Goal: Task Accomplishment & Management: Manage account settings

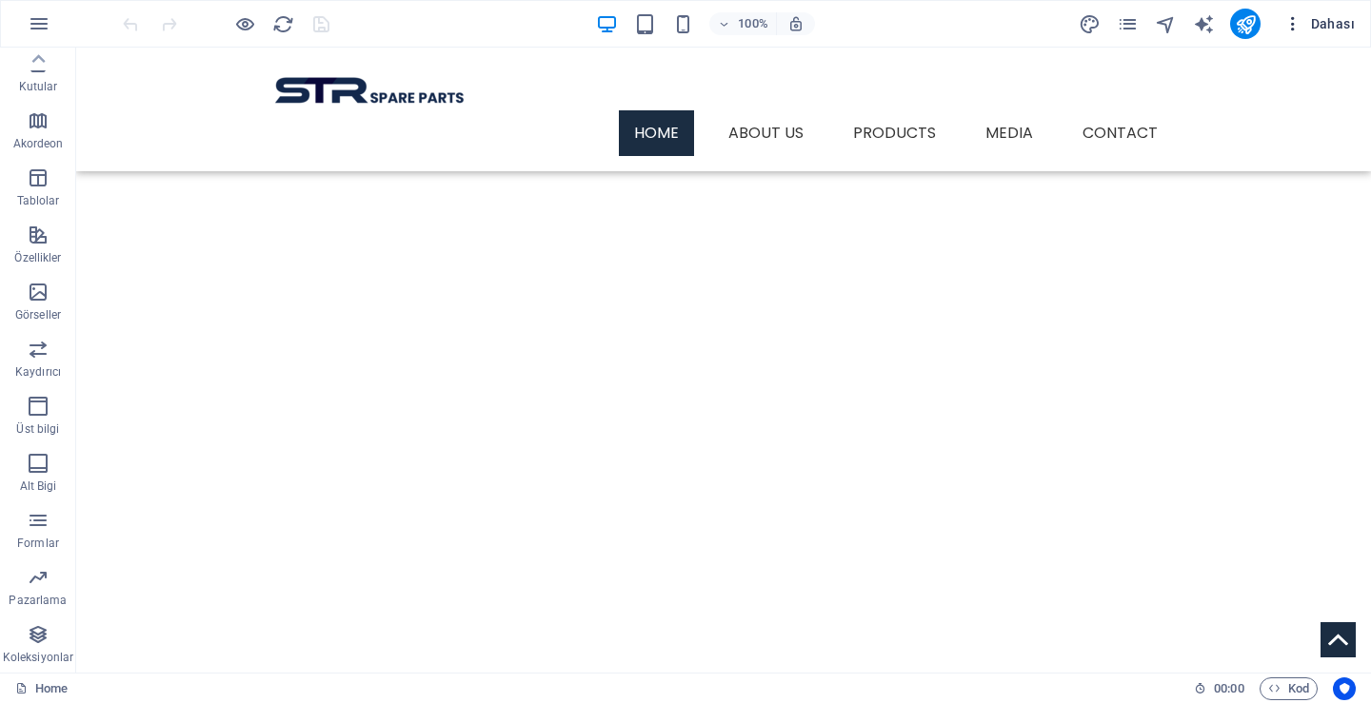
click at [1289, 24] on icon "button" at bounding box center [1292, 23] width 19 height 19
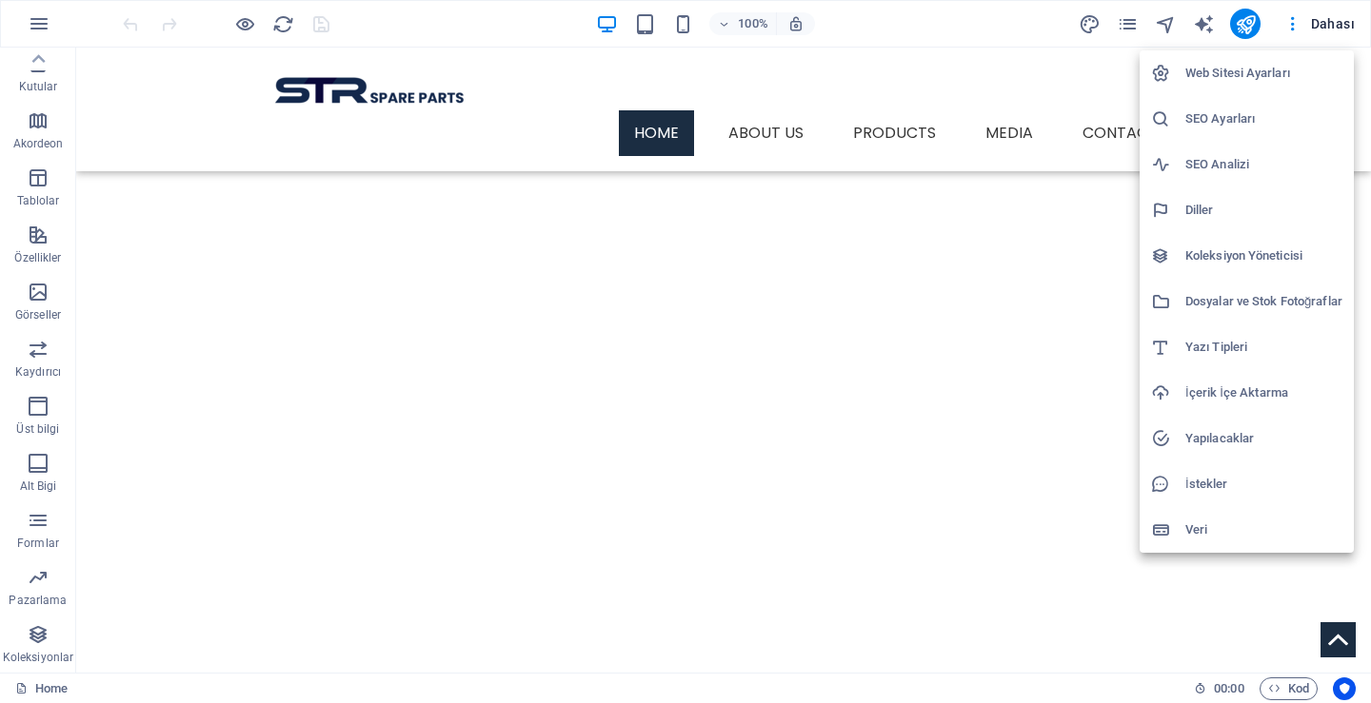
click at [1211, 213] on h6 "Diller" at bounding box center [1263, 210] width 157 height 23
select select "72"
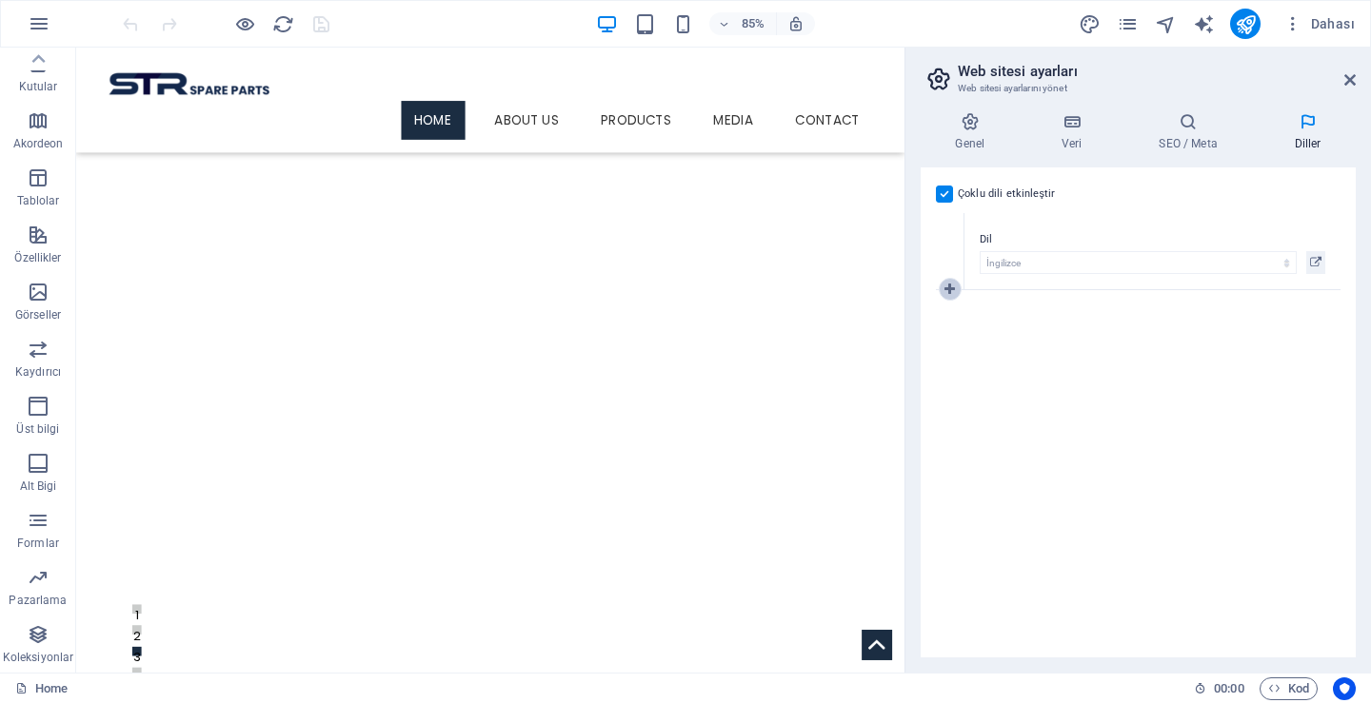
click at [955, 285] on icon at bounding box center [949, 289] width 10 height 13
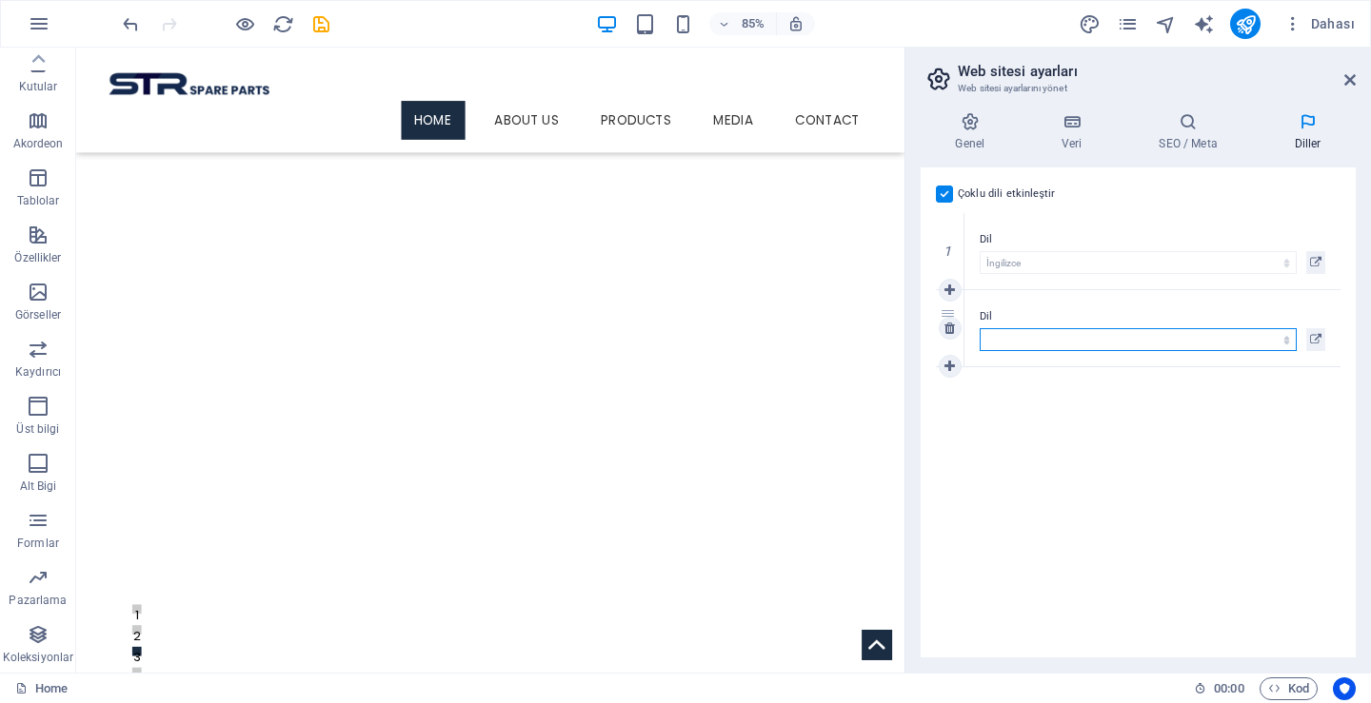
click at [1033, 339] on select "Abkhazian Afar Afrikaans Akan Albanian Almanca Amharic Aragonese Arapça Armenia…" at bounding box center [1137, 339] width 317 height 23
select select "134"
click at [979, 328] on select "Abkhazian Afar Afrikaans Akan Albanian Almanca Amharic Aragonese Arapça Armenia…" at bounding box center [1137, 339] width 317 height 23
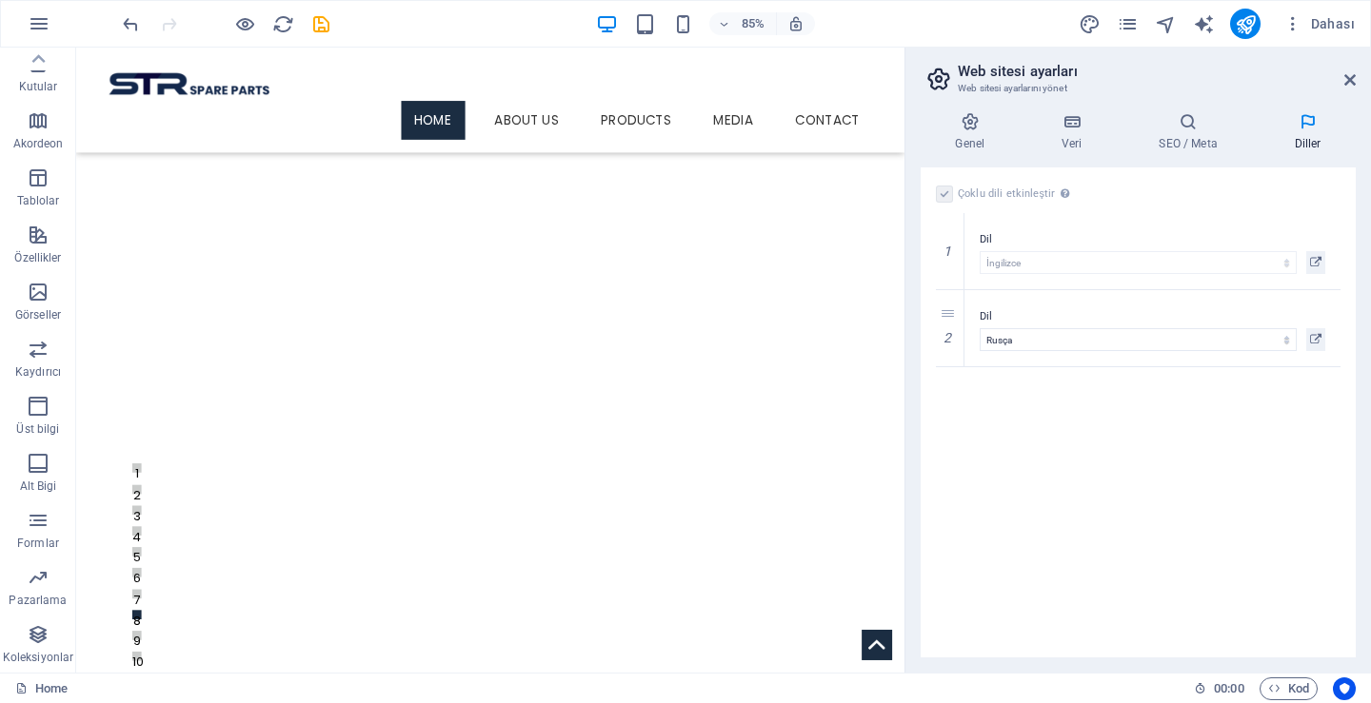
click at [1002, 484] on div "Çoklu dili etkinleştir Çoklu dili silmek için tek bir dil kalana kadar tüm dill…" at bounding box center [1137, 413] width 435 height 490
click at [1351, 69] on h2 "Web sitesi ayarları" at bounding box center [1157, 71] width 398 height 17
drag, startPoint x: 1352, startPoint y: 81, endPoint x: 1267, endPoint y: 57, distance: 88.0
click at [1352, 81] on icon at bounding box center [1349, 79] width 11 height 15
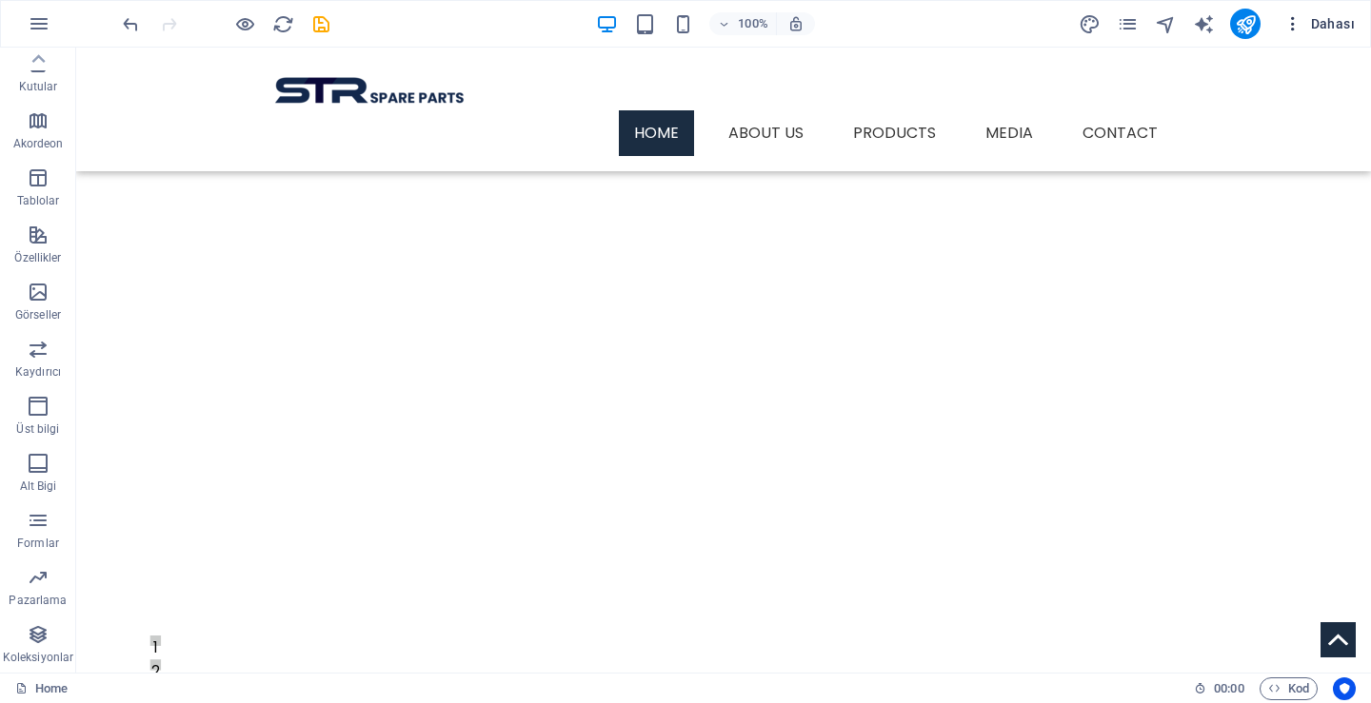
click at [1300, 15] on icon "button" at bounding box center [1292, 23] width 19 height 19
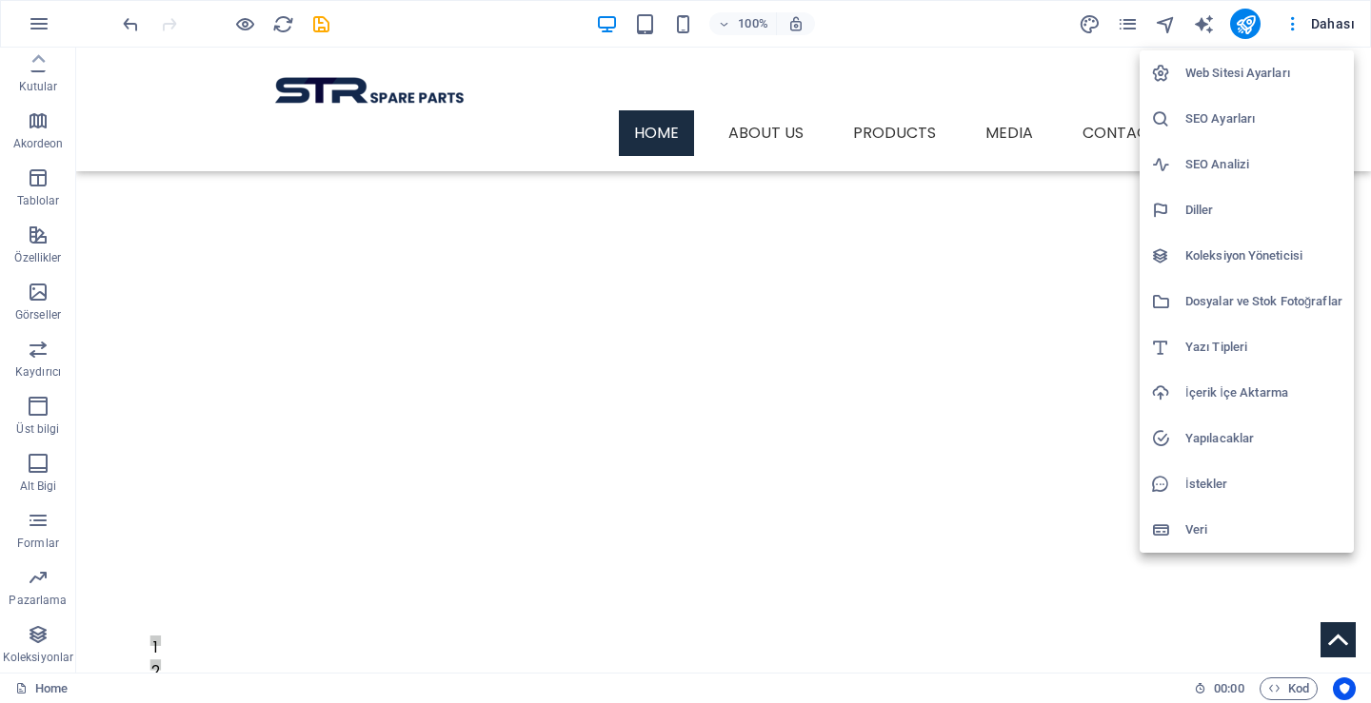
click at [1233, 208] on h6 "Diller" at bounding box center [1263, 210] width 157 height 23
select select "72"
select select "134"
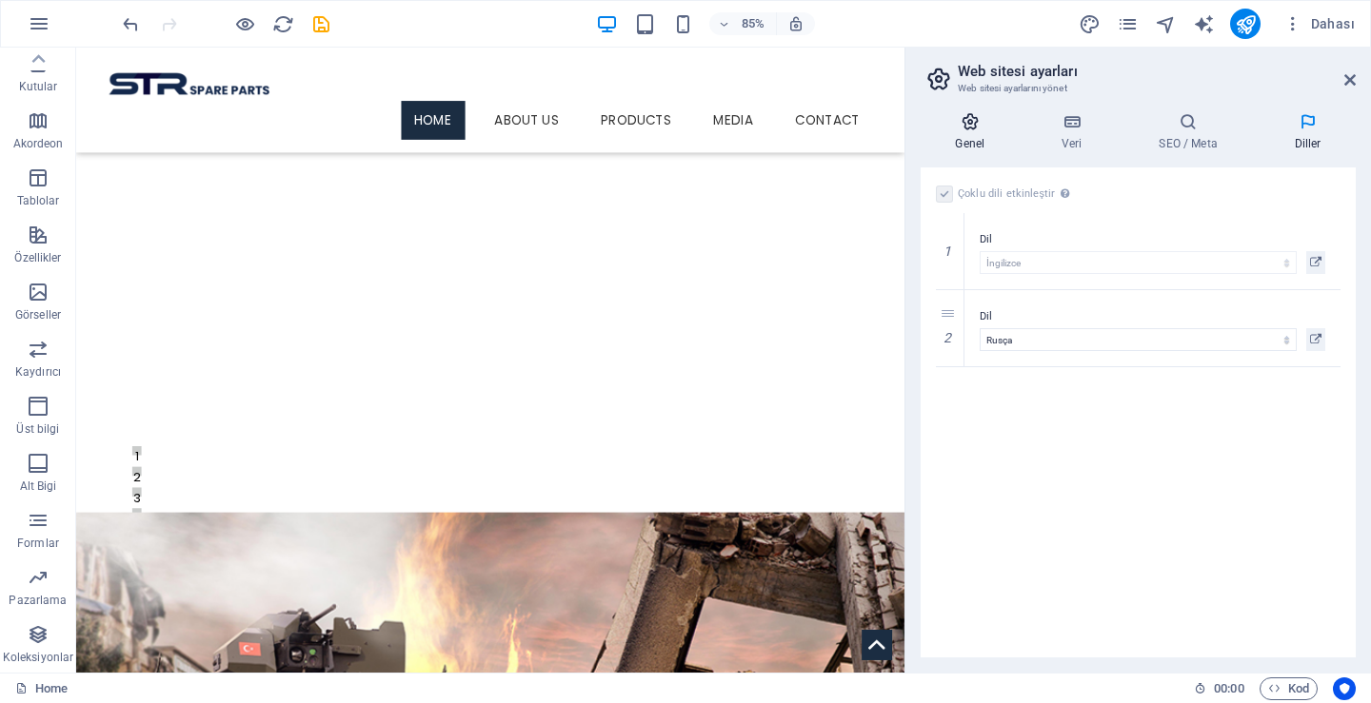
click at [974, 121] on icon at bounding box center [969, 121] width 99 height 19
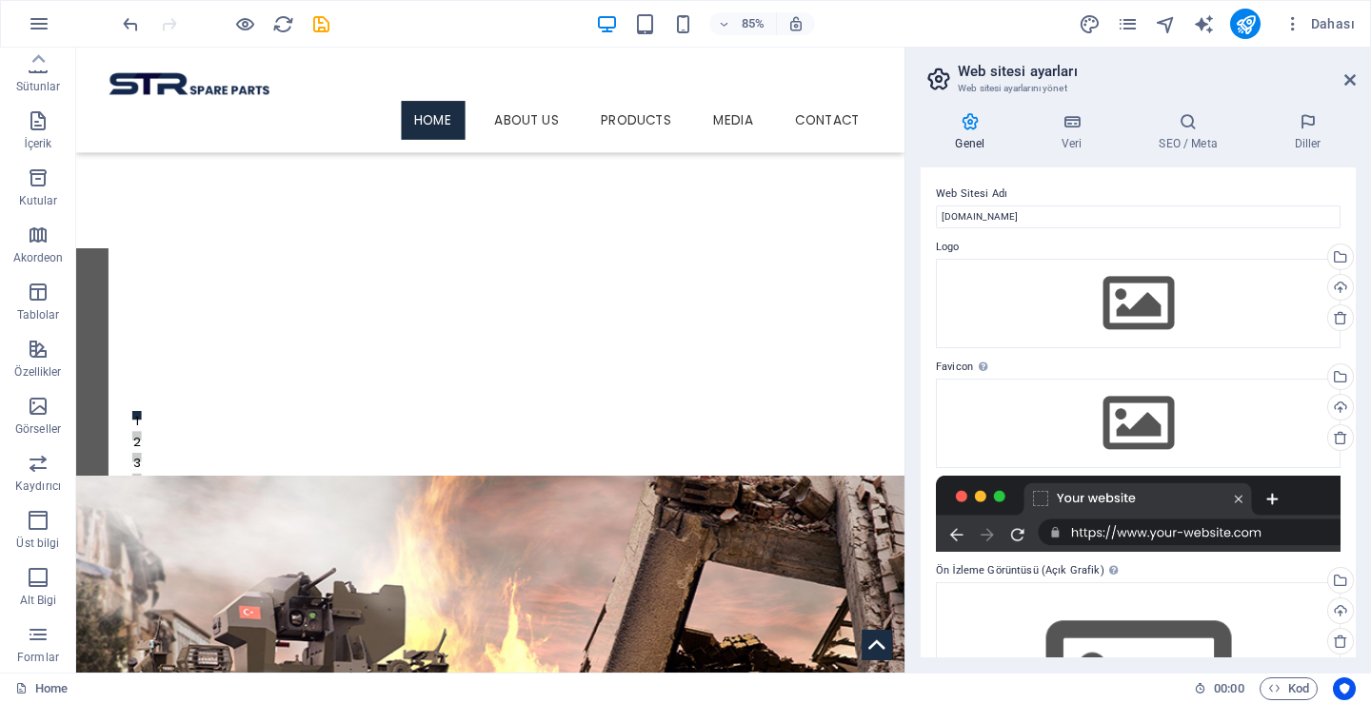
scroll to position [41, 0]
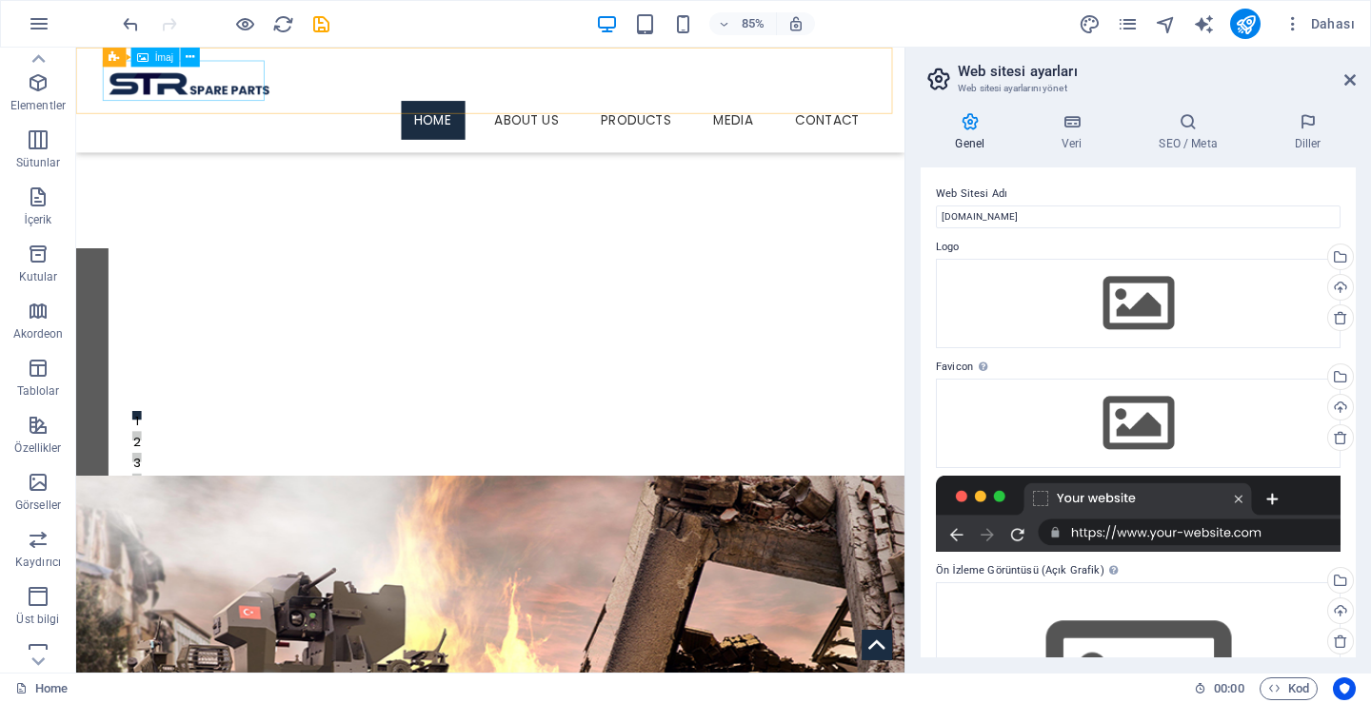
click at [172, 89] on figure at bounding box center [563, 87] width 899 height 48
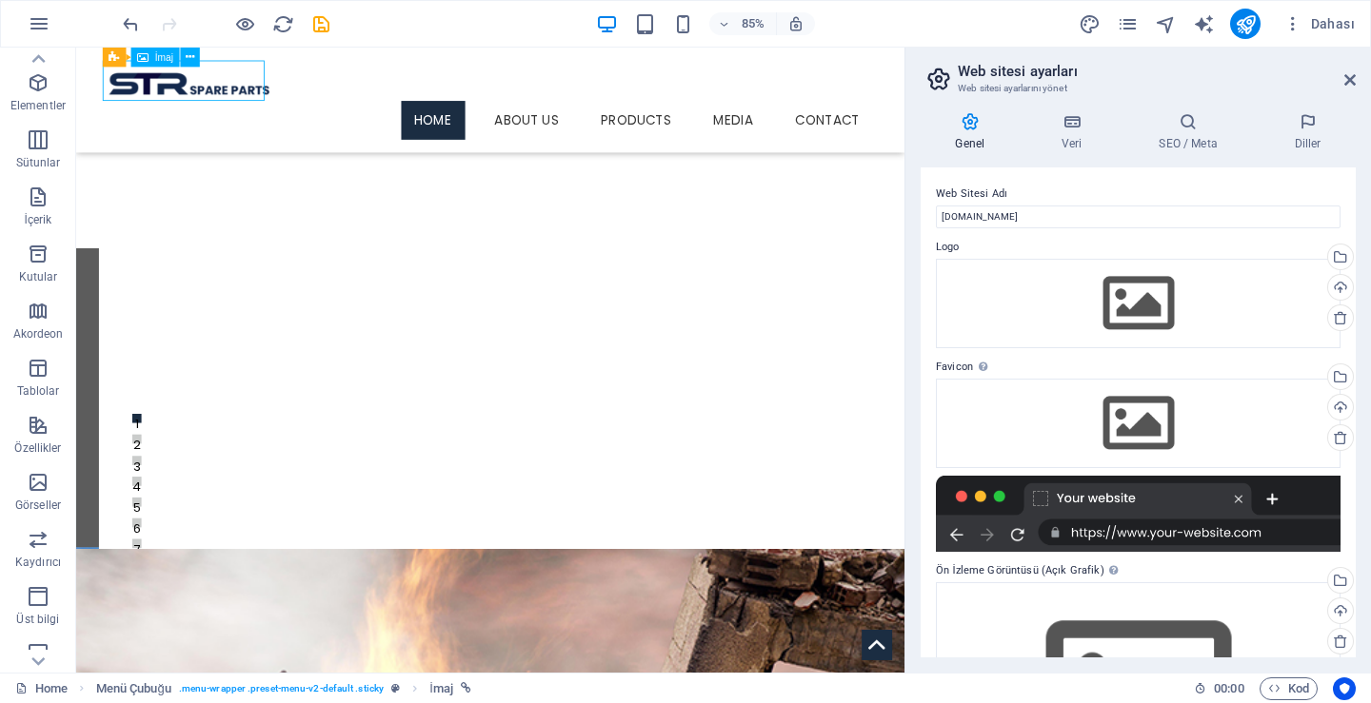
select select "px"
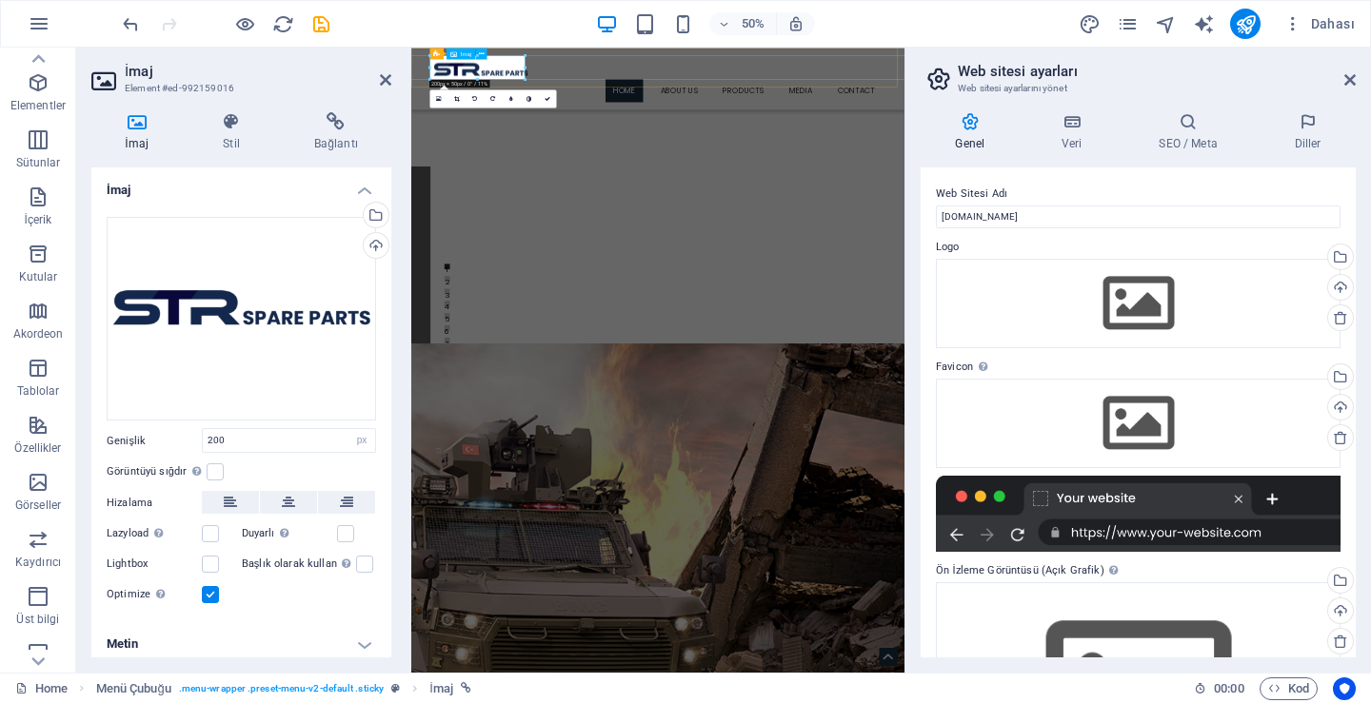
drag, startPoint x: 507, startPoint y: 89, endPoint x: 539, endPoint y: 88, distance: 31.4
click at [539, 88] on figure at bounding box center [904, 87] width 899 height 48
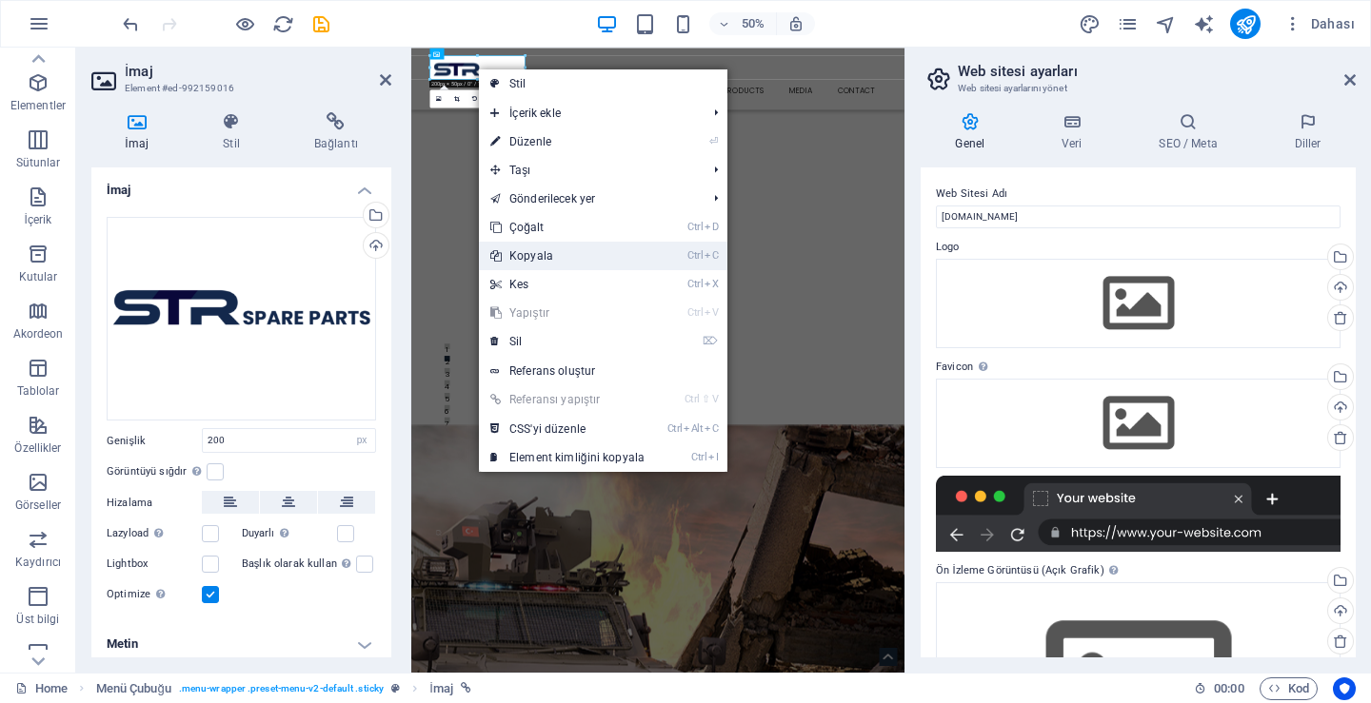
drag, startPoint x: 564, startPoint y: 253, endPoint x: 425, endPoint y: 402, distance: 204.0
click at [564, 253] on link "Ctrl C Kopyala" at bounding box center [567, 256] width 177 height 29
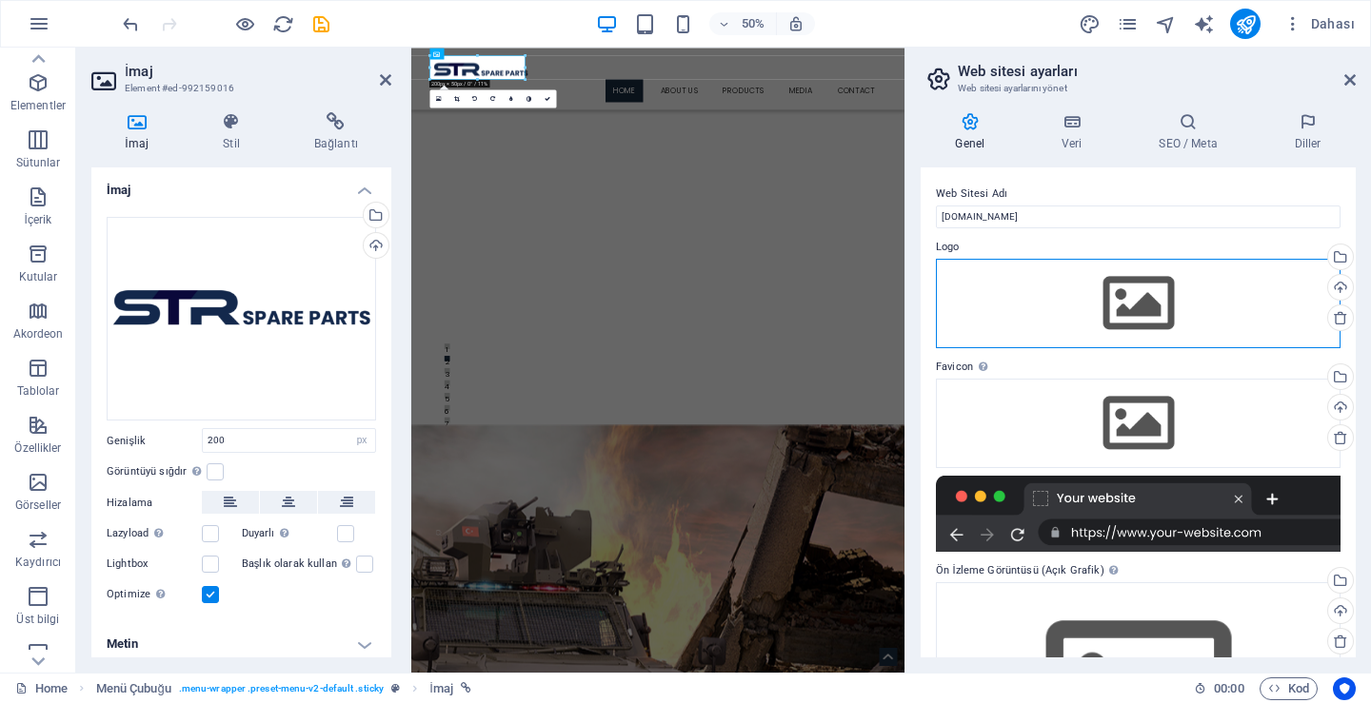
click at [1105, 299] on div "Dosyaları buraya sürükleyin, dosyaları seçmek için tıklayın veya Dosyalardan ya…" at bounding box center [1138, 303] width 405 height 89
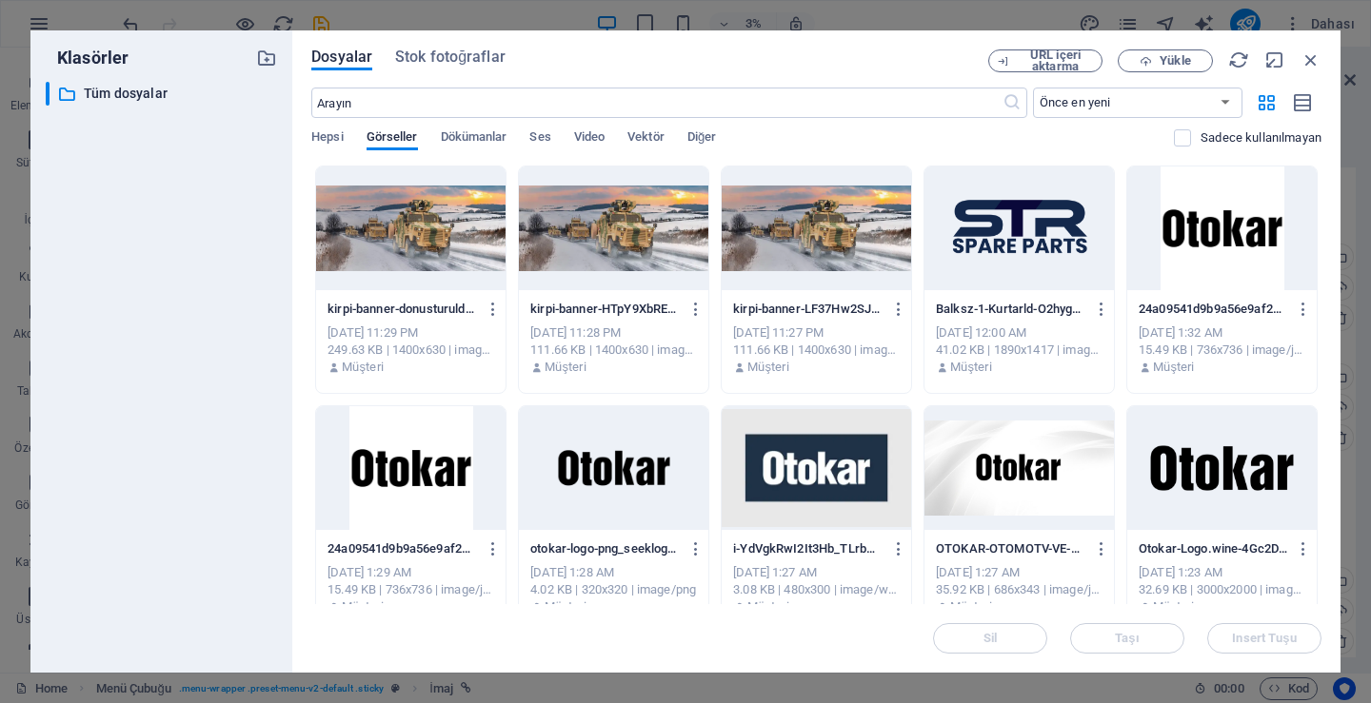
click at [1034, 227] on div at bounding box center [1018, 229] width 189 height 124
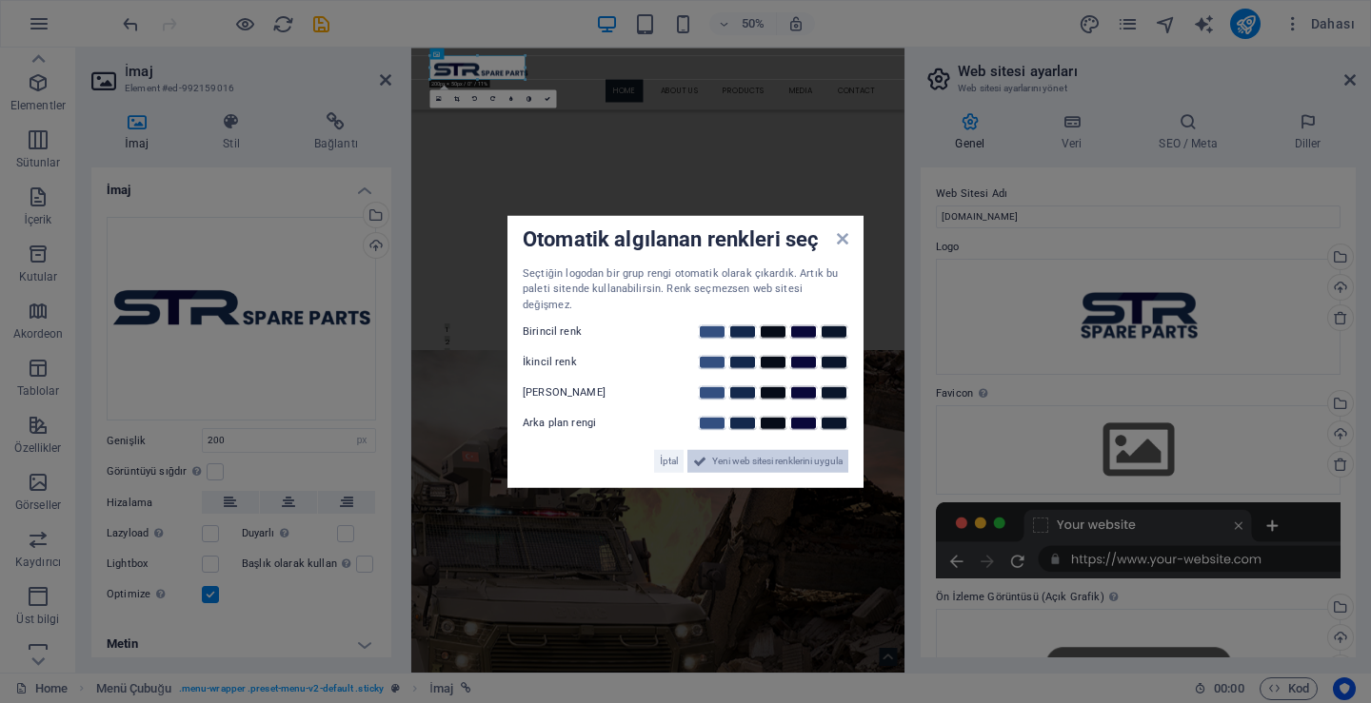
click at [776, 450] on span "Yeni web sitesi renklerini uygula" at bounding box center [777, 461] width 130 height 23
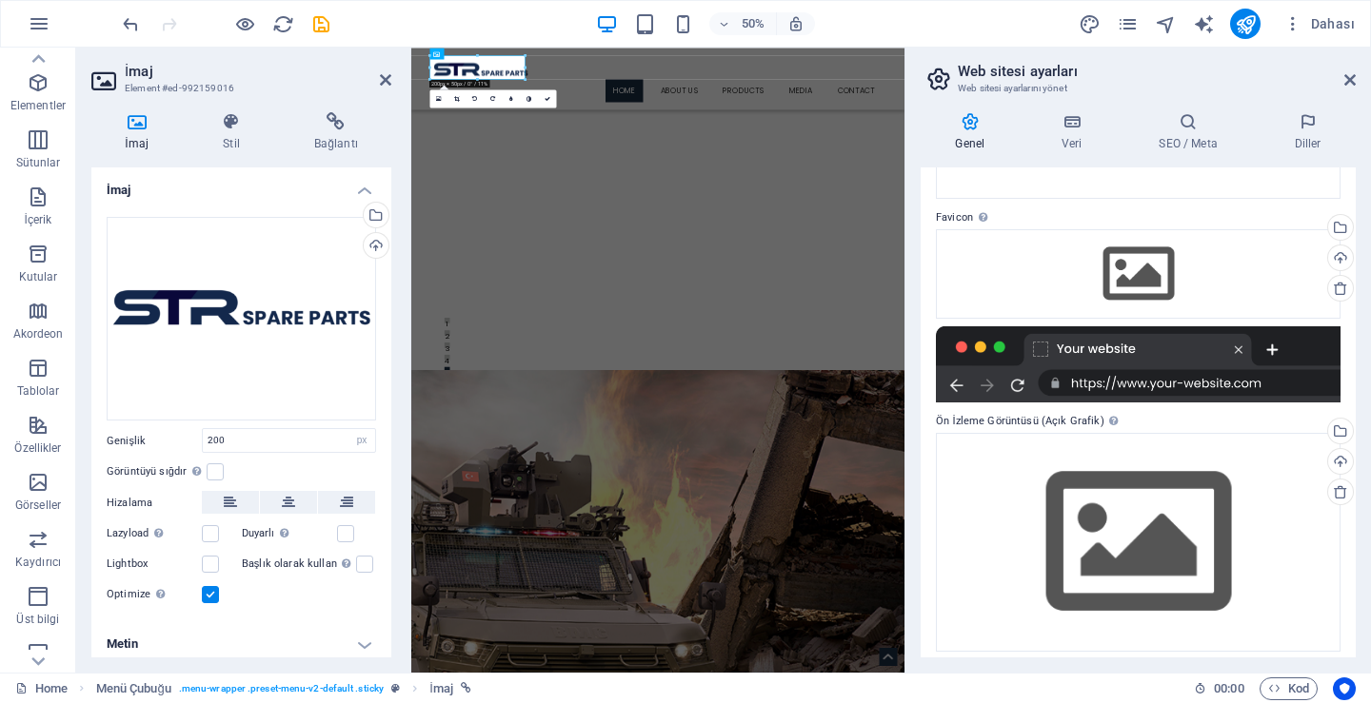
scroll to position [186, 0]
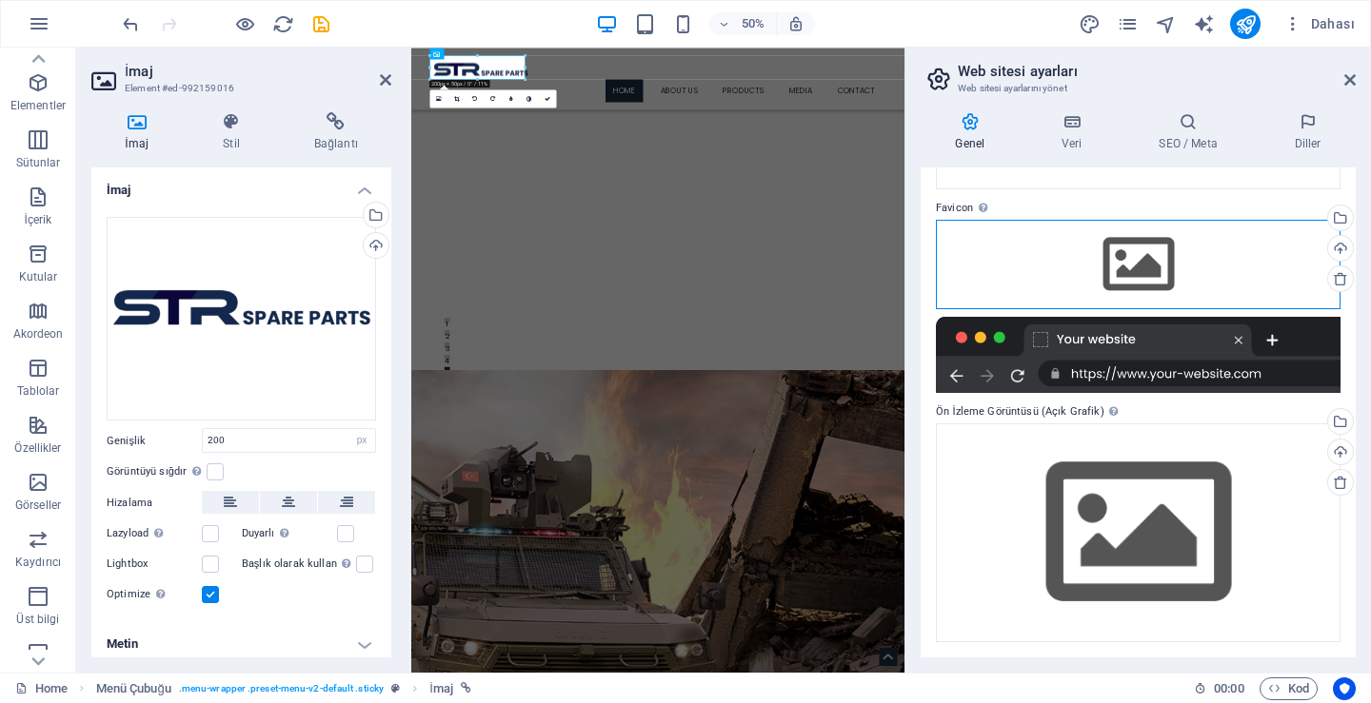
click at [1141, 249] on div "Dosyaları buraya sürükleyin, dosyaları seçmek için tıklayın veya Dosyalardan ya…" at bounding box center [1138, 264] width 405 height 89
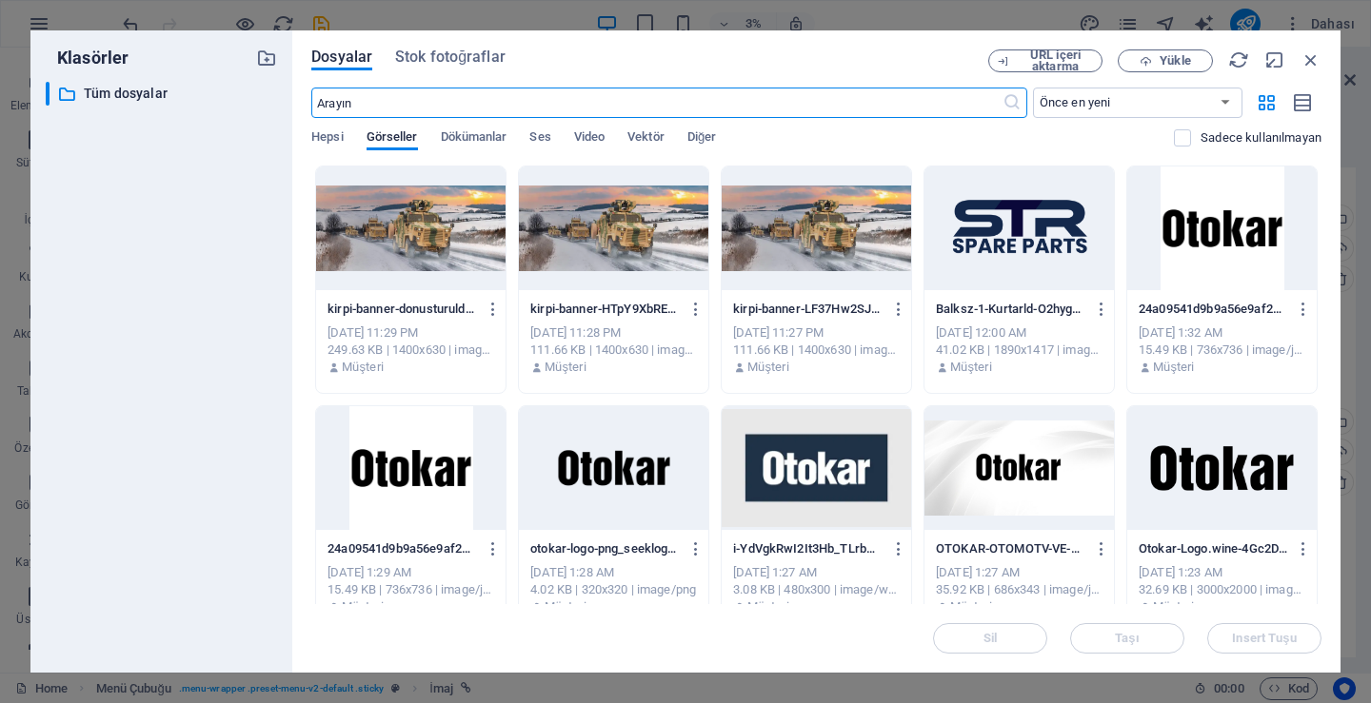
click at [1038, 243] on div at bounding box center [1018, 229] width 189 height 124
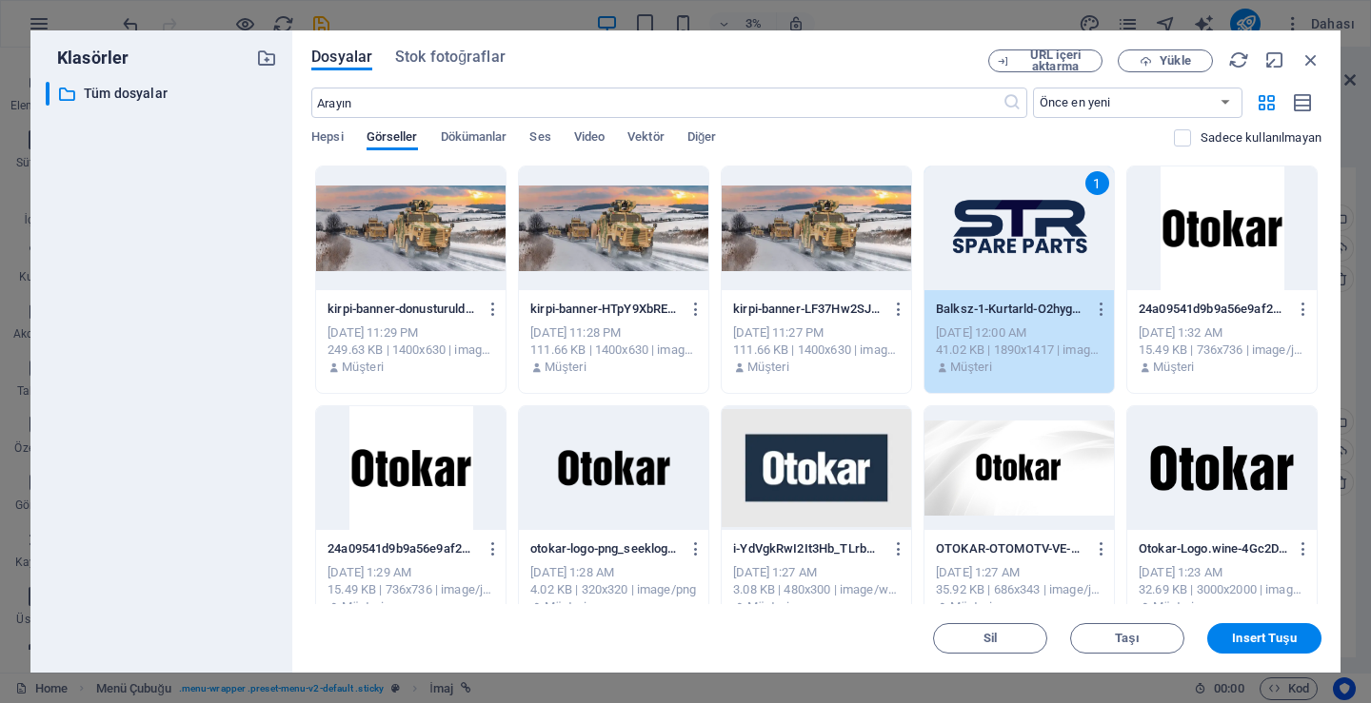
click at [1038, 243] on div "1" at bounding box center [1018, 229] width 189 height 124
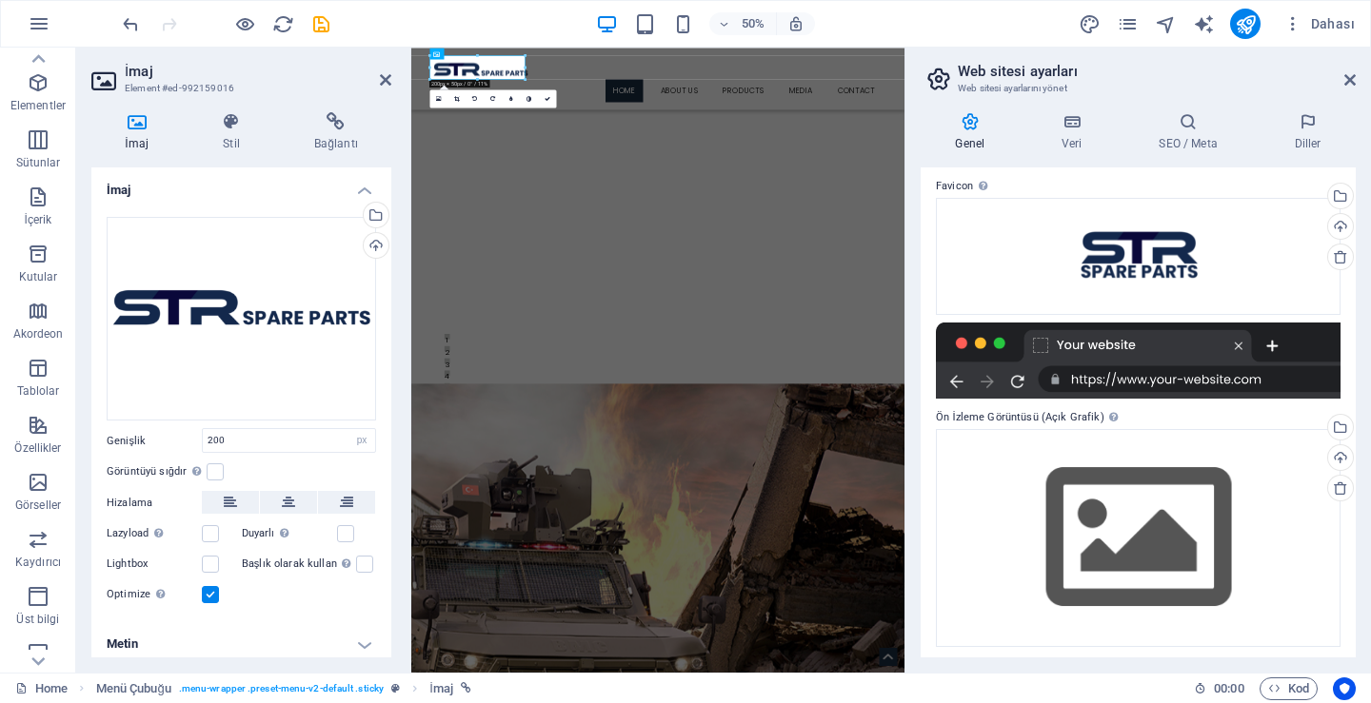
scroll to position [212, 0]
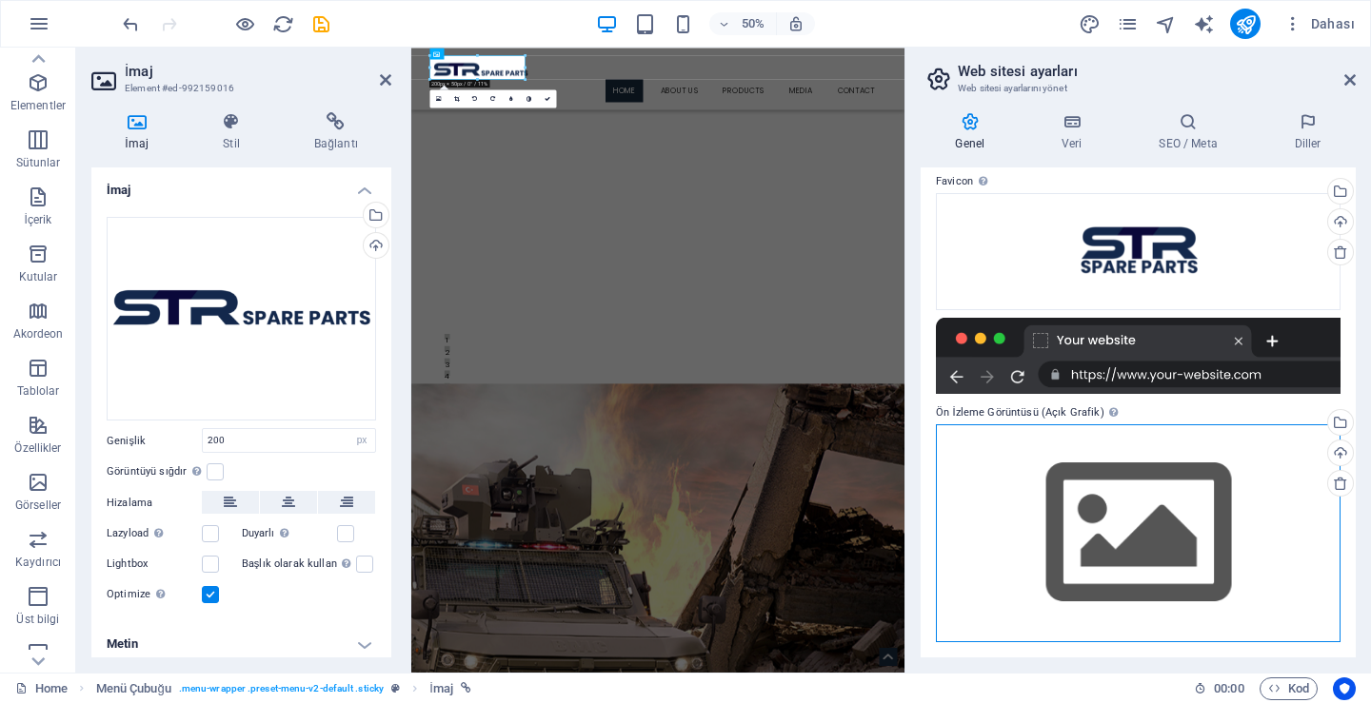
click at [1152, 523] on div "Dosyaları buraya sürükleyin, dosyaları seçmek için tıklayın veya Dosyalardan ya…" at bounding box center [1138, 534] width 405 height 218
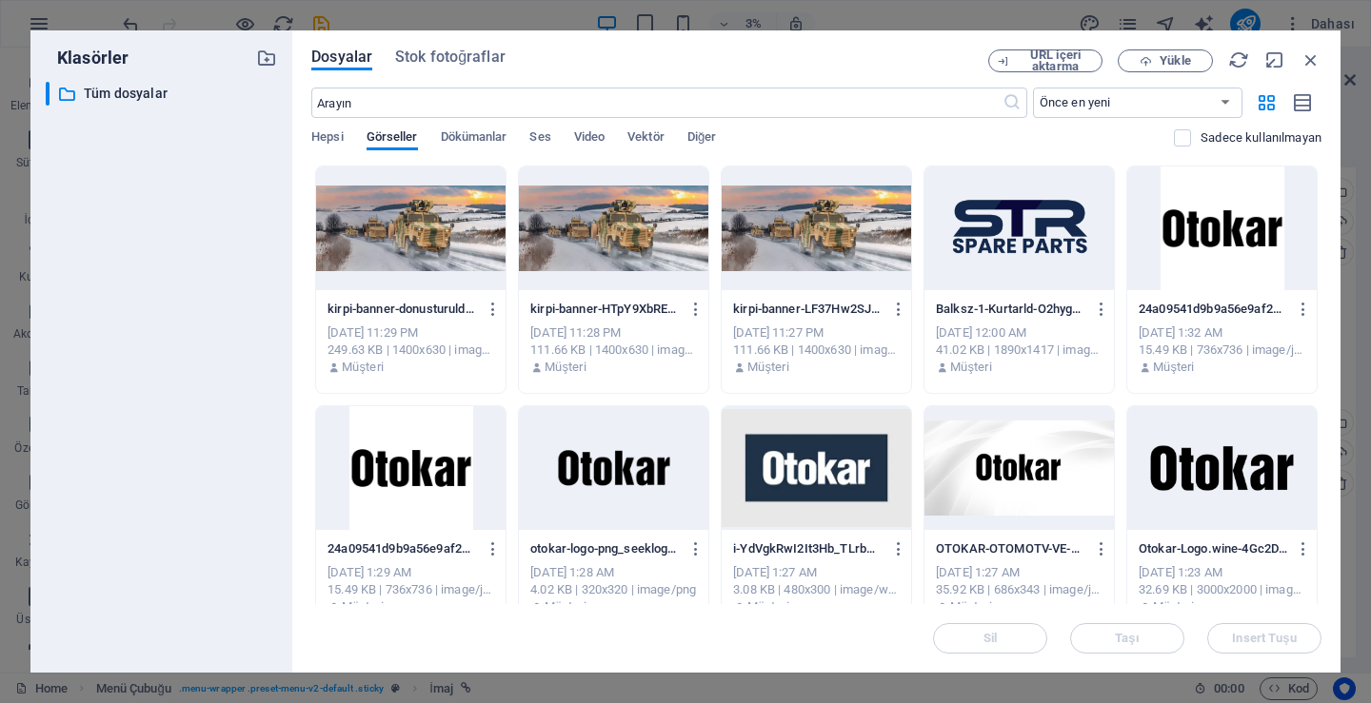
click at [1152, 523] on div at bounding box center [1221, 468] width 189 height 124
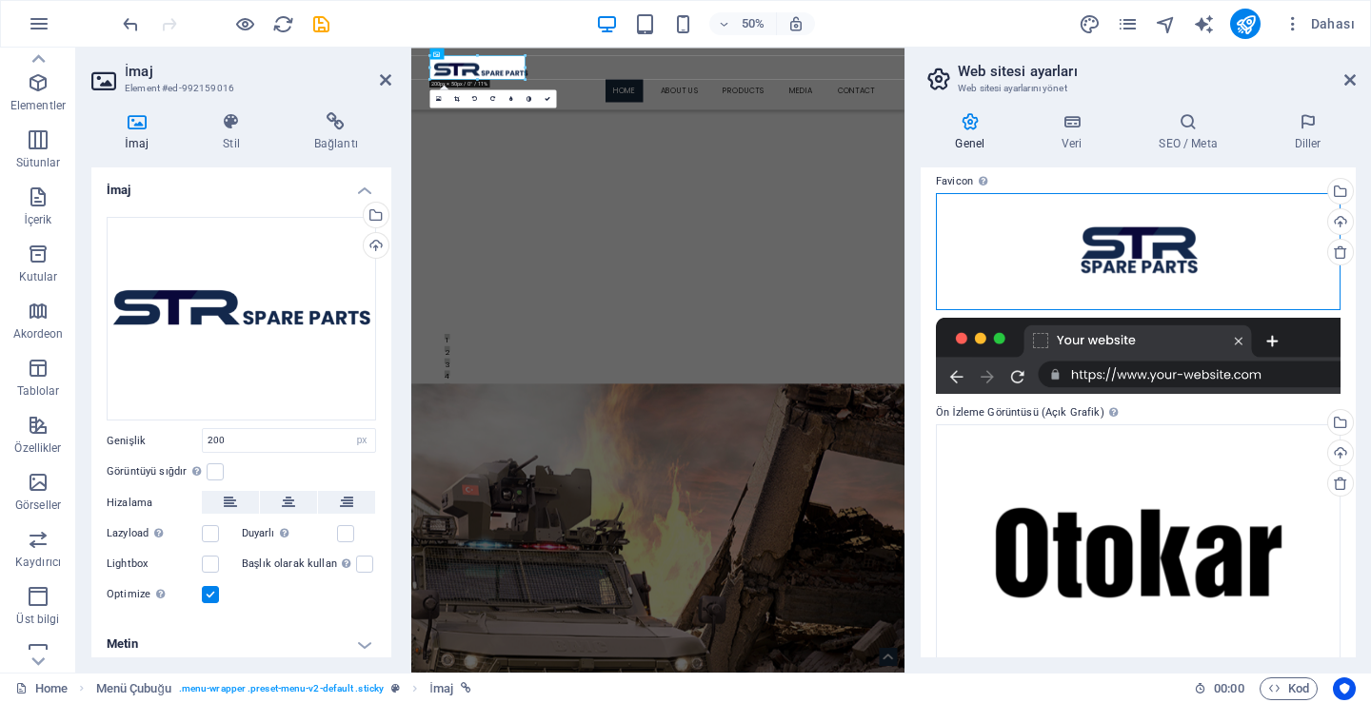
click at [1115, 225] on div "Dosyaları buraya sürükleyin, dosyaları seçmek için tıklayın veya Dosyalardan ya…" at bounding box center [1138, 251] width 405 height 117
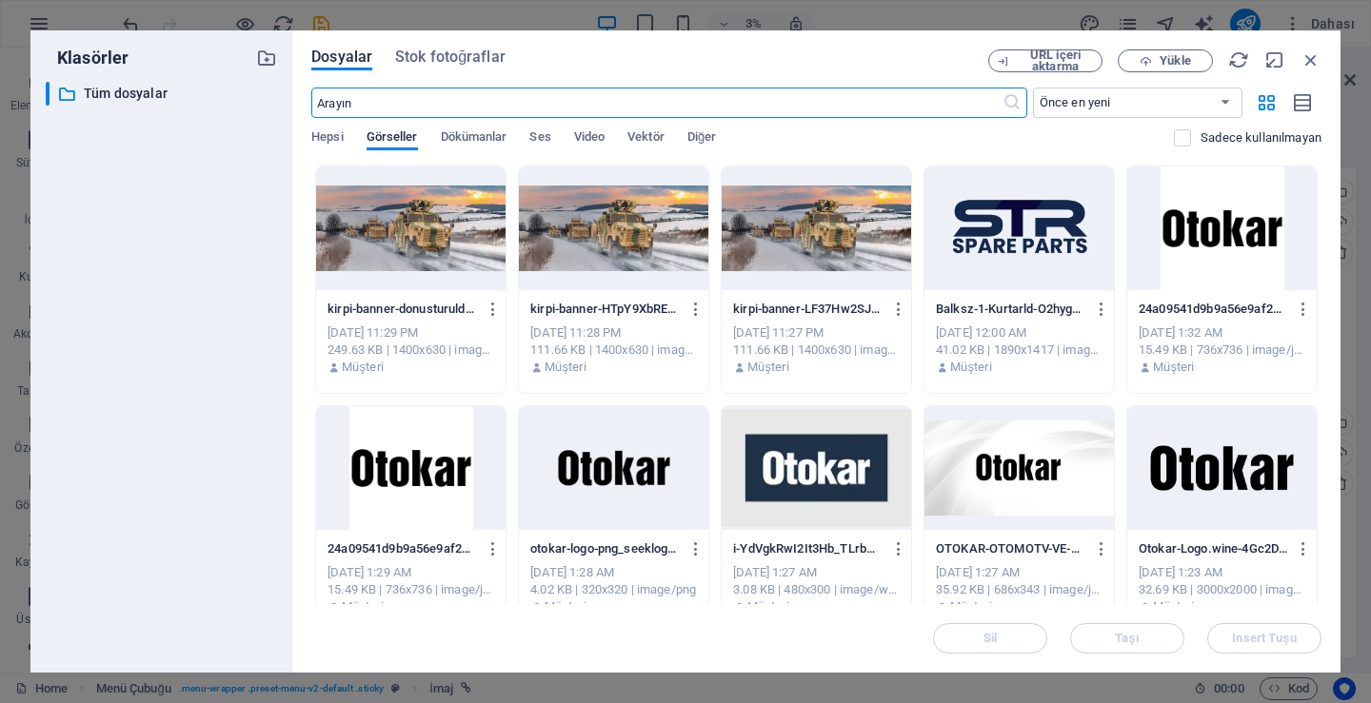
click at [911, 246] on div at bounding box center [815, 229] width 189 height 124
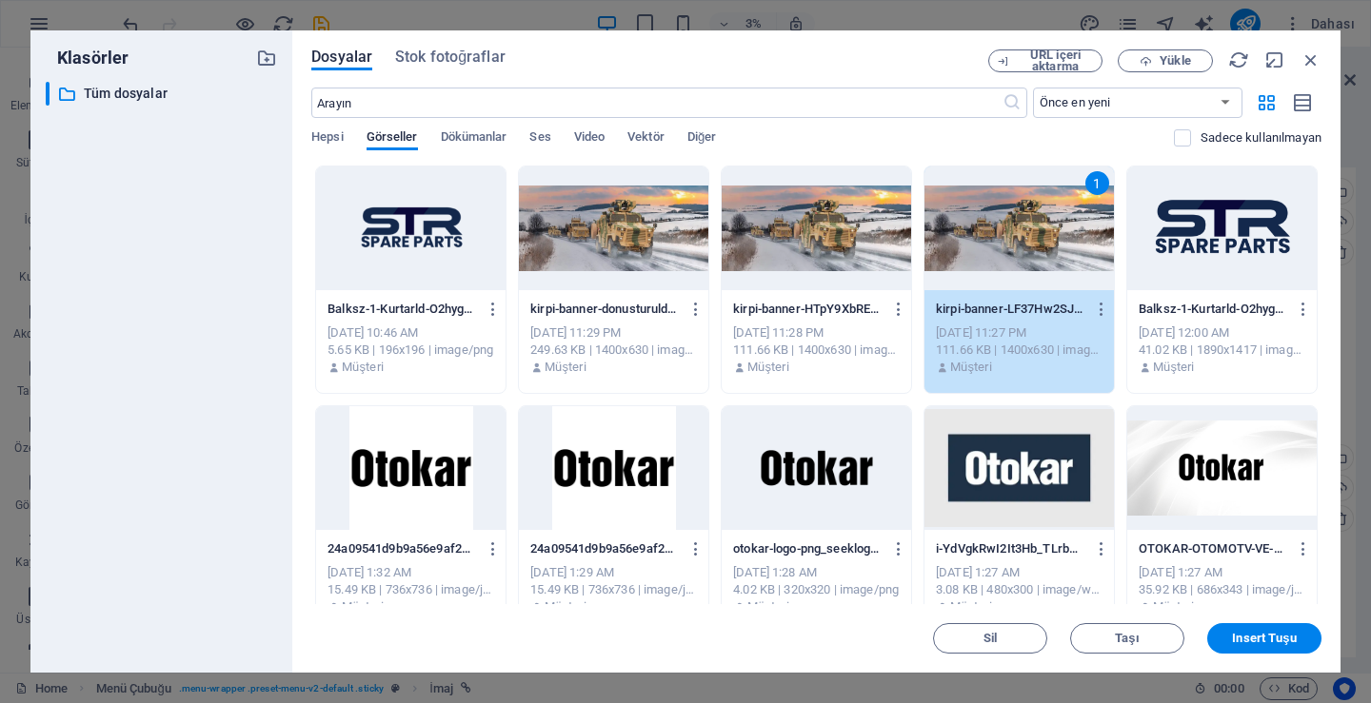
click at [1181, 221] on div at bounding box center [1221, 229] width 189 height 124
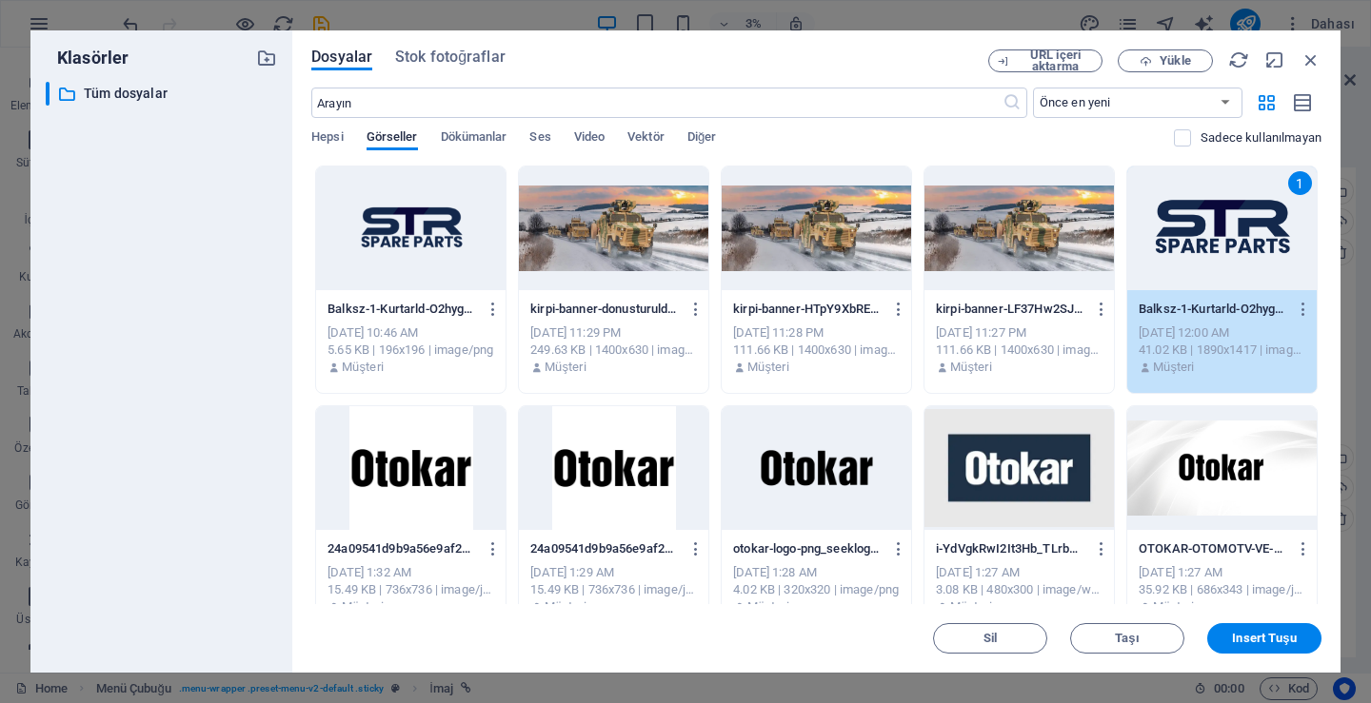
click at [1181, 221] on div "1" at bounding box center [1221, 229] width 189 height 124
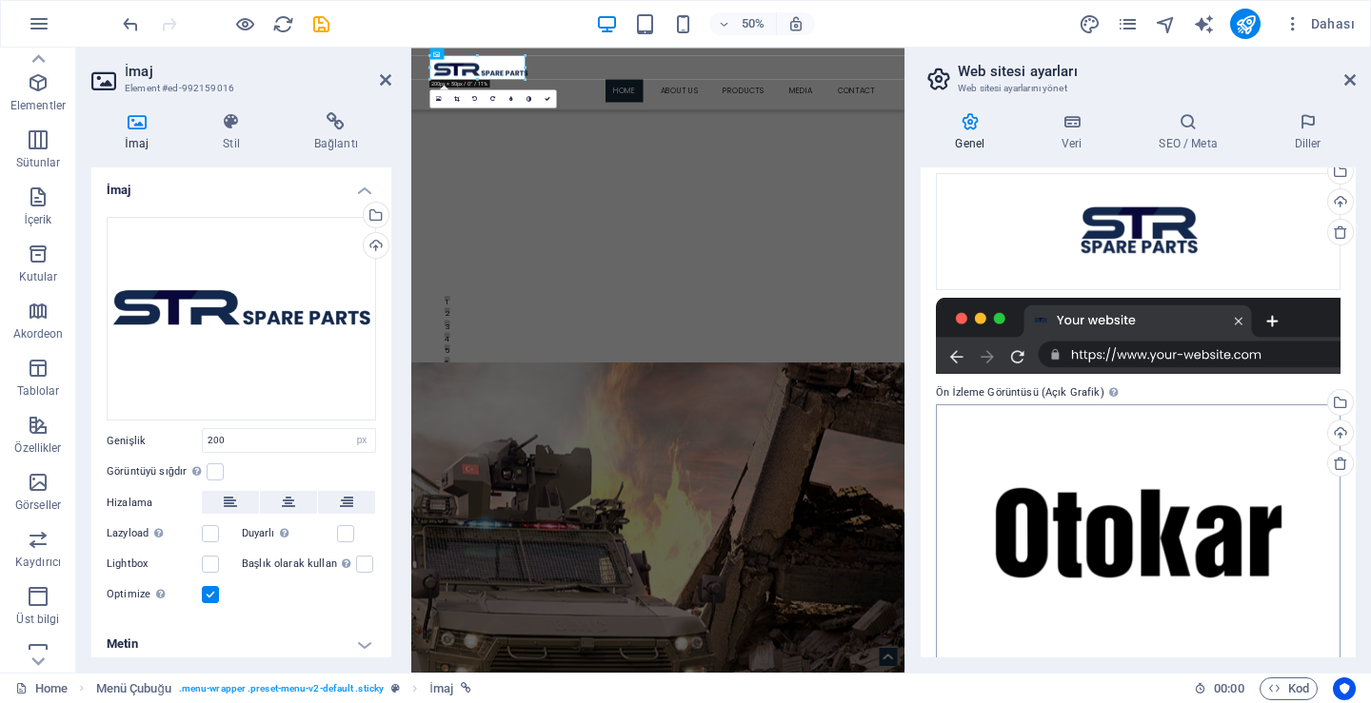
scroll to position [251, 0]
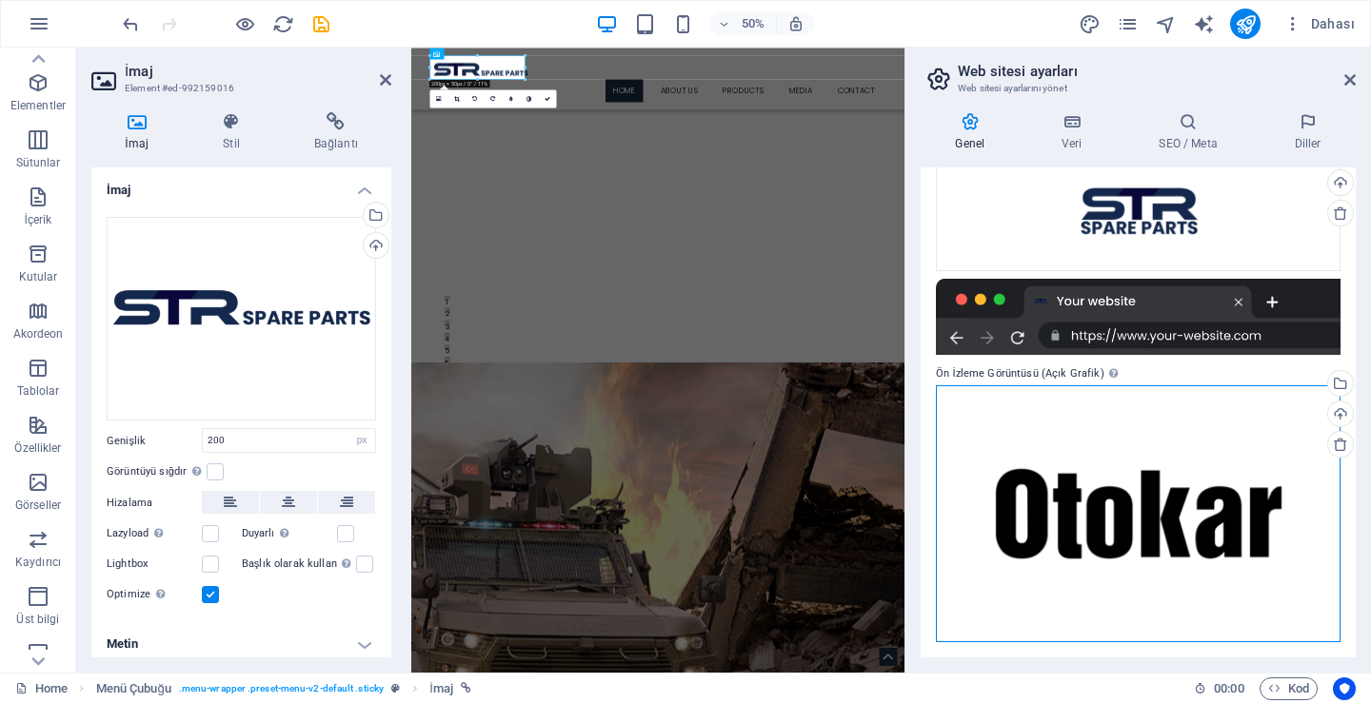
click at [1145, 490] on div "Dosyaları buraya sürükleyin, dosyaları seçmek için tıklayın veya Dosyalardan ya…" at bounding box center [1138, 513] width 405 height 257
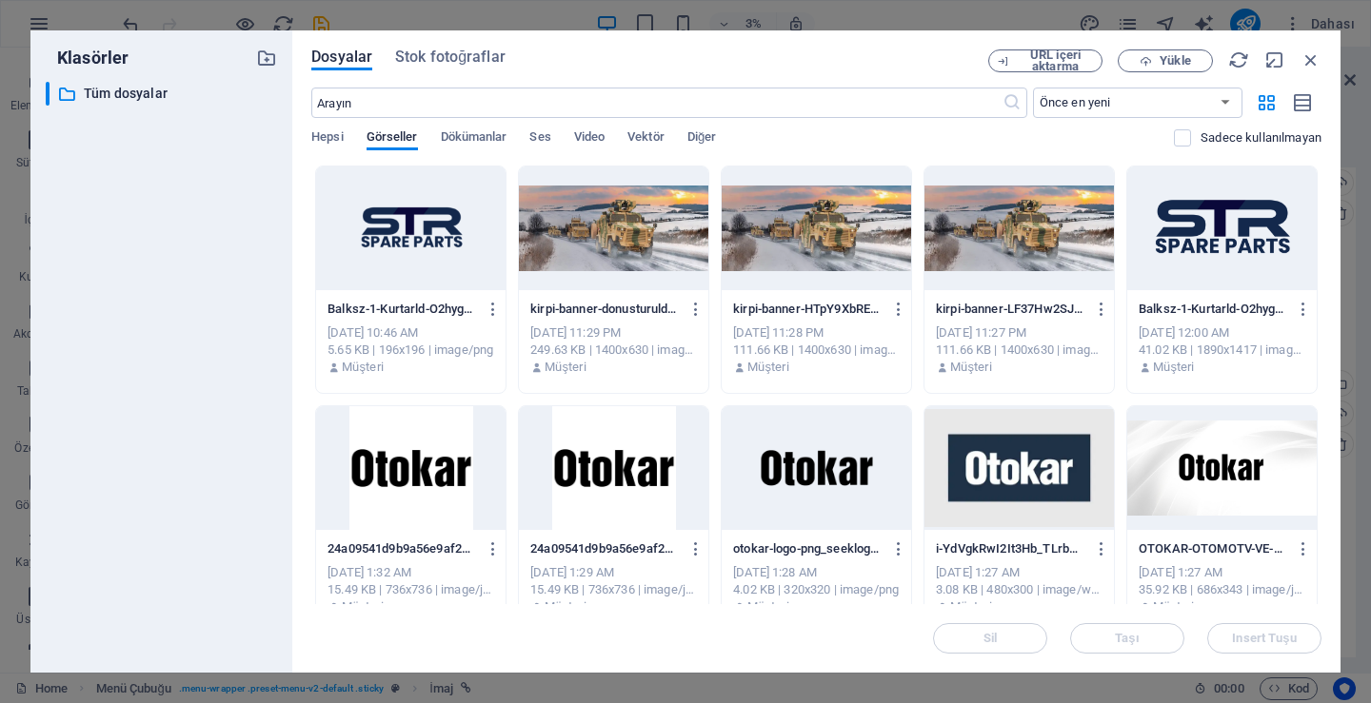
click at [1214, 203] on div at bounding box center [1221, 229] width 189 height 124
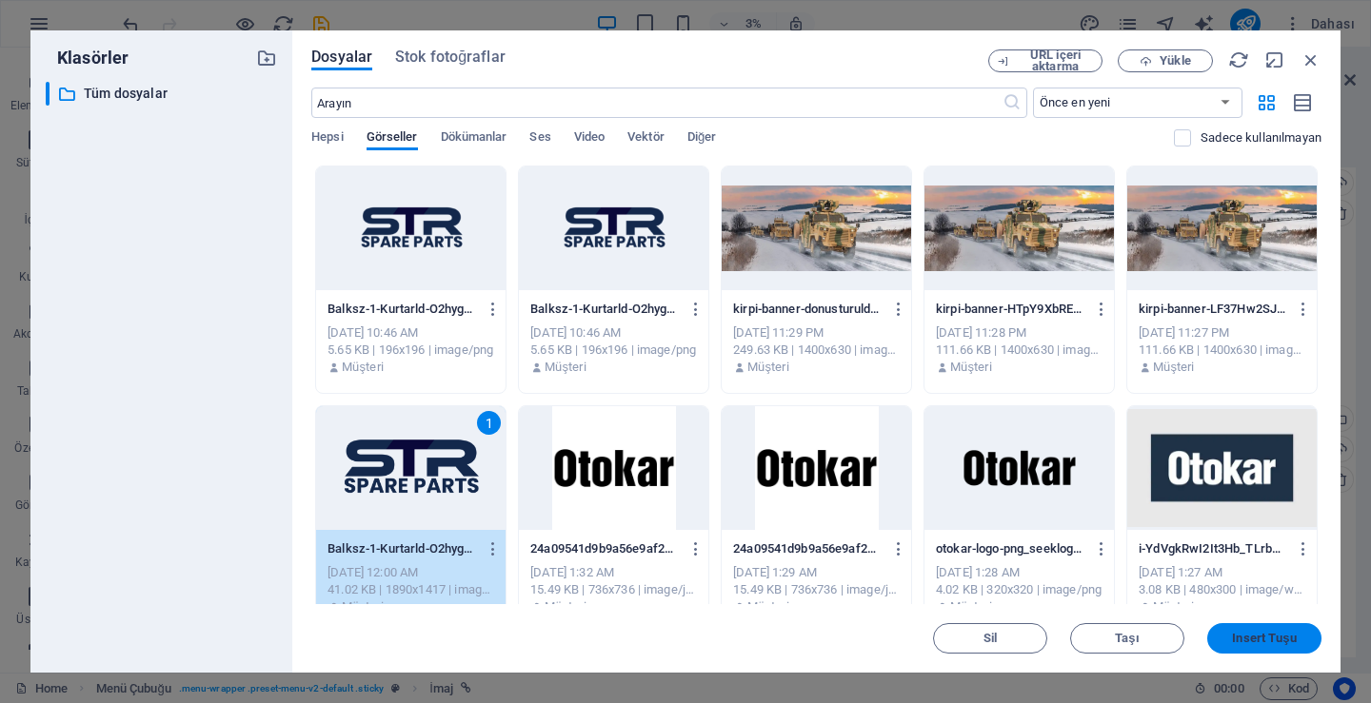
click at [1264, 644] on span "Insert Tuşu" at bounding box center [1264, 638] width 64 height 11
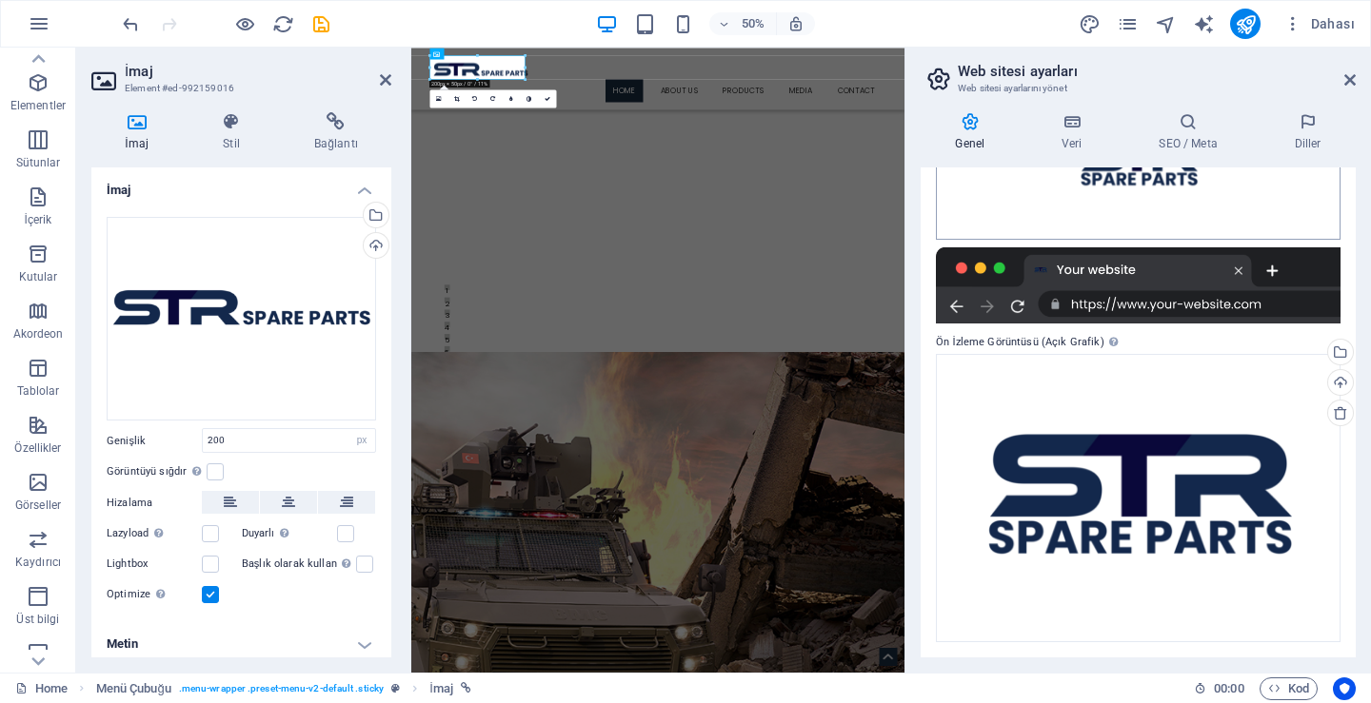
scroll to position [0, 0]
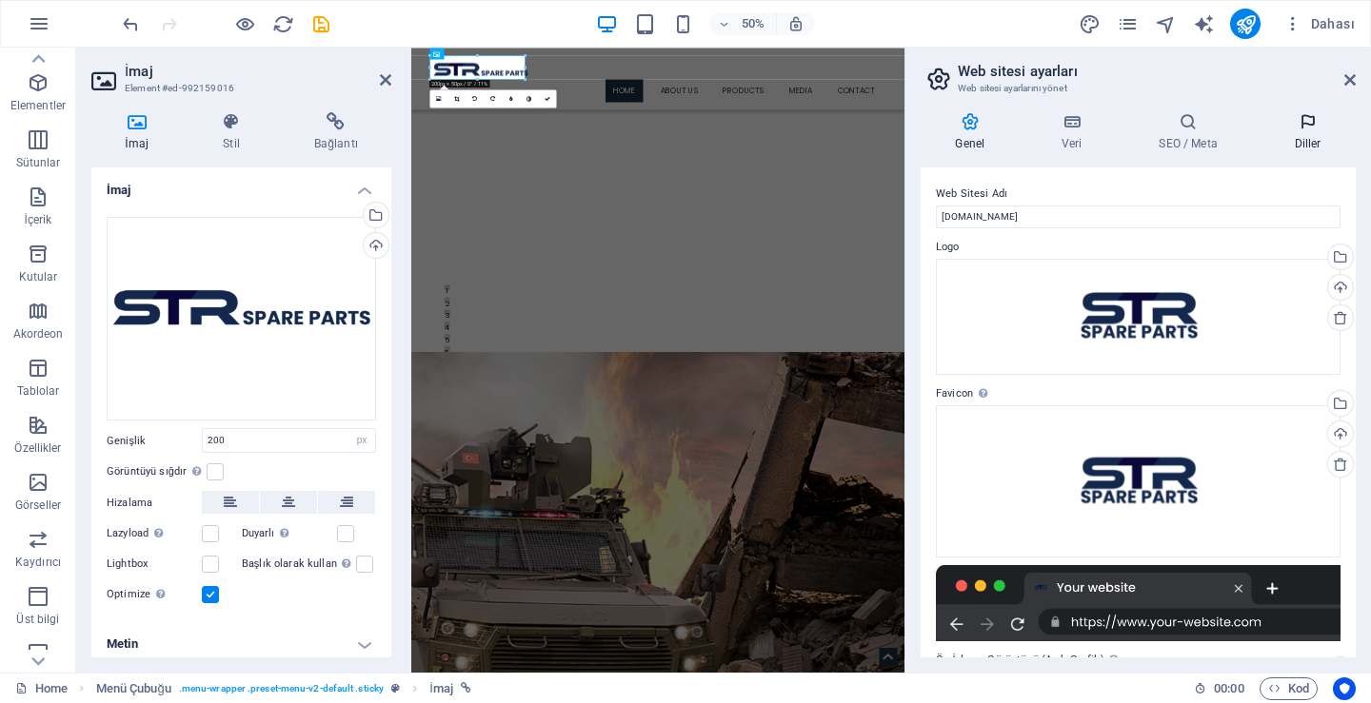
click at [1315, 136] on h4 "Diller" at bounding box center [1307, 132] width 96 height 40
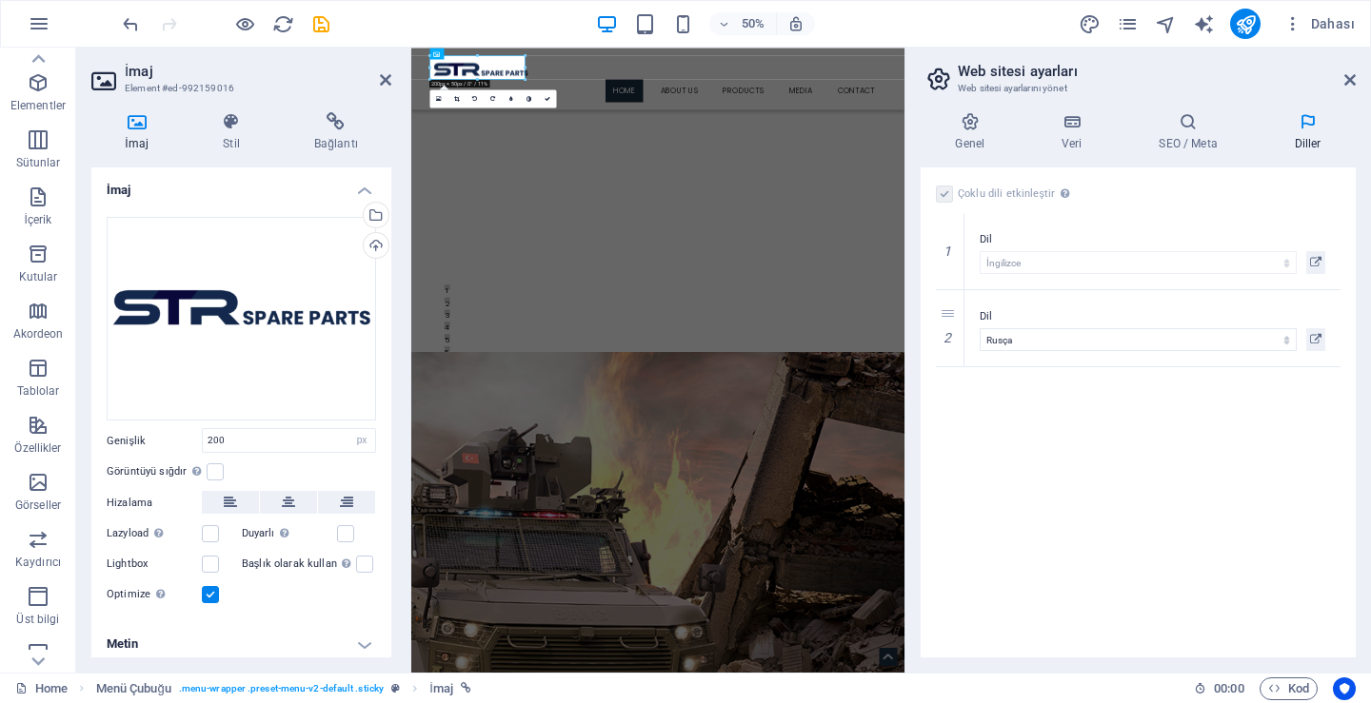
drag, startPoint x: 968, startPoint y: 133, endPoint x: 1277, endPoint y: 145, distance: 309.5
click at [1263, 149] on ul "Genel Veri SEO / Meta Diller" at bounding box center [1137, 132] width 435 height 40
click at [1304, 137] on h4 "Diller" at bounding box center [1307, 132] width 96 height 40
click at [1350, 78] on icon at bounding box center [1349, 79] width 11 height 15
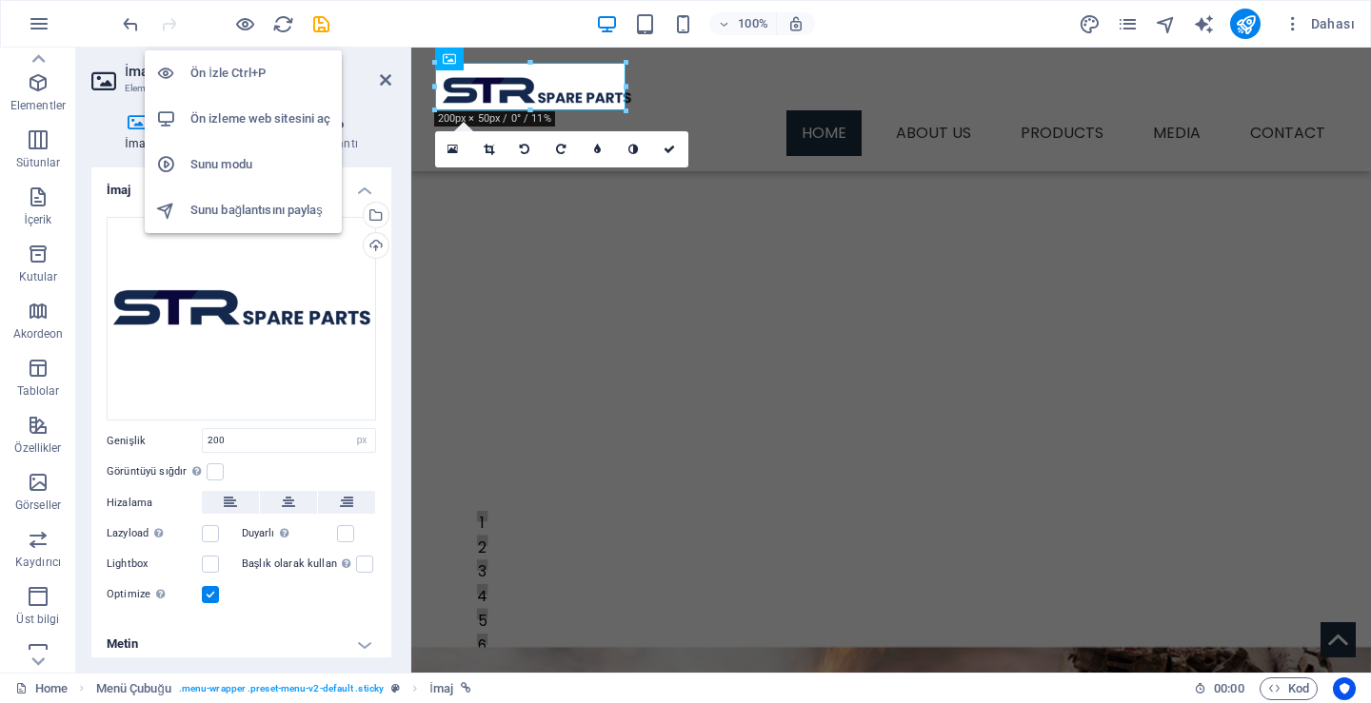
click at [230, 83] on h6 "Ön İzle Ctrl+P" at bounding box center [260, 73] width 140 height 23
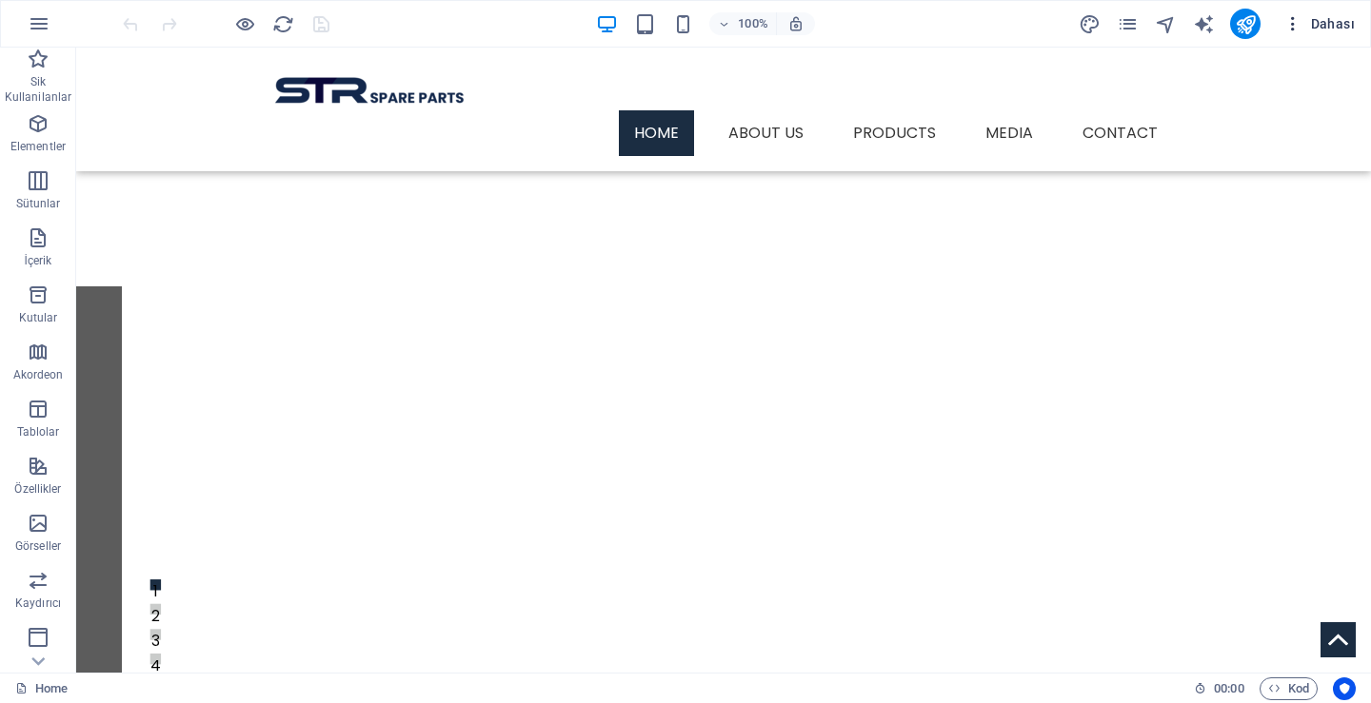
click at [1299, 28] on icon "button" at bounding box center [1292, 23] width 19 height 19
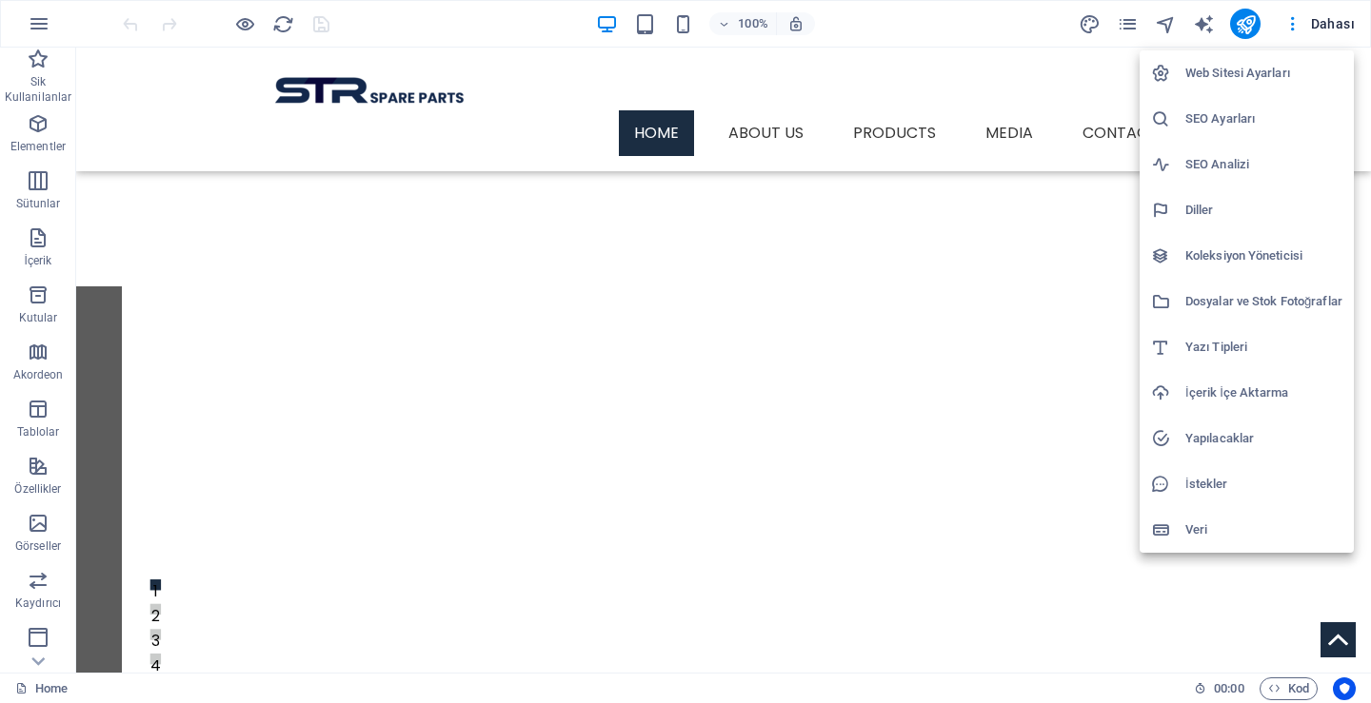
click at [1237, 196] on li "Diller" at bounding box center [1246, 211] width 214 height 46
select select "72"
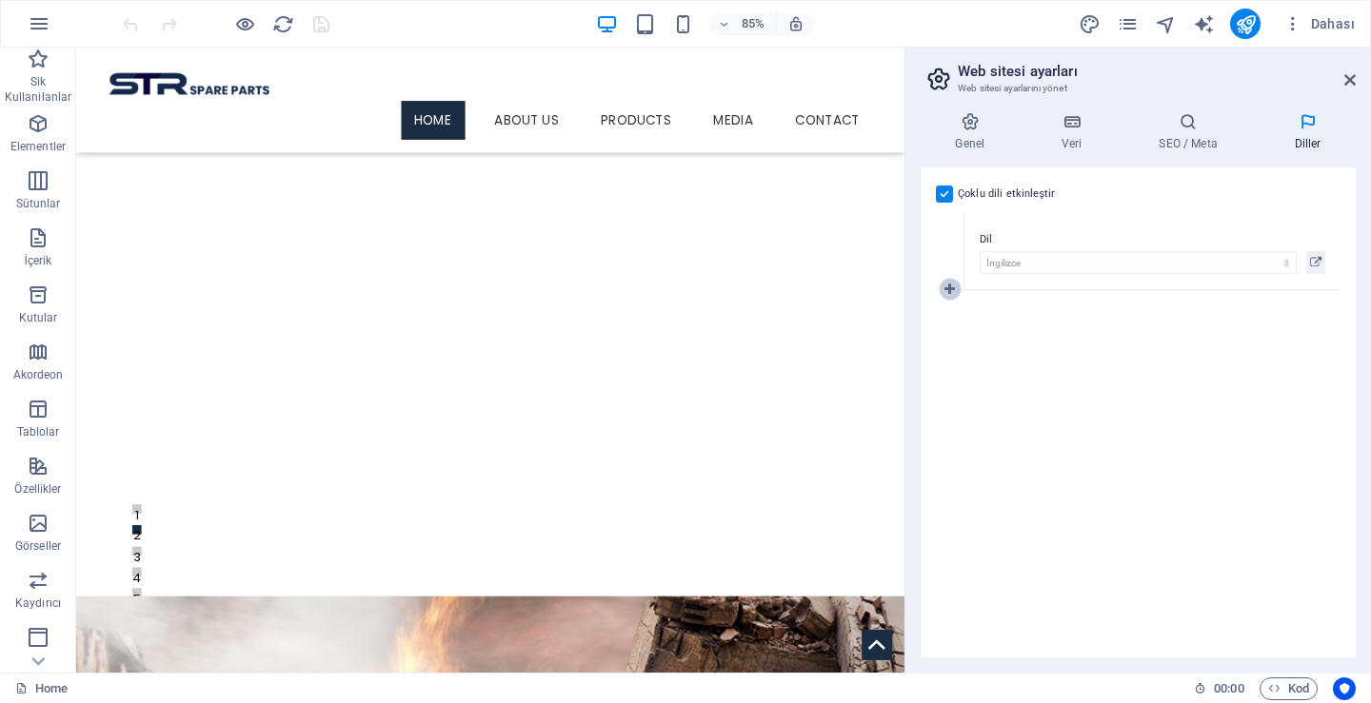
click at [947, 285] on icon at bounding box center [949, 289] width 10 height 13
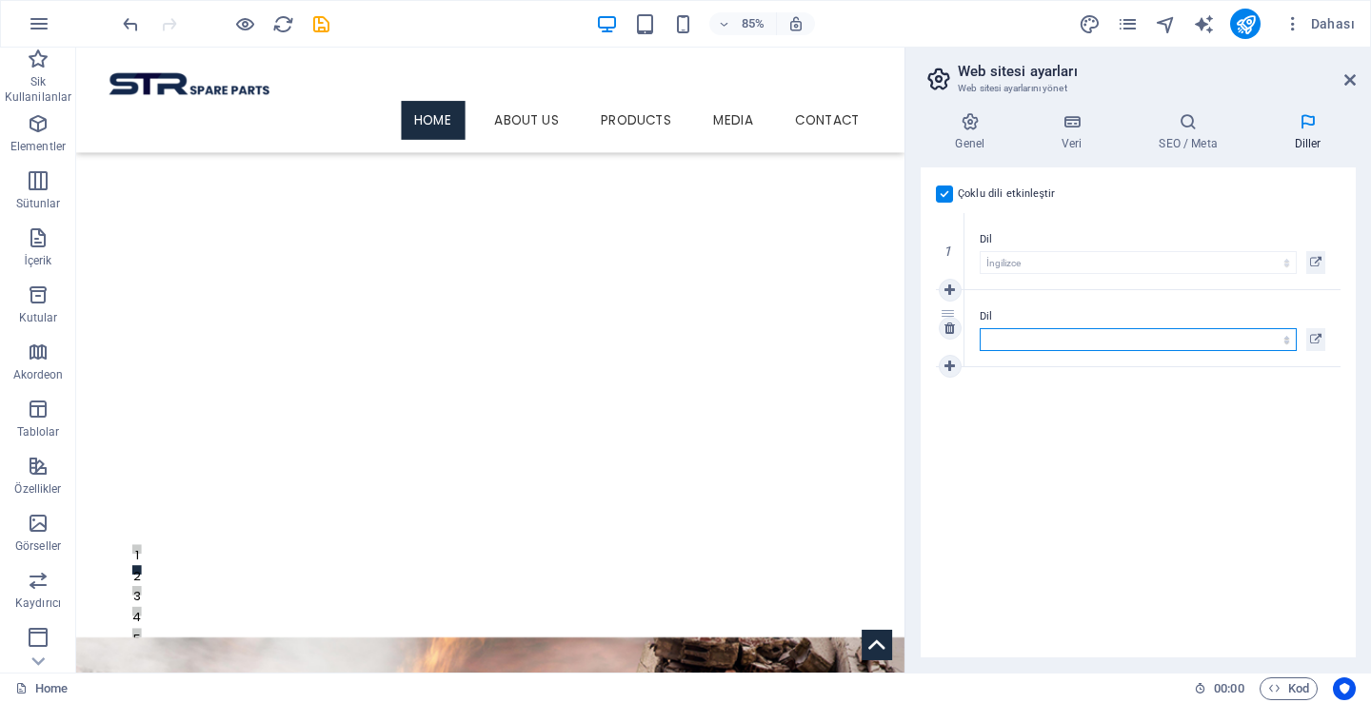
click at [1031, 336] on select "Abkhazian Afar Afrikaans Akan Albanian Almanca Amharic Aragonese Arapça Armenia…" at bounding box center [1137, 339] width 317 height 23
select select "134"
click at [979, 328] on select "Abkhazian Afar Afrikaans Akan Albanian Almanca Amharic Aragonese Arapça Armenia…" at bounding box center [1137, 339] width 317 height 23
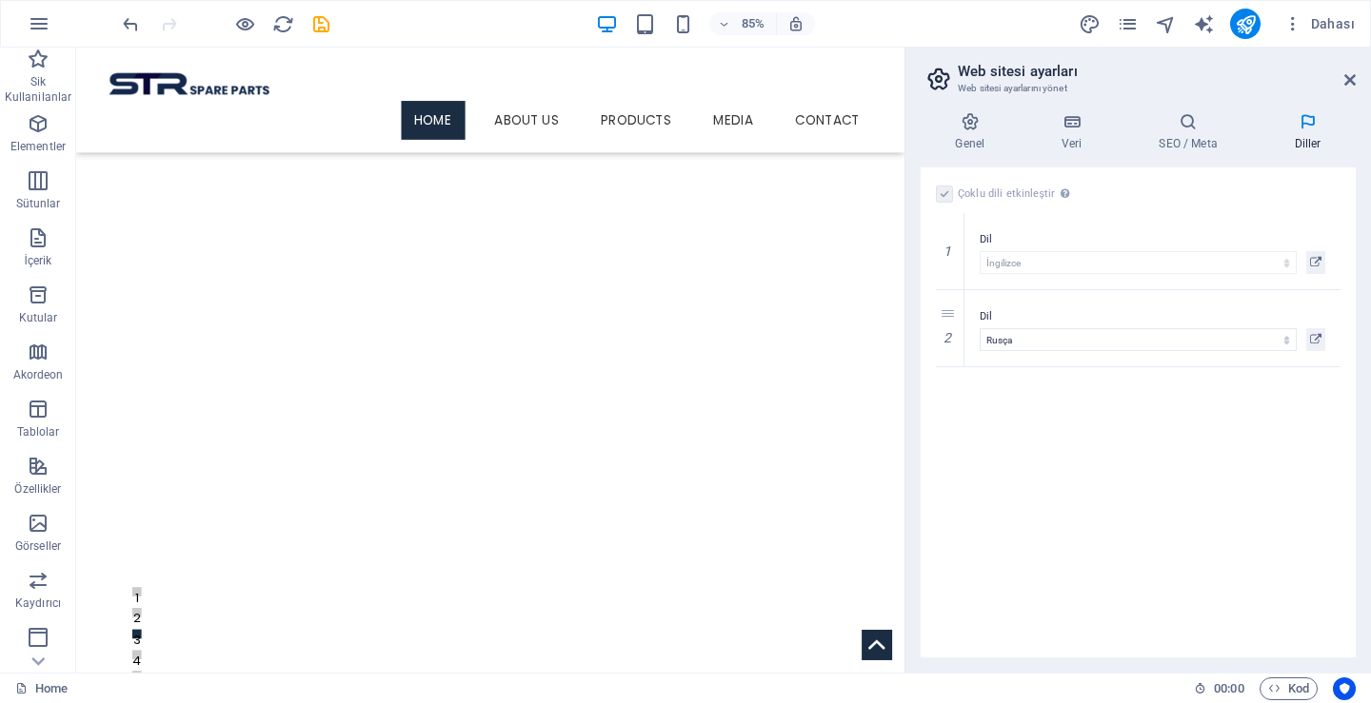
click at [1122, 458] on div "Çoklu dili etkinleştir Çoklu dili silmek için tek bir dil kalana kadar tüm dill…" at bounding box center [1137, 413] width 435 height 490
click at [1294, 692] on span "Kod" at bounding box center [1288, 689] width 41 height 23
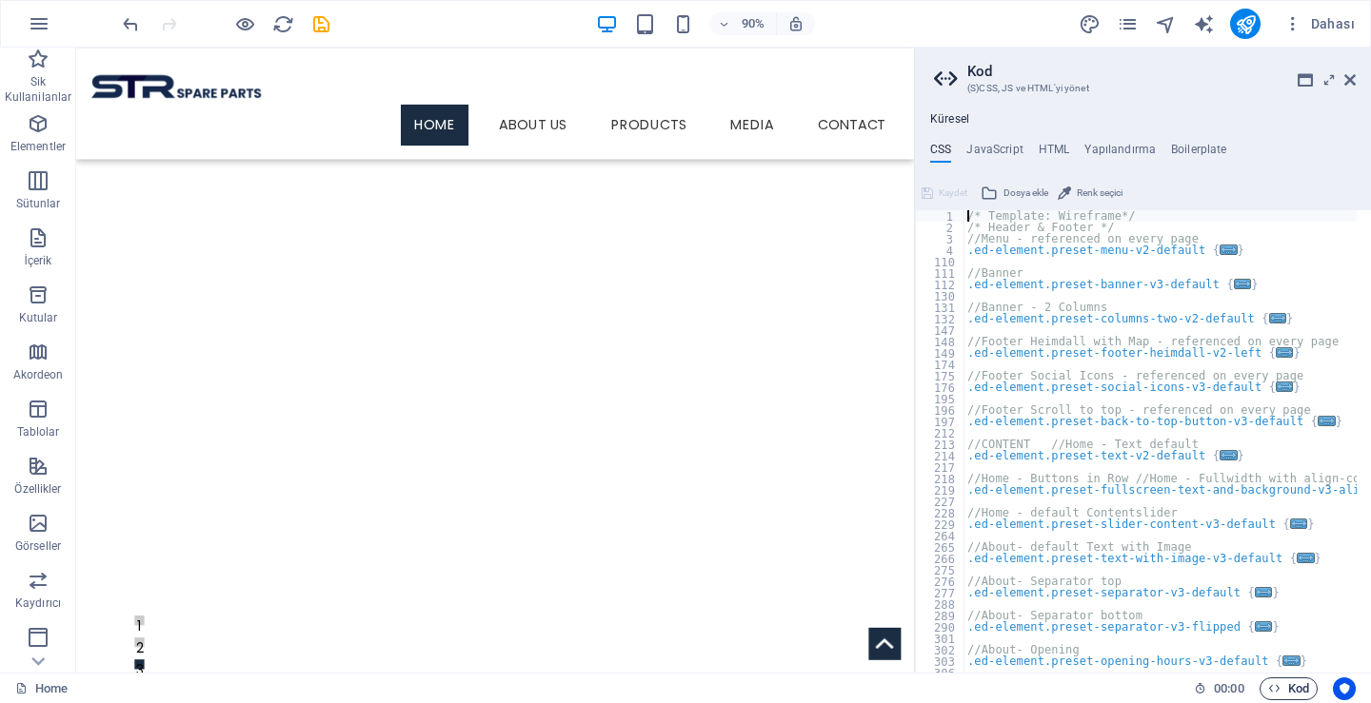
click at [1291, 692] on span "Kod" at bounding box center [1288, 689] width 41 height 23
click at [1354, 64] on h2 "Kod" at bounding box center [1161, 71] width 388 height 17
click at [1354, 81] on icon at bounding box center [1349, 79] width 11 height 15
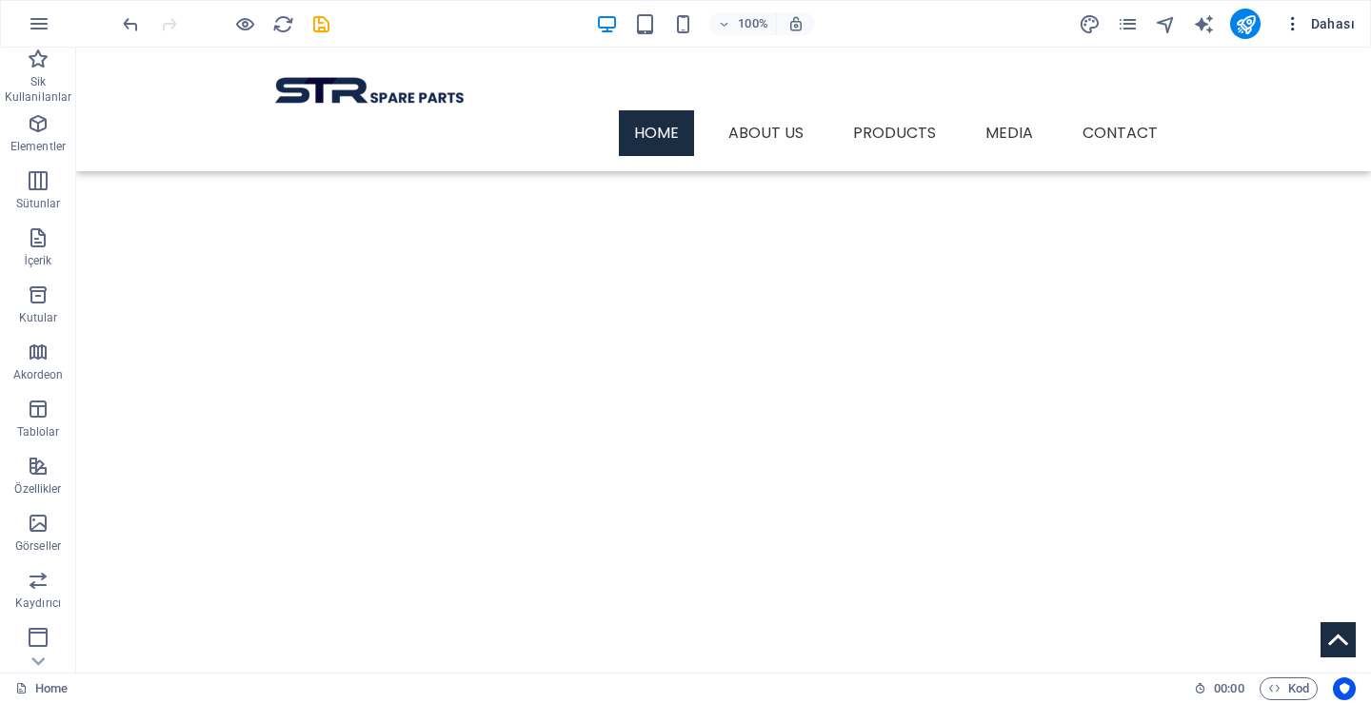
click at [1297, 20] on icon "button" at bounding box center [1292, 23] width 19 height 19
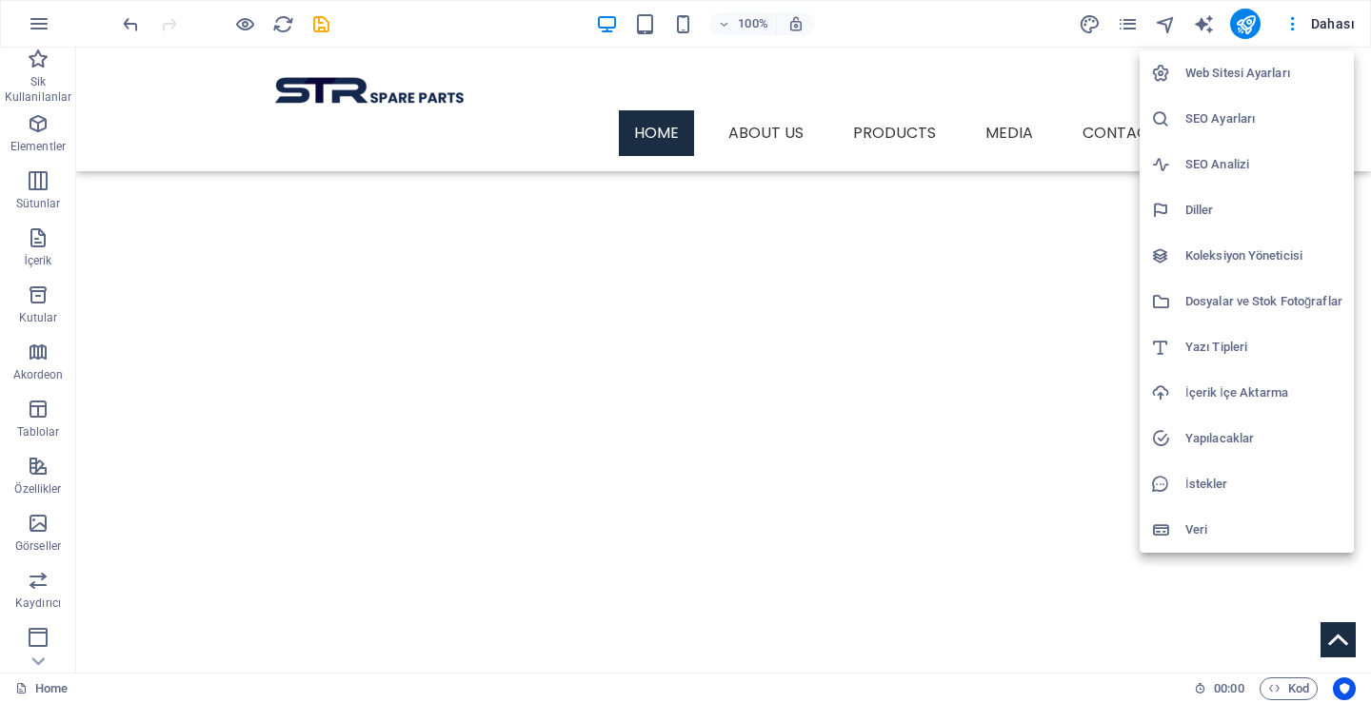
click at [1216, 197] on li "Diller" at bounding box center [1246, 211] width 214 height 46
select select "72"
select select "134"
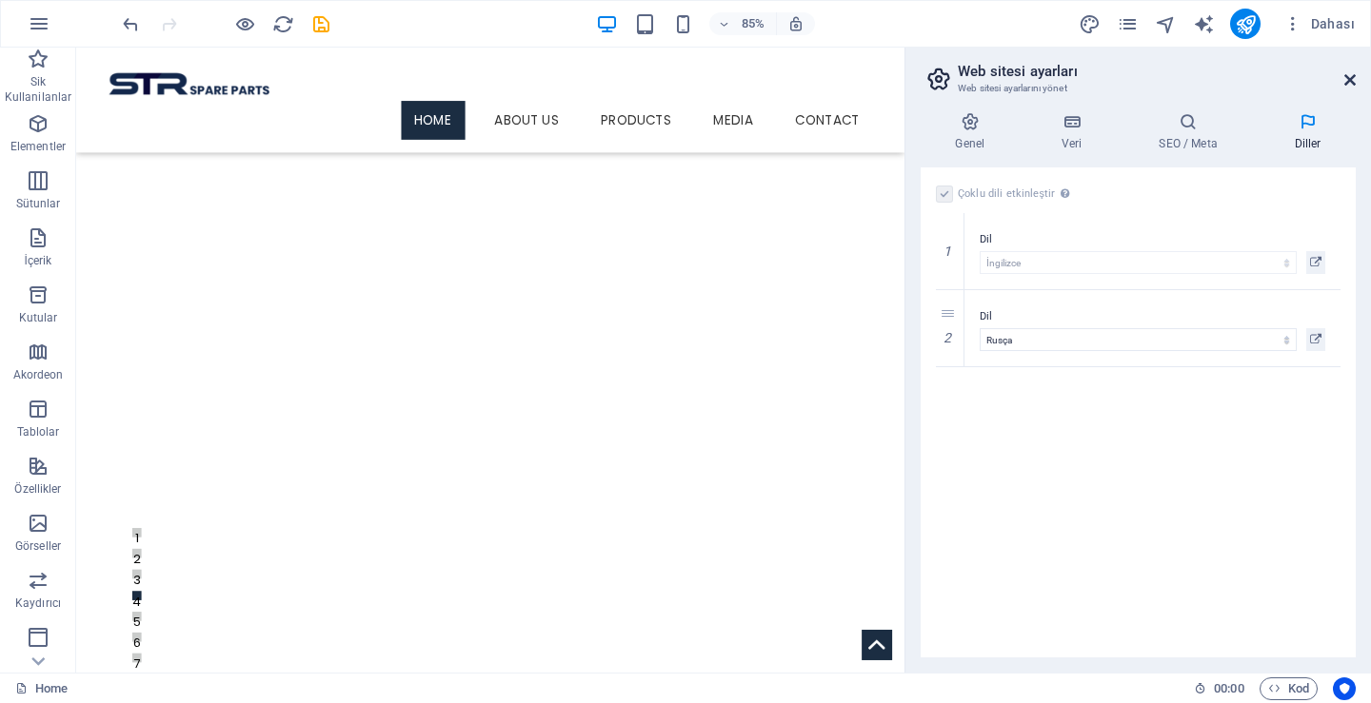
click at [1353, 78] on icon at bounding box center [1349, 79] width 11 height 15
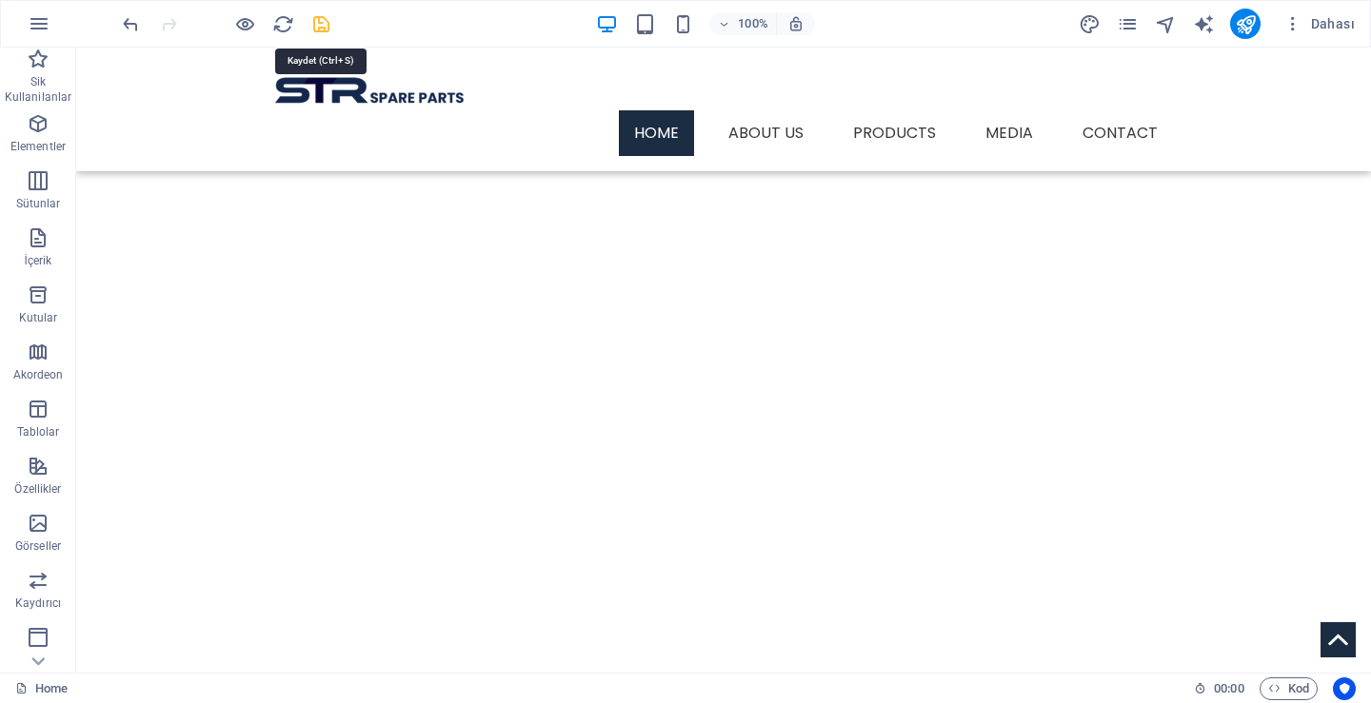
click at [323, 21] on icon "save" at bounding box center [321, 24] width 22 height 22
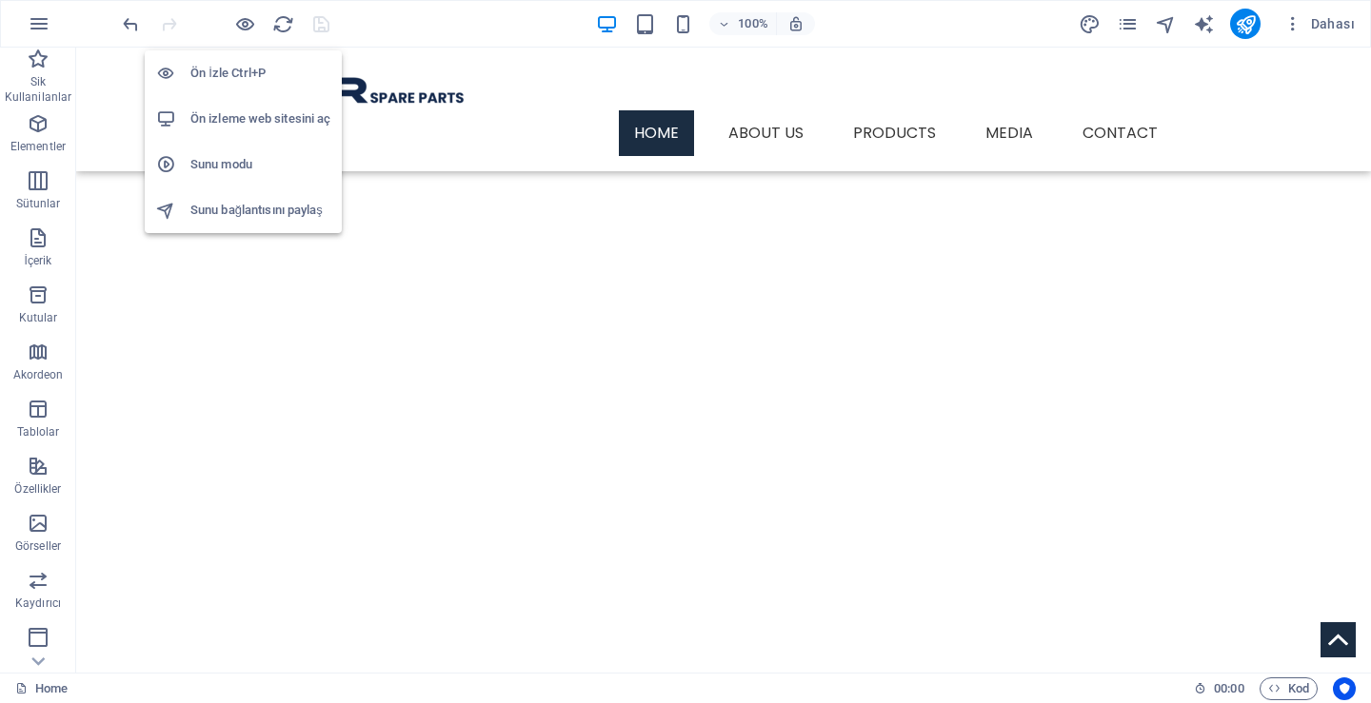
click at [254, 119] on h6 "Ön izleme web sitesini aç" at bounding box center [260, 119] width 140 height 23
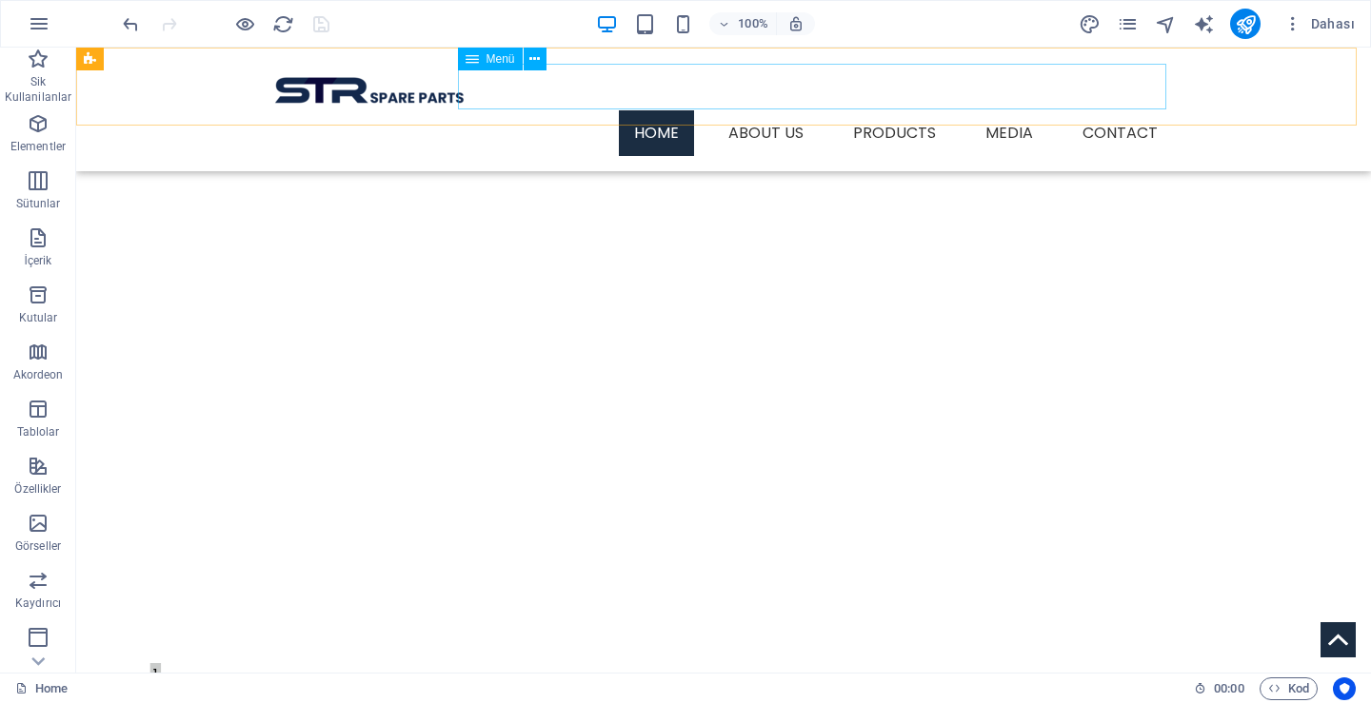
click at [1102, 110] on nav "Home About Us Products BMC Products Otokar Produts Media Contact" at bounding box center [723, 133] width 899 height 46
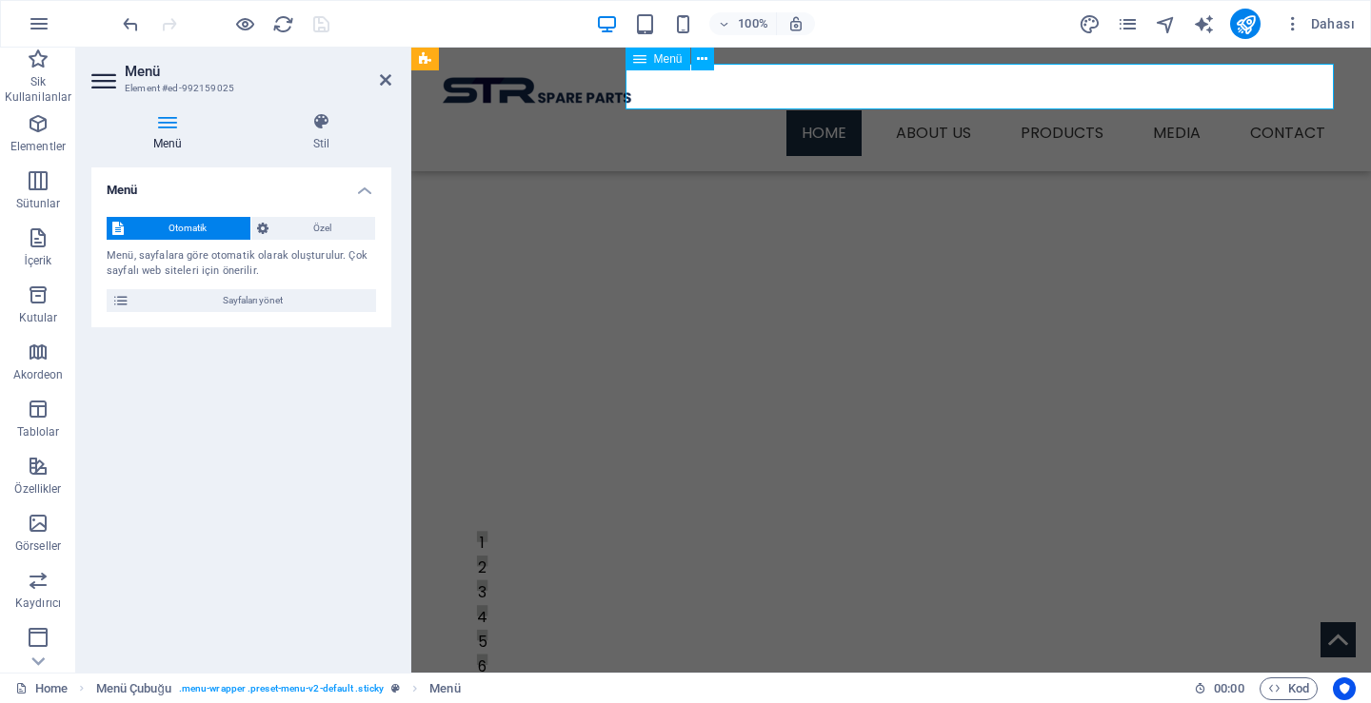
click at [1262, 110] on nav "Home About Us Products BMC Products Otokar Produts Media Contact" at bounding box center [891, 133] width 899 height 46
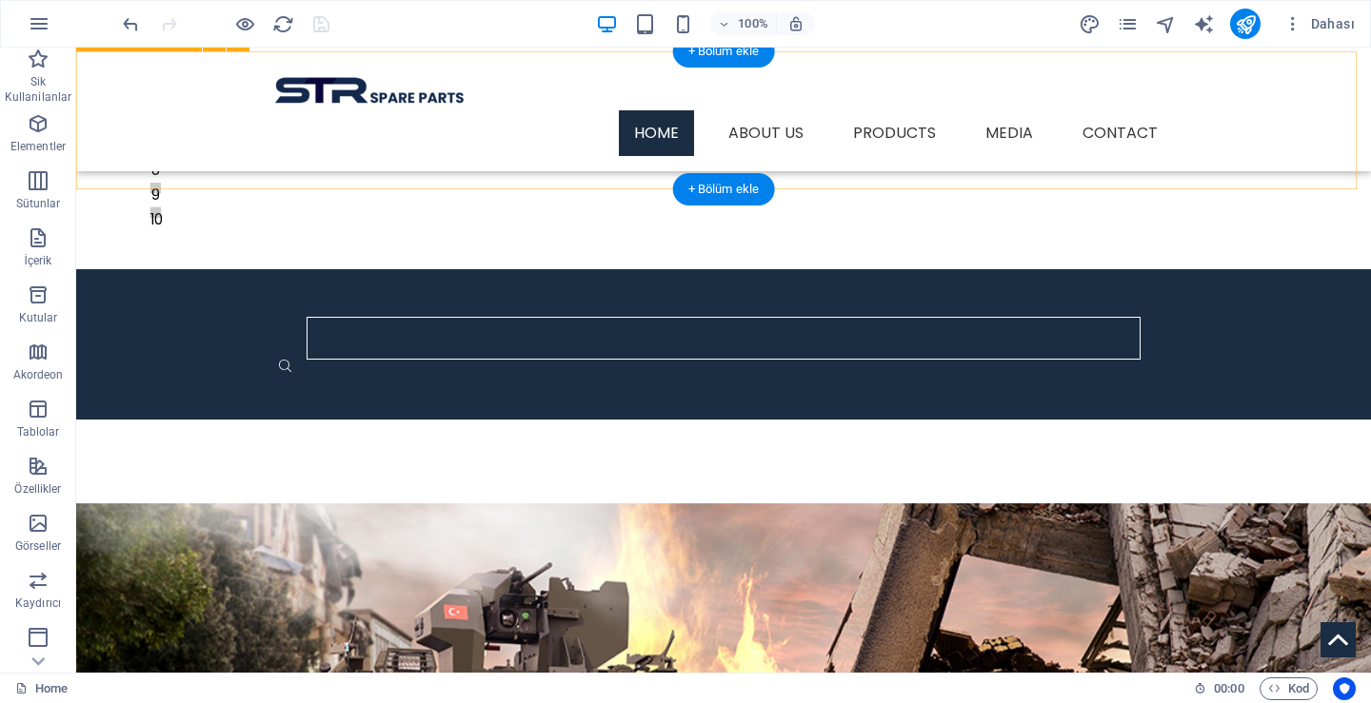
scroll to position [485, 0]
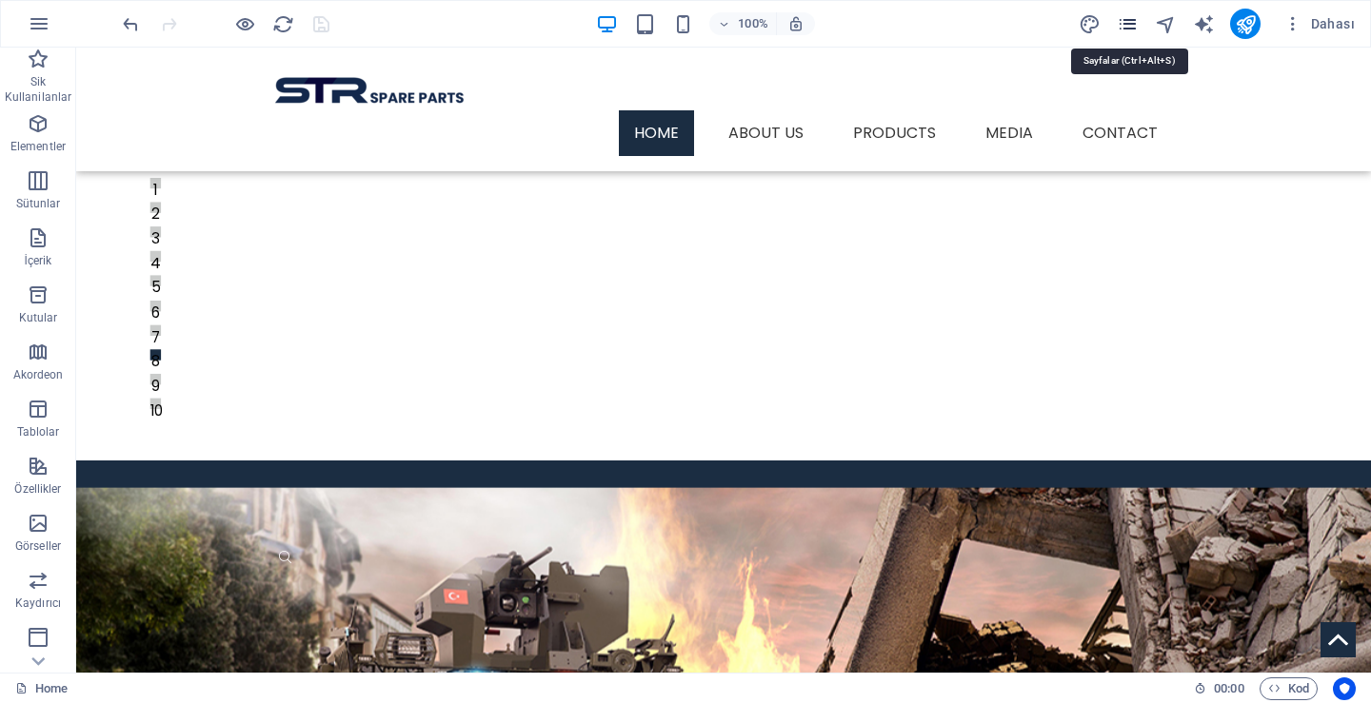
click at [1130, 25] on icon "pages" at bounding box center [1127, 24] width 22 height 22
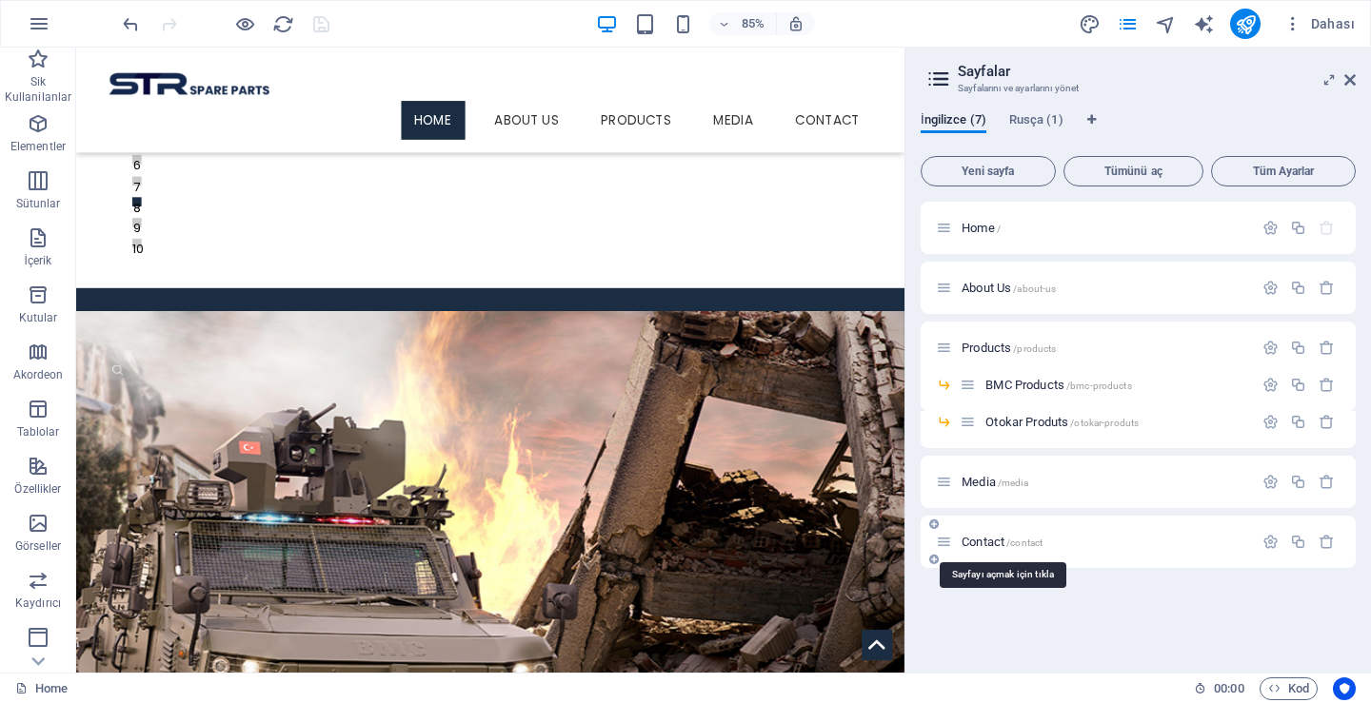
click at [982, 545] on span "Contact /contact" at bounding box center [1001, 542] width 81 height 14
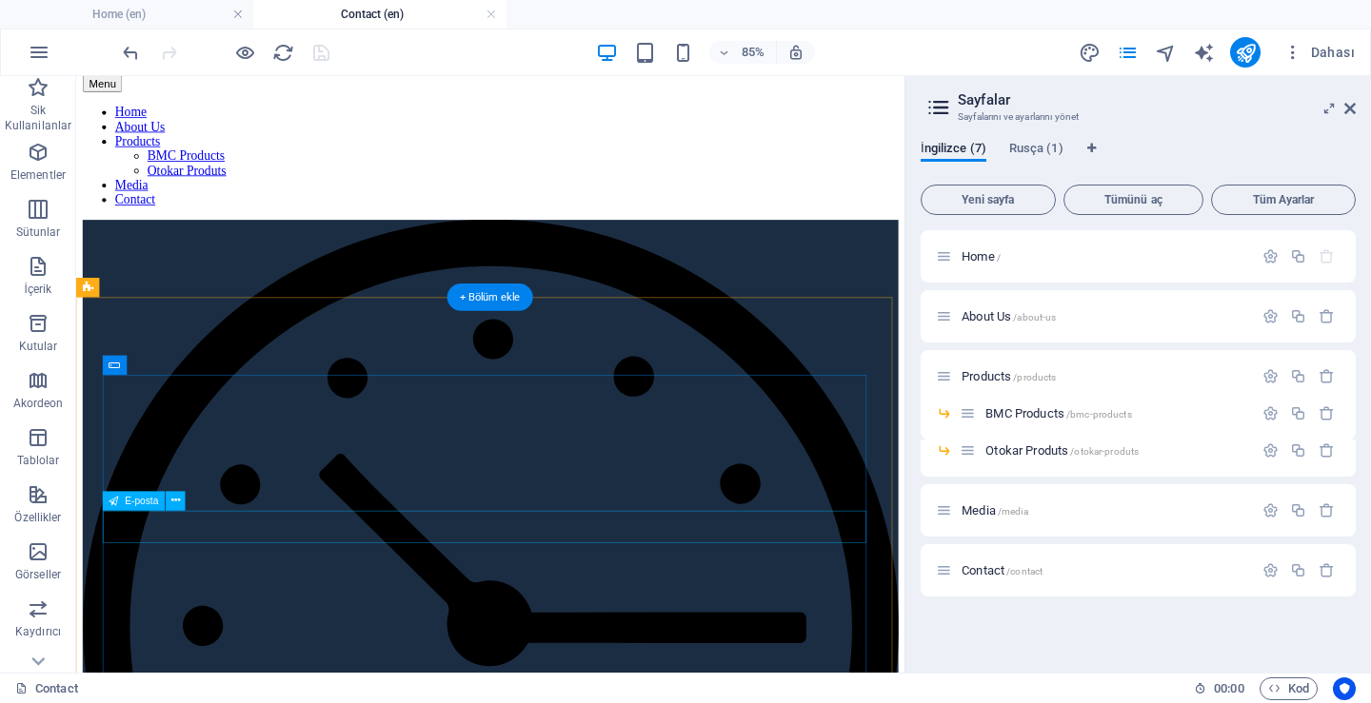
scroll to position [95, 0]
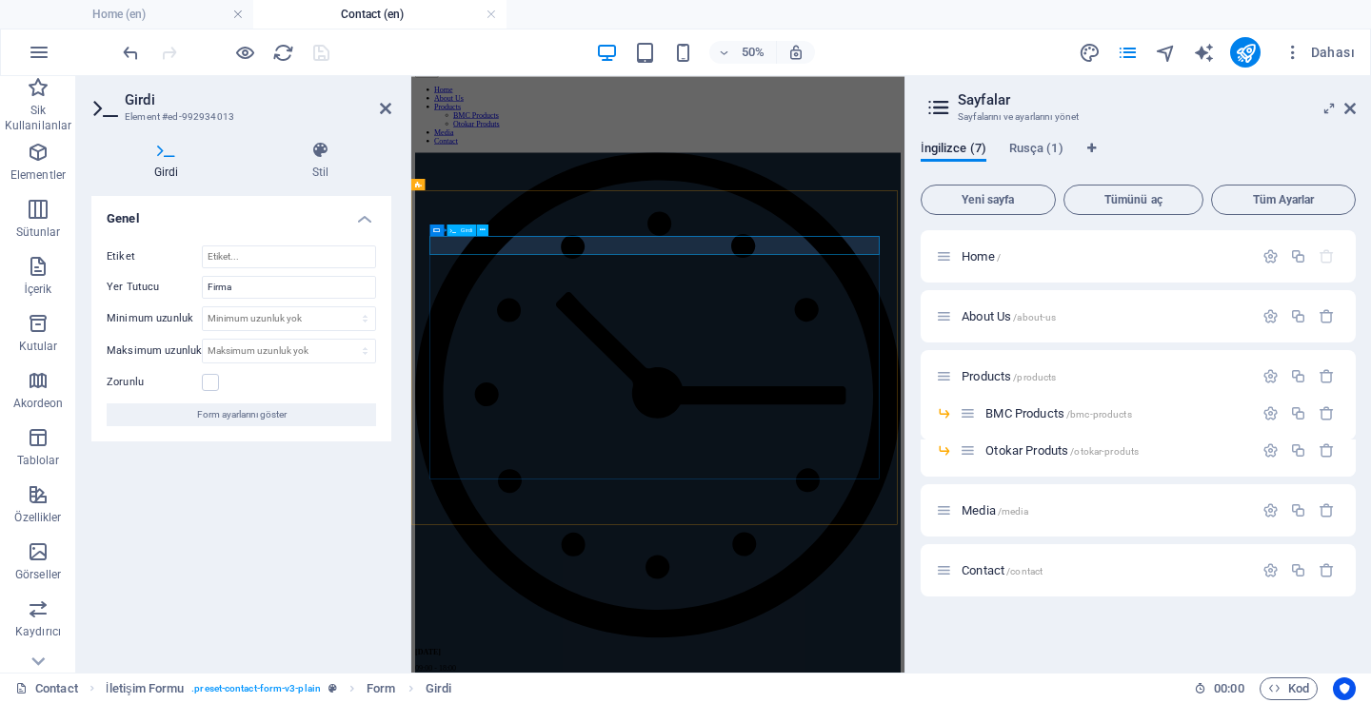
drag, startPoint x: 588, startPoint y: 411, endPoint x: 362, endPoint y: 407, distance: 226.6
type input "c"
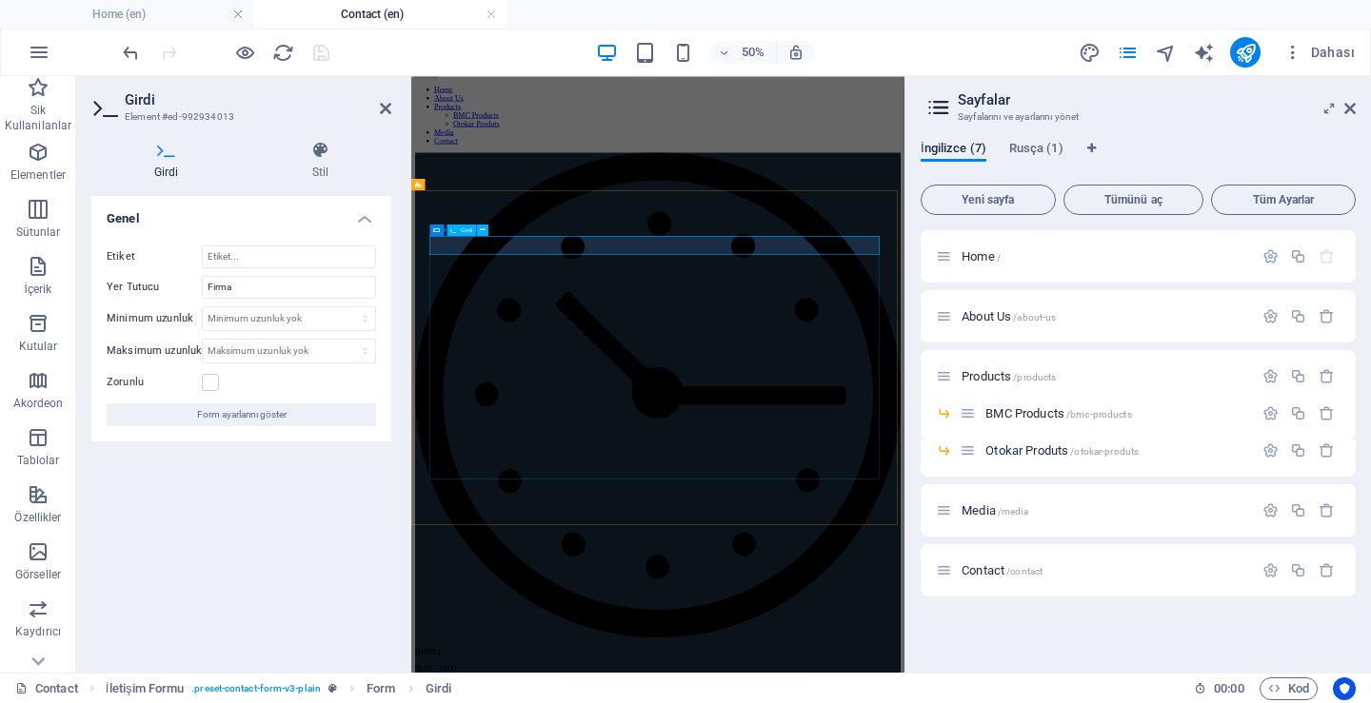
drag, startPoint x: 563, startPoint y: 425, endPoint x: 819, endPoint y: 310, distance: 279.5
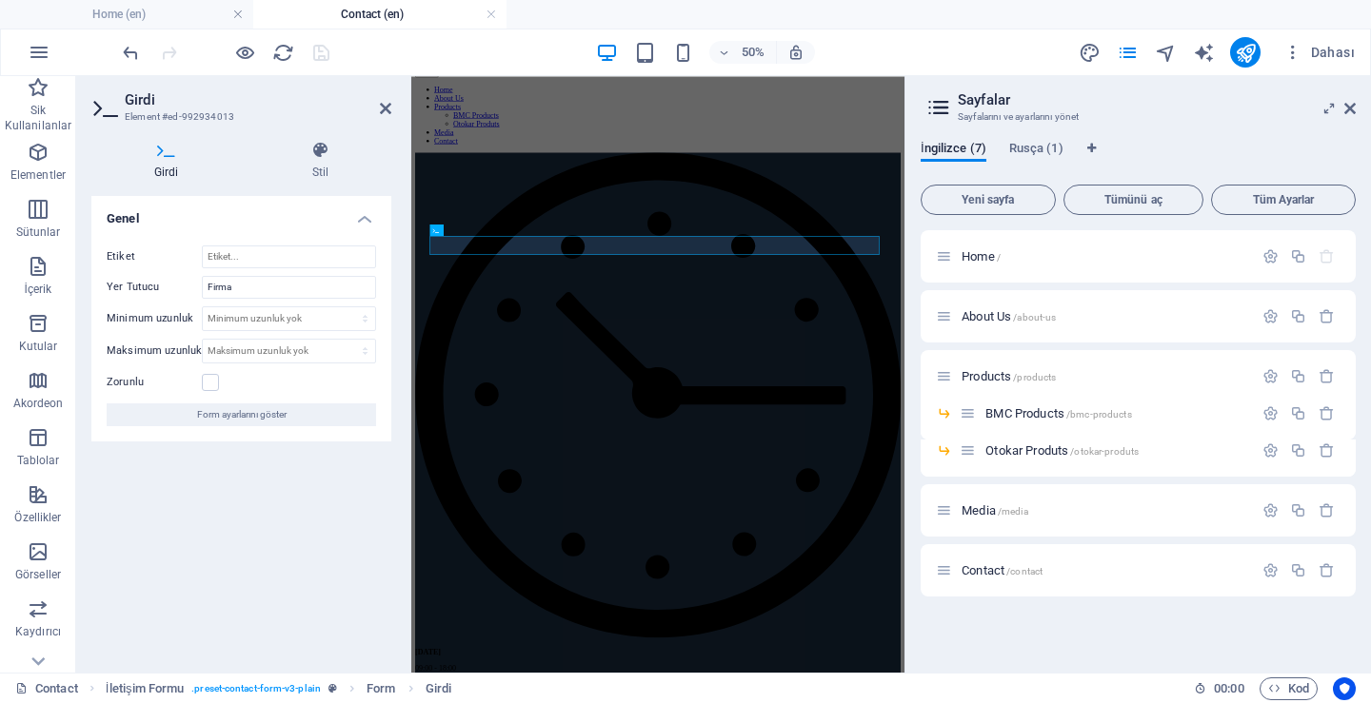
drag, startPoint x: 508, startPoint y: 413, endPoint x: 814, endPoint y: 321, distance: 319.2
type input "c"
type input "Company"
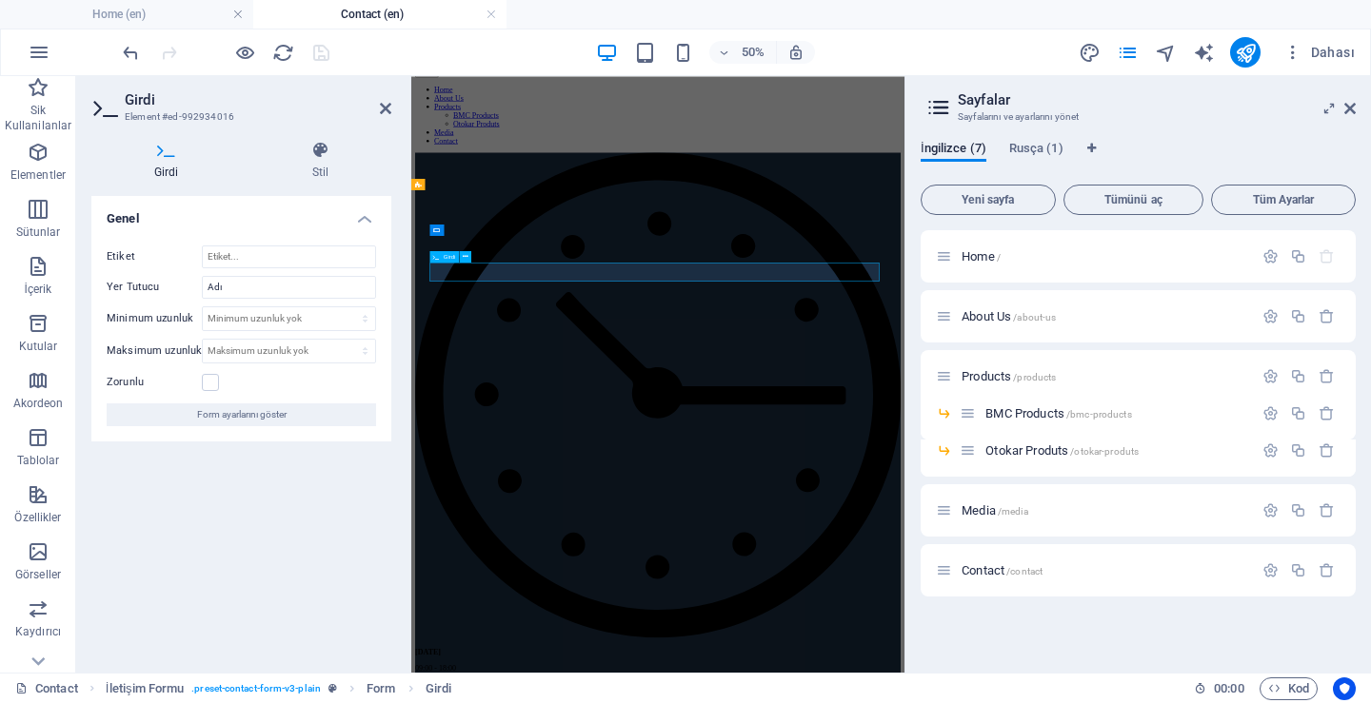
drag, startPoint x: 533, startPoint y: 463, endPoint x: 421, endPoint y: 463, distance: 112.3
type input "n"
type input "Name"
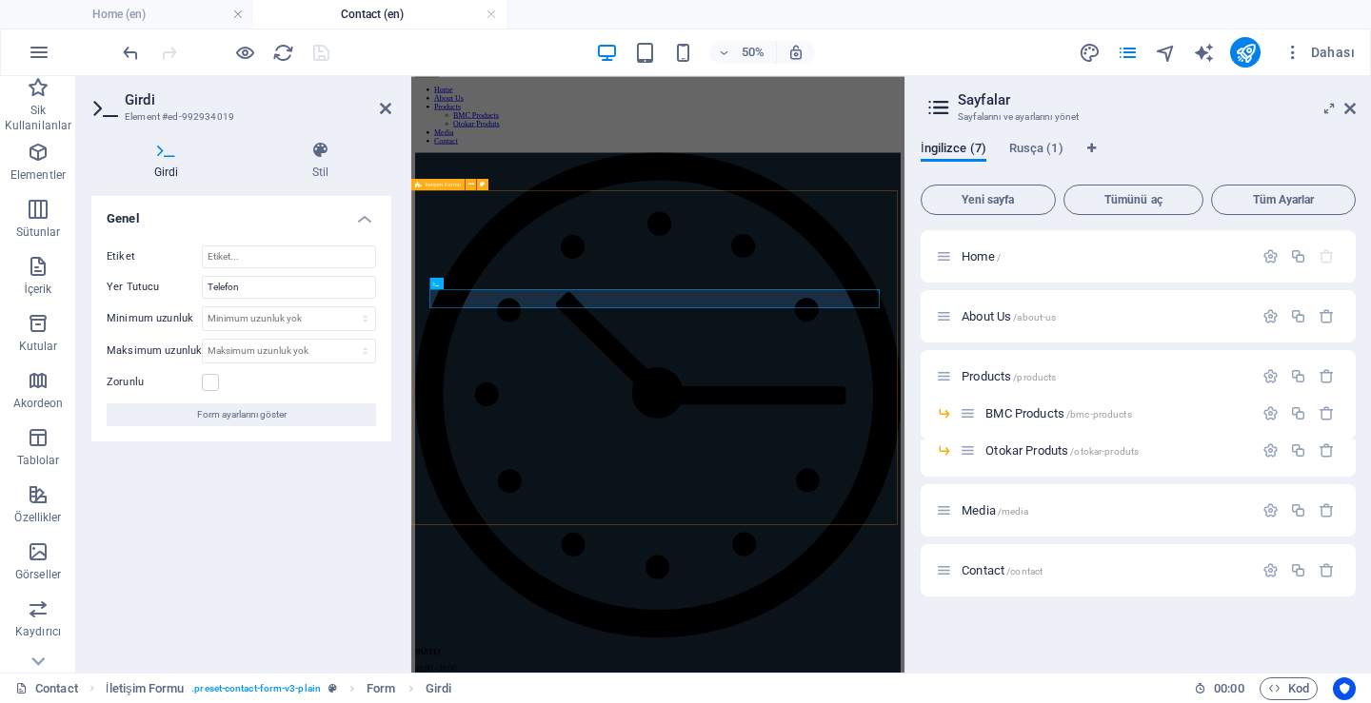
drag, startPoint x: 533, startPoint y: 522, endPoint x: 430, endPoint y: 516, distance: 103.0
type input "N"
type input "Phone"
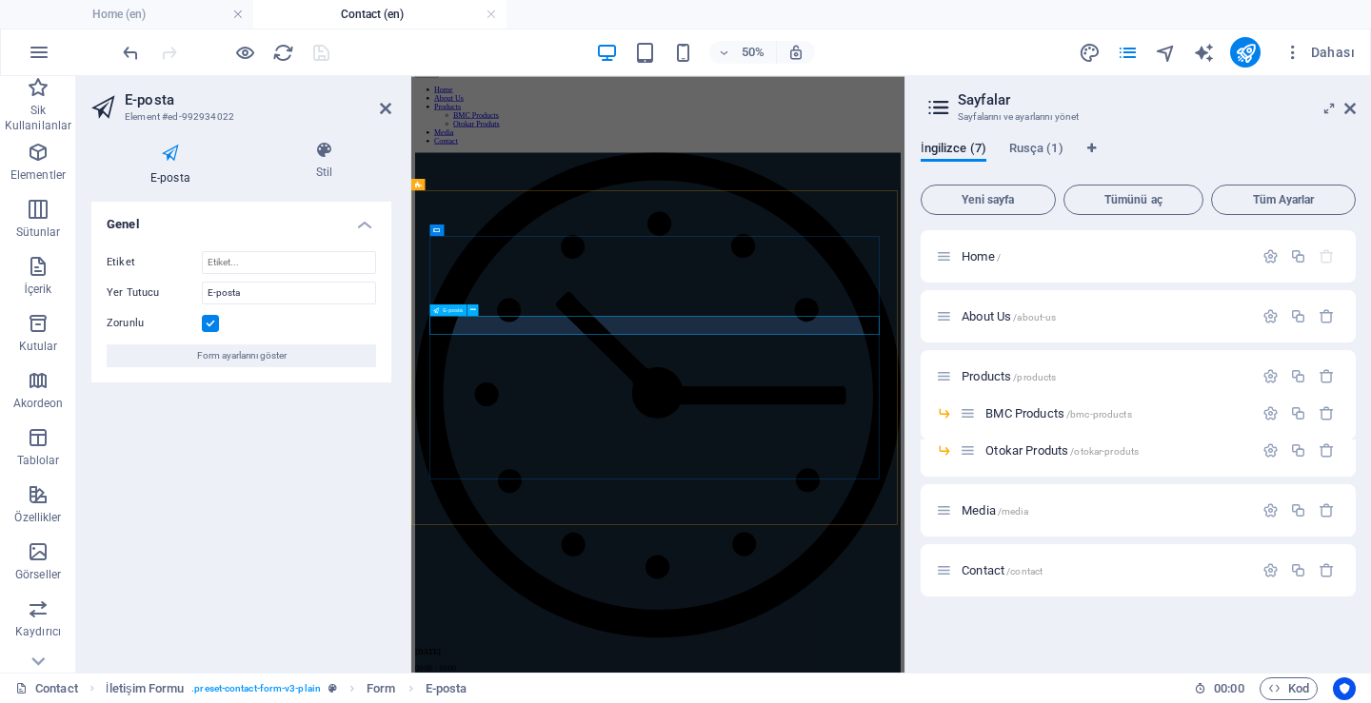
drag, startPoint x: 560, startPoint y: 586, endPoint x: 461, endPoint y: 584, distance: 99.0
type input "Mail"
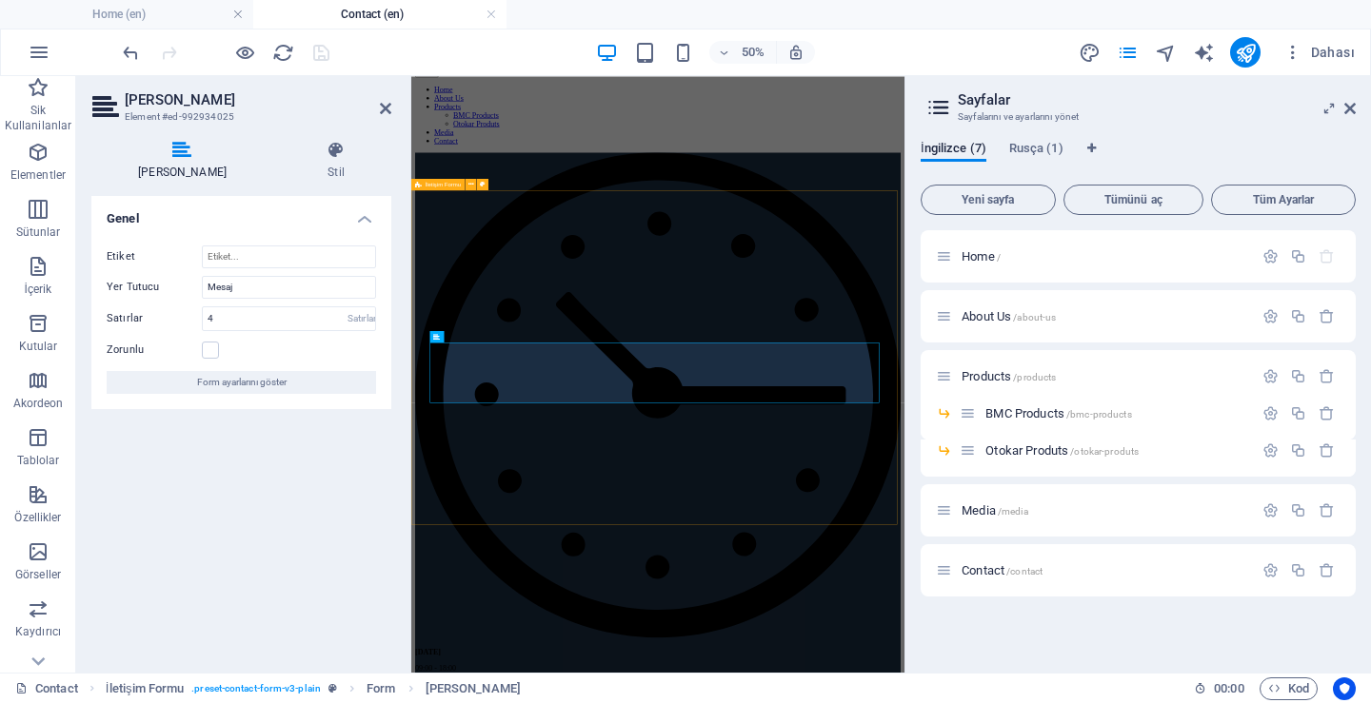
drag, startPoint x: 611, startPoint y: 643, endPoint x: 404, endPoint y: 634, distance: 207.7
type textarea "Message"
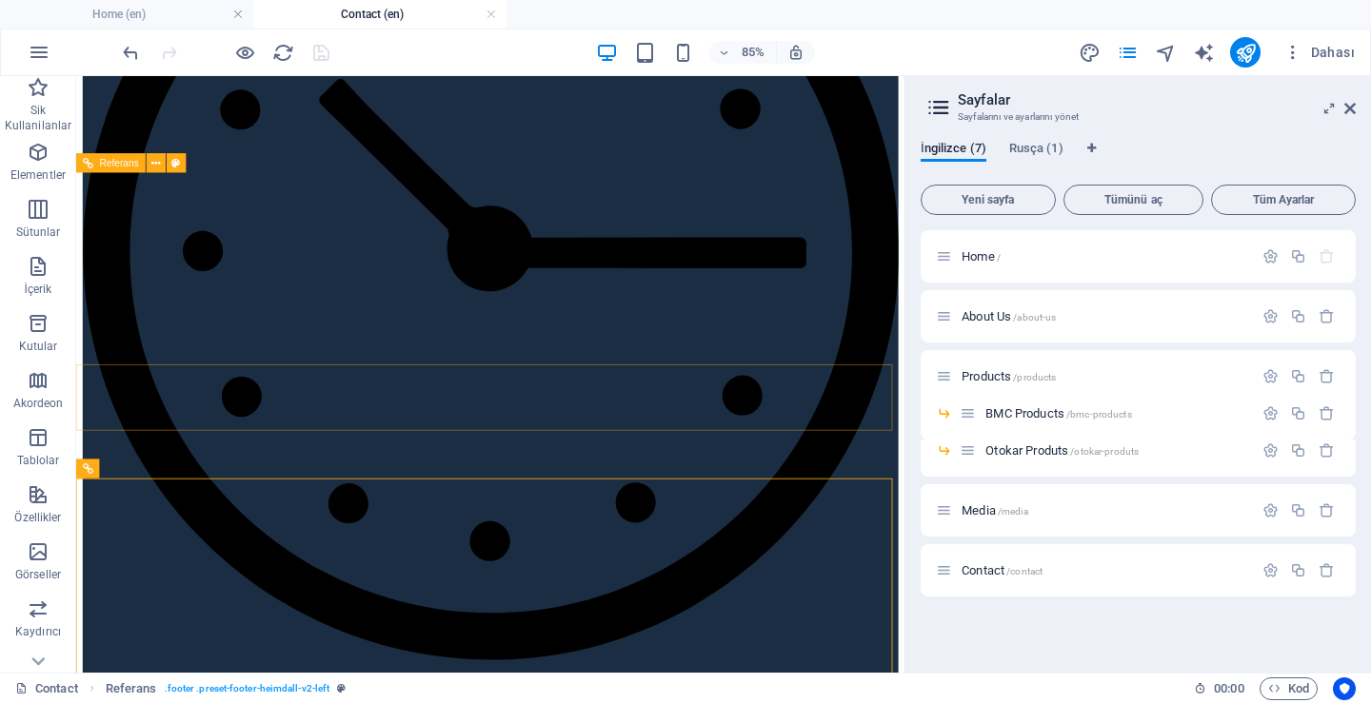
scroll to position [251, 0]
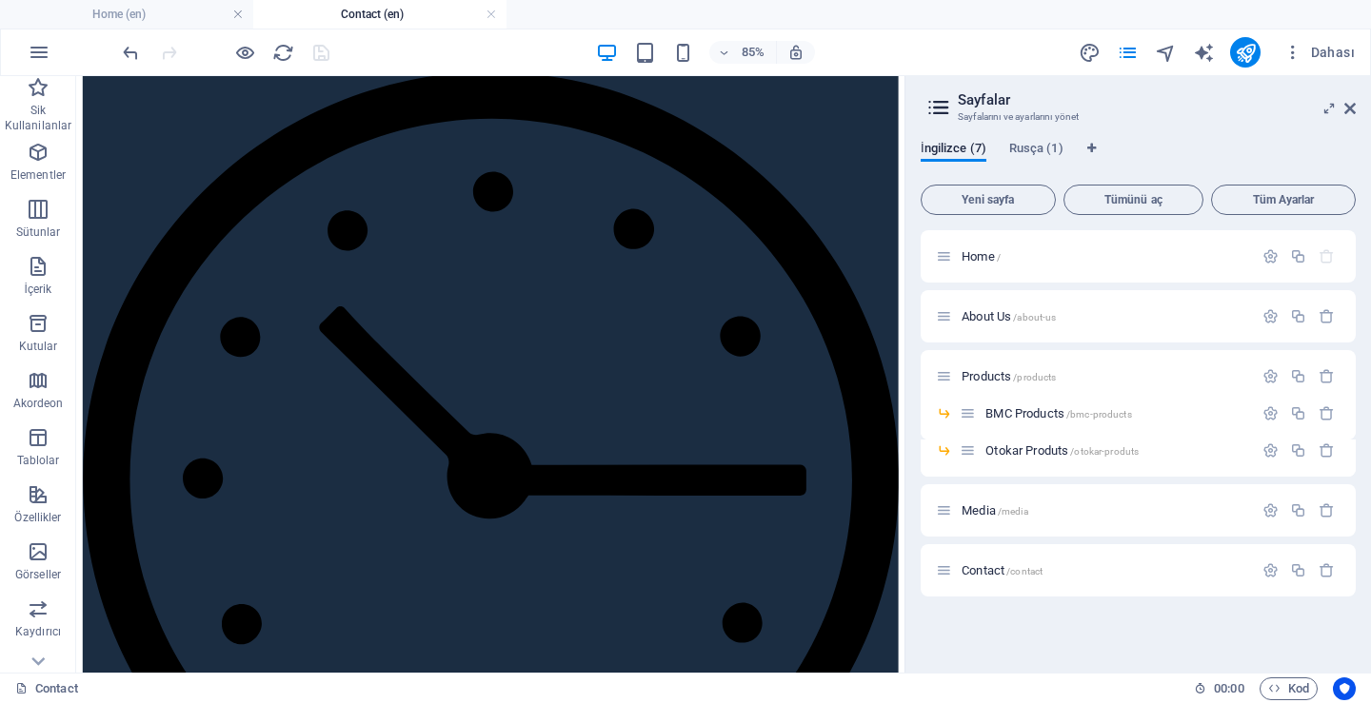
click at [318, 55] on div at bounding box center [225, 52] width 213 height 30
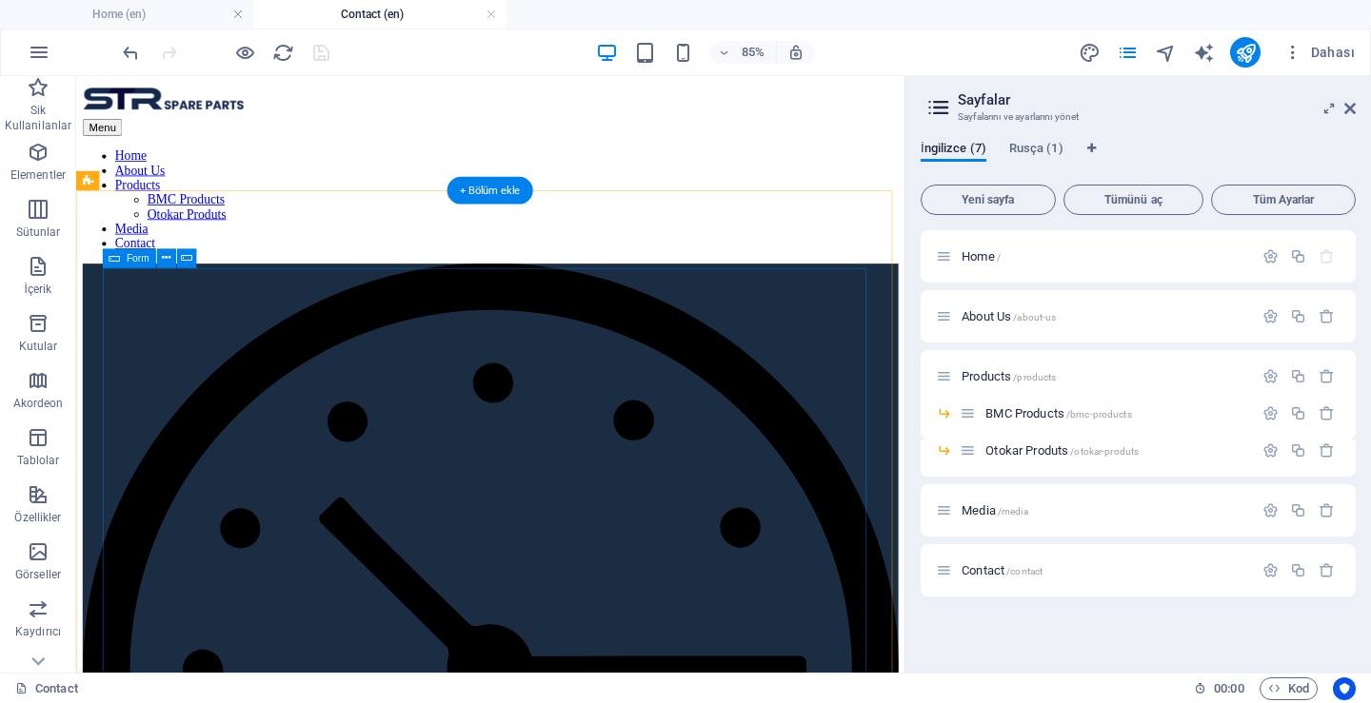
scroll to position [0, 0]
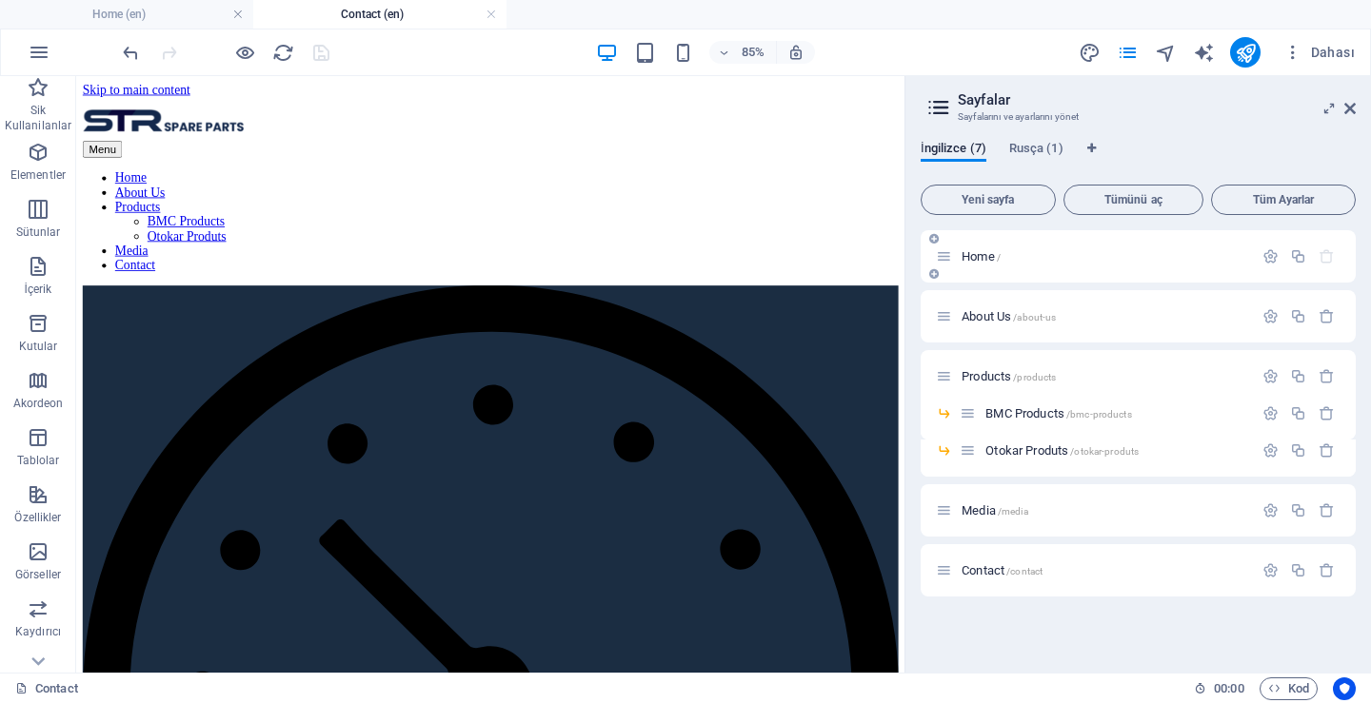
click at [976, 258] on span "Home /" at bounding box center [980, 256] width 39 height 14
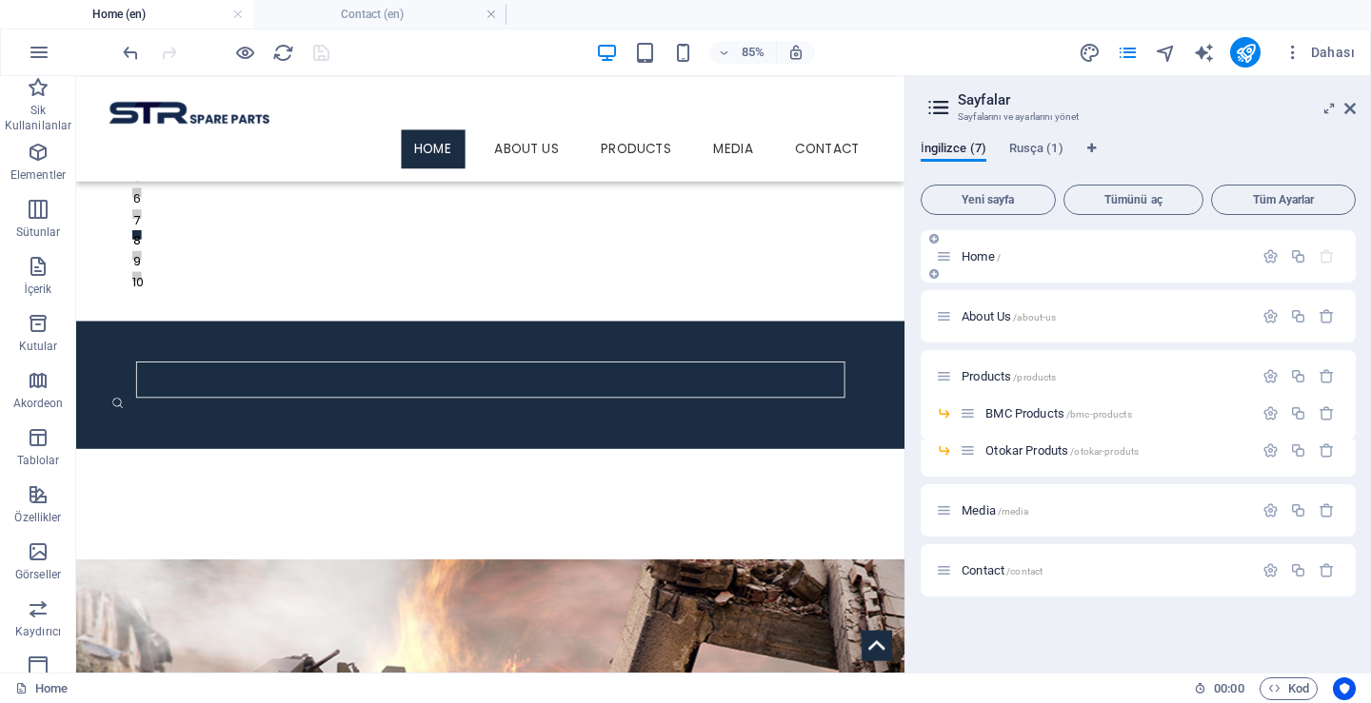
scroll to position [479, 0]
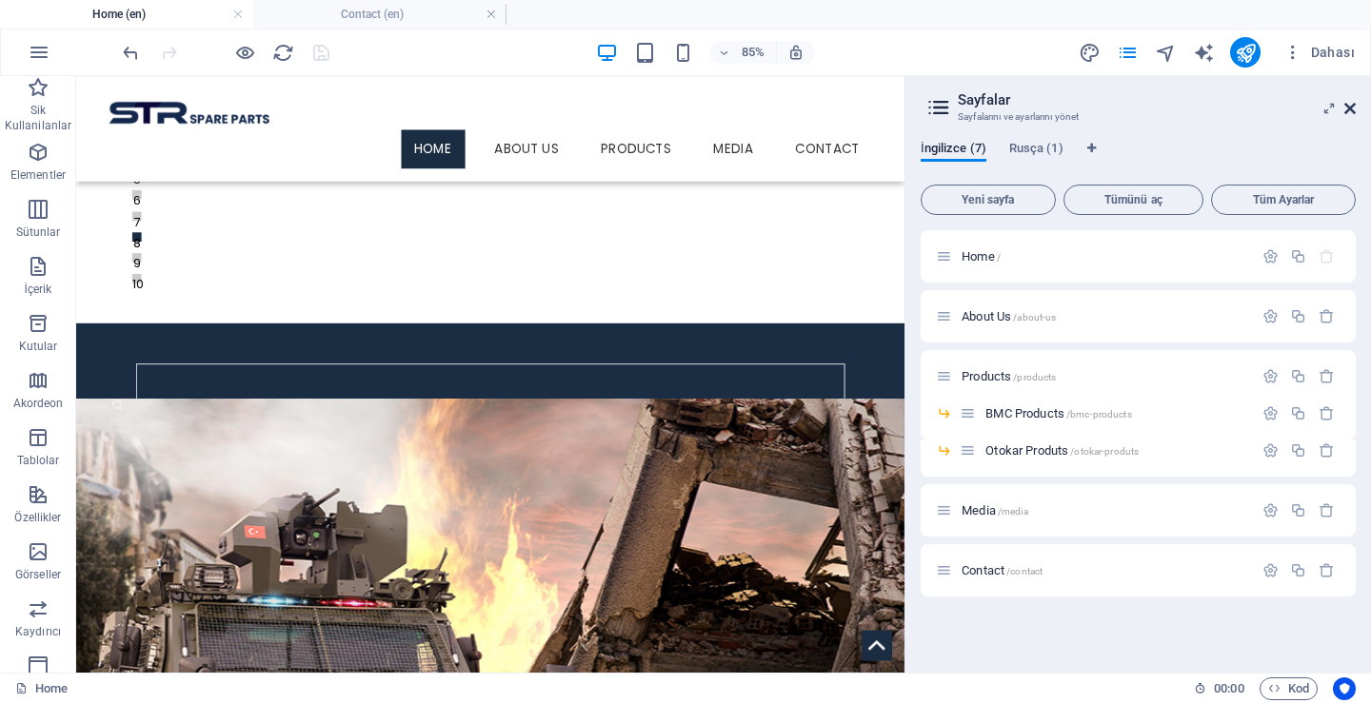
click at [1352, 102] on icon at bounding box center [1349, 108] width 11 height 15
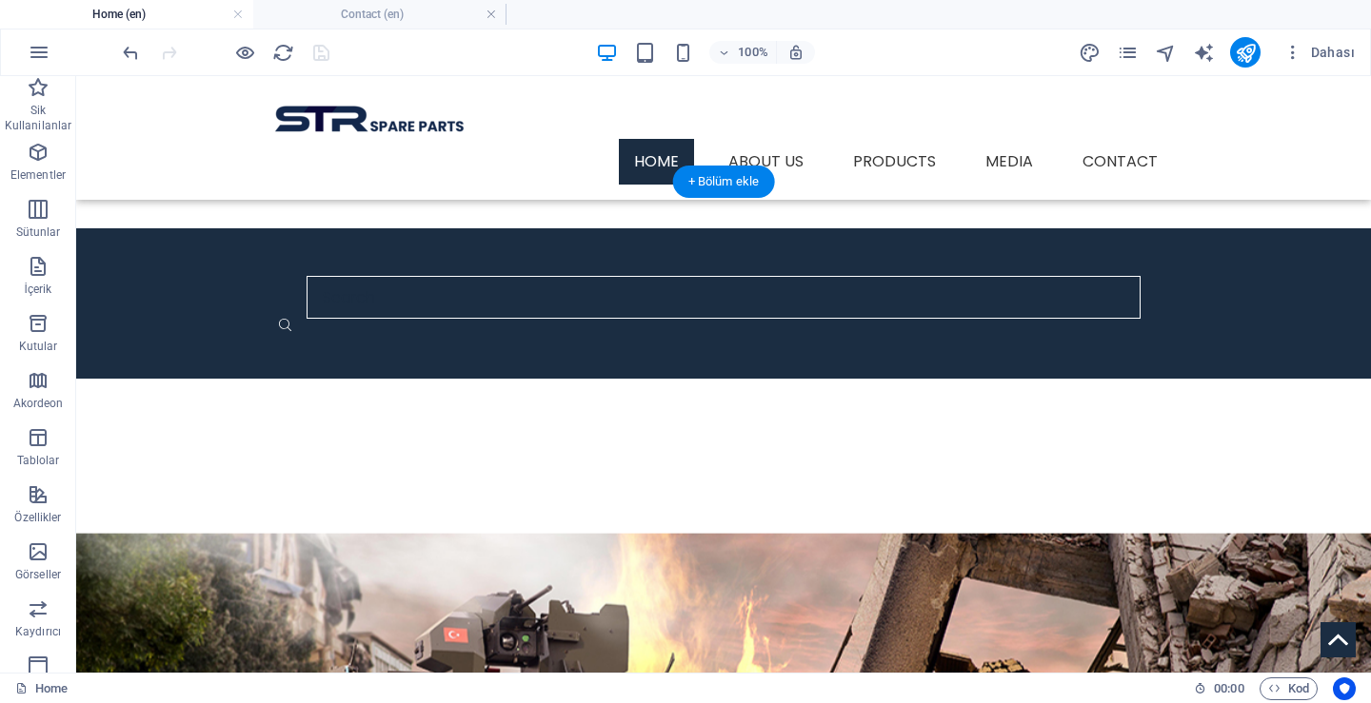
scroll to position [1084, 0]
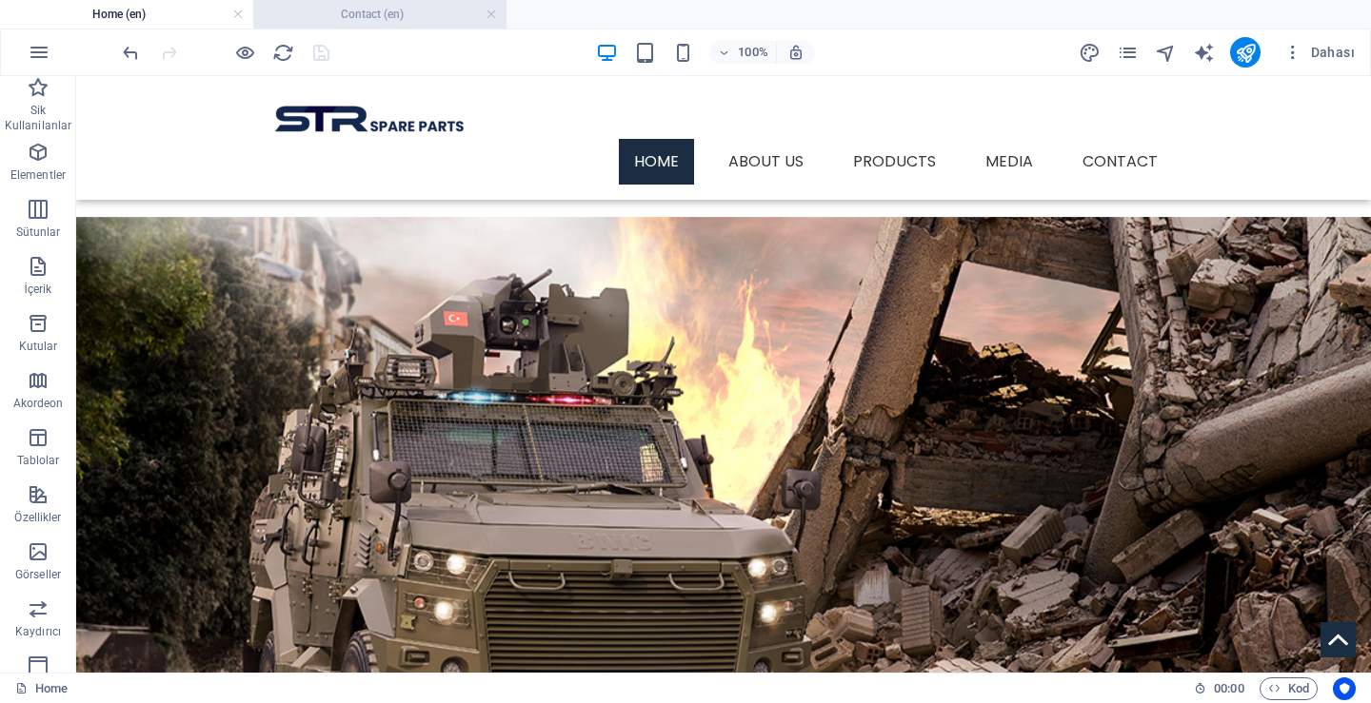
click at [381, 14] on h4 "Contact (en)" at bounding box center [379, 14] width 253 height 21
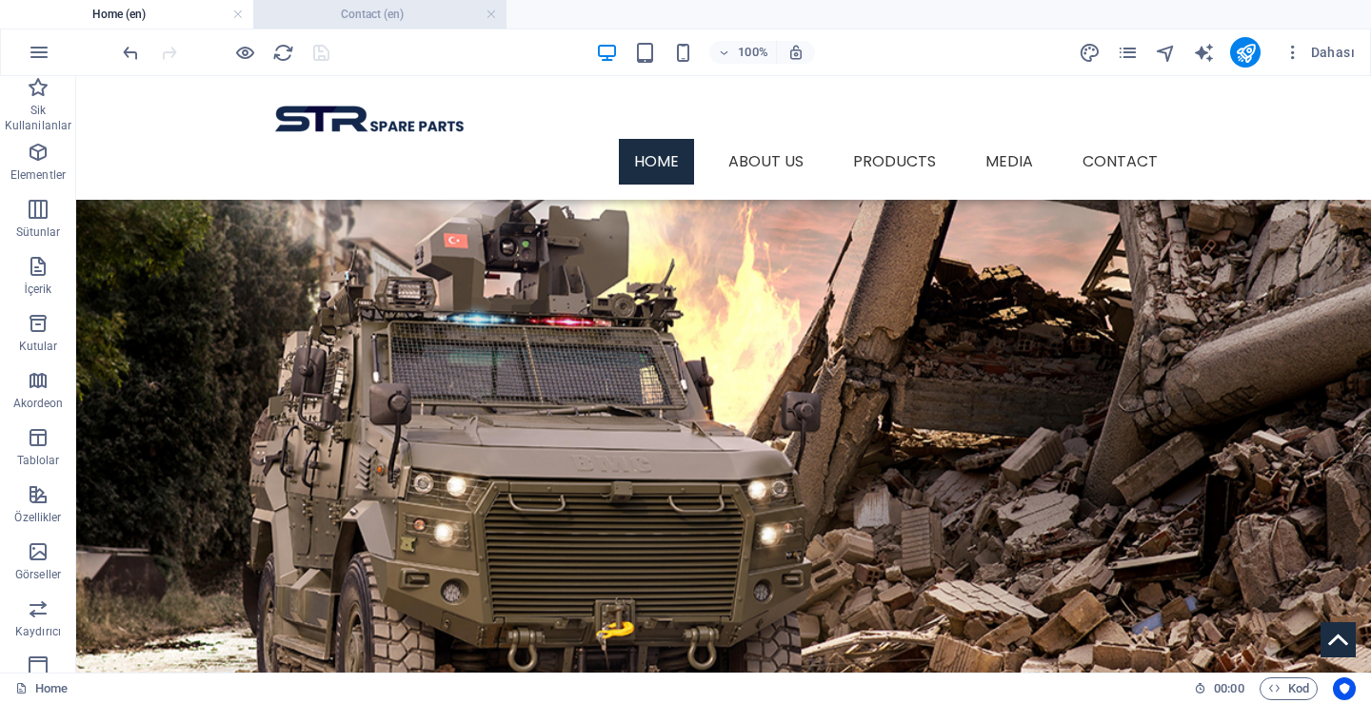
scroll to position [0, 0]
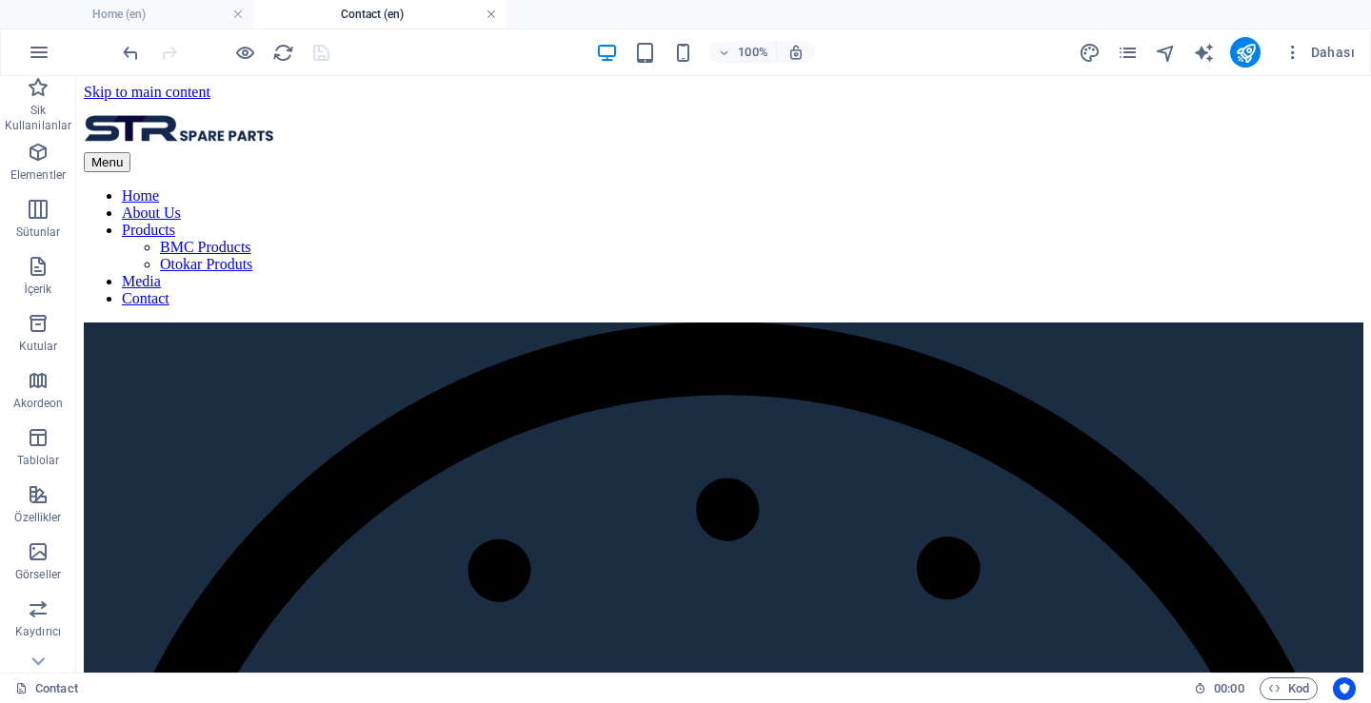
click at [492, 14] on link at bounding box center [490, 15] width 11 height 18
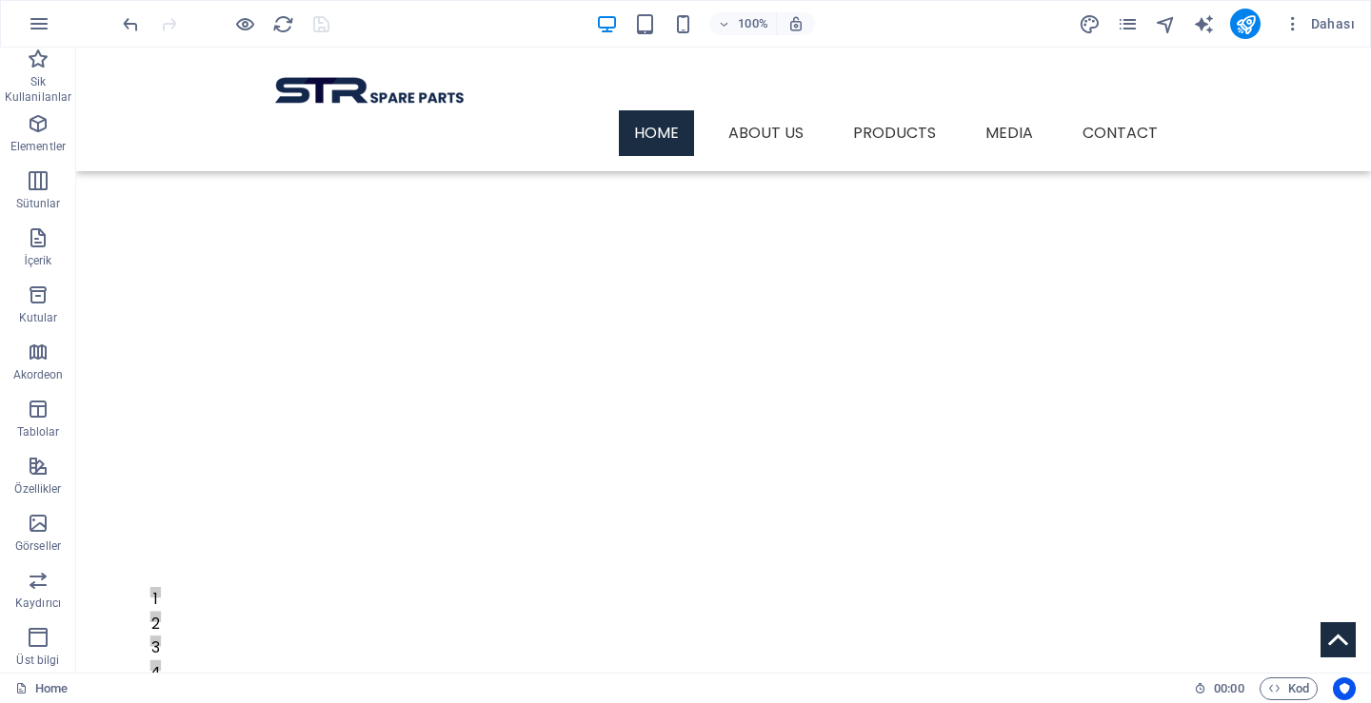
scroll to position [1084, 0]
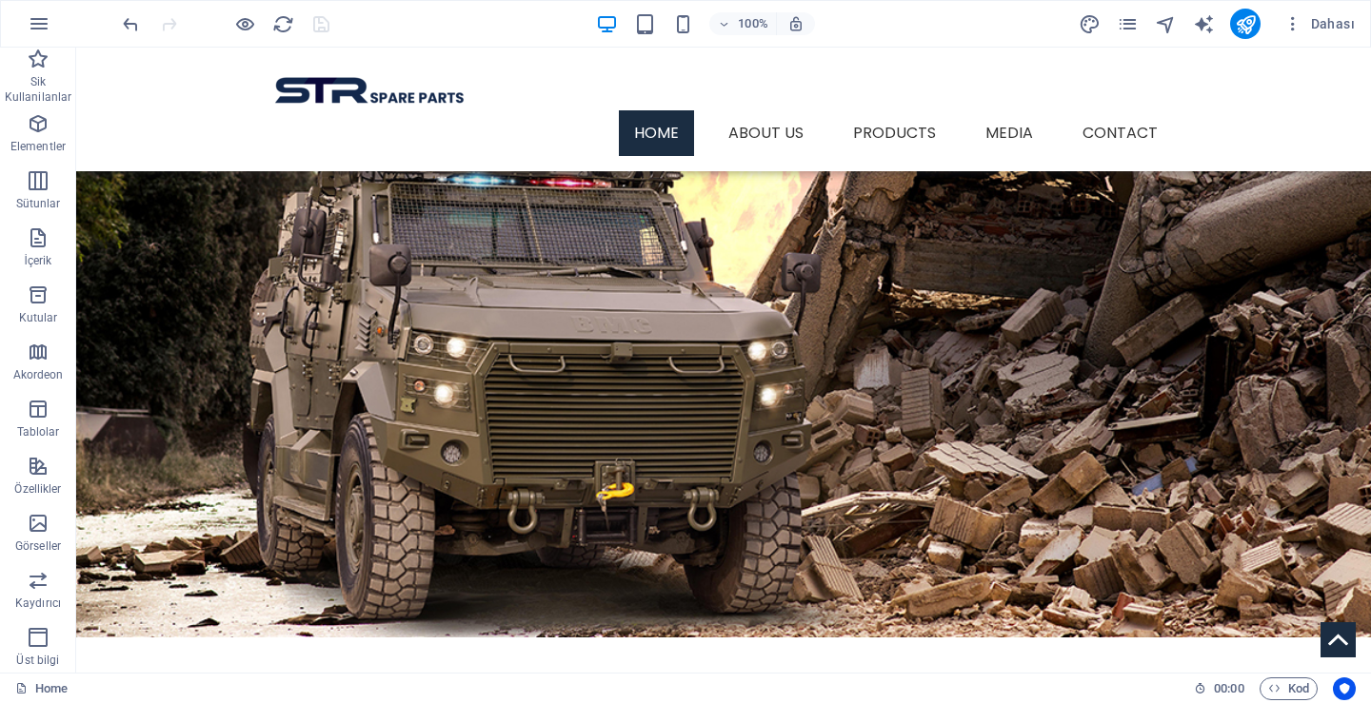
click at [319, 24] on div at bounding box center [225, 24] width 213 height 30
click at [320, 24] on div at bounding box center [225, 24] width 213 height 30
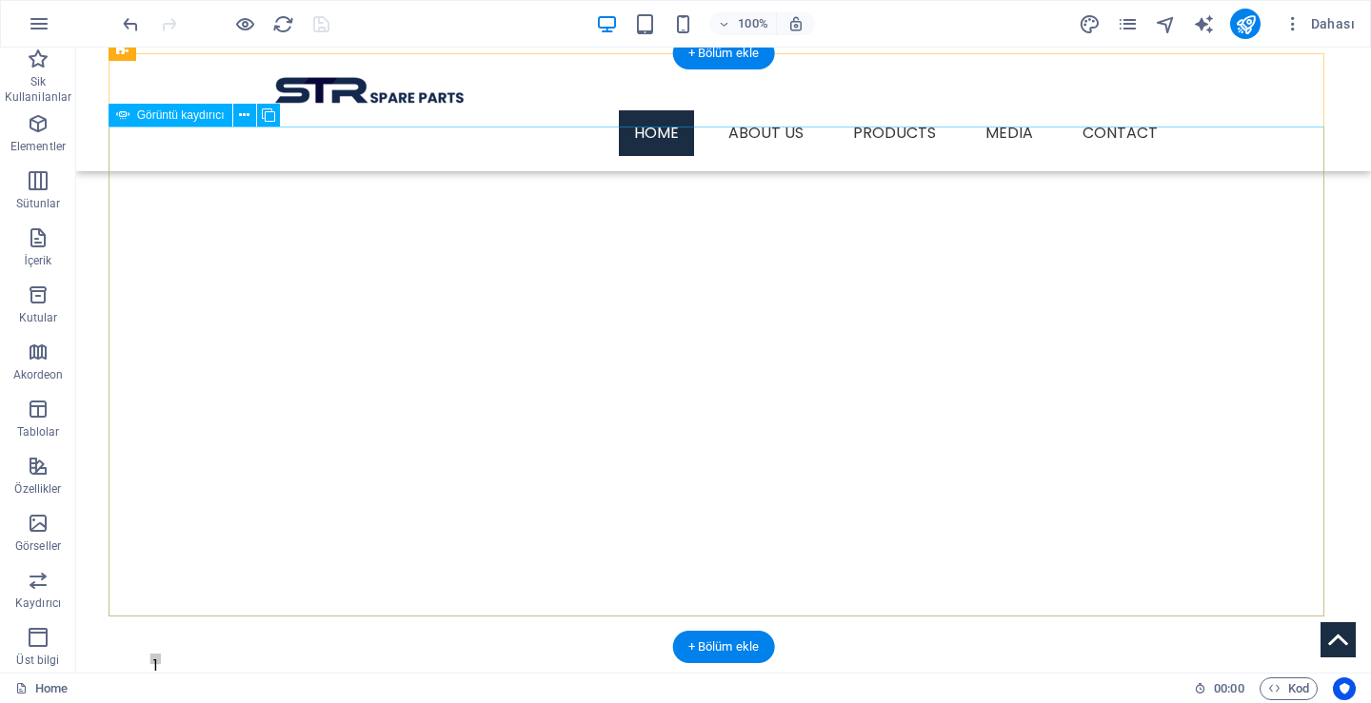
scroll to position [0, 0]
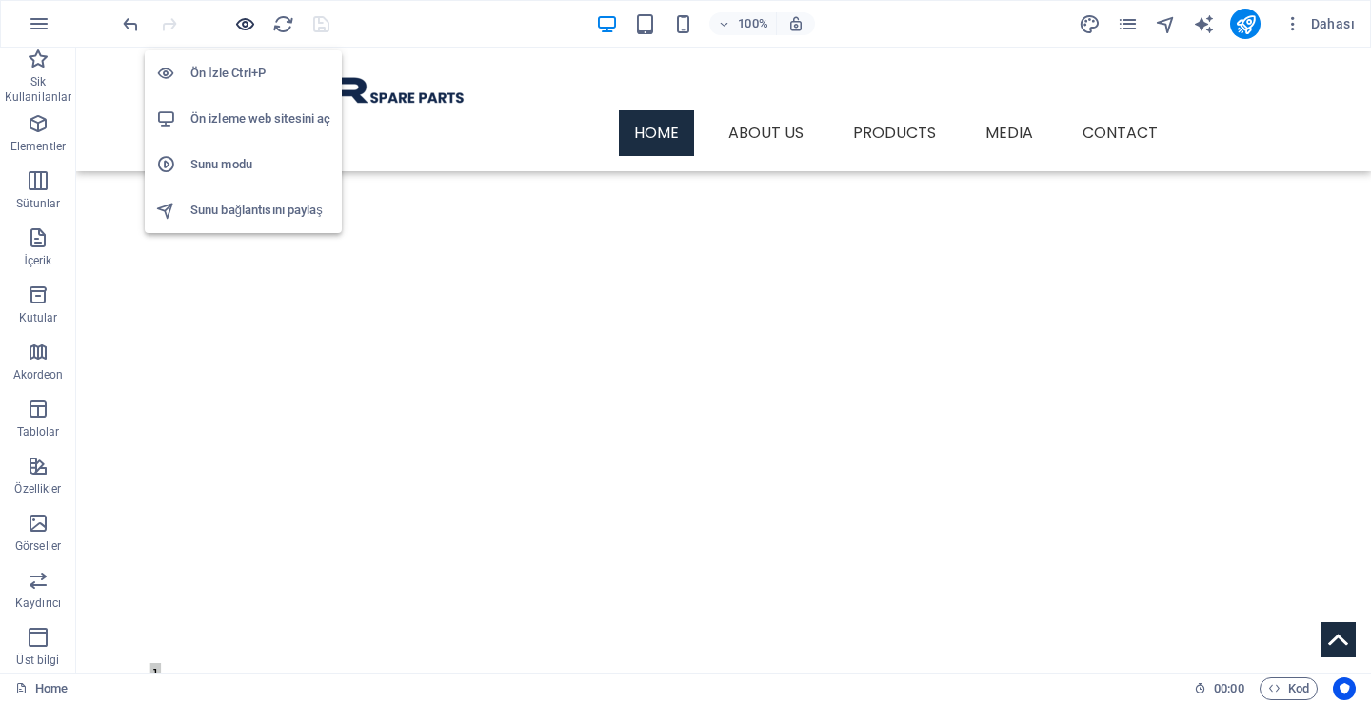
click at [248, 24] on icon "button" at bounding box center [245, 24] width 22 height 22
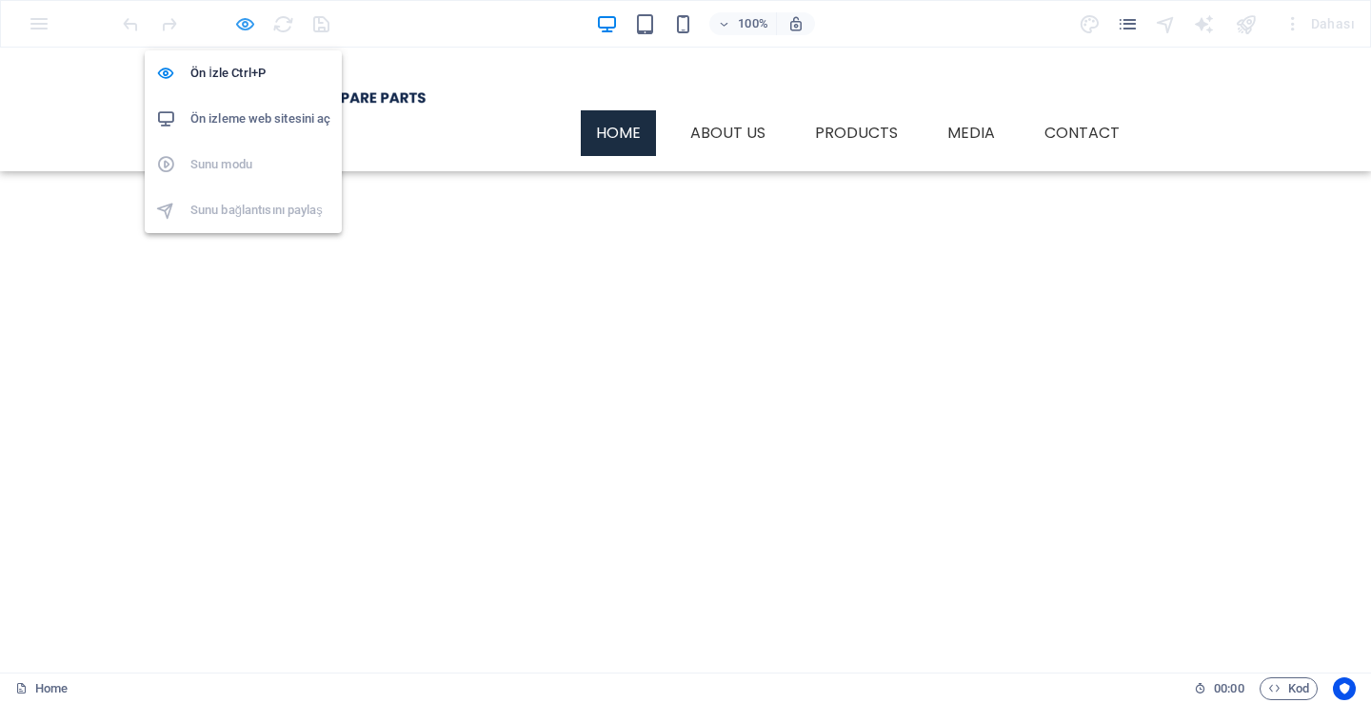
click at [248, 24] on icon "button" at bounding box center [245, 24] width 22 height 22
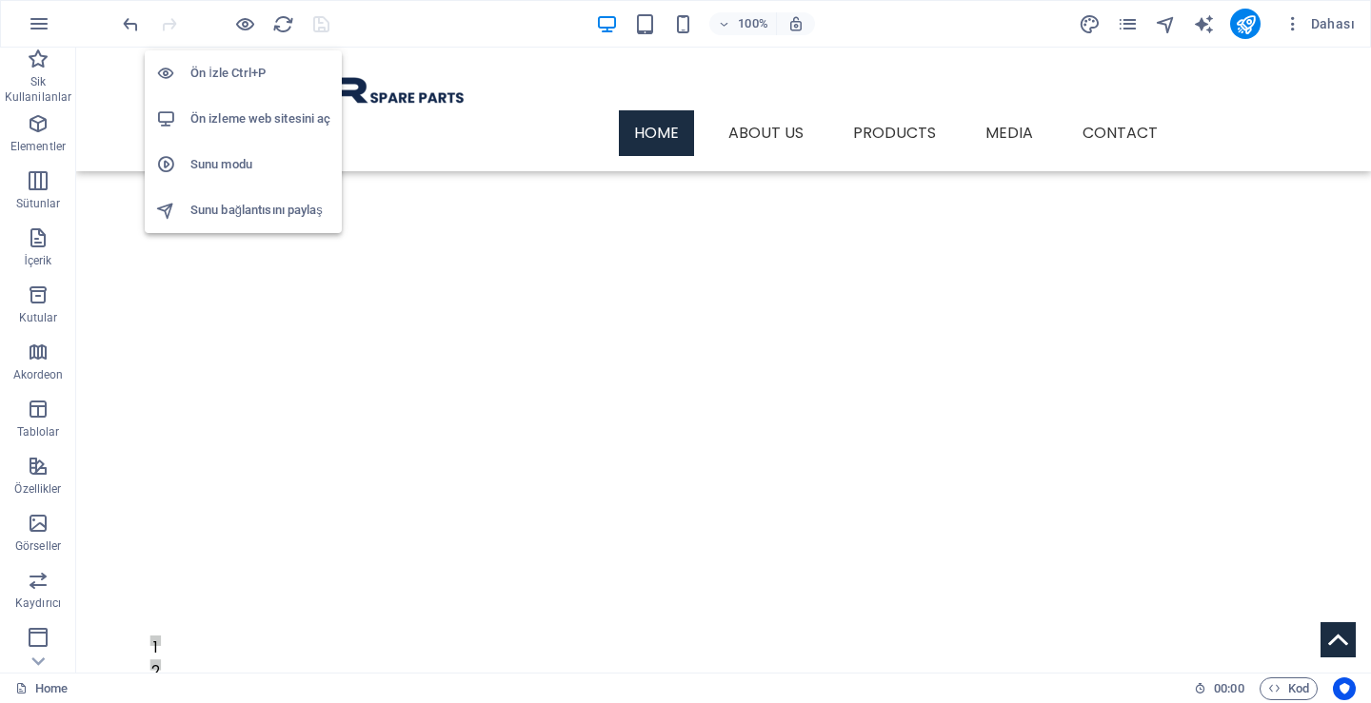
click at [238, 124] on h6 "Ön izleme web sitesini aç" at bounding box center [260, 119] width 140 height 23
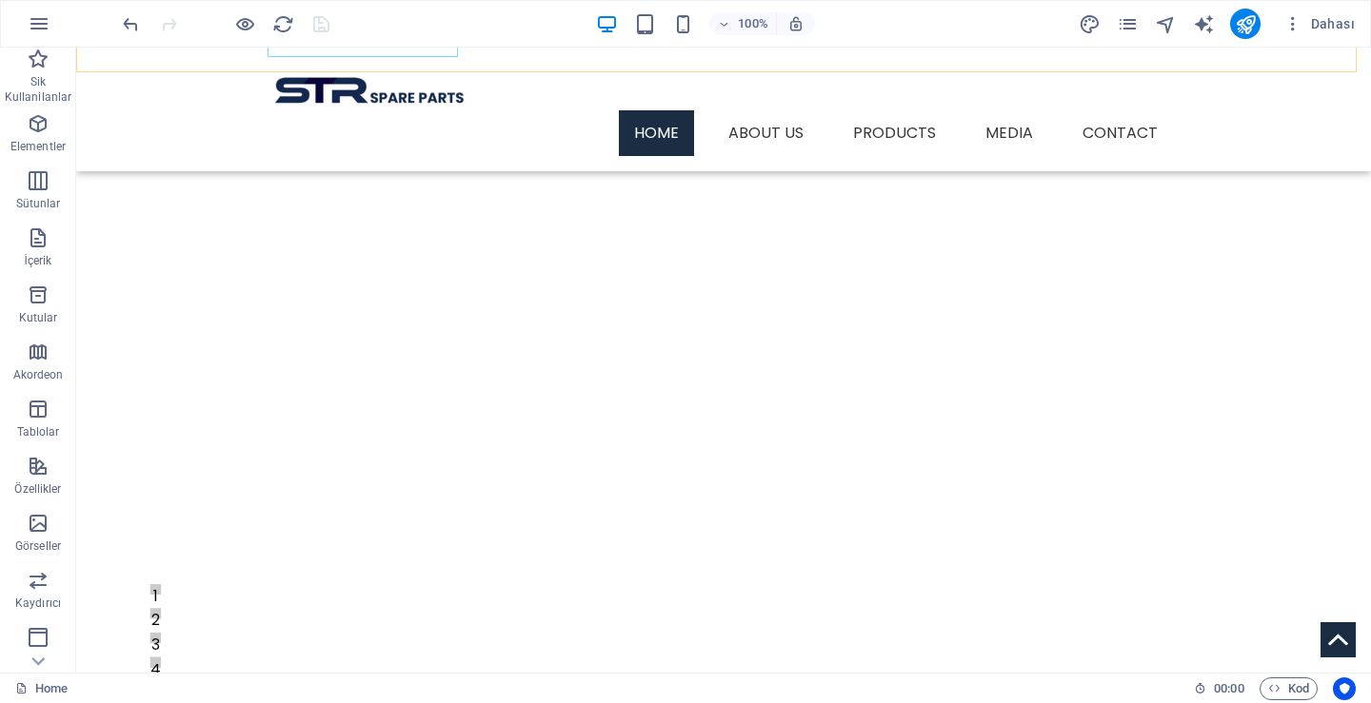
scroll to position [95, 0]
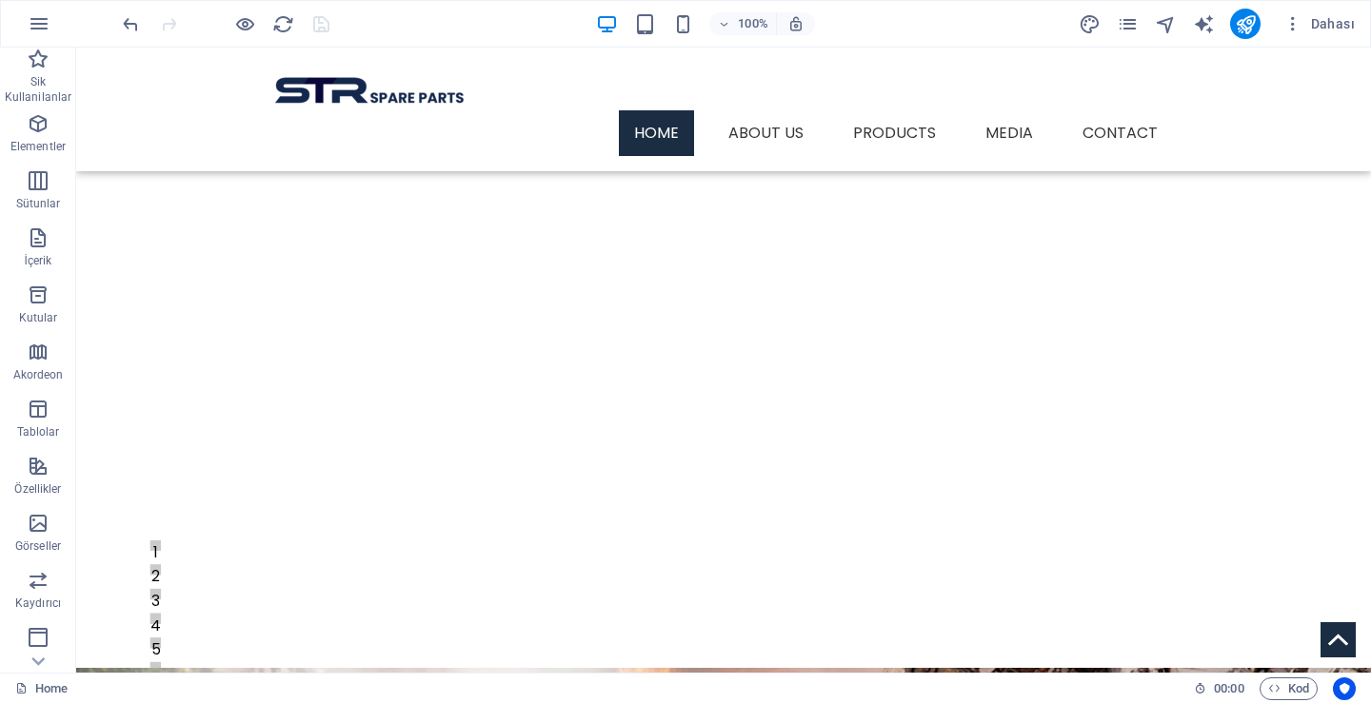
click at [319, 23] on div at bounding box center [225, 24] width 213 height 30
click at [1114, 110] on nav "Home About Us Products BMC Products Otokar Produts Media Contact" at bounding box center [723, 133] width 899 height 46
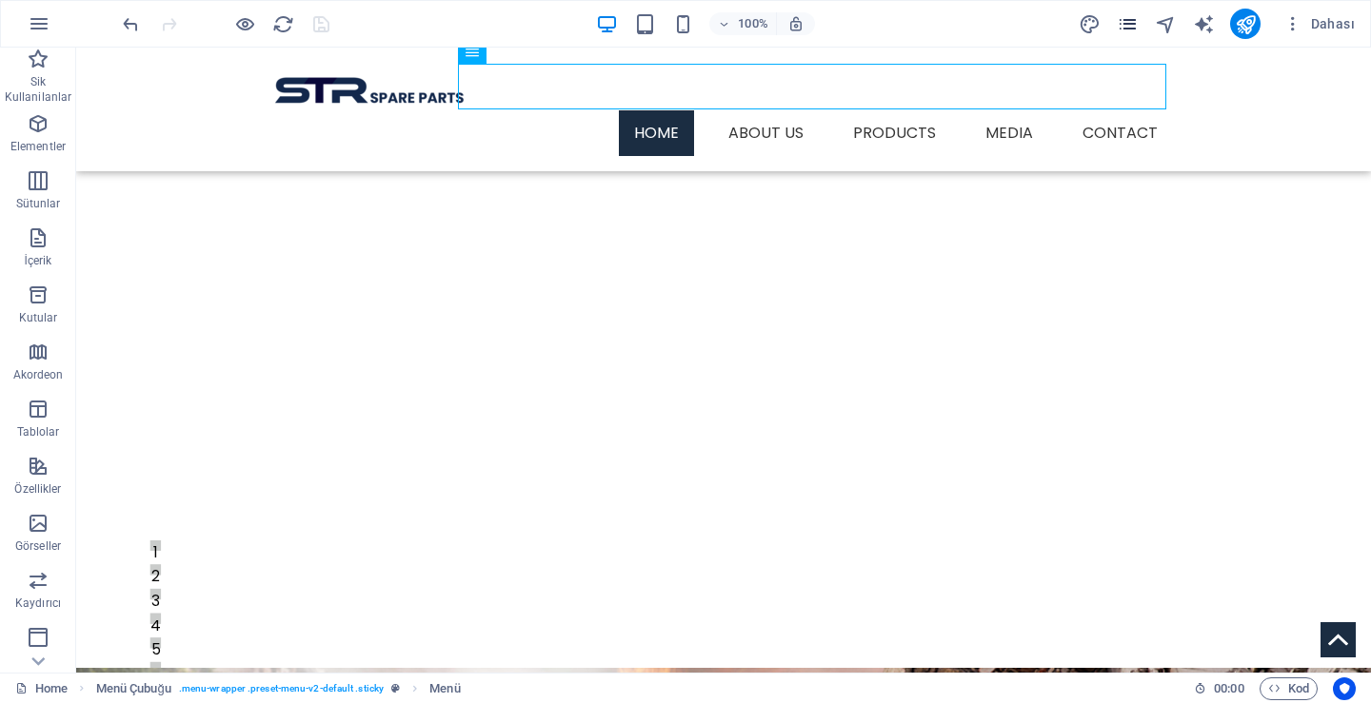
click at [1127, 29] on icon "pages" at bounding box center [1127, 24] width 22 height 22
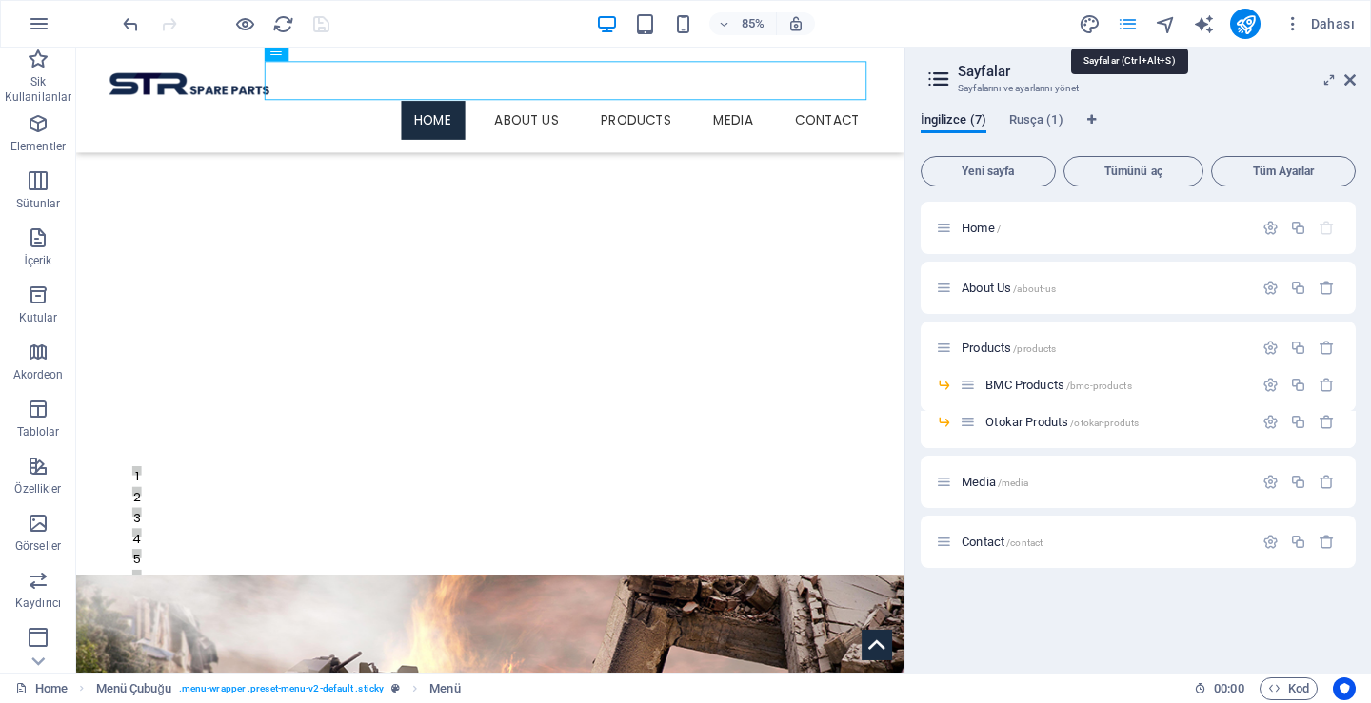
scroll to position [34, 0]
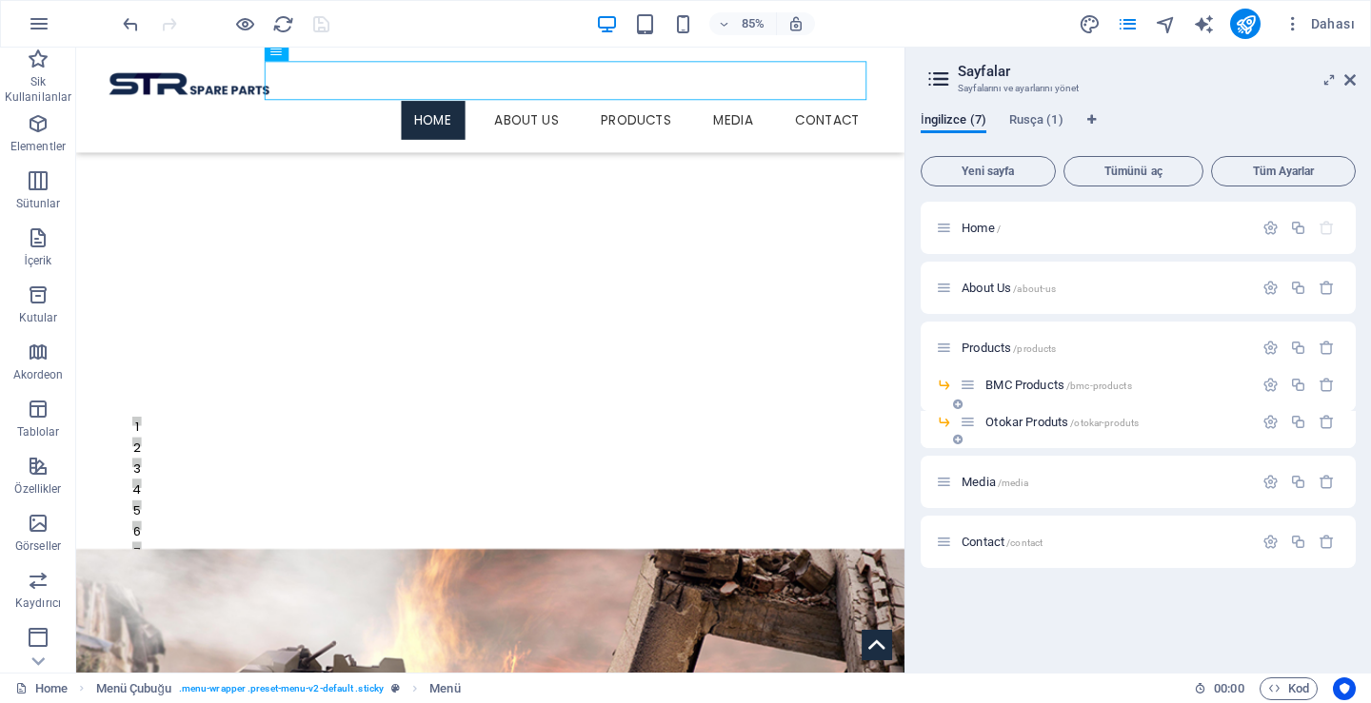
click at [1028, 420] on span "Otokar Produts /otokar-produts" at bounding box center [1061, 422] width 153 height 14
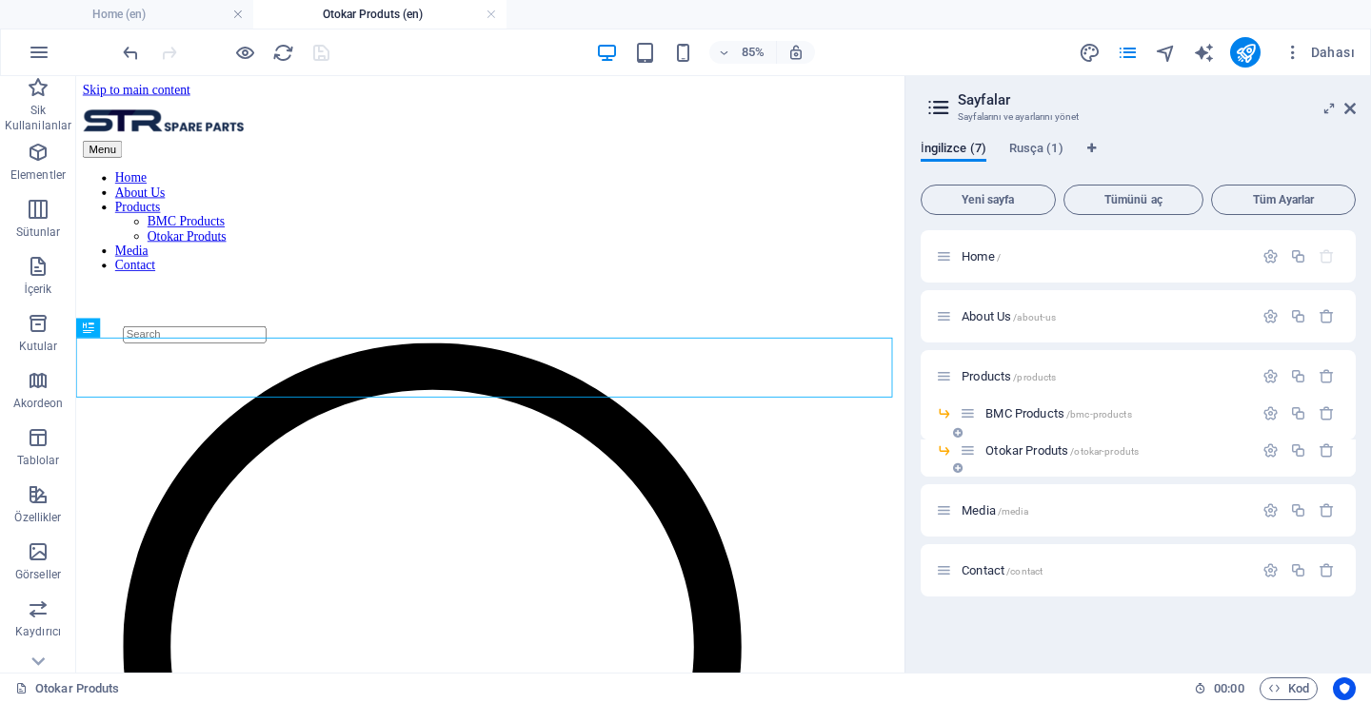
scroll to position [0, 0]
click at [1000, 569] on span "Contact /contact" at bounding box center [1001, 570] width 81 height 14
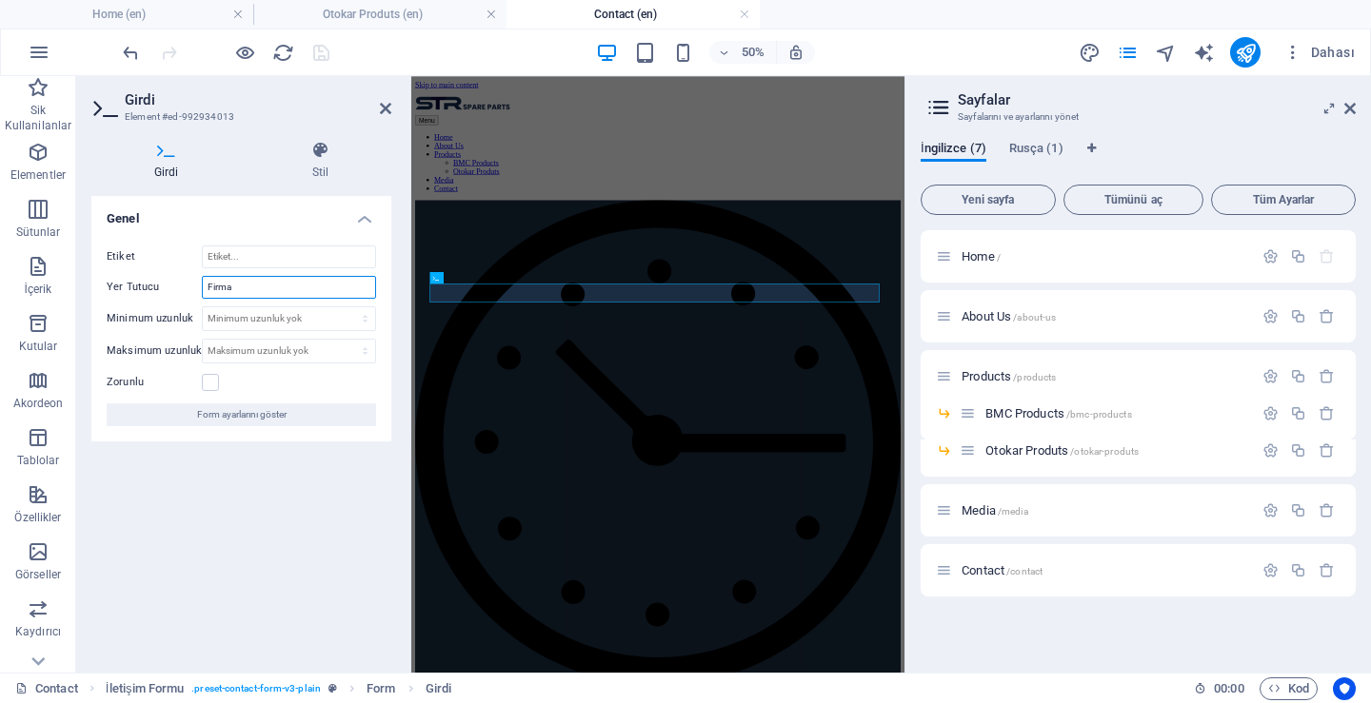
click at [247, 286] on input "Firma" at bounding box center [289, 287] width 174 height 23
type input "Company"
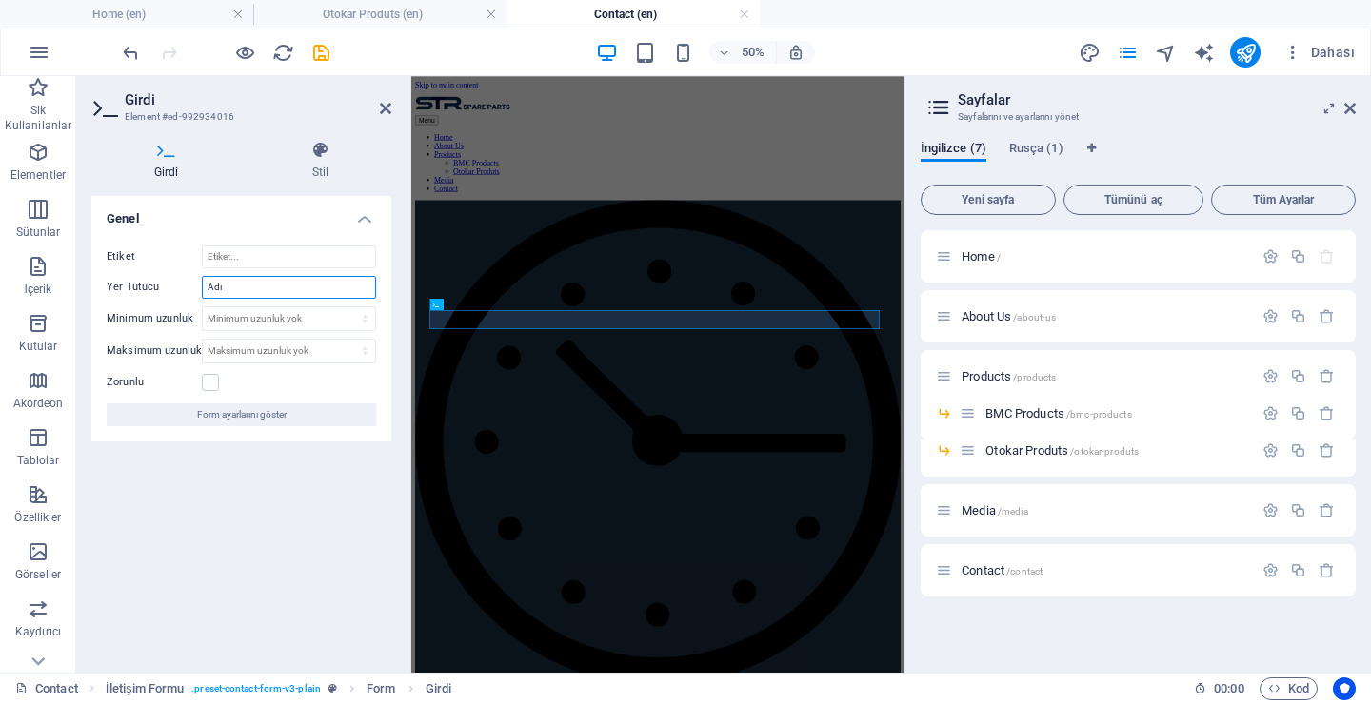
drag, startPoint x: 263, startPoint y: 292, endPoint x: 159, endPoint y: 294, distance: 103.8
click at [159, 294] on div "Yer Tutucu Adı" at bounding box center [241, 287] width 269 height 23
type input "Name"
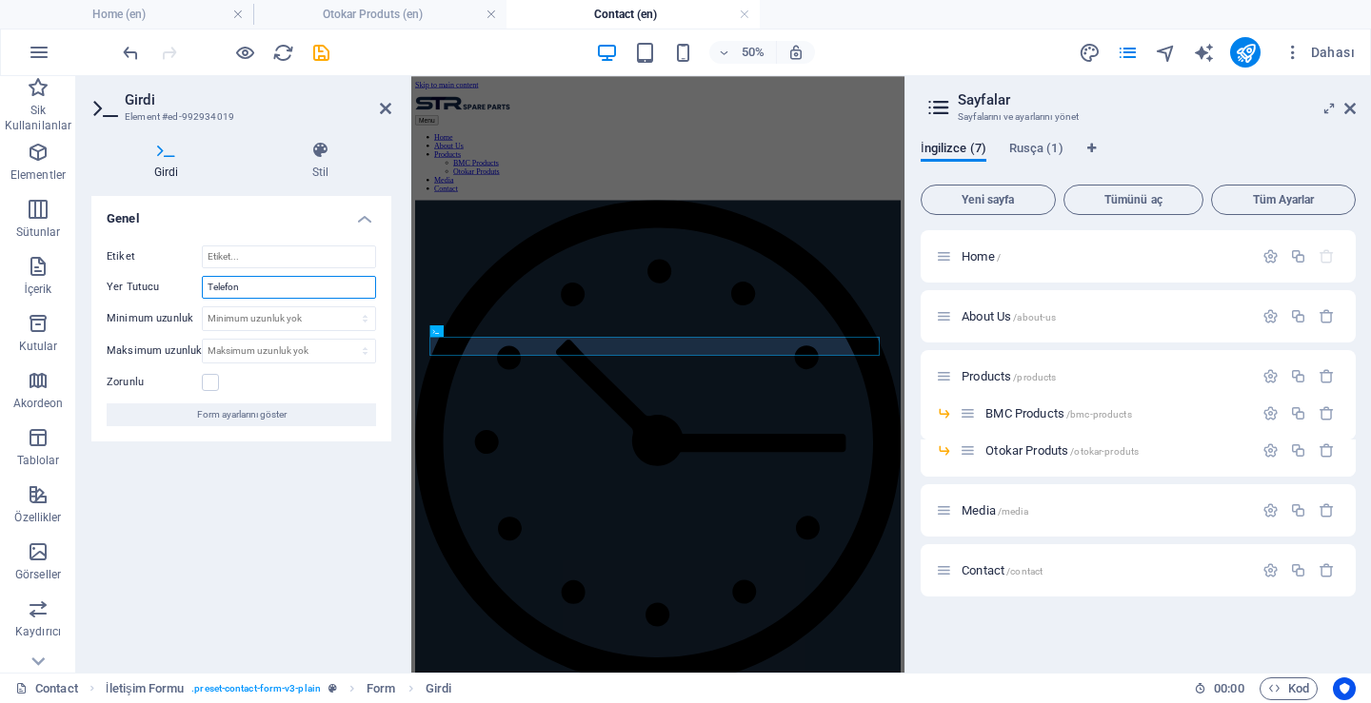
click at [279, 286] on input "Telefon" at bounding box center [289, 287] width 174 height 23
drag, startPoint x: 279, startPoint y: 286, endPoint x: 233, endPoint y: 286, distance: 45.7
click at [233, 286] on input "Telefon" at bounding box center [289, 287] width 174 height 23
type input "Phone"
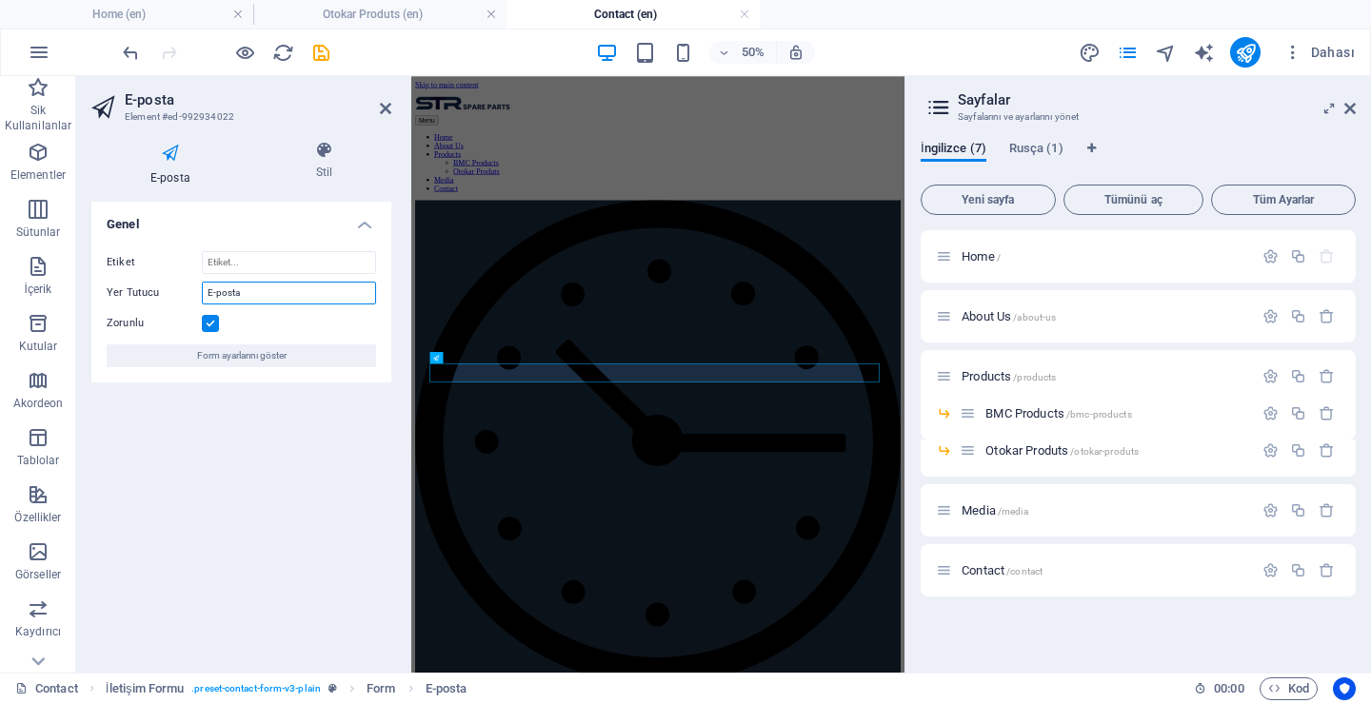
drag, startPoint x: 264, startPoint y: 294, endPoint x: 142, endPoint y: 294, distance: 121.8
click at [142, 294] on div "Yer Tutucu E-posta" at bounding box center [241, 293] width 269 height 23
type input "Mail"
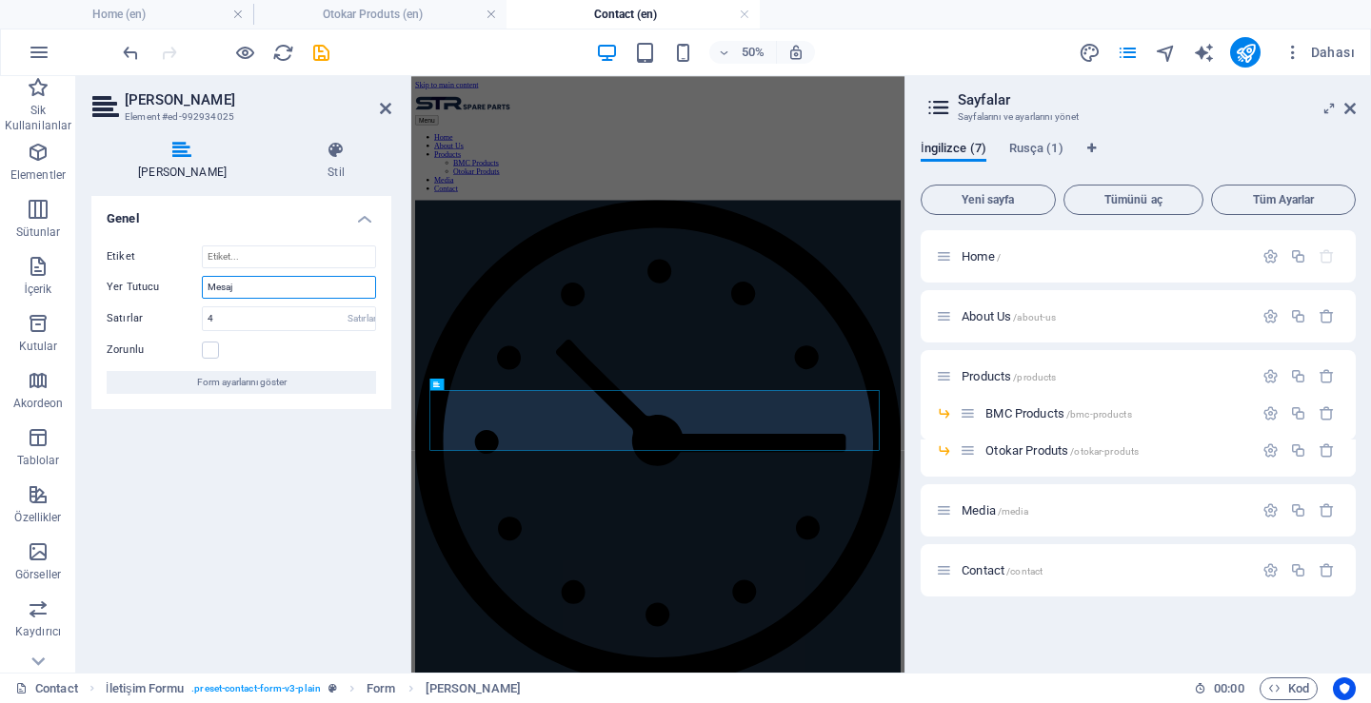
drag, startPoint x: 265, startPoint y: 285, endPoint x: 152, endPoint y: 284, distance: 112.3
click at [152, 284] on div "Yer Tutucu Mesaj" at bounding box center [241, 287] width 269 height 23
type input "Message"
click at [314, 59] on icon "save" at bounding box center [321, 53] width 22 height 22
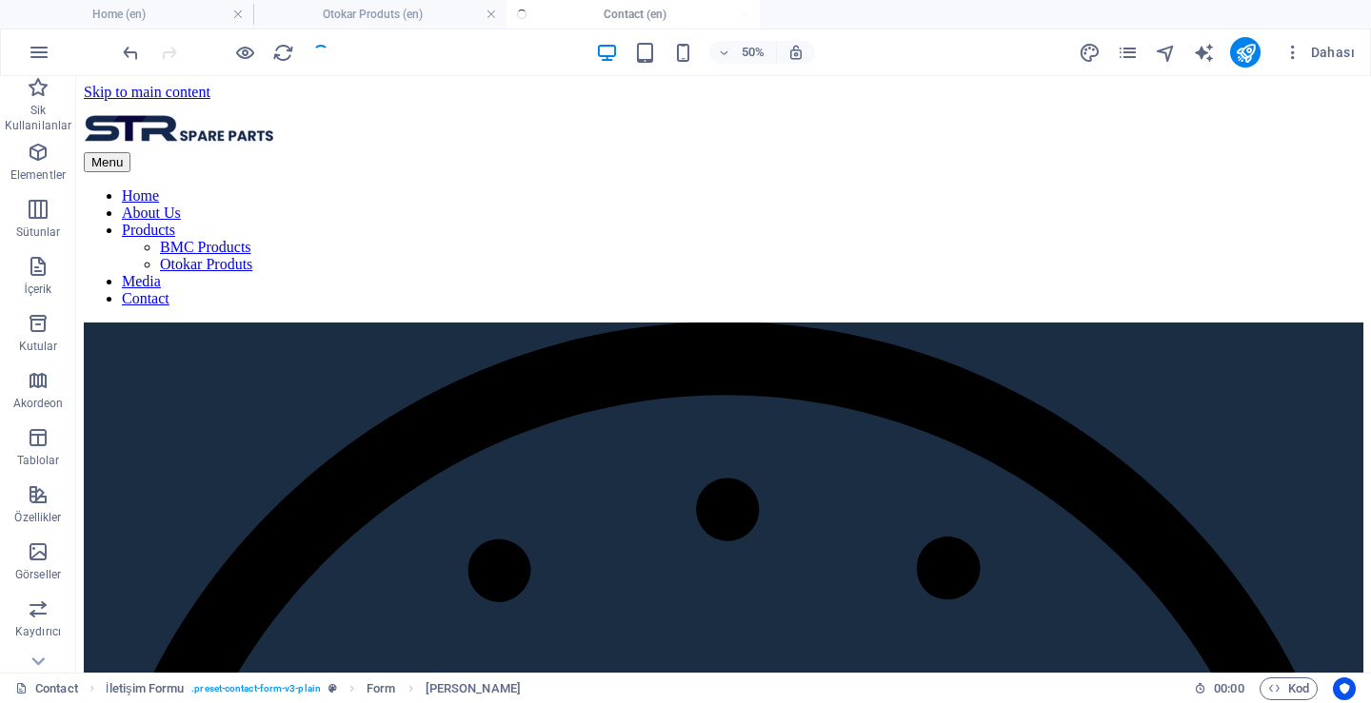
checkbox input "false"
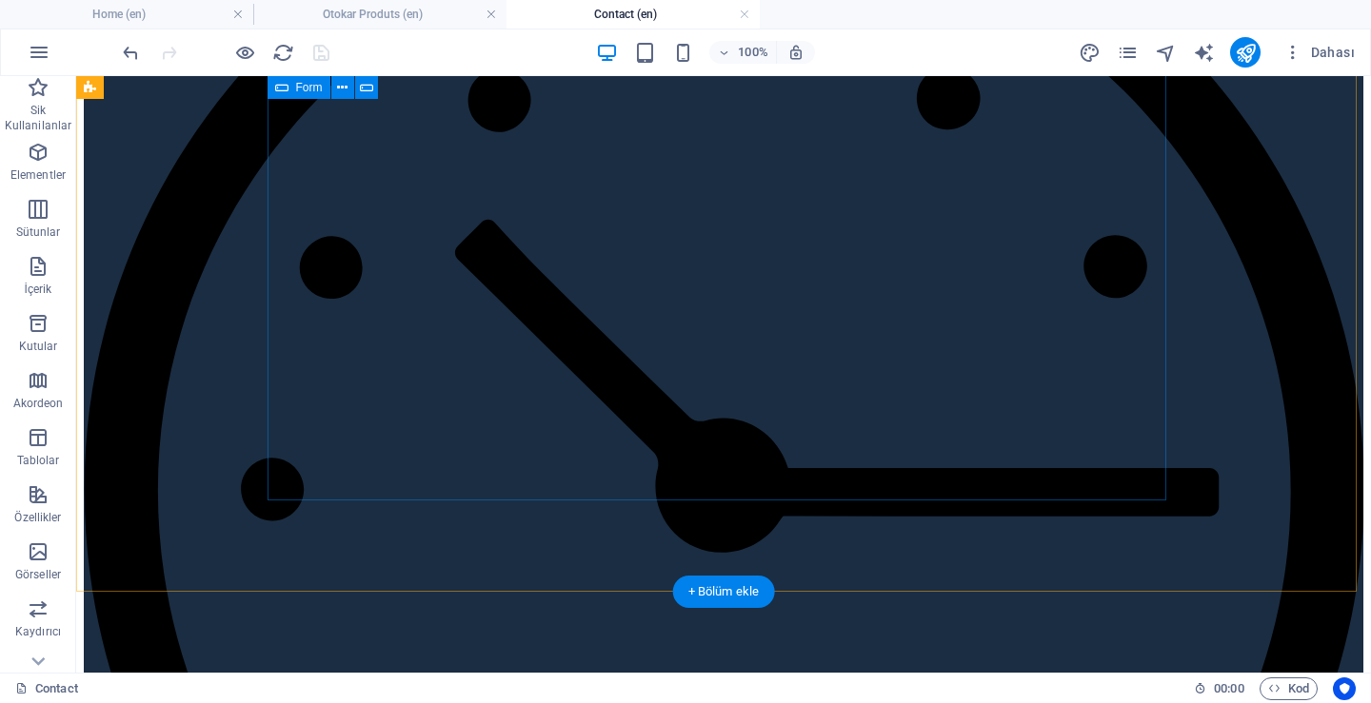
scroll to position [190, 0]
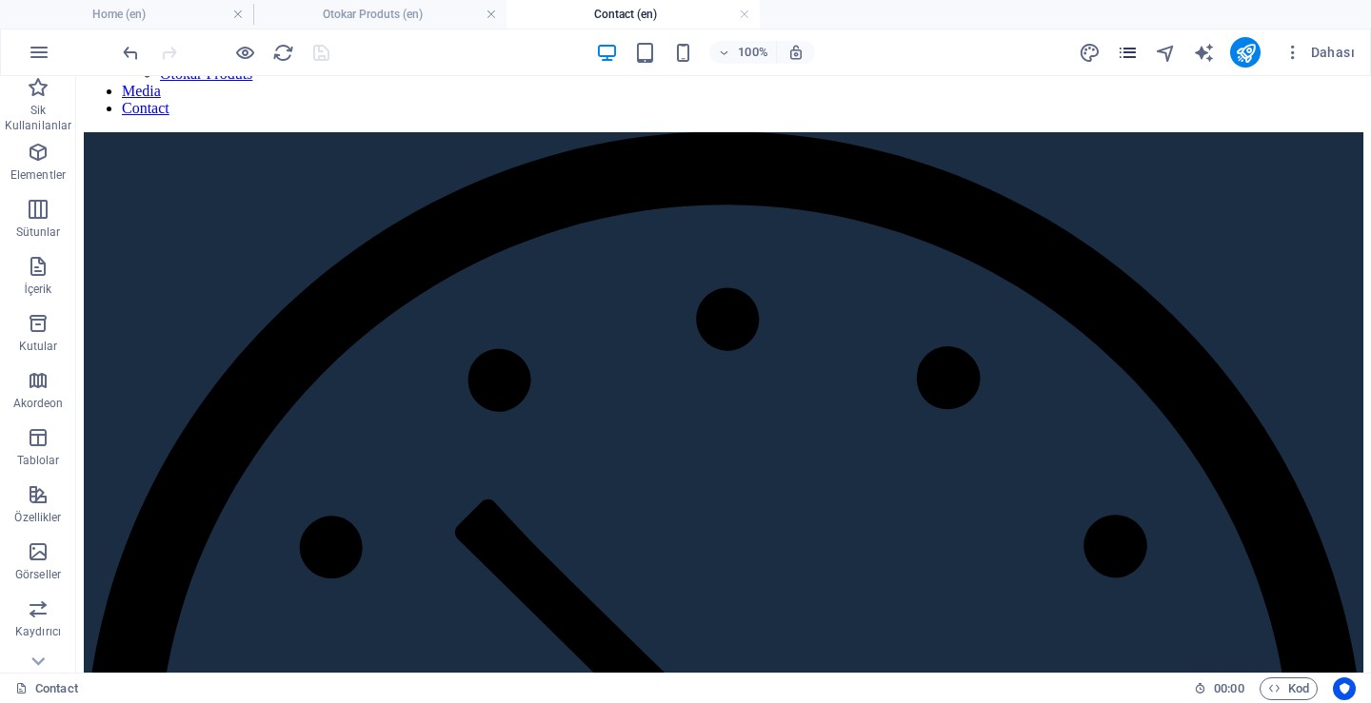
click at [1126, 54] on icon "pages" at bounding box center [1127, 53] width 22 height 22
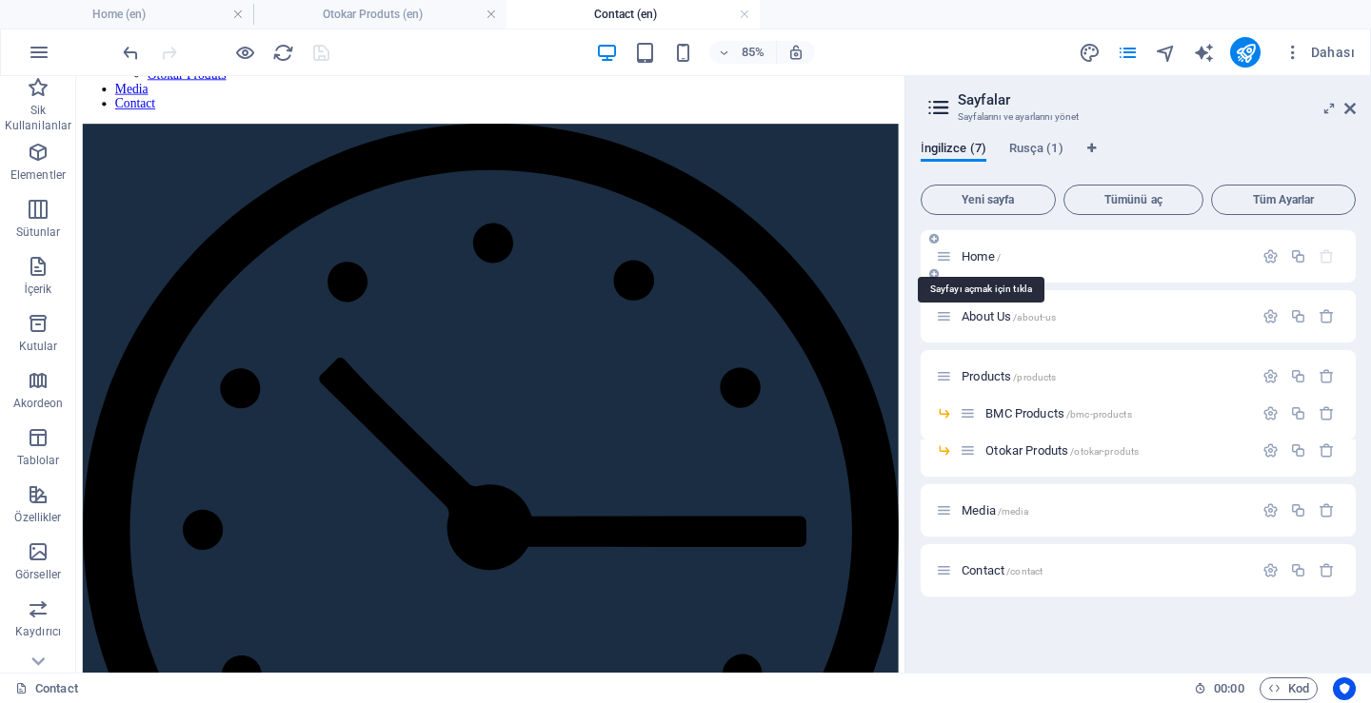
click at [973, 254] on span "Home /" at bounding box center [980, 256] width 39 height 14
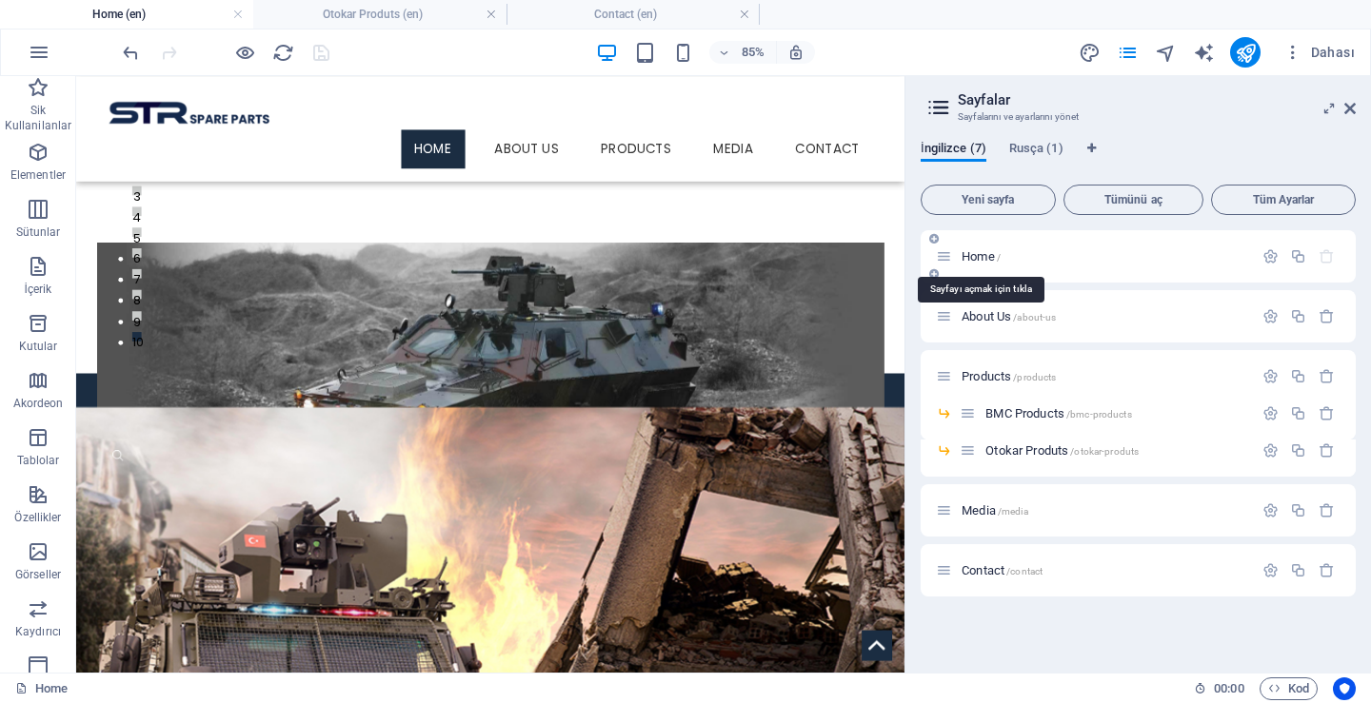
scroll to position [0, 0]
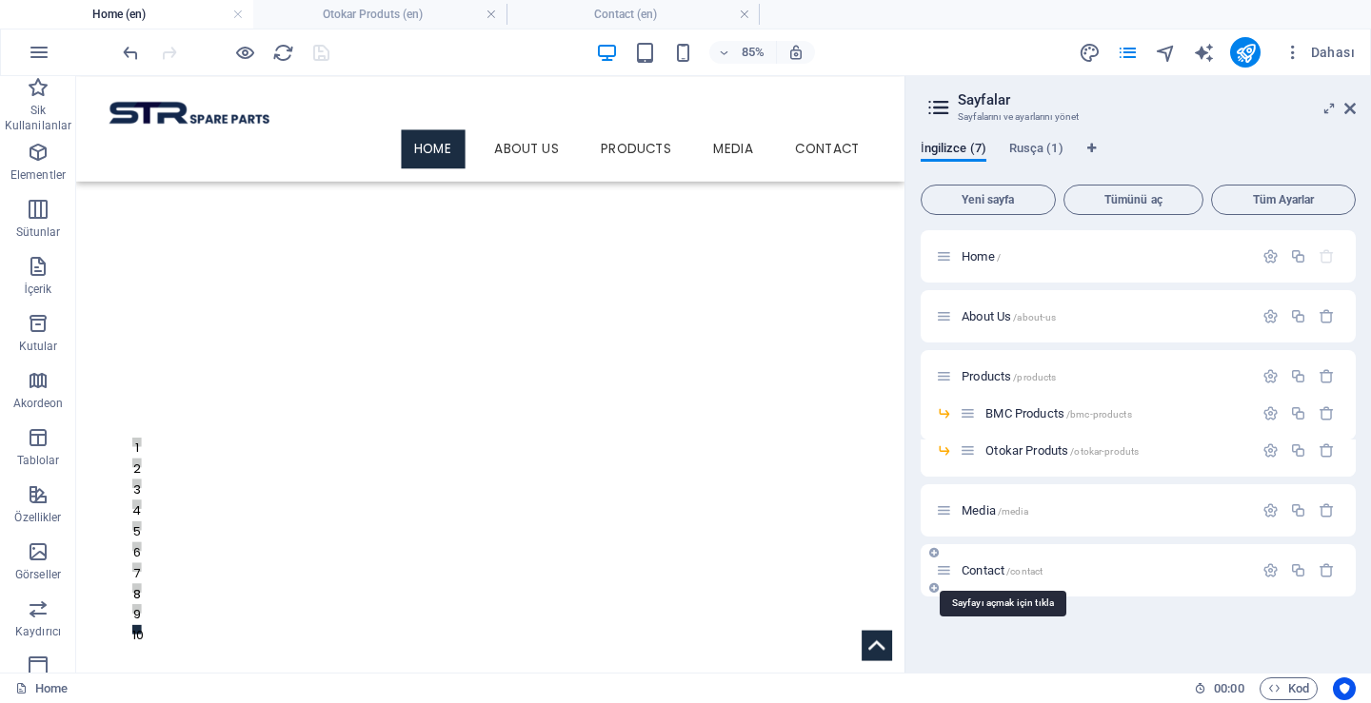
click at [977, 574] on span "Contact /contact" at bounding box center [1001, 570] width 81 height 14
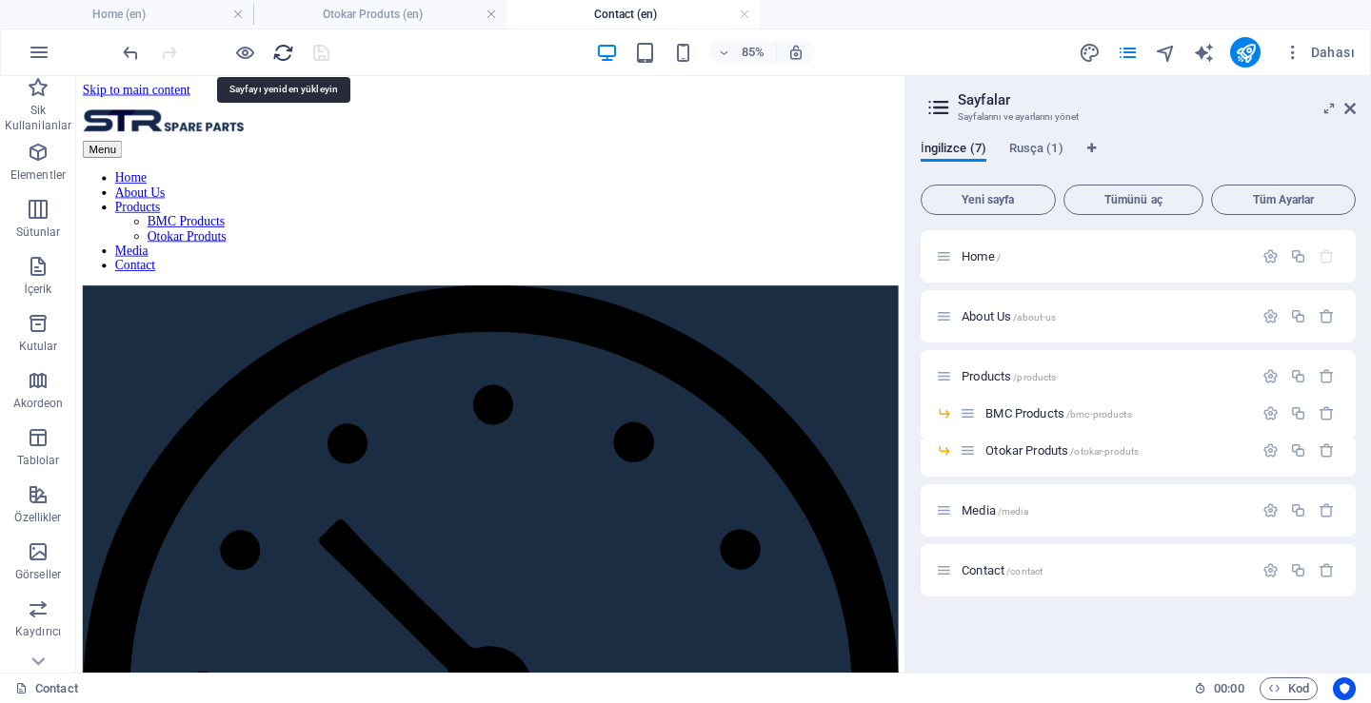
click at [287, 49] on icon "reload" at bounding box center [283, 53] width 22 height 22
click at [1027, 151] on span "Rusça (1)" at bounding box center [1036, 150] width 54 height 27
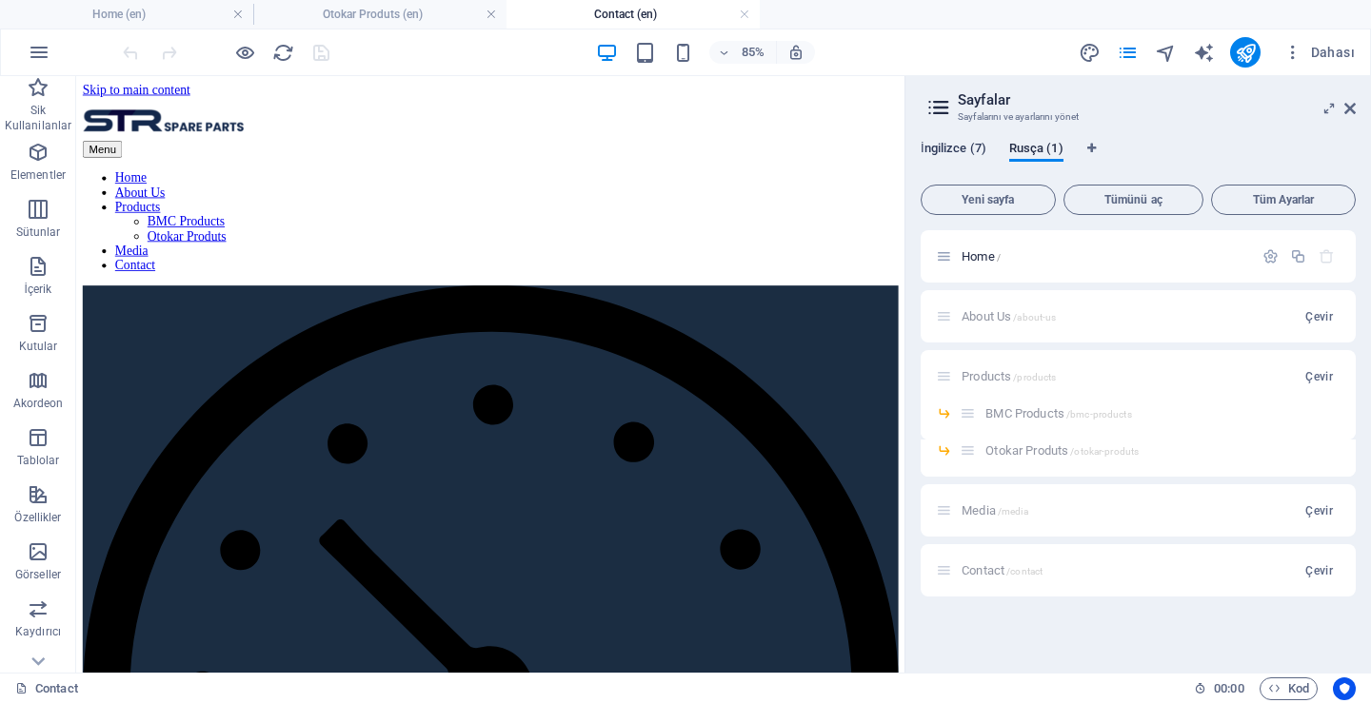
click at [953, 149] on span "İngilizce (7)" at bounding box center [953, 150] width 66 height 27
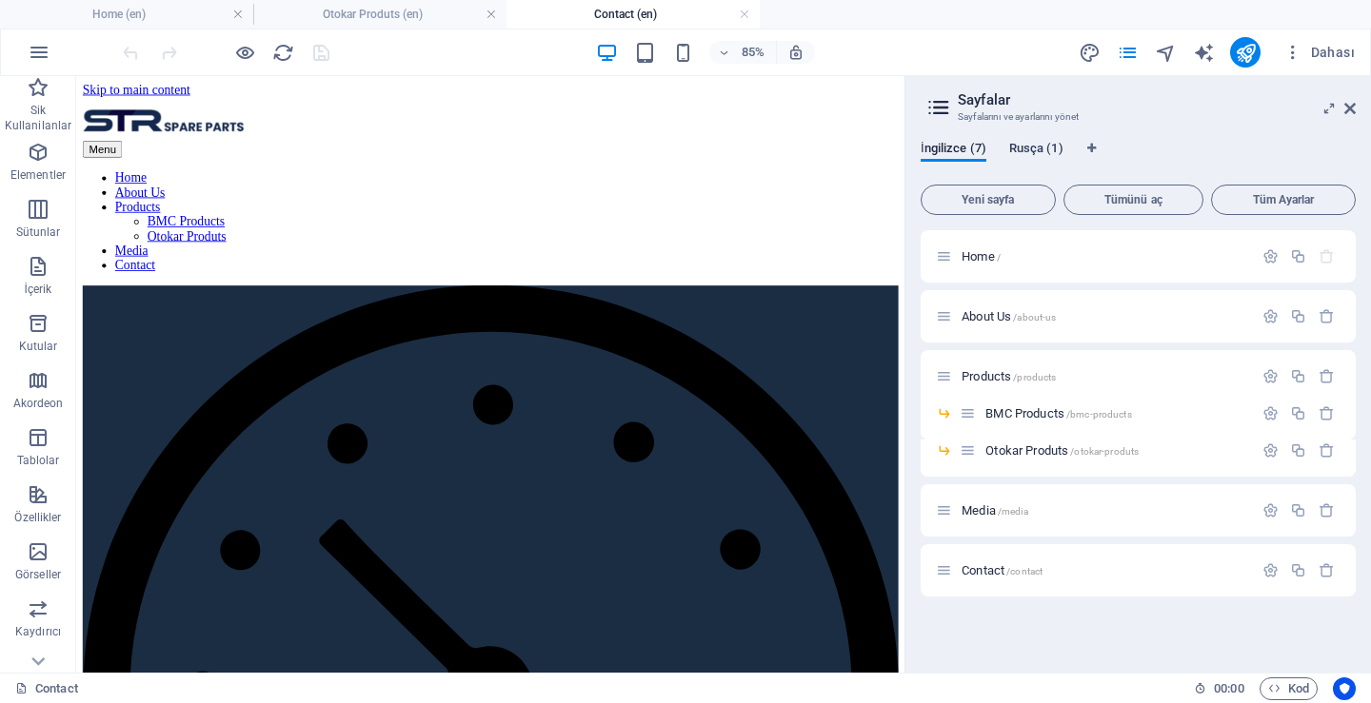
click at [1049, 150] on span "Rusça (1)" at bounding box center [1036, 150] width 54 height 27
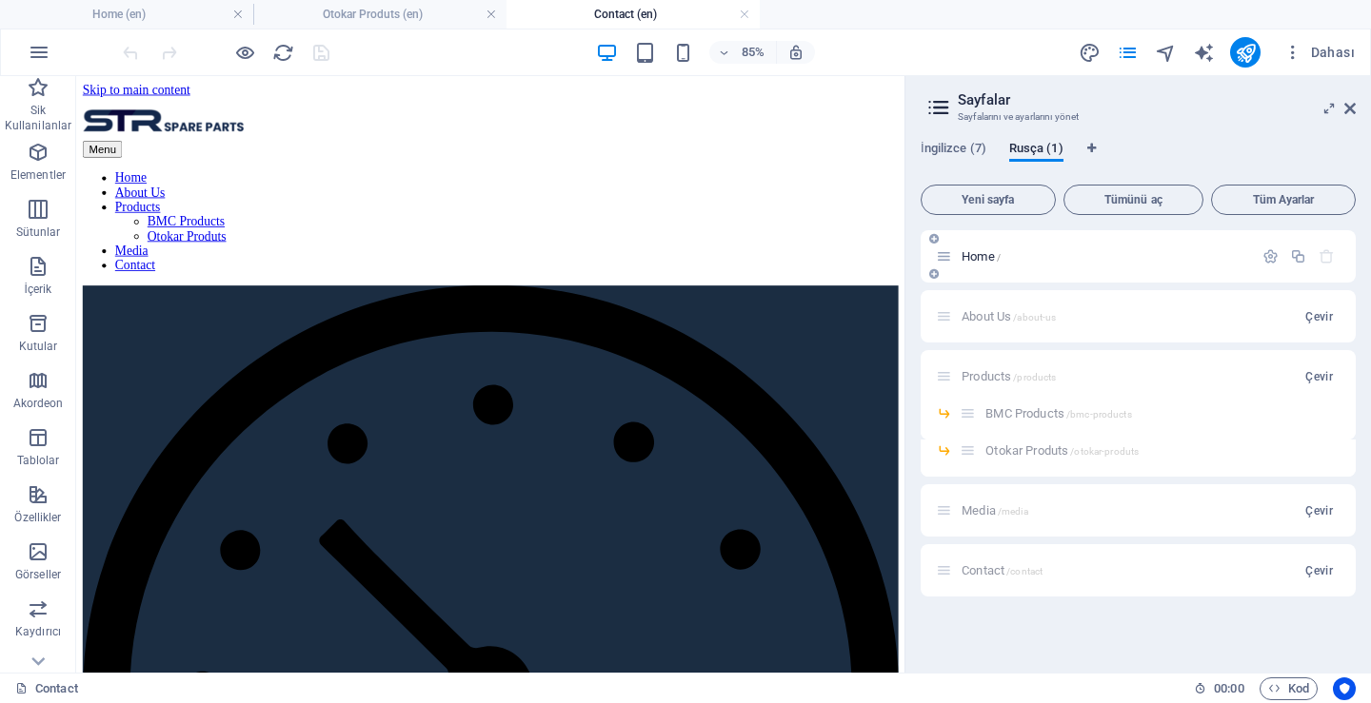
click at [989, 254] on span "Home /" at bounding box center [980, 256] width 39 height 14
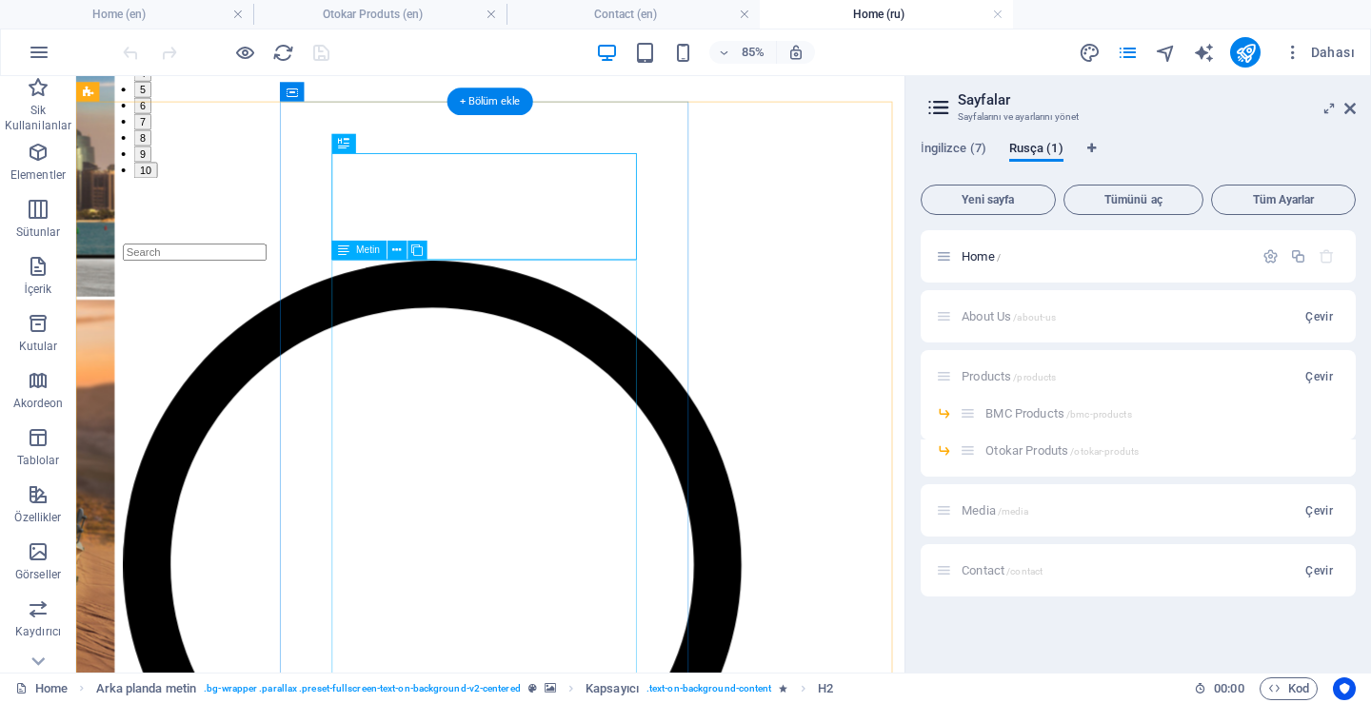
scroll to position [952, 0]
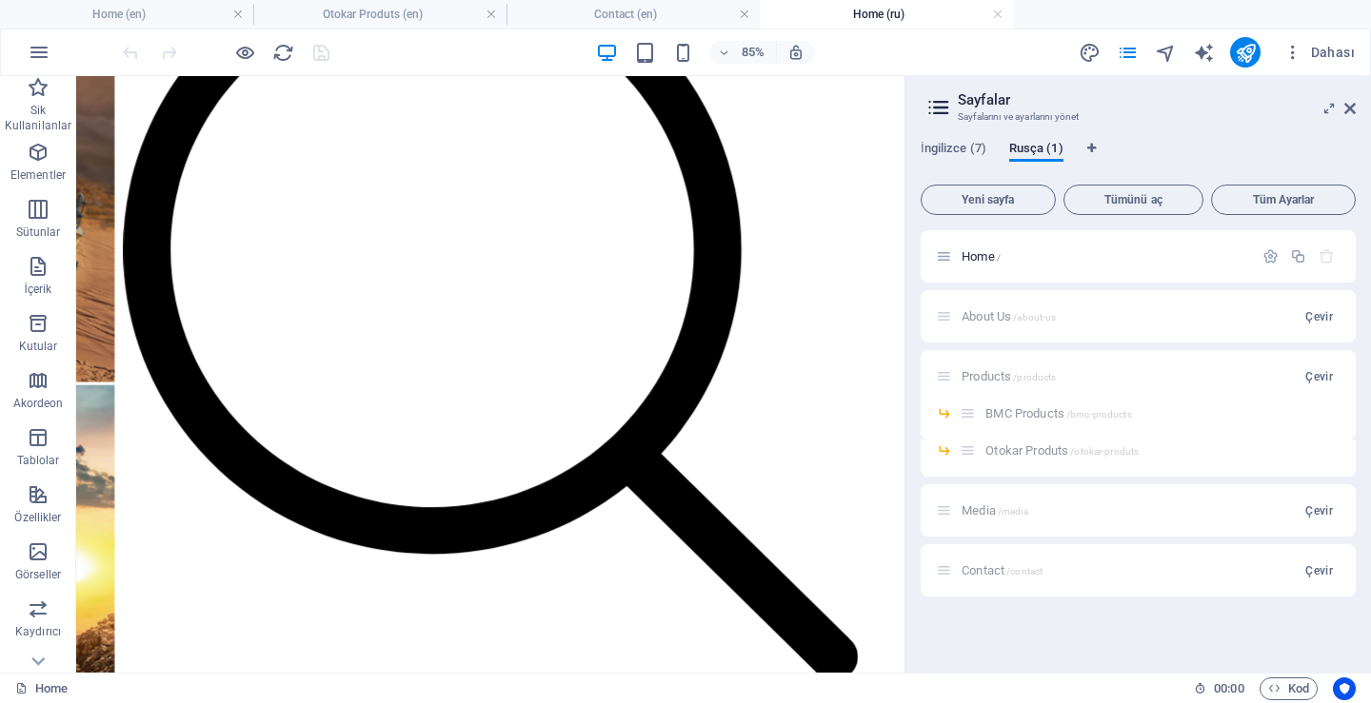
click at [1009, 313] on div "About Us /about-us Çevir" at bounding box center [1137, 316] width 435 height 52
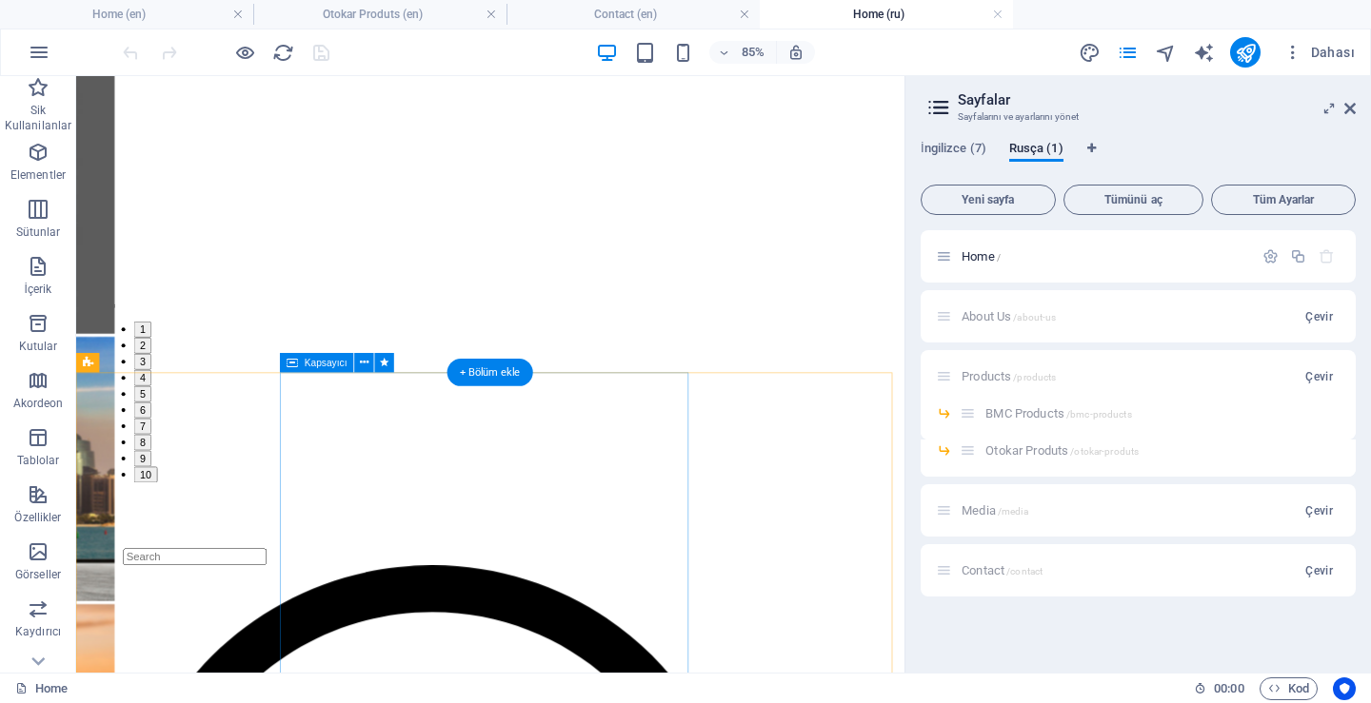
scroll to position [190, 0]
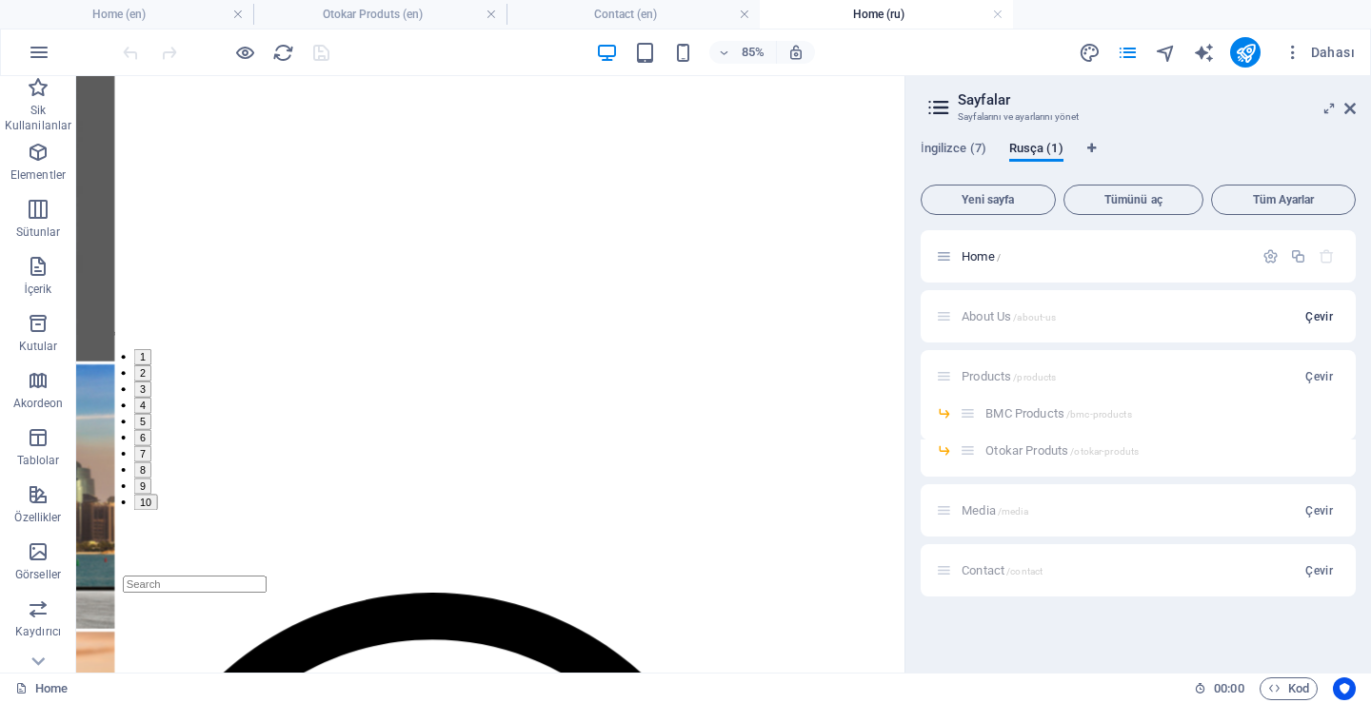
click at [1322, 316] on span "Çevir" at bounding box center [1319, 316] width 28 height 15
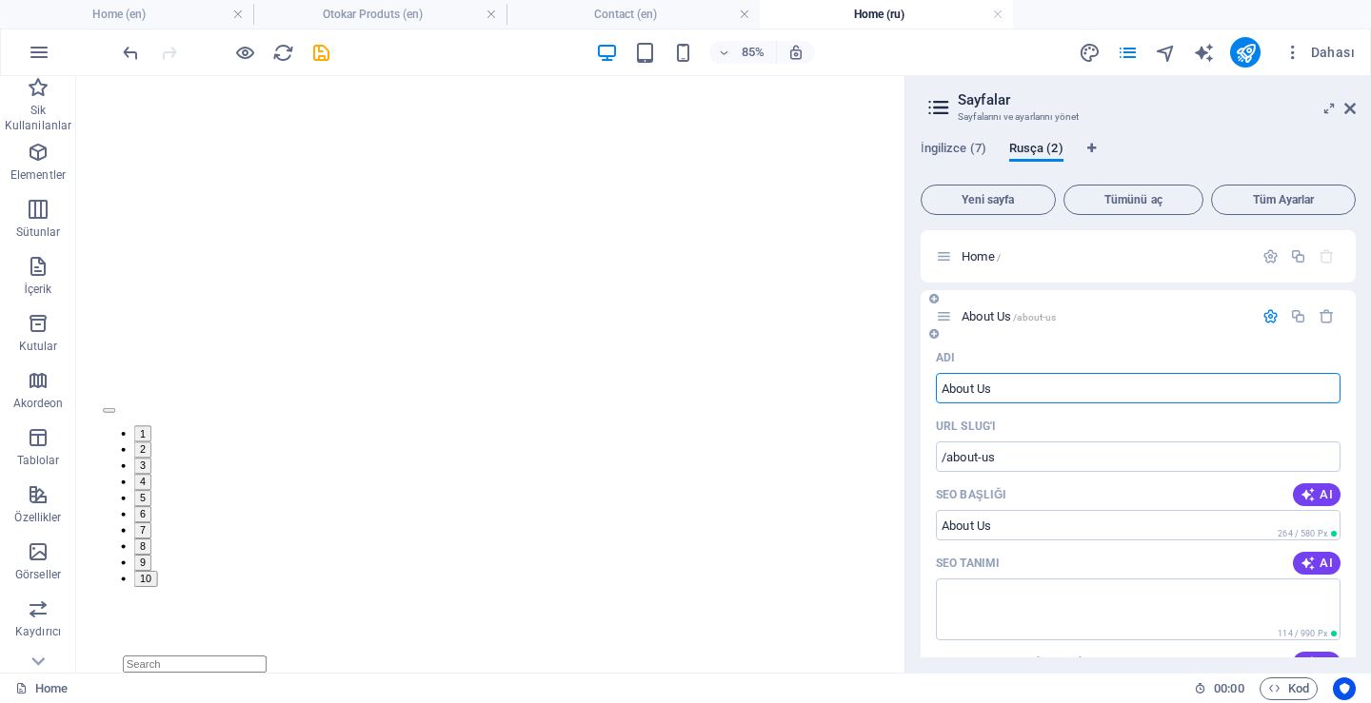
scroll to position [270, 0]
click at [971, 252] on span "Home /" at bounding box center [980, 256] width 39 height 14
click at [984, 255] on span "Home /" at bounding box center [980, 256] width 39 height 14
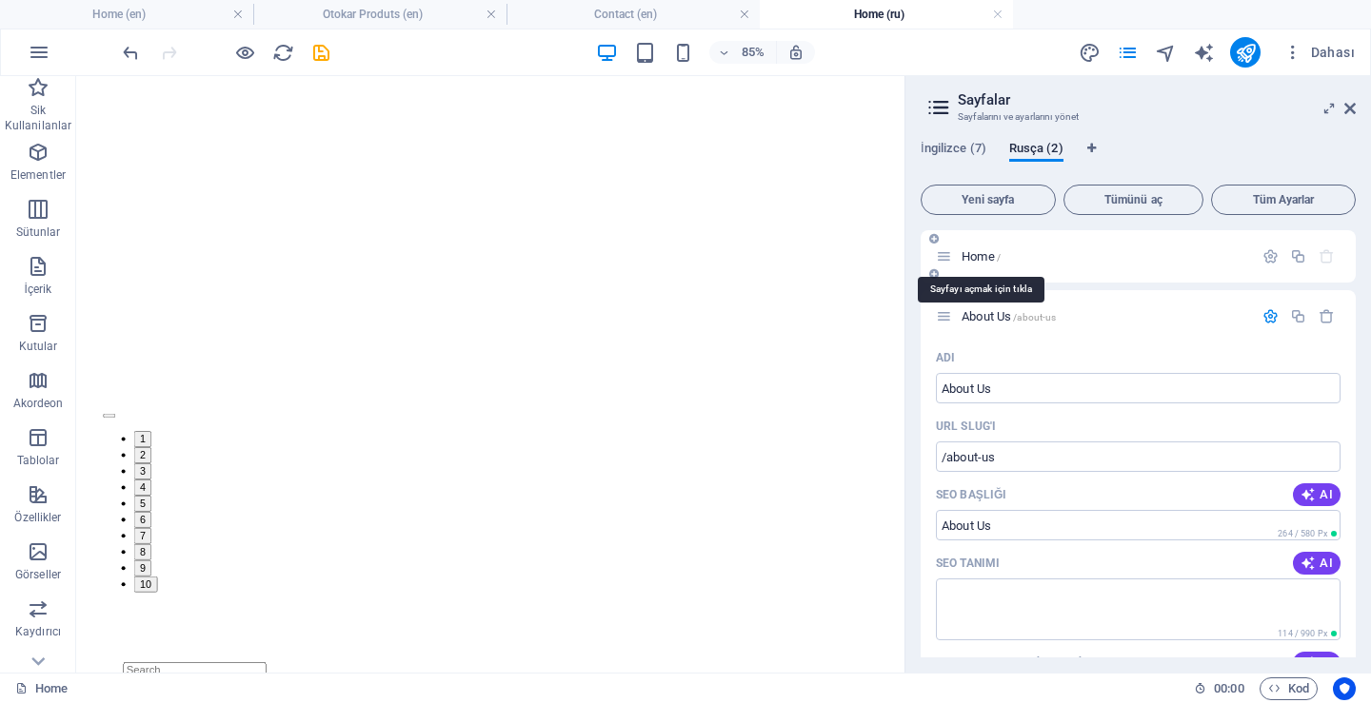
click at [991, 257] on span "Home /" at bounding box center [980, 256] width 39 height 14
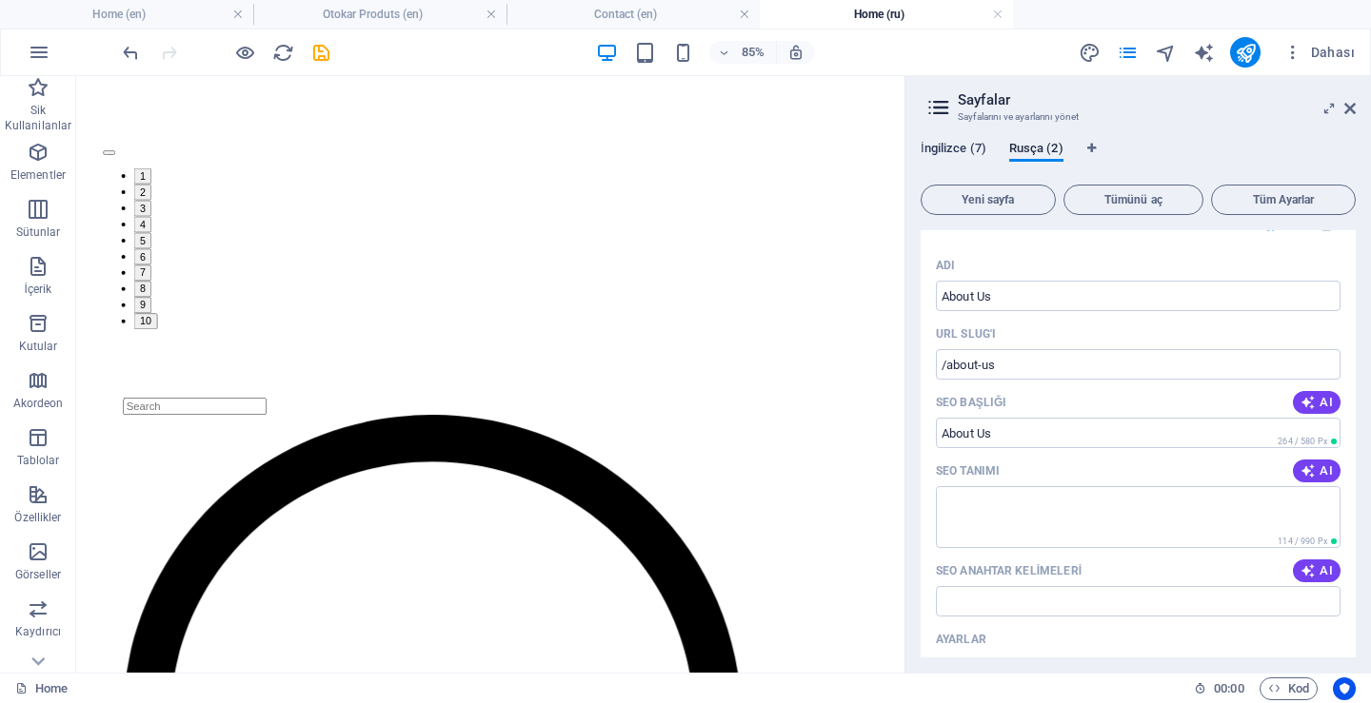
scroll to position [0, 0]
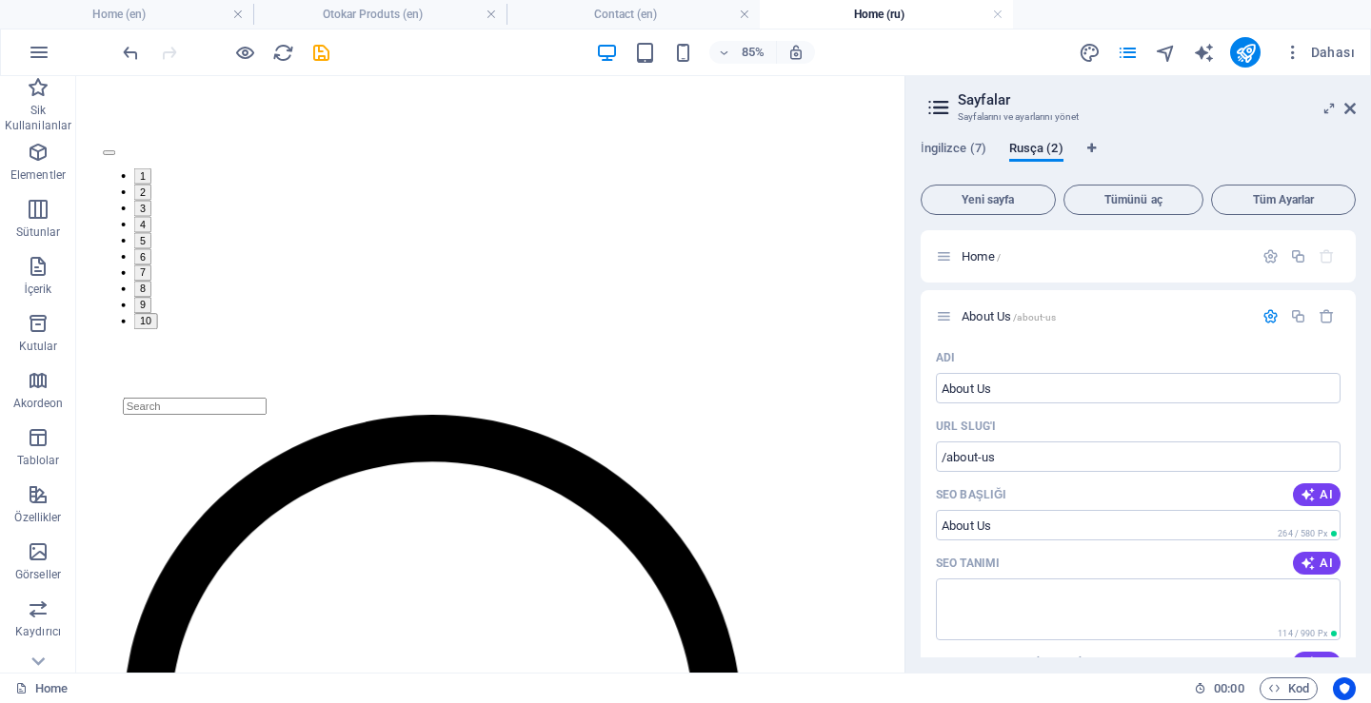
click at [948, 136] on div "İngilizce (7) Rusça (2) Yeni sayfa Tümünü aç Tüm Ayarlar Home / About Us /about…" at bounding box center [1137, 399] width 465 height 547
click at [948, 147] on span "İngilizce (7)" at bounding box center [953, 150] width 66 height 27
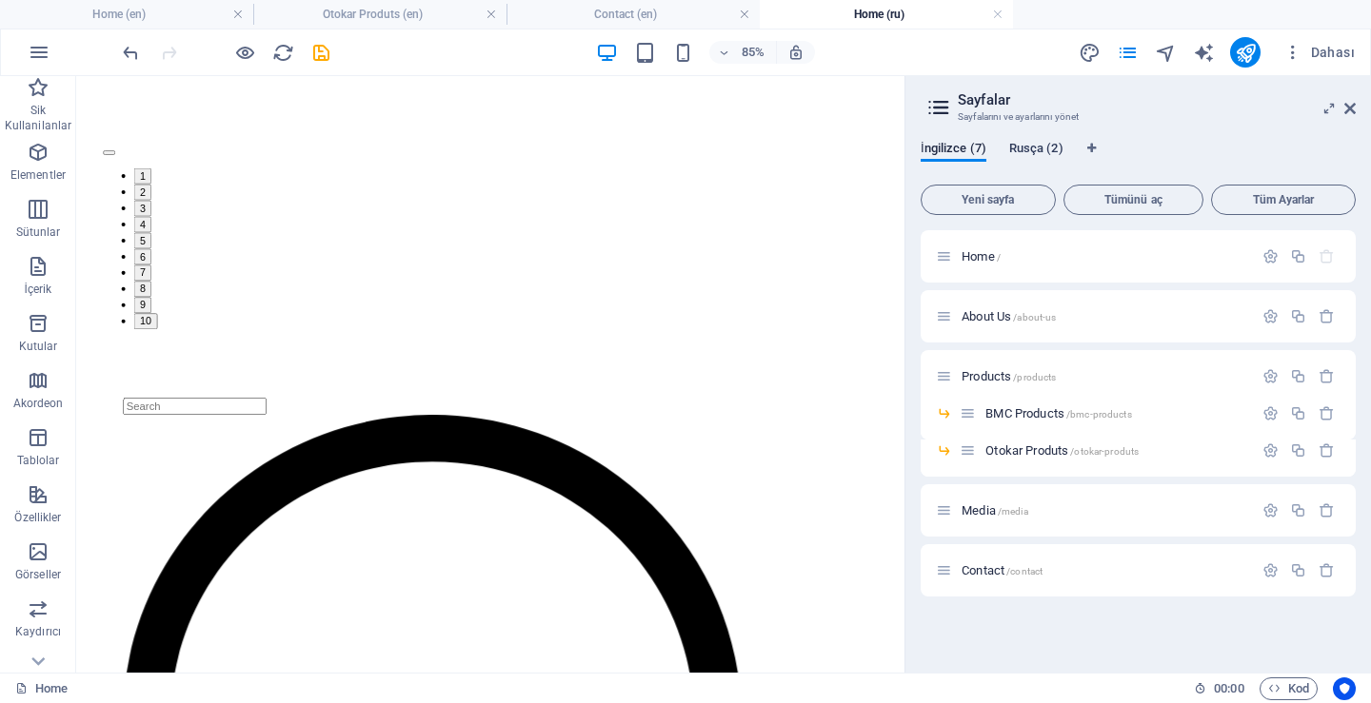
click at [1021, 144] on span "Rusça (2)" at bounding box center [1036, 150] width 54 height 27
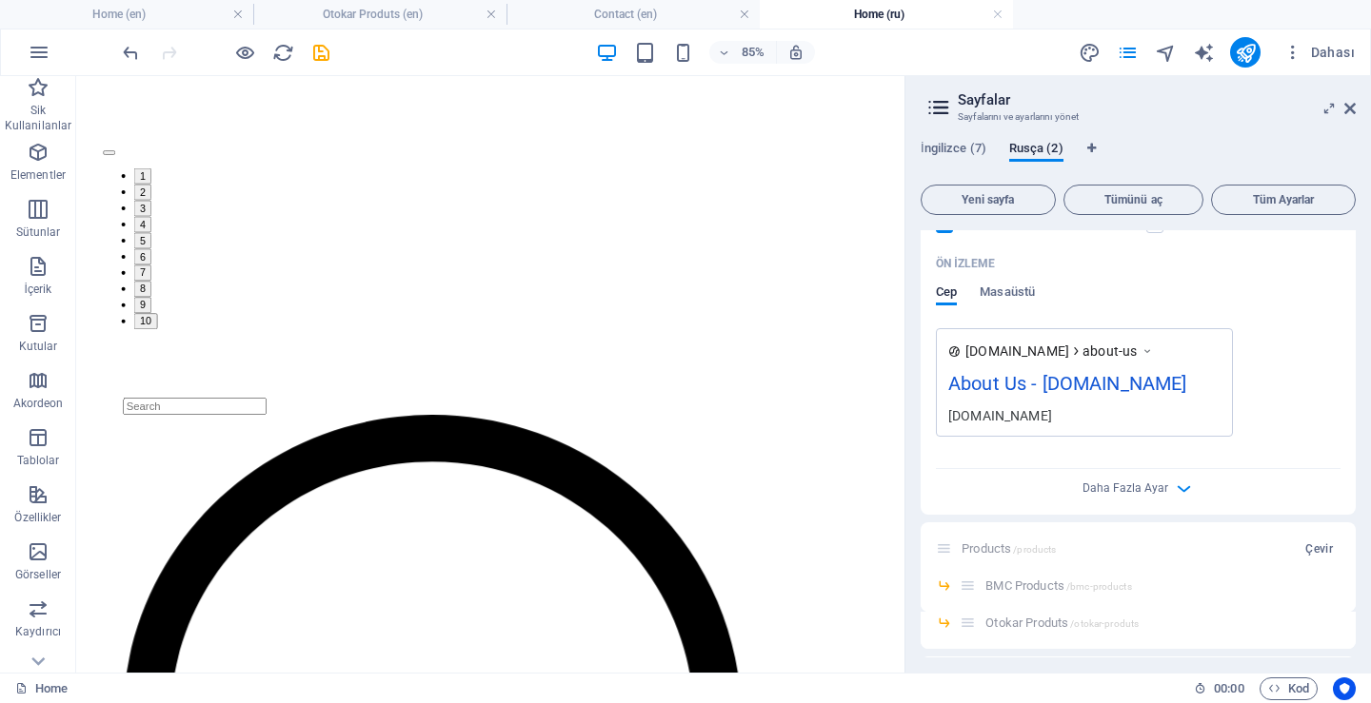
scroll to position [656, 0]
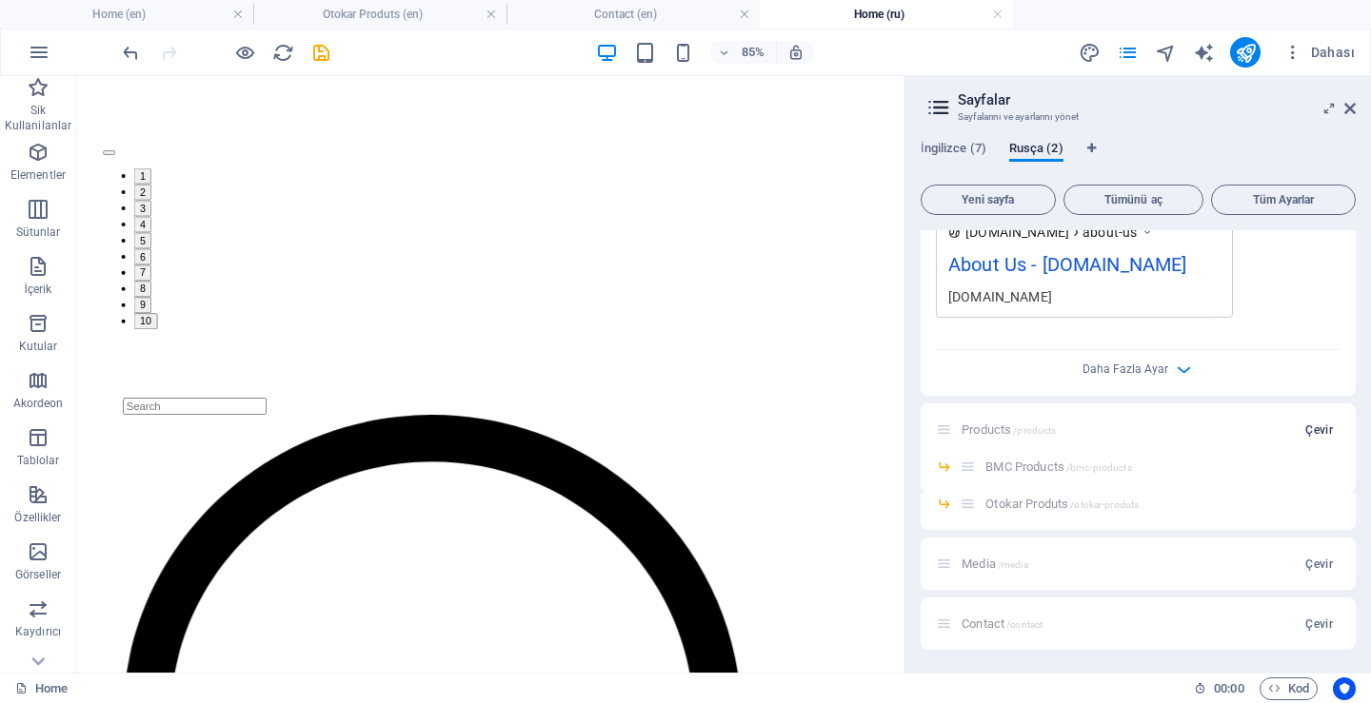
click at [1316, 435] on span "Çevir" at bounding box center [1319, 430] width 28 height 15
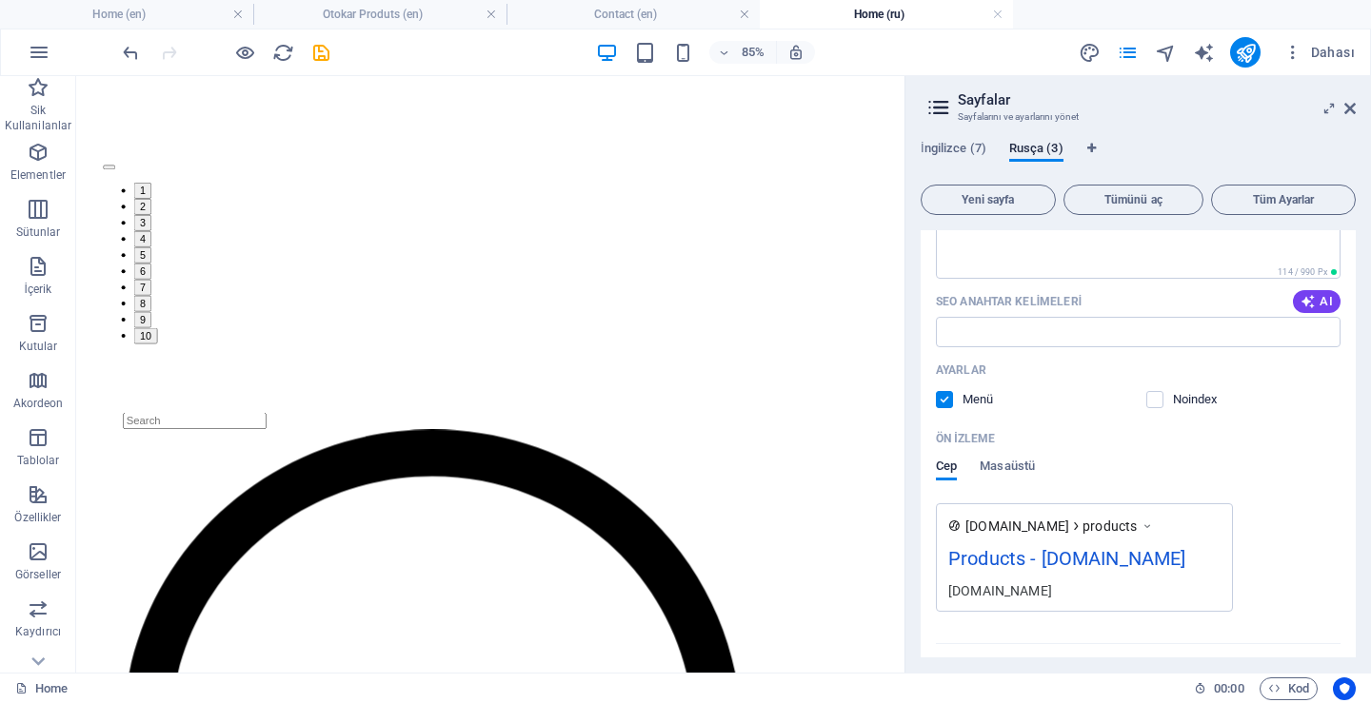
scroll to position [1366, 0]
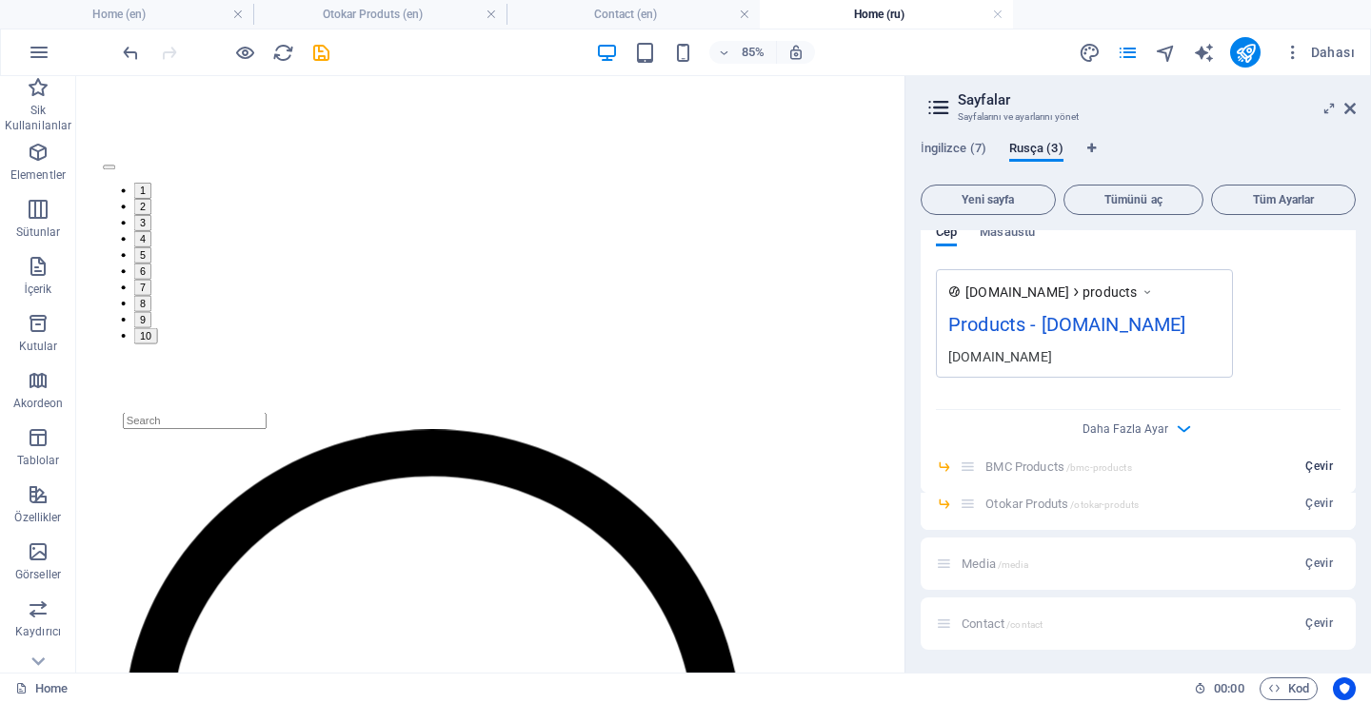
click at [1313, 464] on span "Çevir" at bounding box center [1319, 466] width 28 height 15
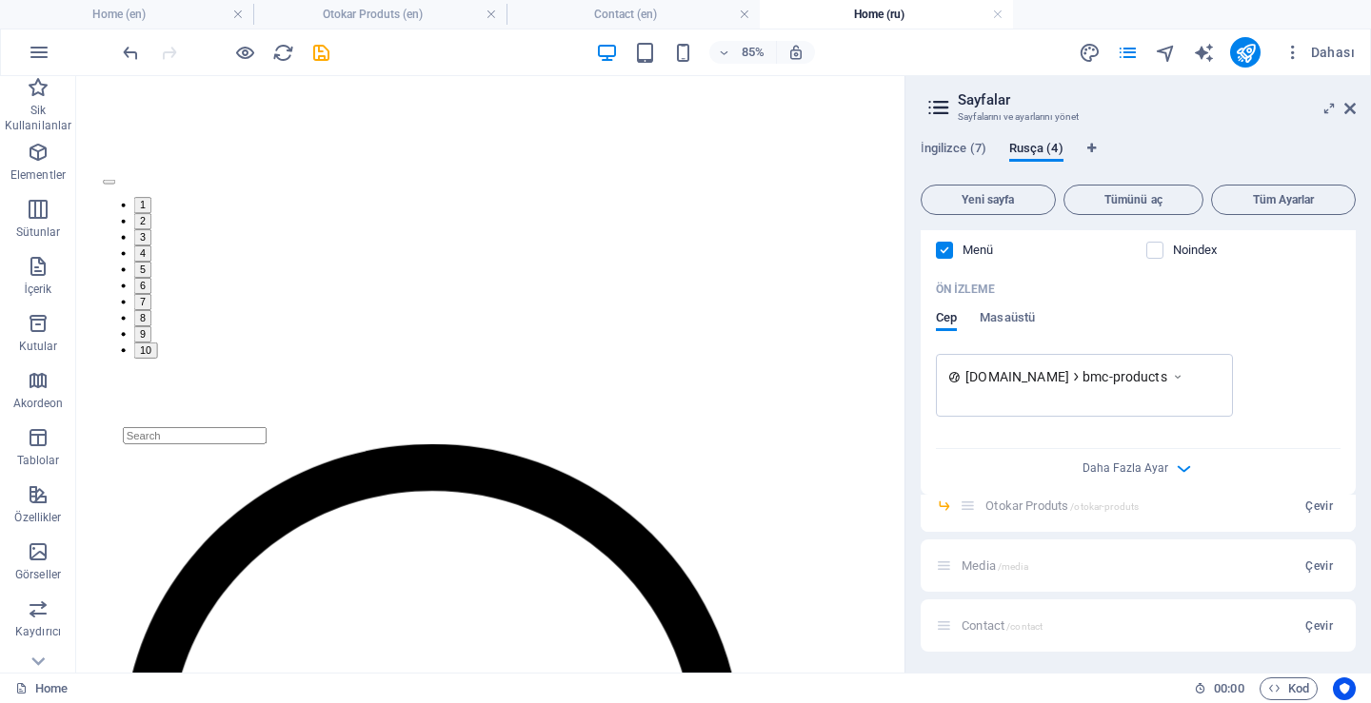
scroll to position [2029, 0]
click at [1313, 507] on span "Çevir" at bounding box center [1319, 504] width 28 height 15
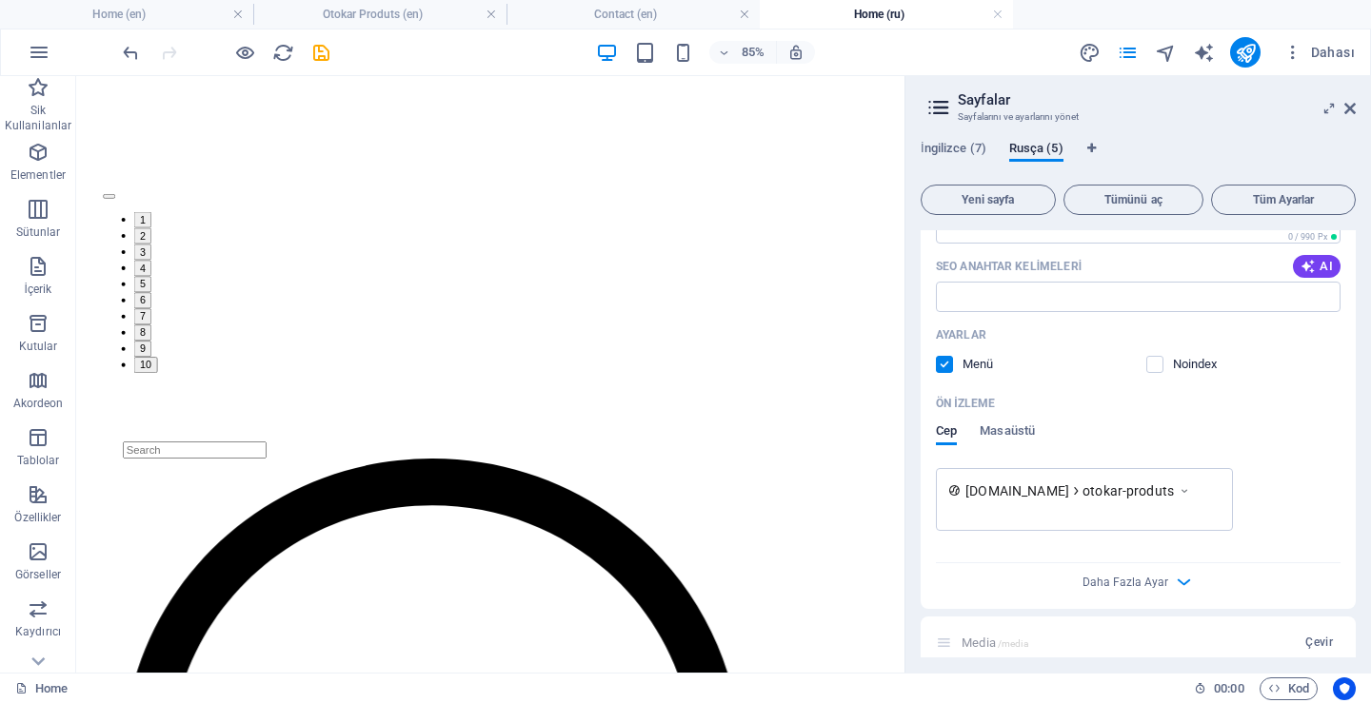
scroll to position [2694, 0]
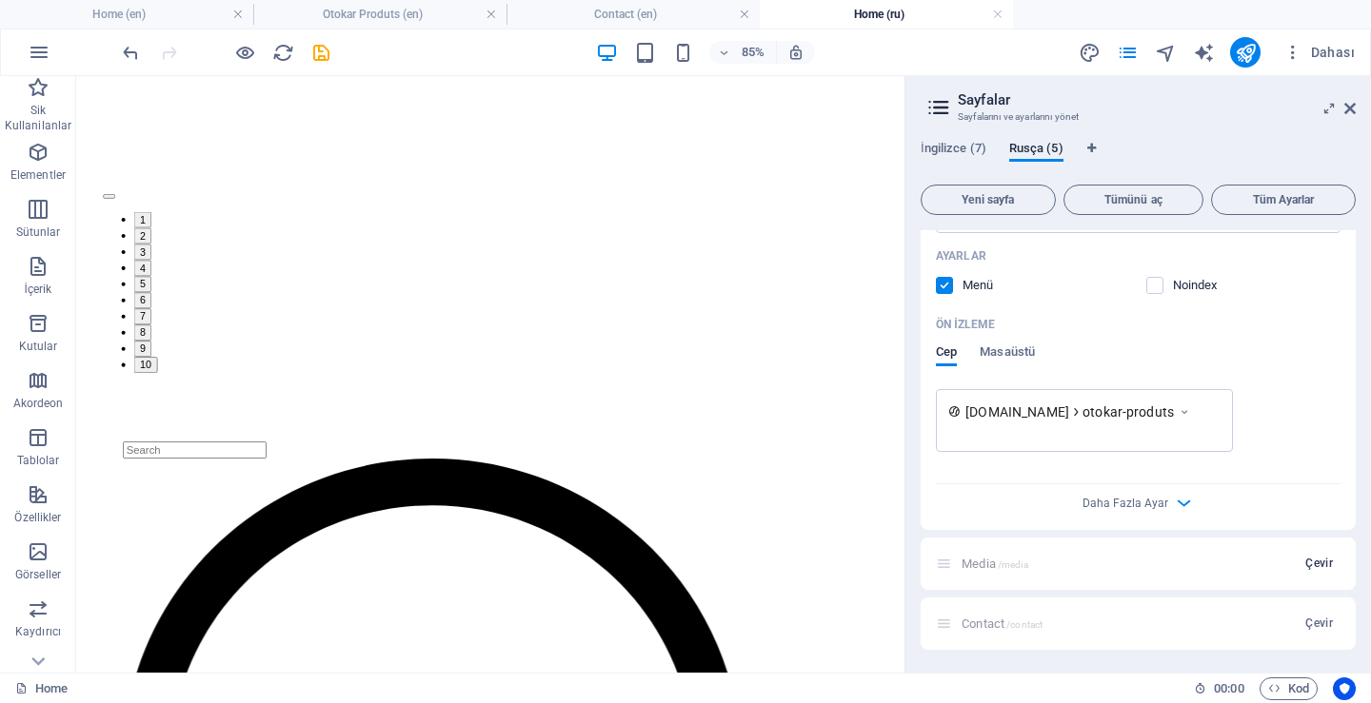
click at [1313, 566] on span "Çevir" at bounding box center [1319, 563] width 28 height 15
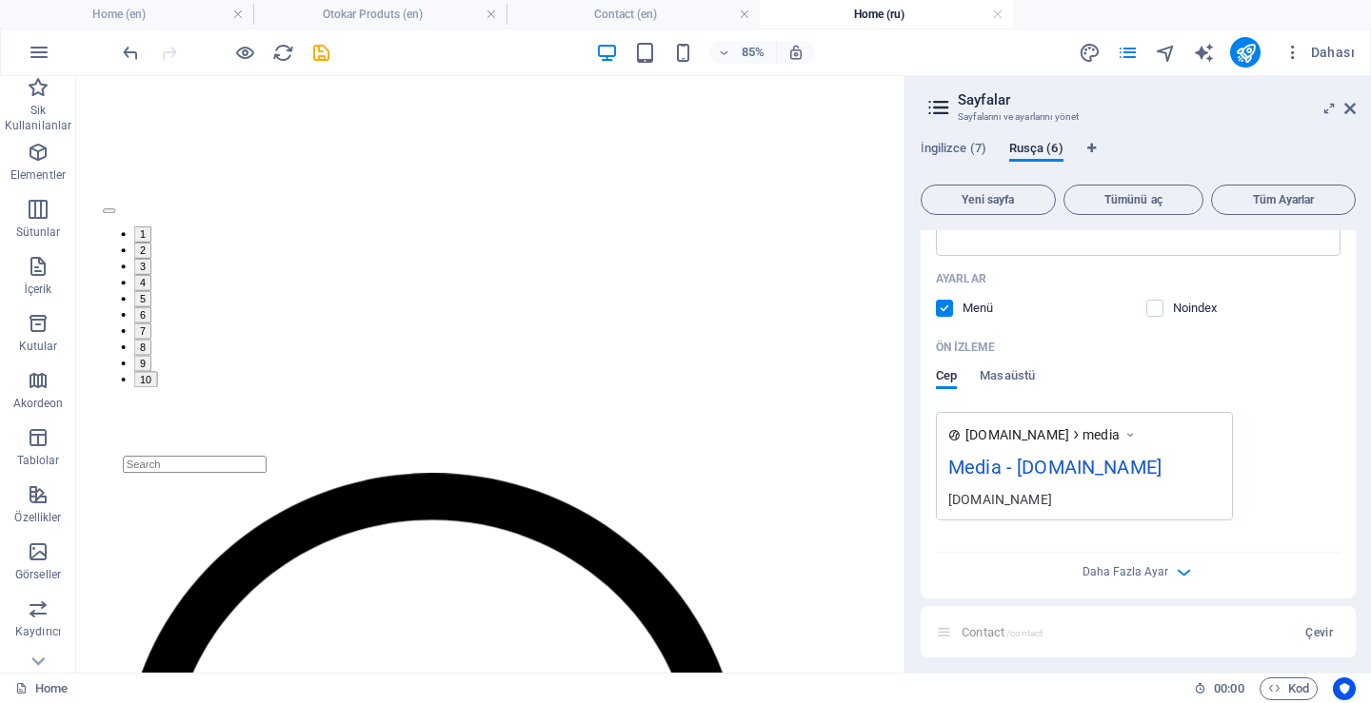
scroll to position [3403, 0]
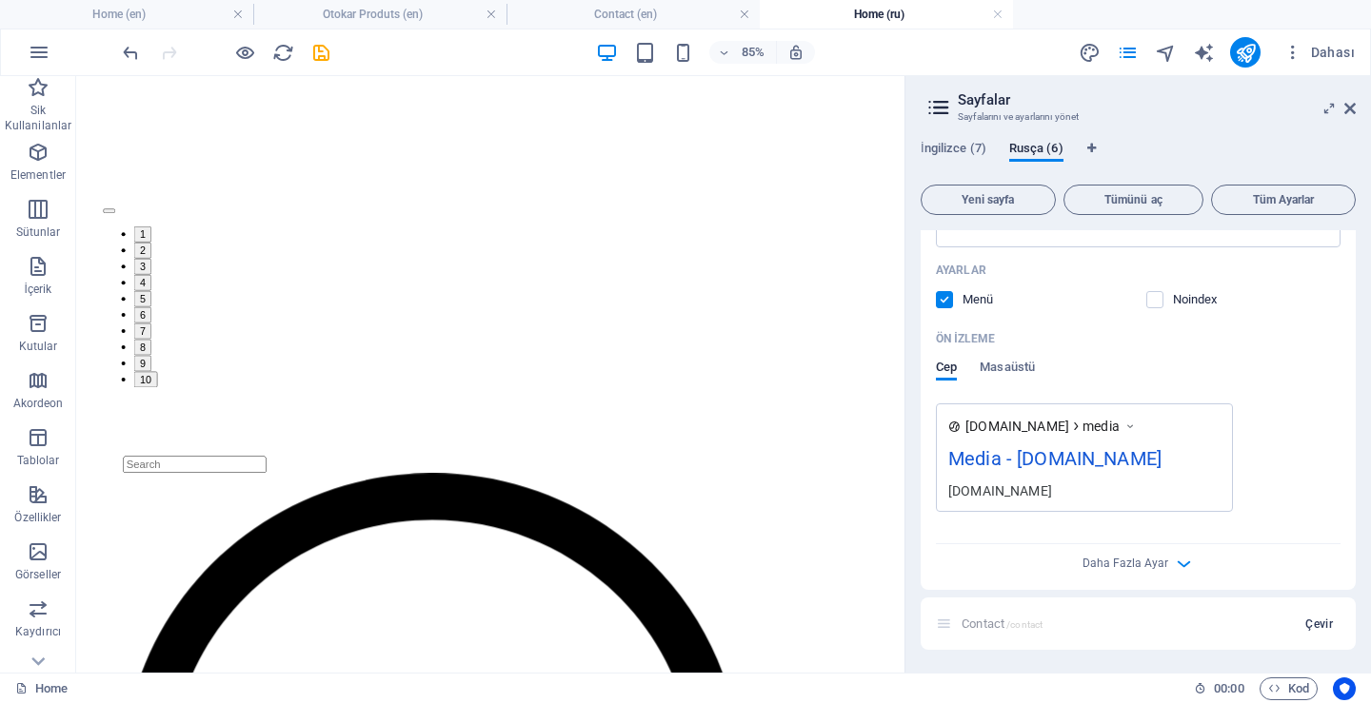
click at [1313, 624] on span "Çevir" at bounding box center [1319, 624] width 28 height 15
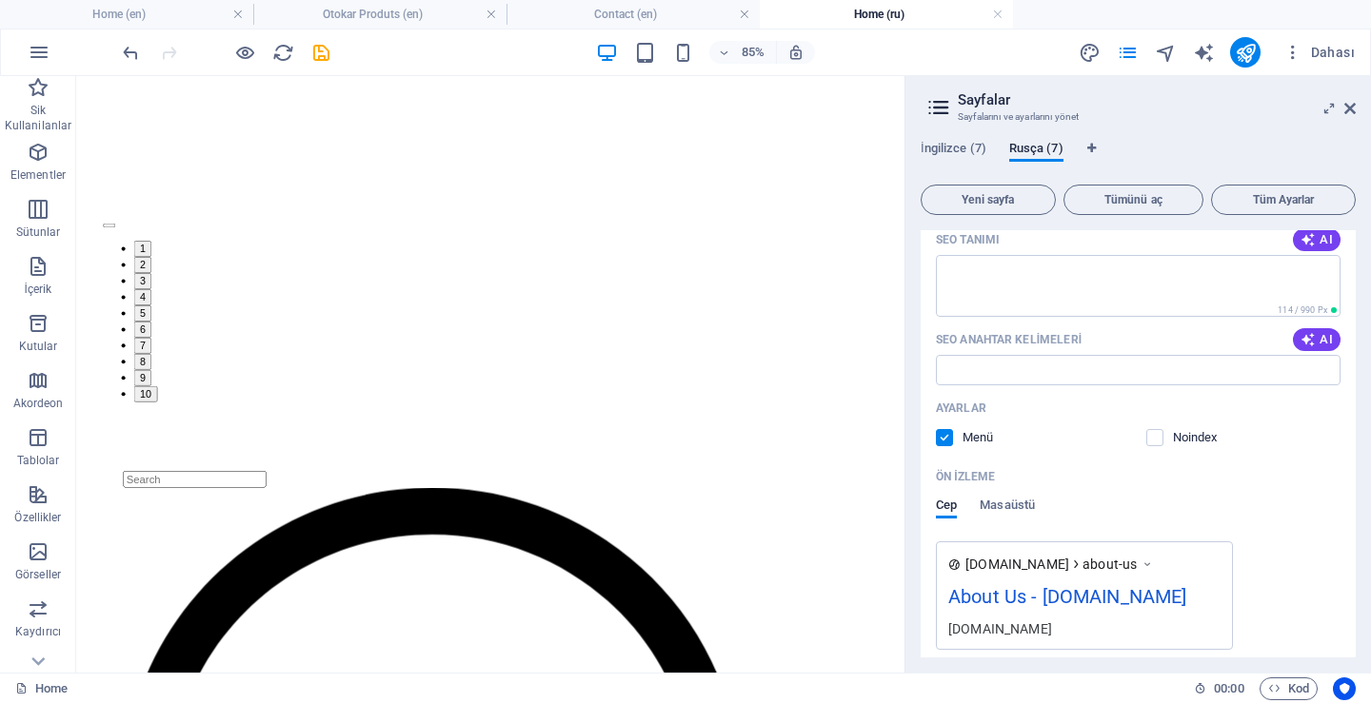
scroll to position [0, 0]
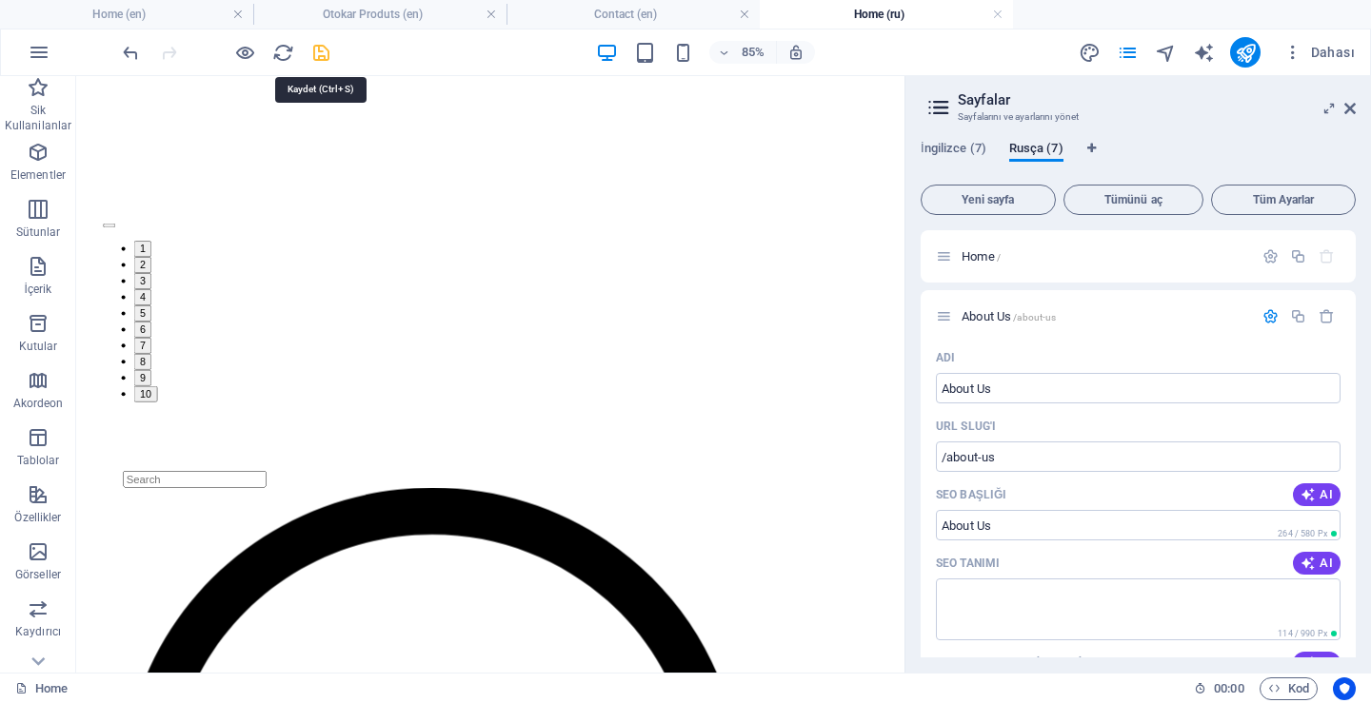
click at [328, 52] on icon "save" at bounding box center [321, 53] width 22 height 22
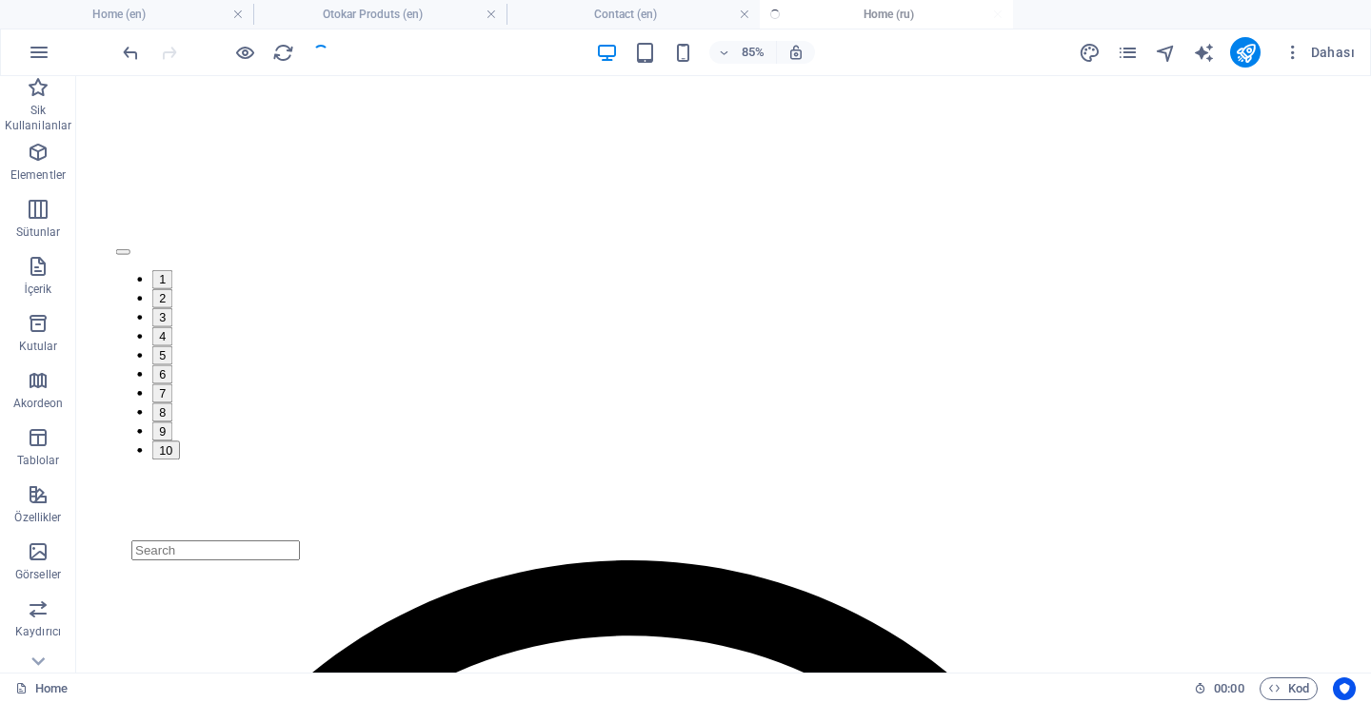
scroll to position [713, 0]
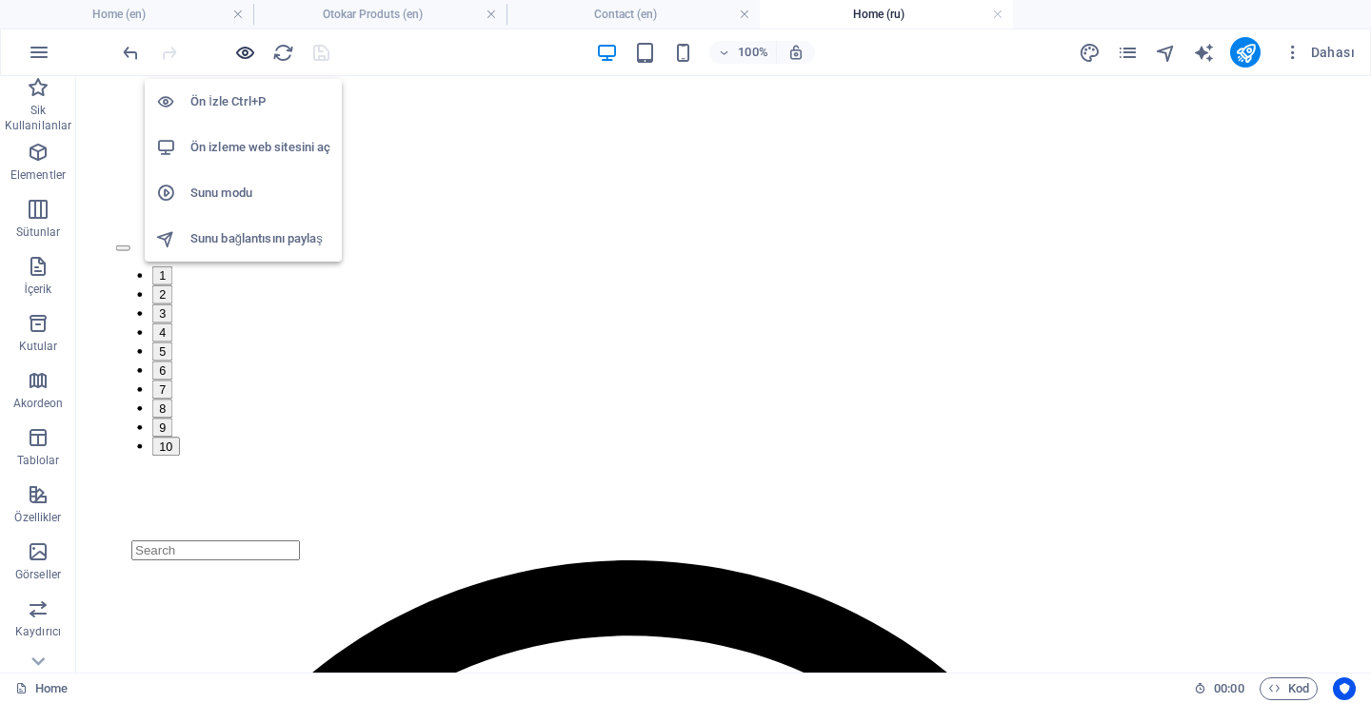
click at [241, 50] on icon "button" at bounding box center [245, 53] width 22 height 22
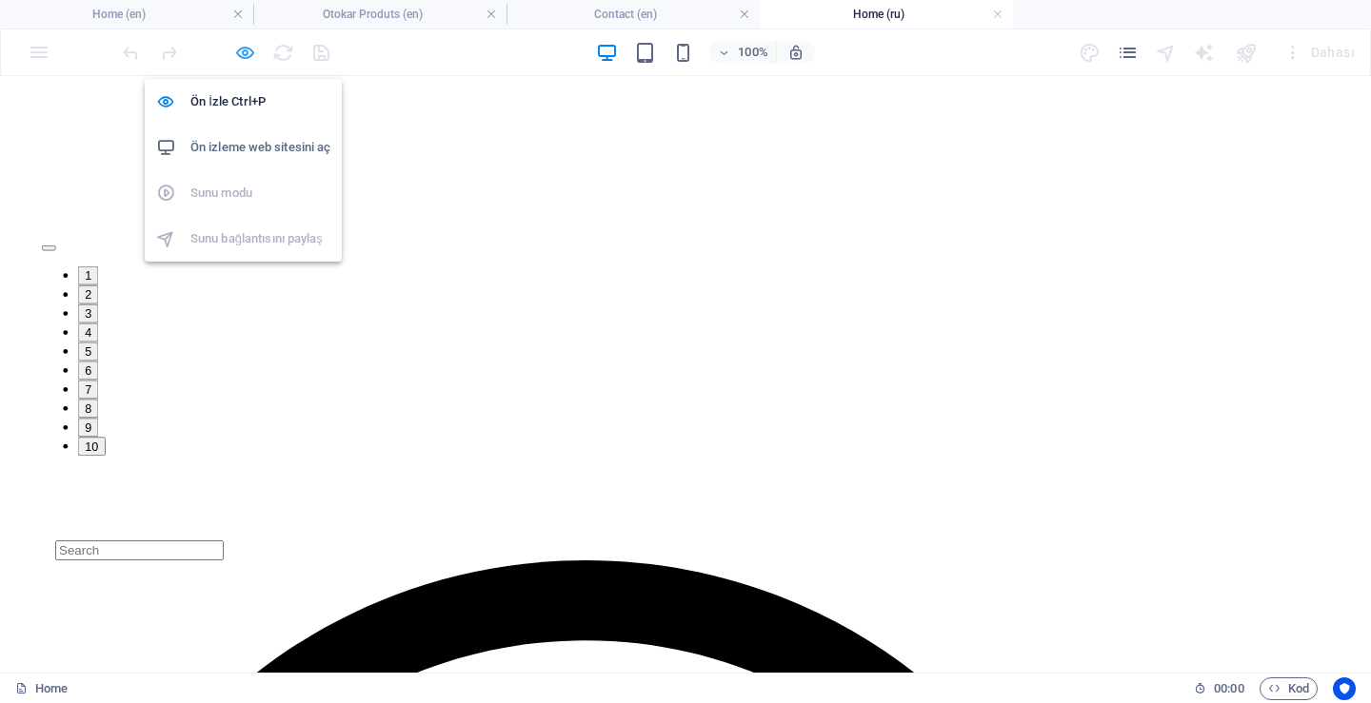
scroll to position [750, 0]
click at [234, 146] on h6 "Ön izleme web sitesini aç" at bounding box center [260, 147] width 140 height 23
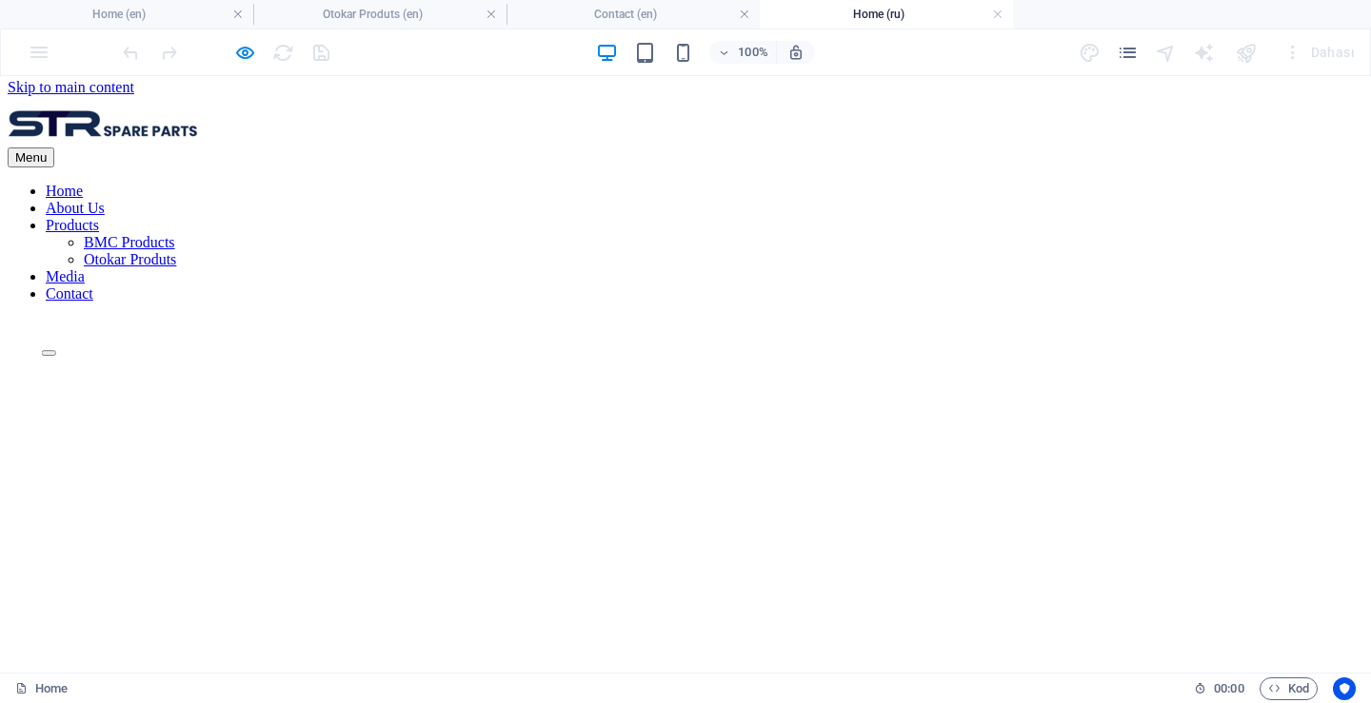
scroll to position [0, 0]
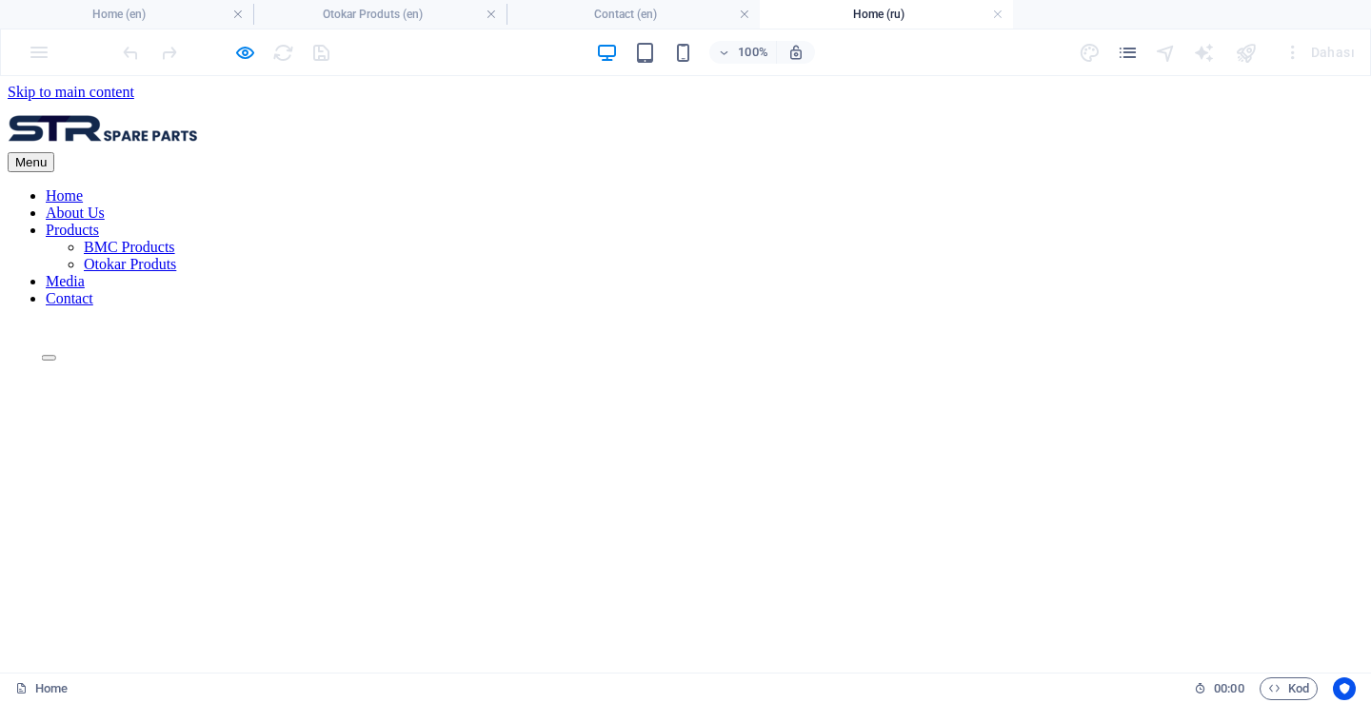
click at [864, 17] on h4 "Home (ru)" at bounding box center [886, 14] width 253 height 21
click at [1144, 60] on div "Dahası" at bounding box center [1219, 52] width 285 height 30
click at [1133, 55] on icon "pages" at bounding box center [1127, 53] width 22 height 22
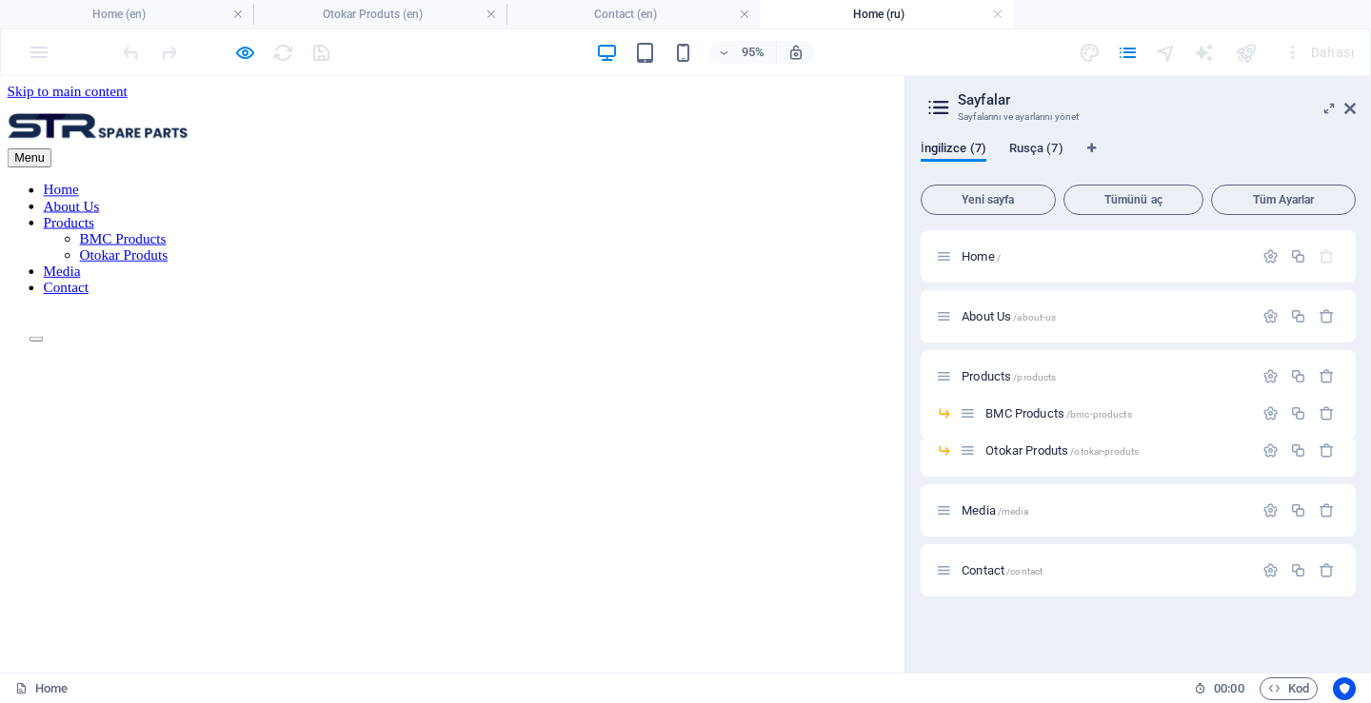
click at [1036, 148] on span "Rusça (7)" at bounding box center [1036, 150] width 54 height 27
click at [987, 253] on span "Home /" at bounding box center [980, 256] width 39 height 14
click at [983, 257] on span "Home /" at bounding box center [980, 256] width 39 height 14
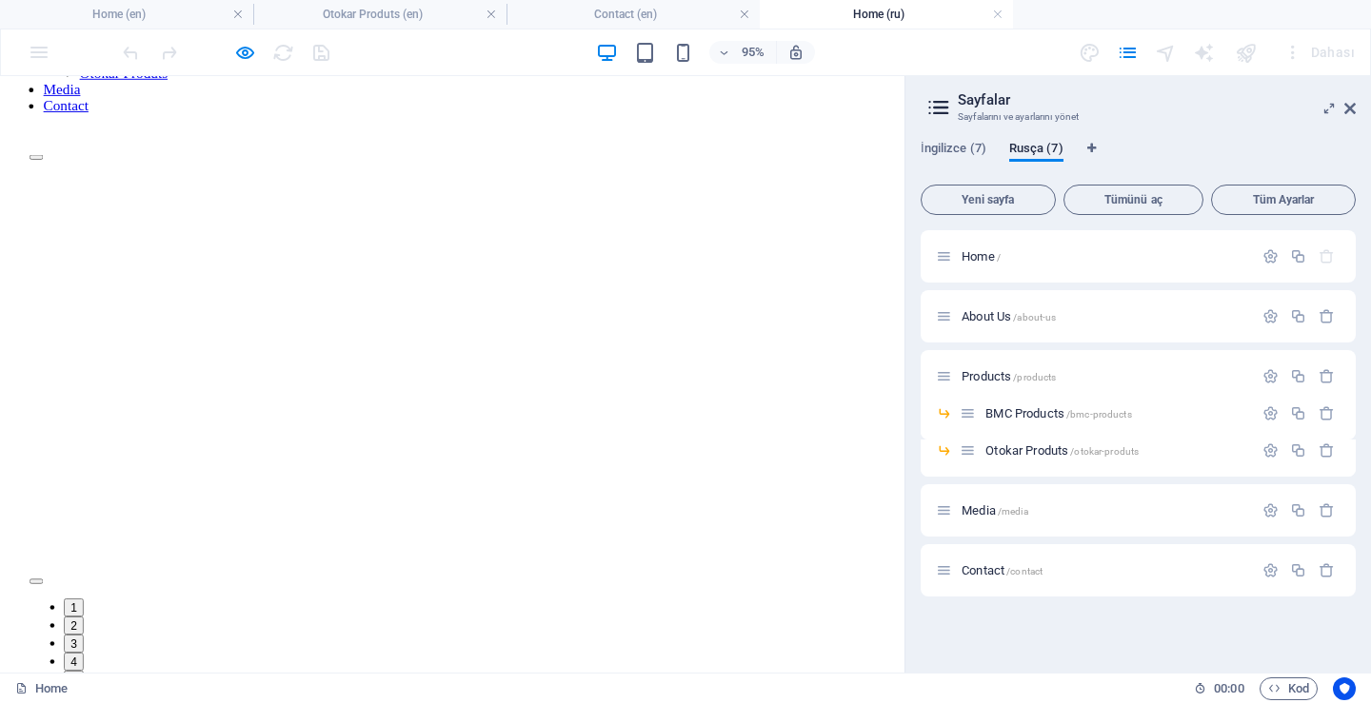
scroll to position [190, 0]
click at [978, 316] on span "About Us /about-us" at bounding box center [1008, 316] width 94 height 14
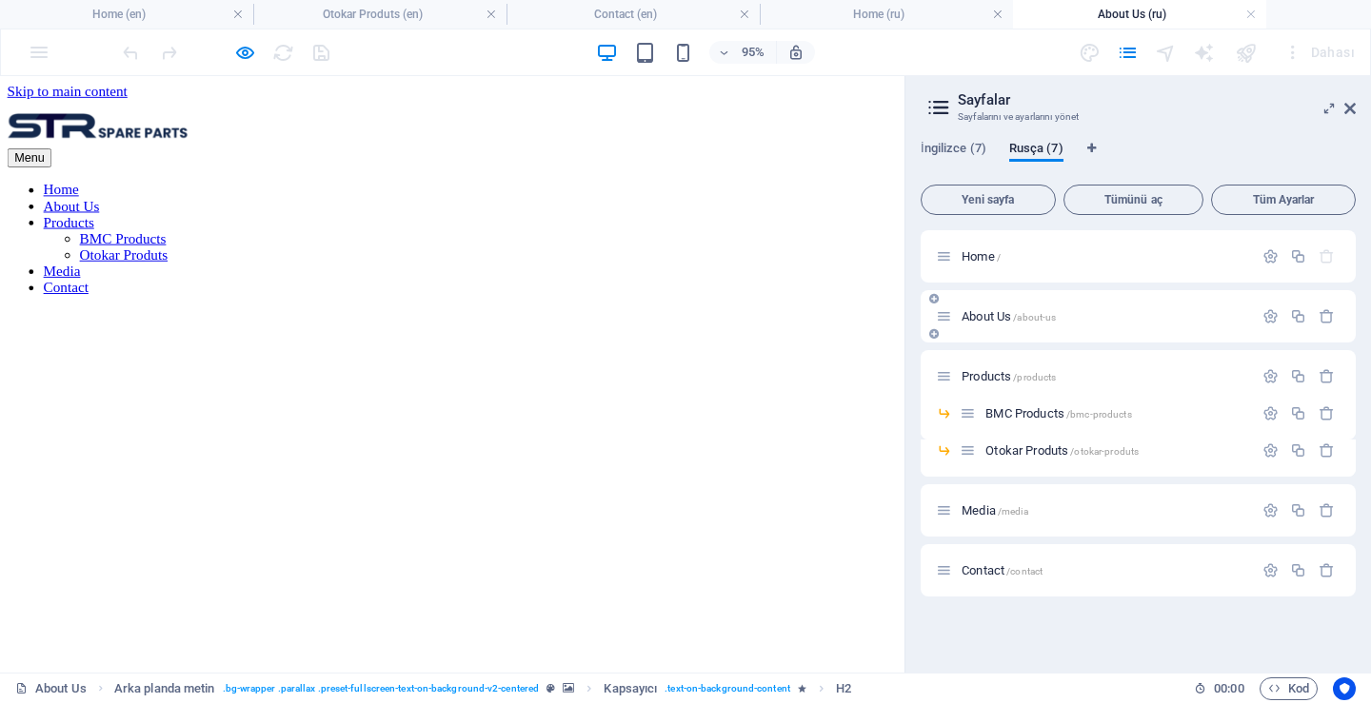
scroll to position [0, 0]
click at [1265, 316] on icon "button" at bounding box center [1270, 316] width 16 height 16
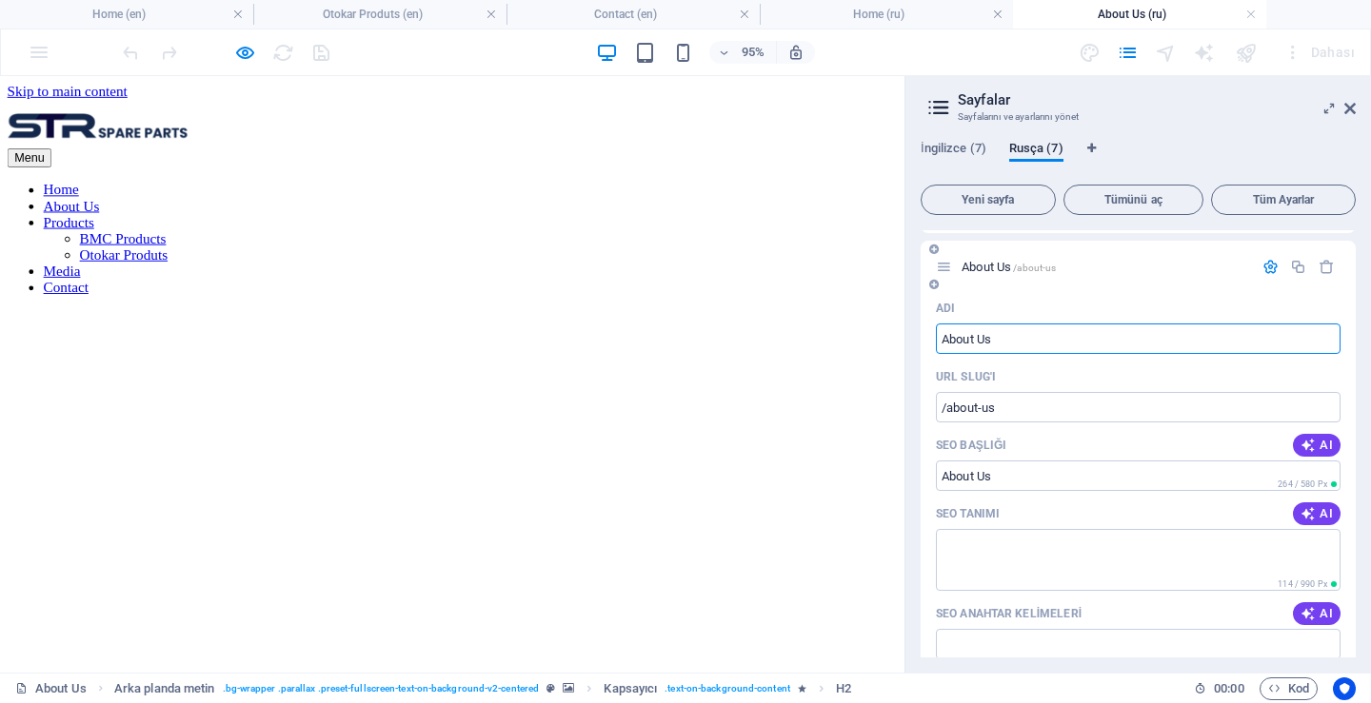
scroll to position [95, 0]
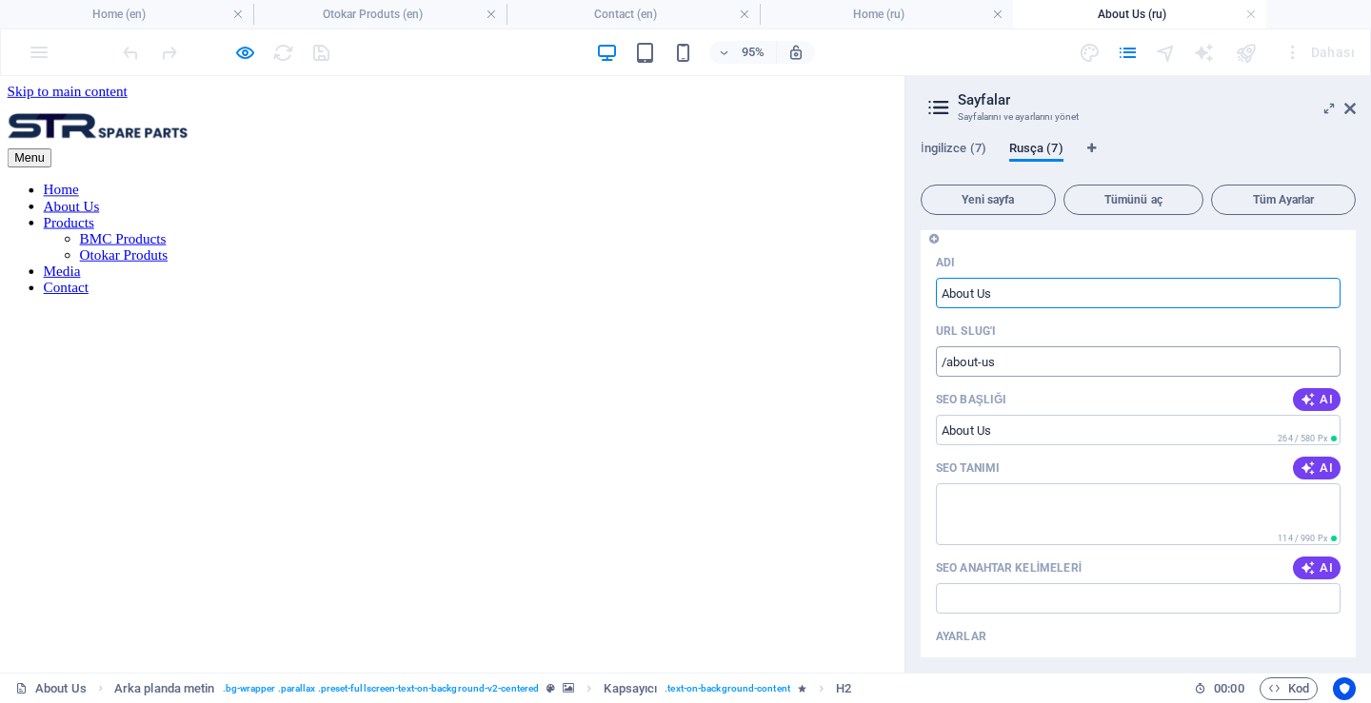
click at [1026, 369] on input "/about-us" at bounding box center [1138, 361] width 405 height 30
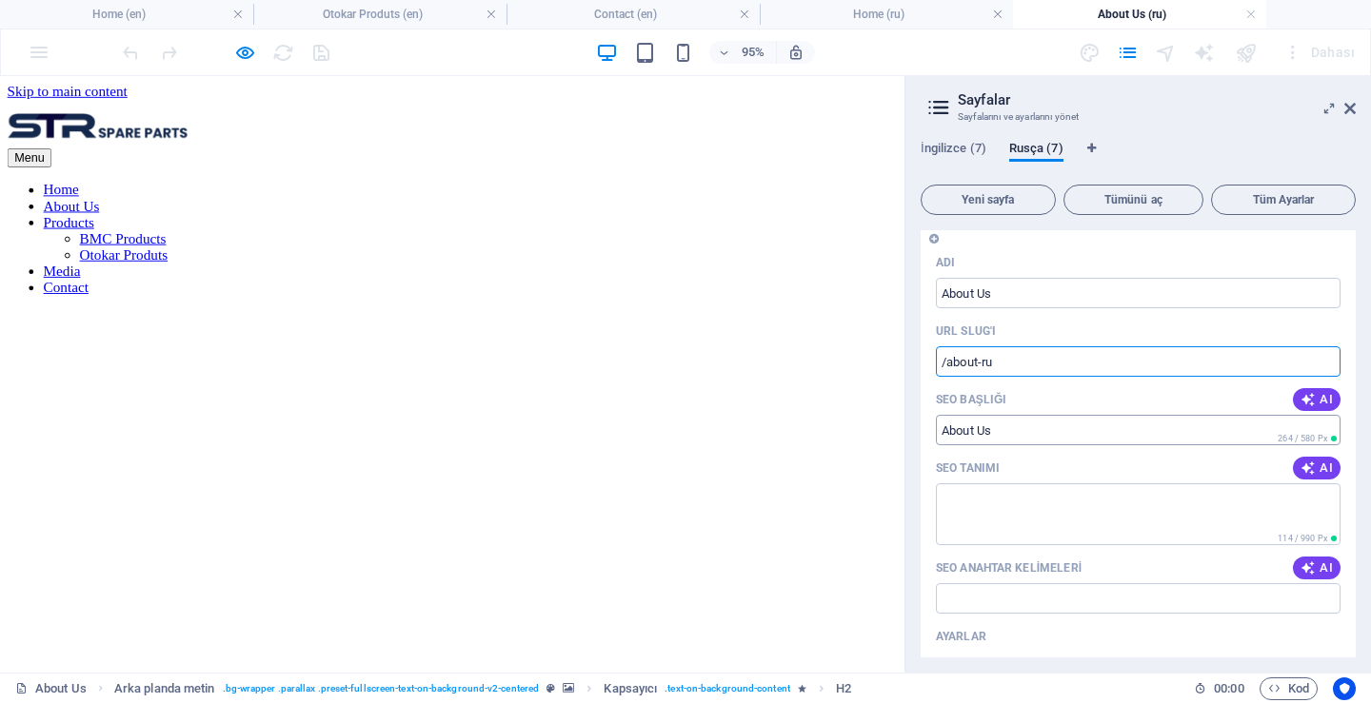
click at [1033, 441] on input "SEO Başlığı" at bounding box center [1138, 430] width 405 height 30
click at [1037, 435] on input "SEO Başlığı" at bounding box center [1138, 430] width 405 height 30
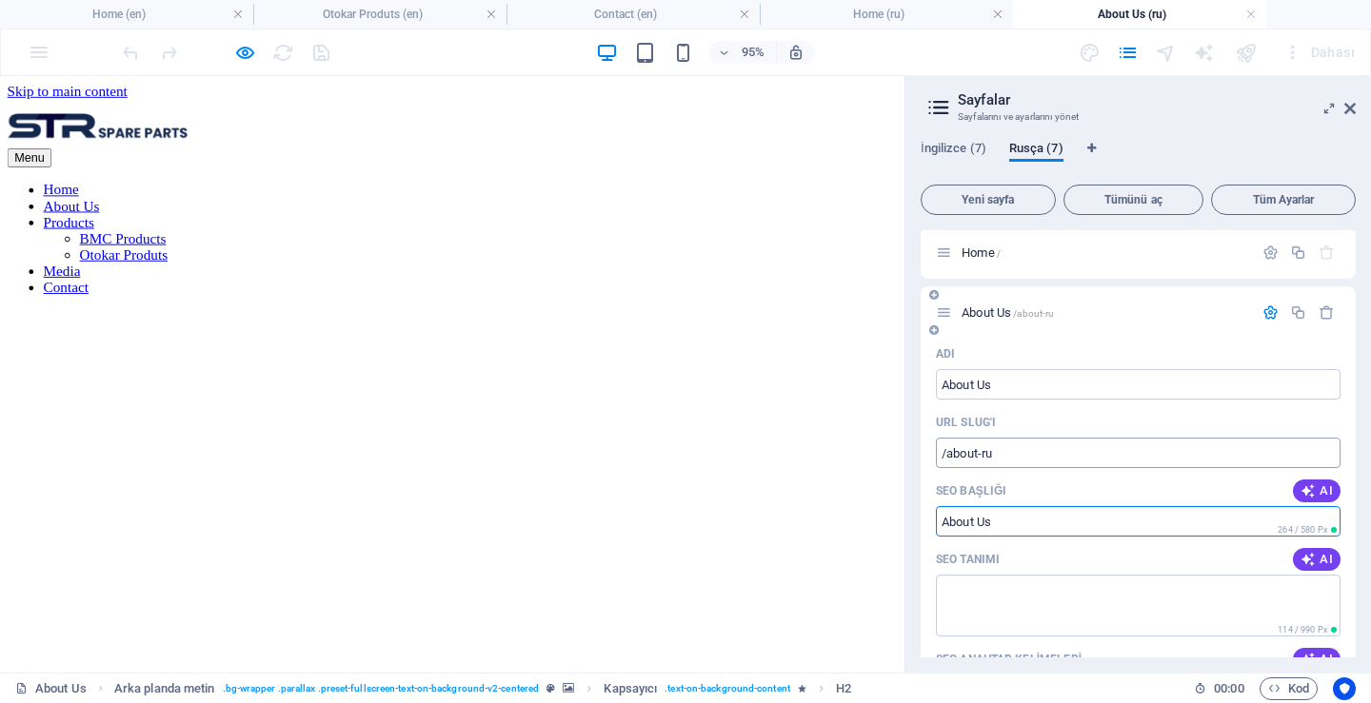
scroll to position [0, 0]
click at [1072, 448] on input "/about-ru" at bounding box center [1138, 457] width 405 height 30
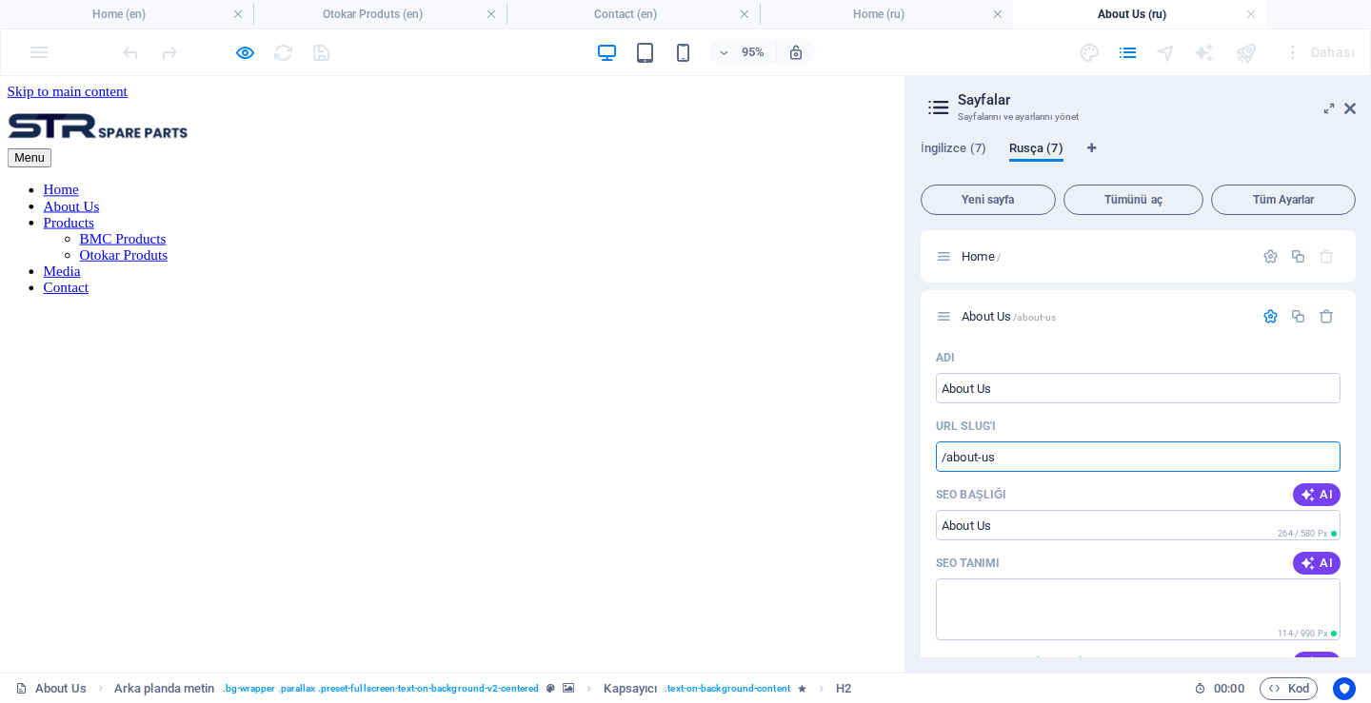
type input "/about-us"
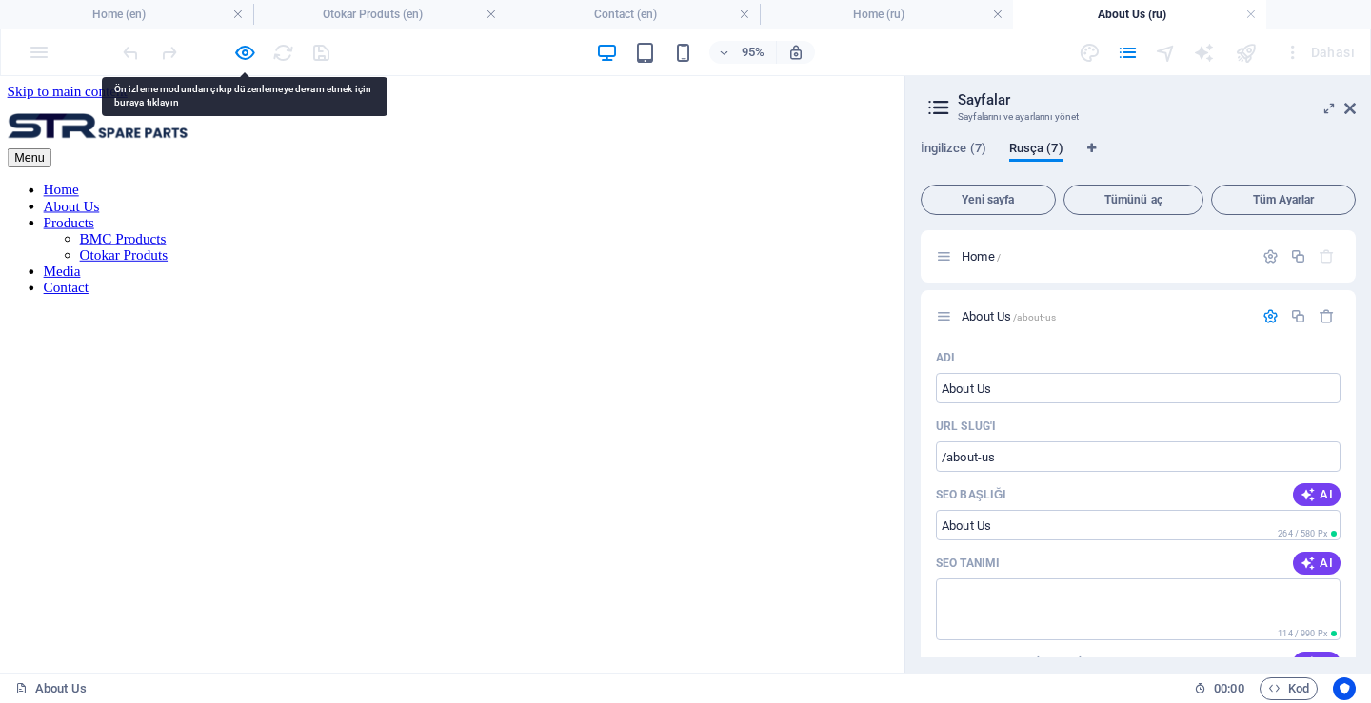
click at [244, 49] on icon "button" at bounding box center [245, 53] width 22 height 22
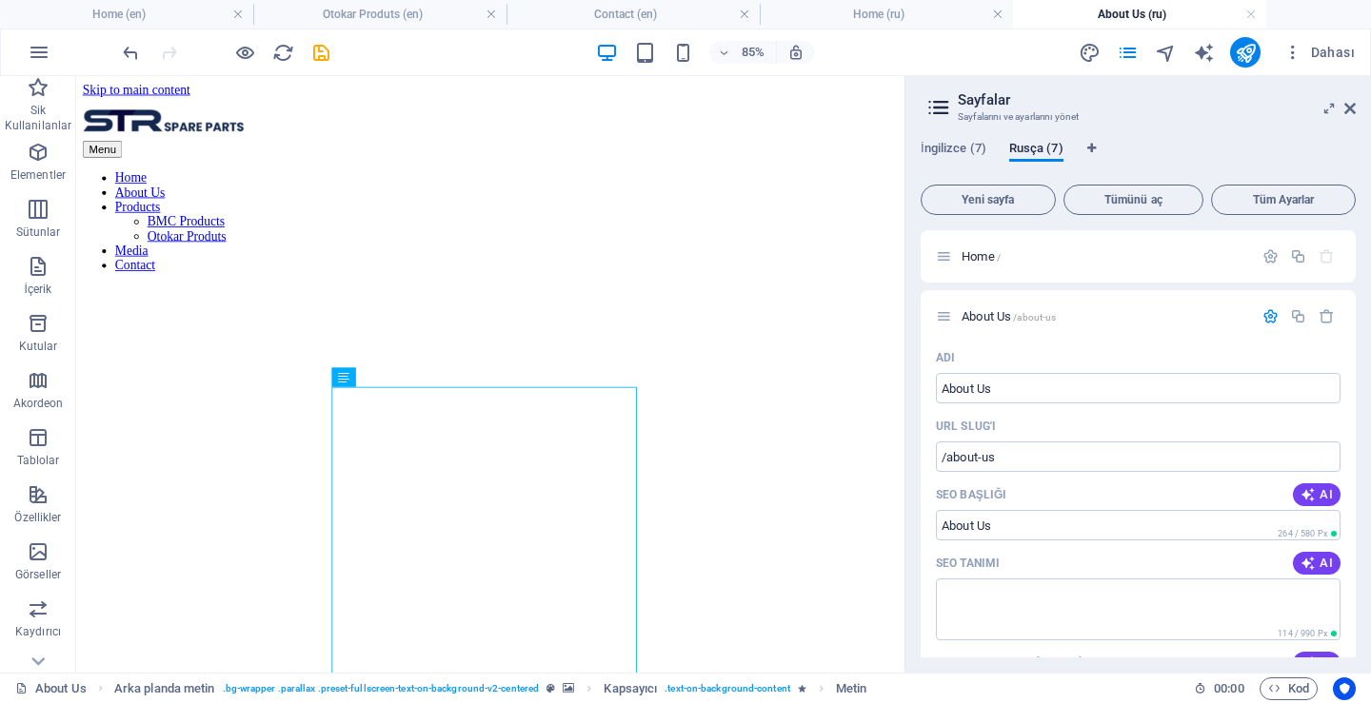
click at [1357, 108] on aside "Sayfalar Sayfalarını ve ayarlarını yönet İngilizce (7) Rusça (7) Yeni sayfa Tüm…" at bounding box center [1137, 374] width 466 height 597
click at [1349, 103] on icon at bounding box center [1349, 108] width 11 height 15
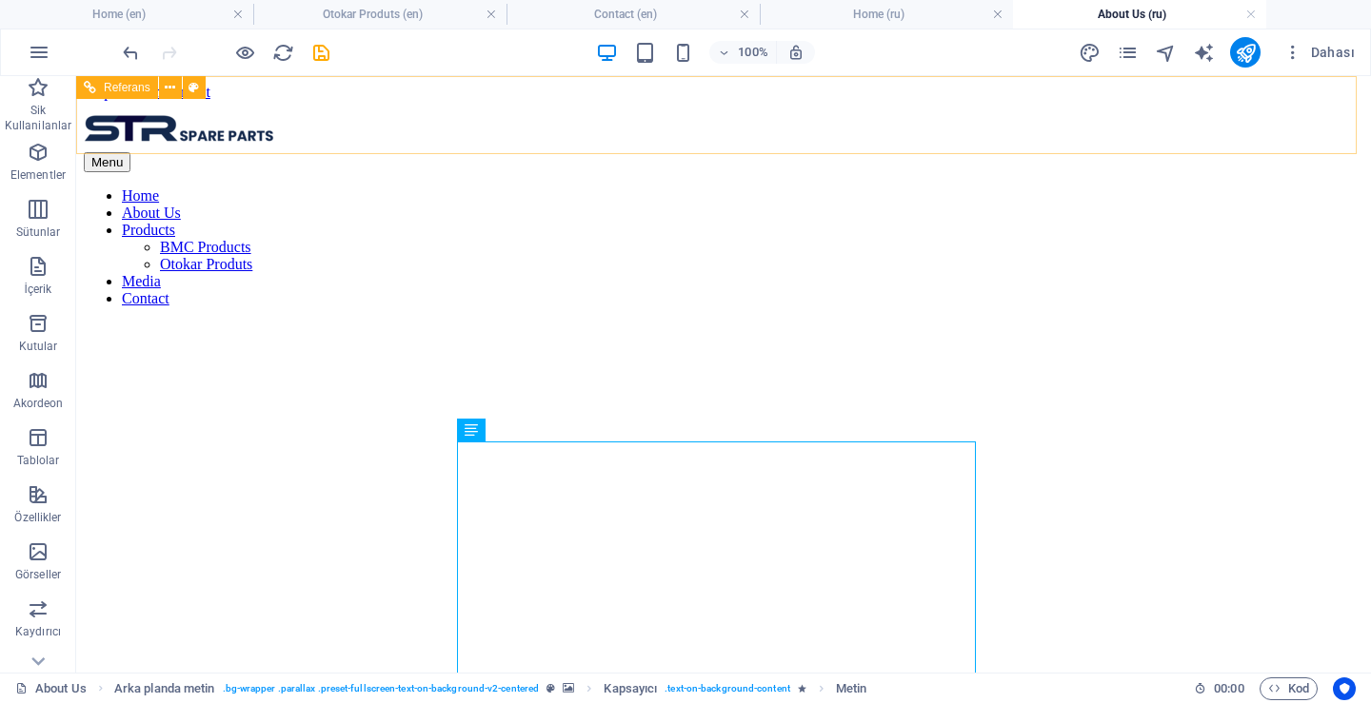
click at [748, 188] on nav "Home About Us Products BMC Products Otokar Produts Media Contact" at bounding box center [723, 248] width 1279 height 120
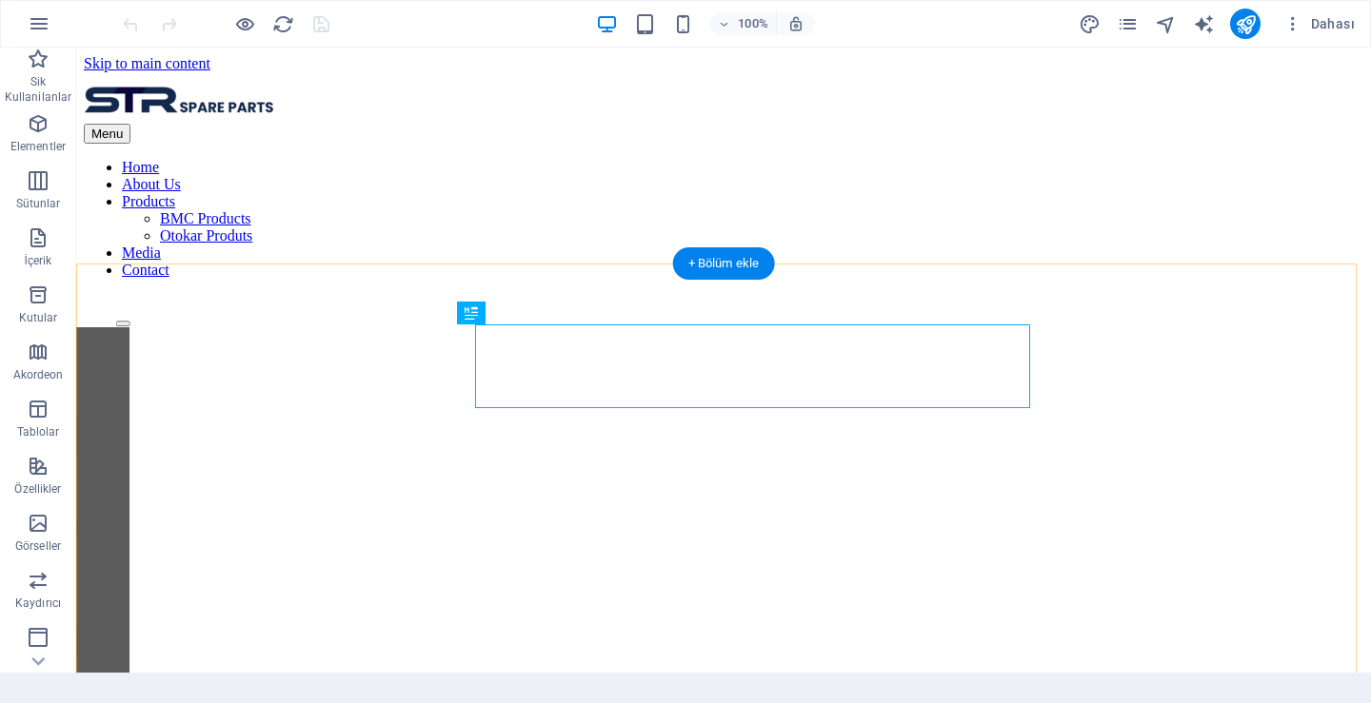
scroll to position [437, 0]
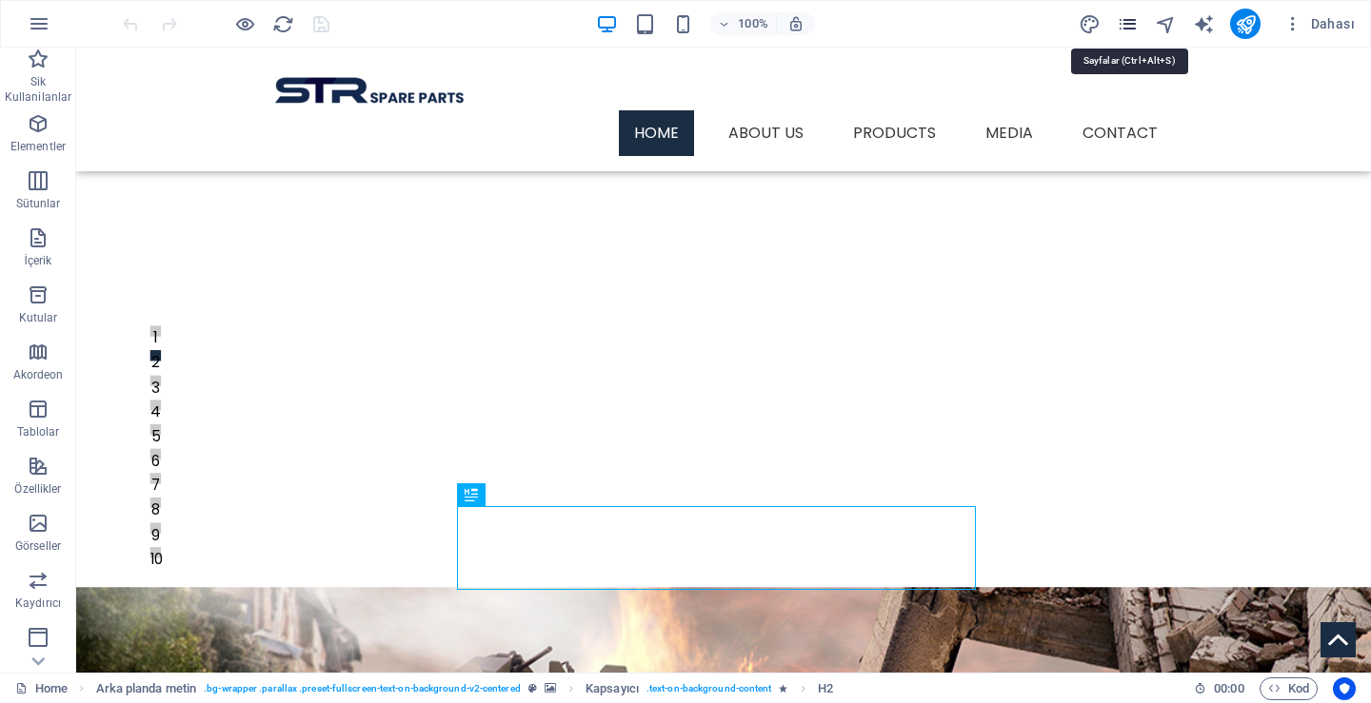
click at [1130, 19] on icon "pages" at bounding box center [1127, 24] width 22 height 22
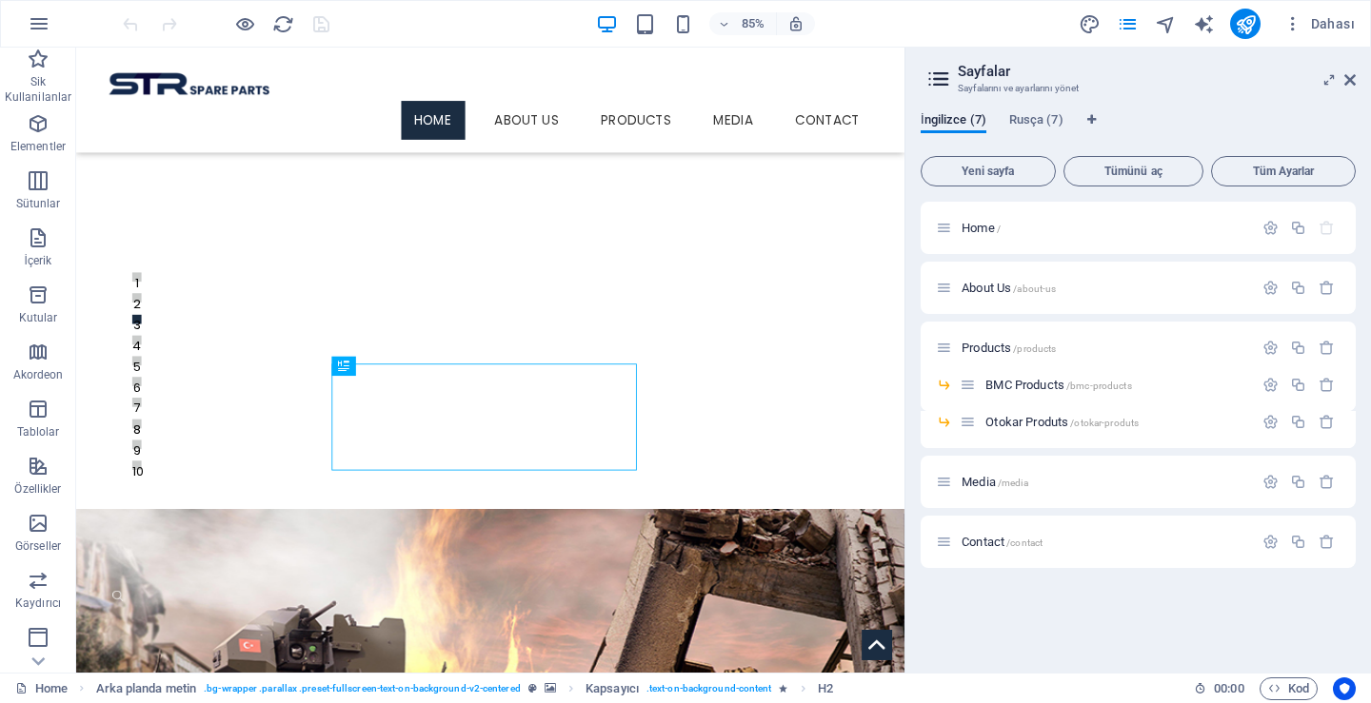
scroll to position [420, 0]
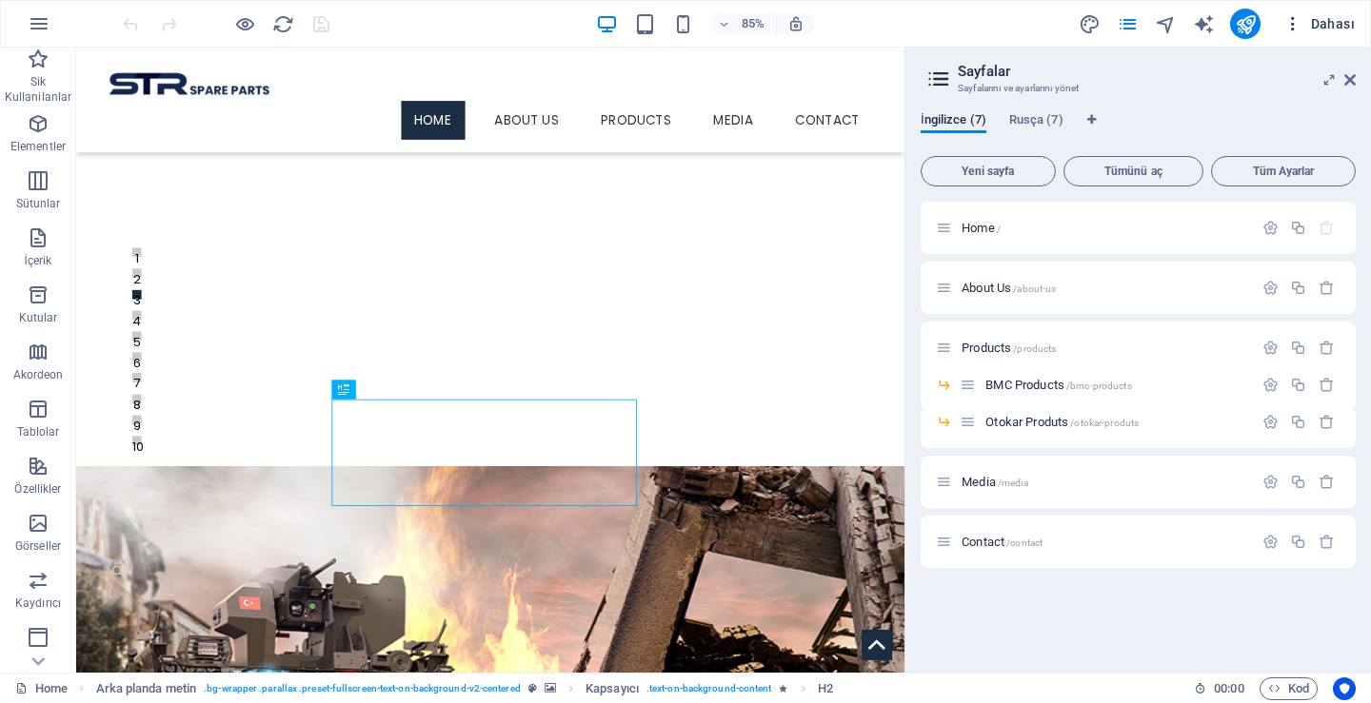
click at [1292, 22] on icon "button" at bounding box center [1292, 23] width 19 height 19
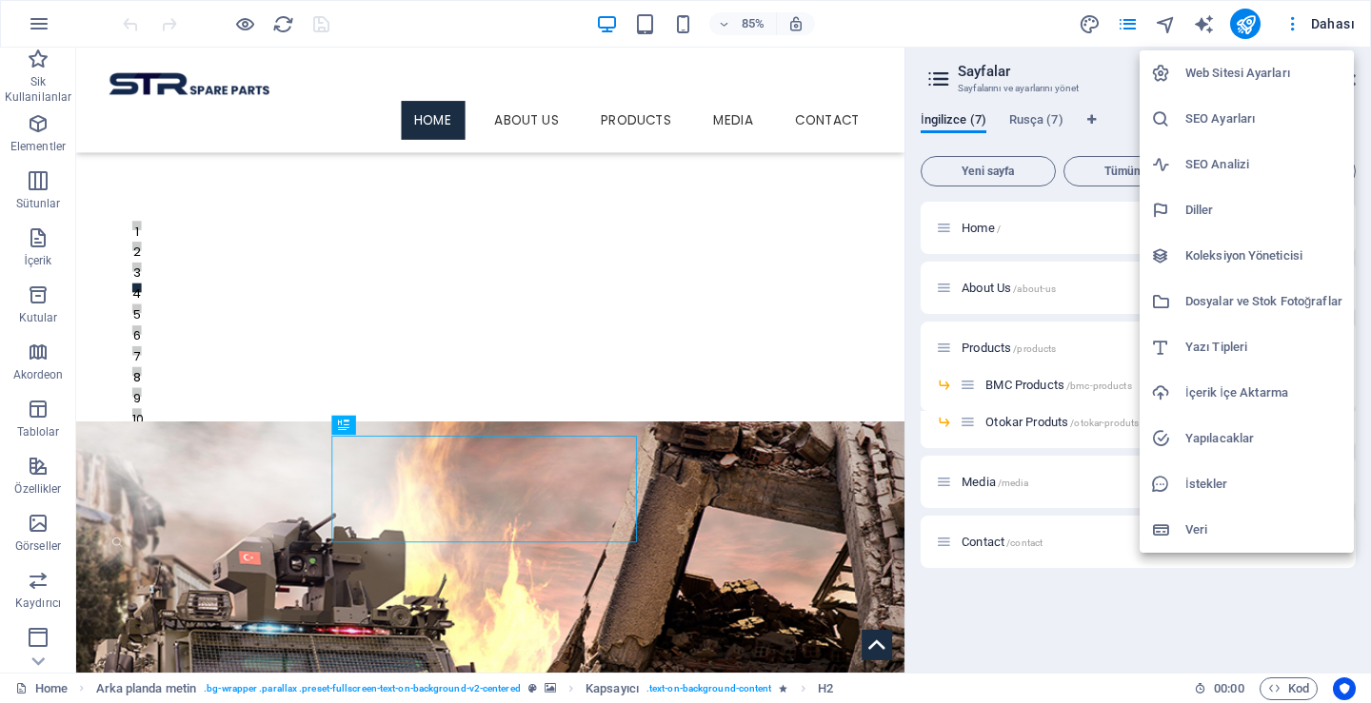
scroll to position [373, 0]
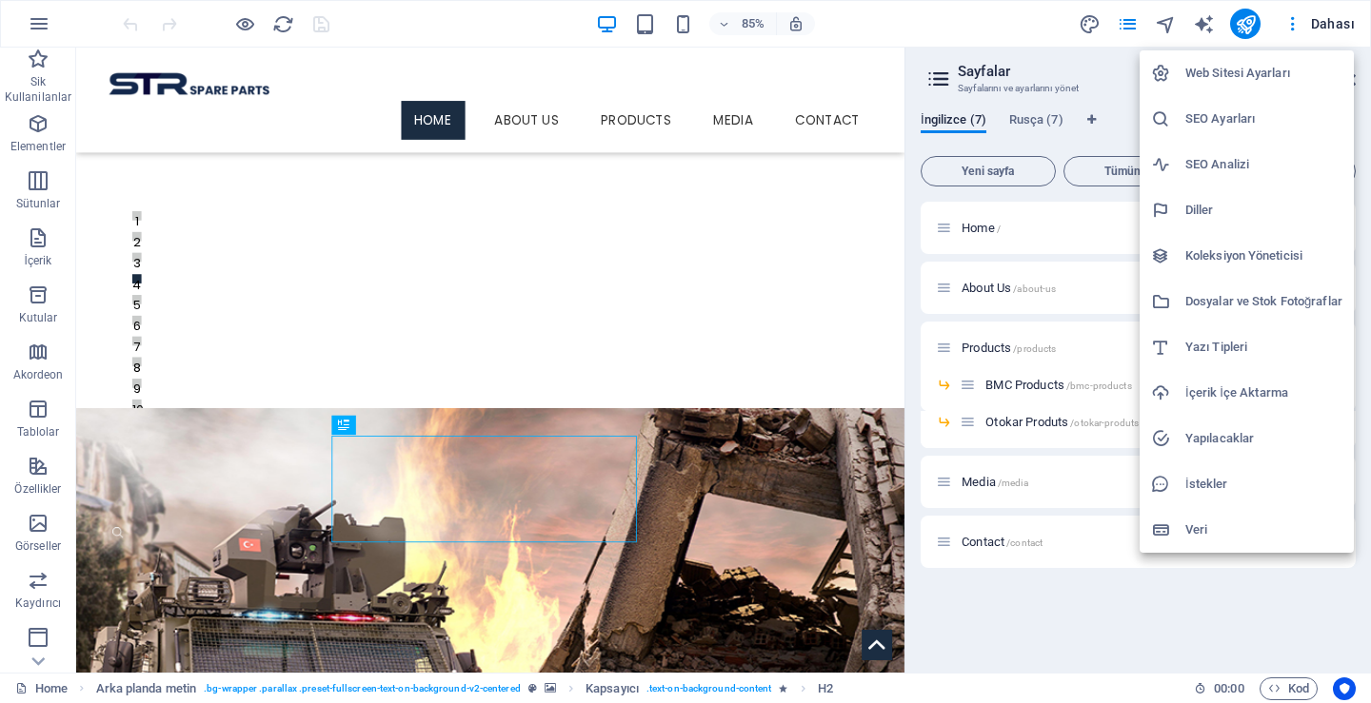
click at [1086, 18] on div at bounding box center [685, 351] width 1371 height 703
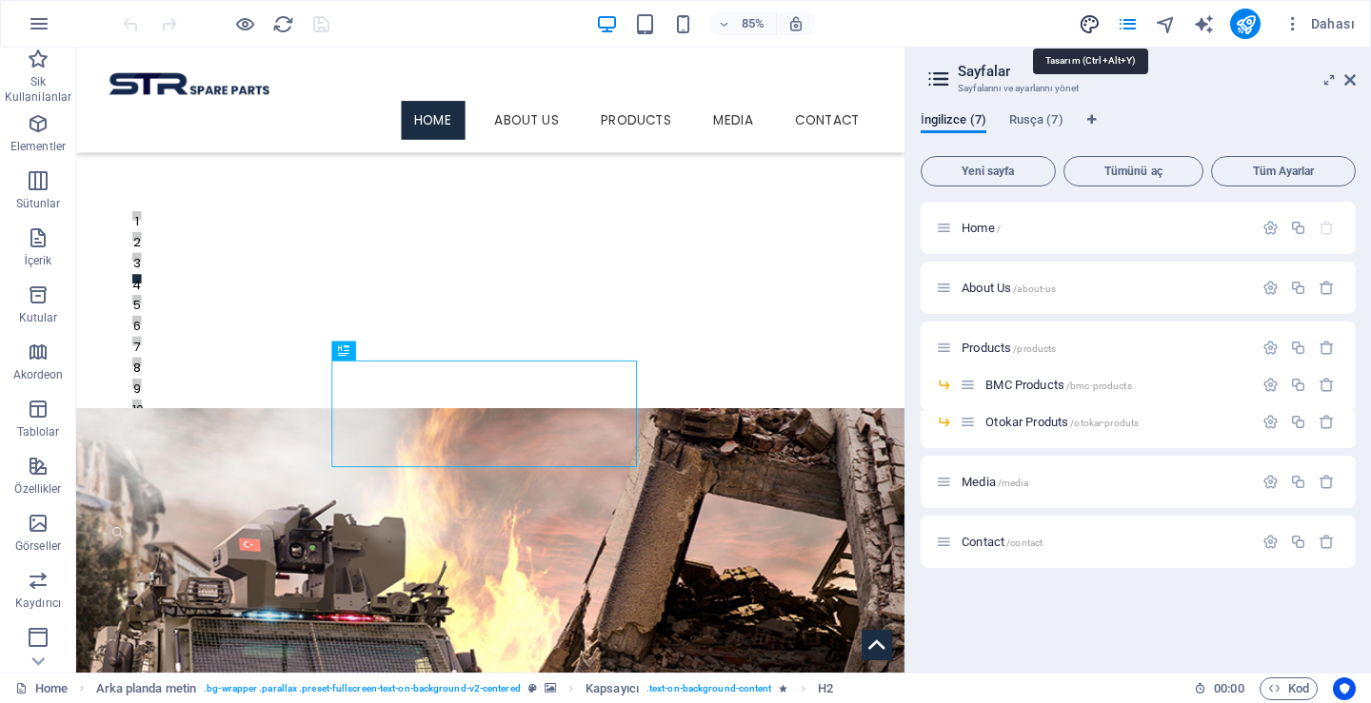
click at [1093, 25] on icon "design" at bounding box center [1089, 24] width 22 height 22
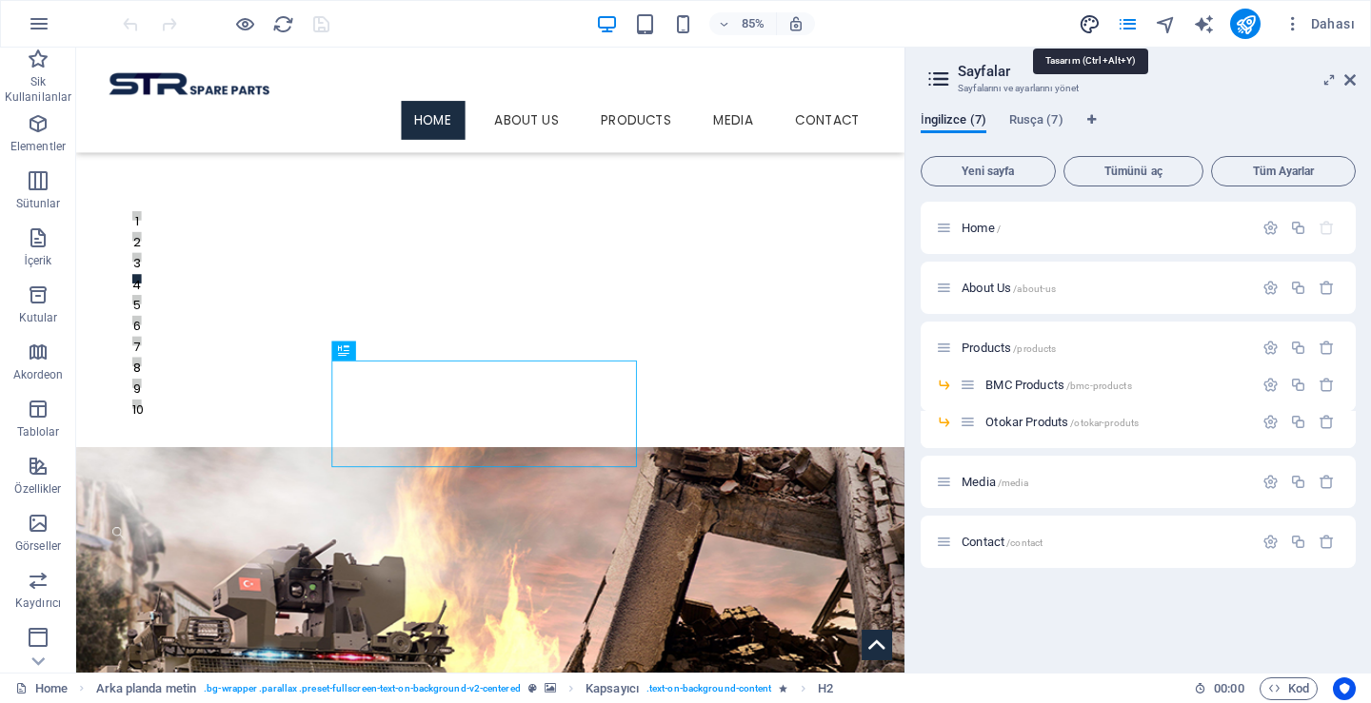
select select "px"
select select "300"
select select "px"
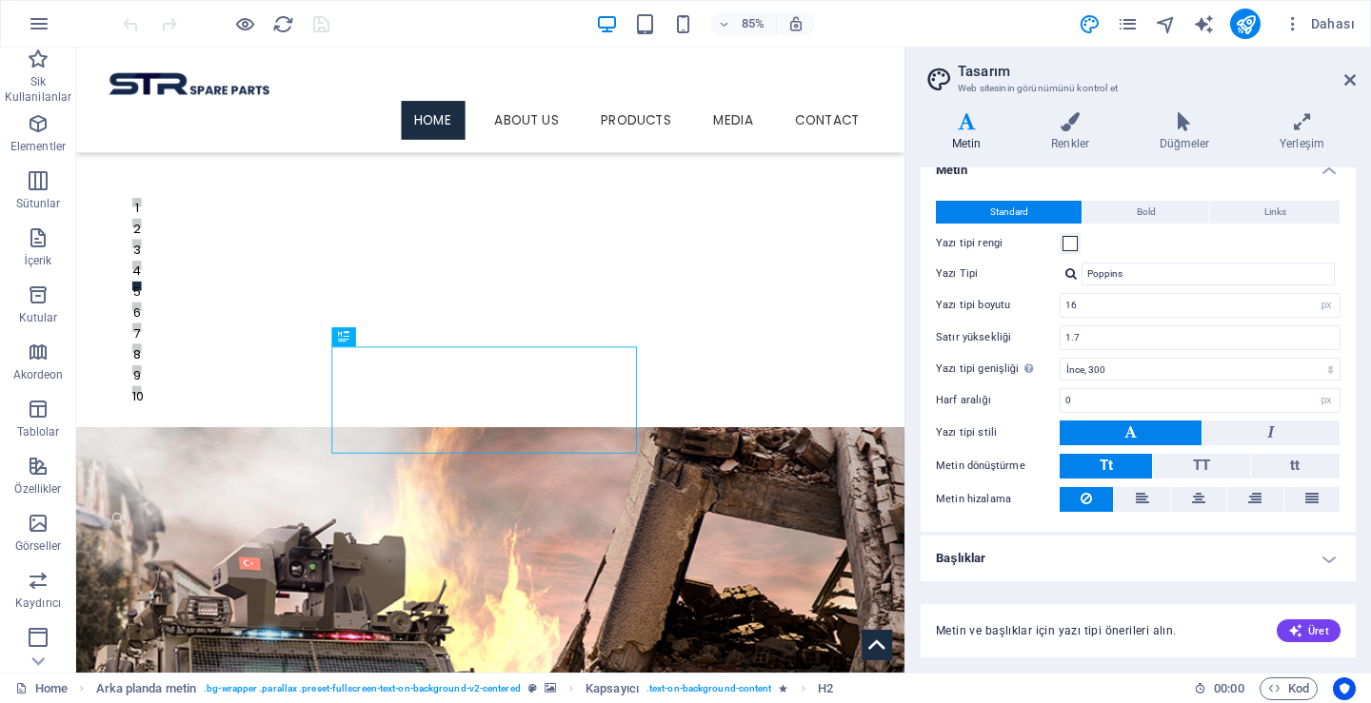
scroll to position [0, 0]
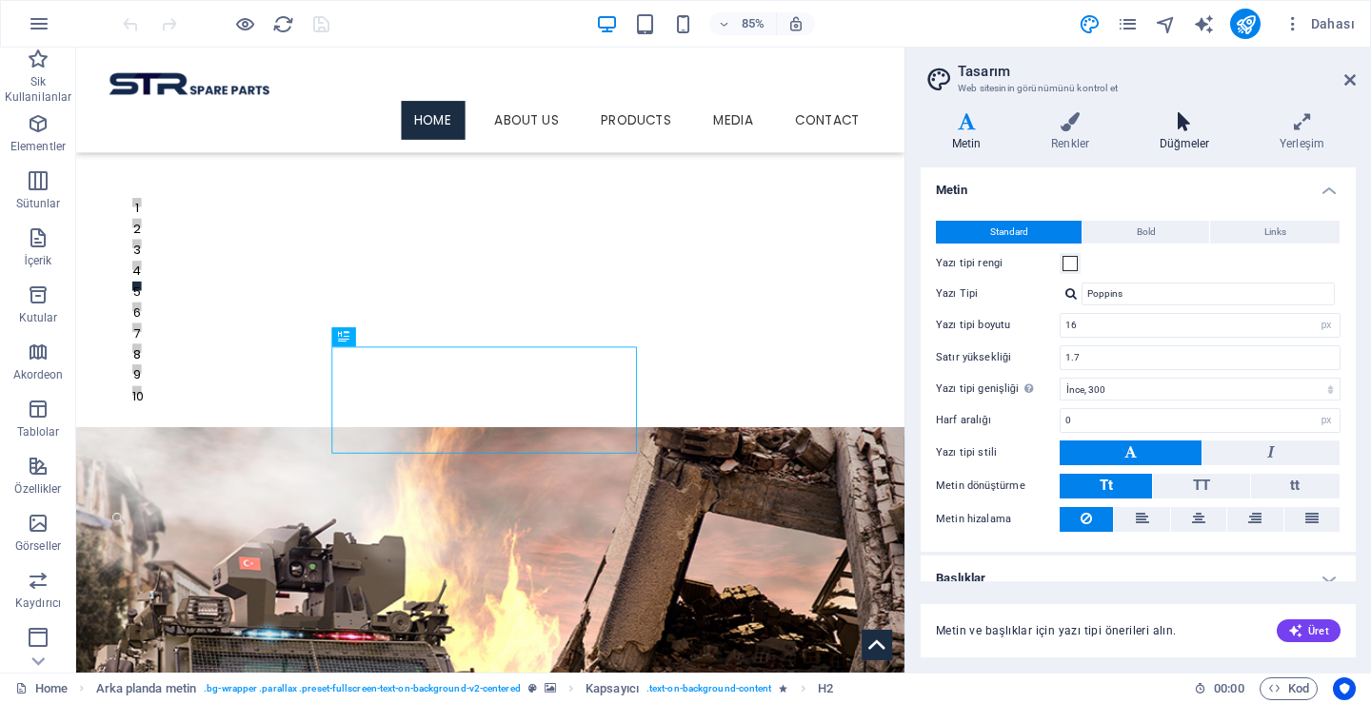
click at [1175, 121] on icon at bounding box center [1184, 121] width 112 height 19
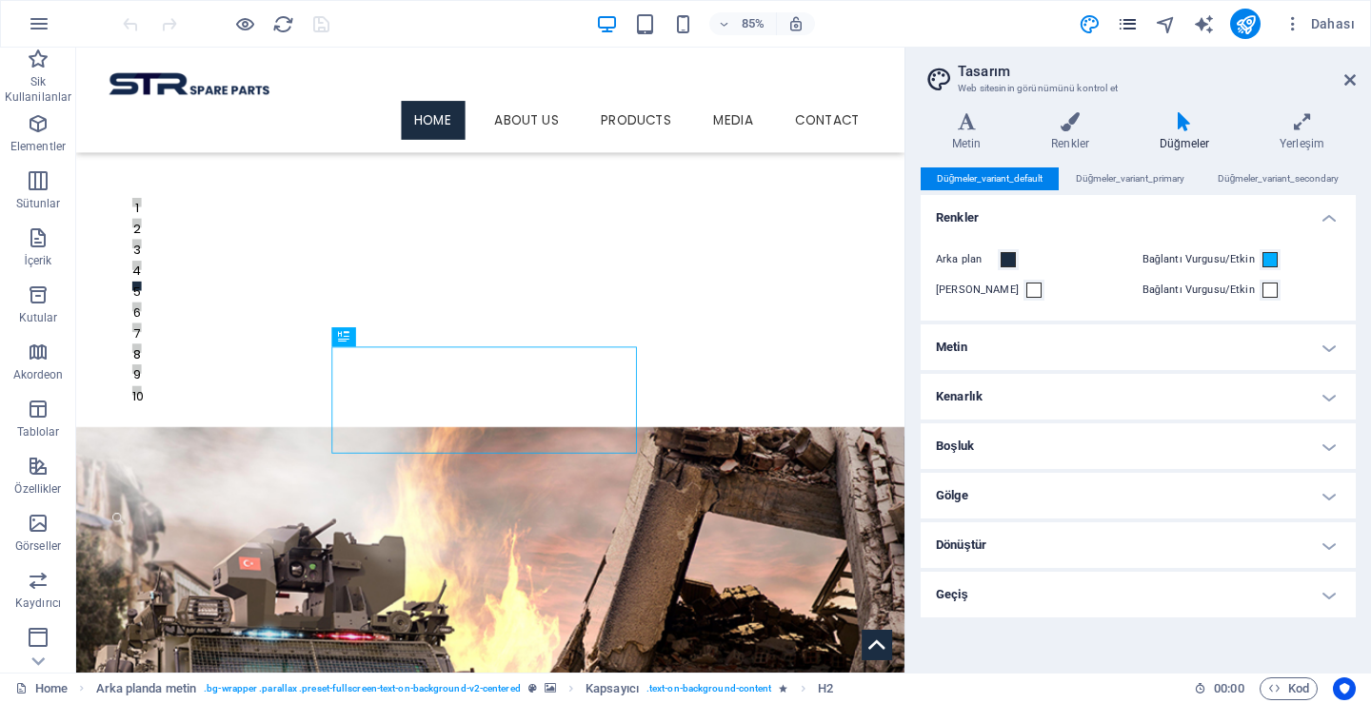
click at [1128, 21] on icon "pages" at bounding box center [1127, 24] width 22 height 22
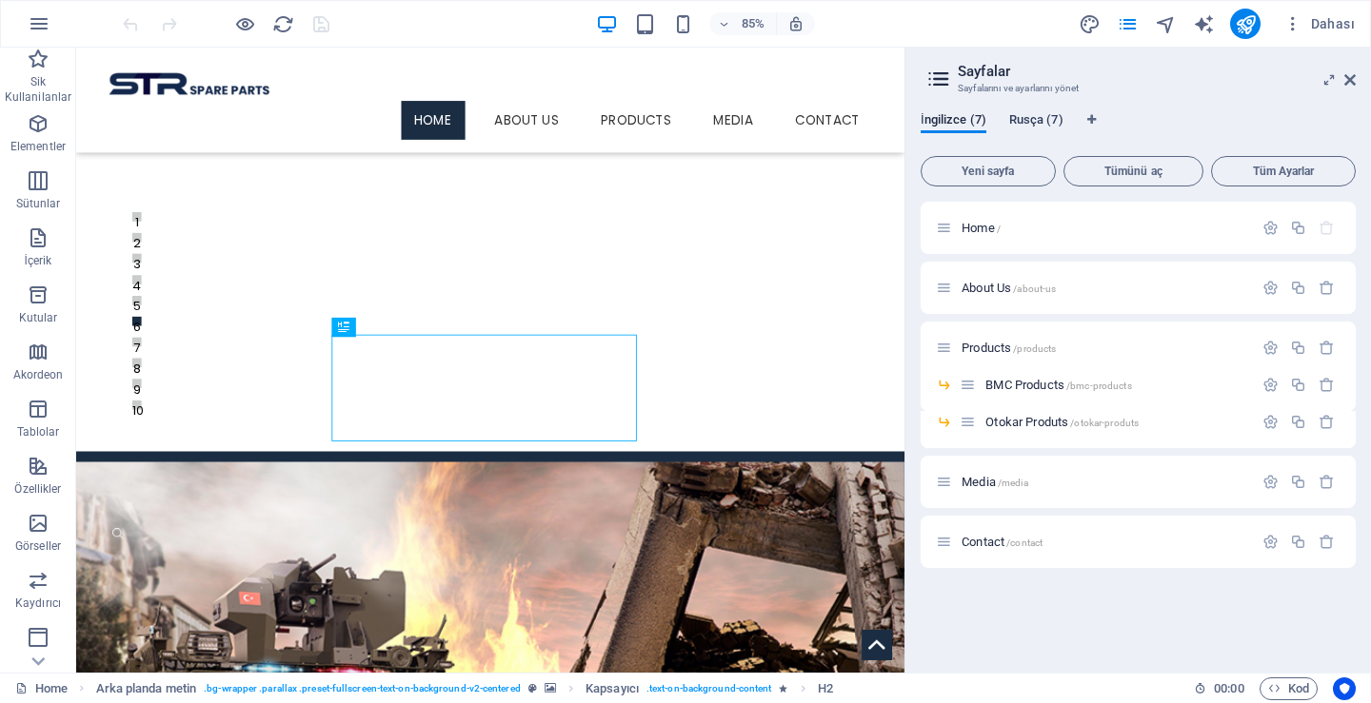
scroll to position [373, 0]
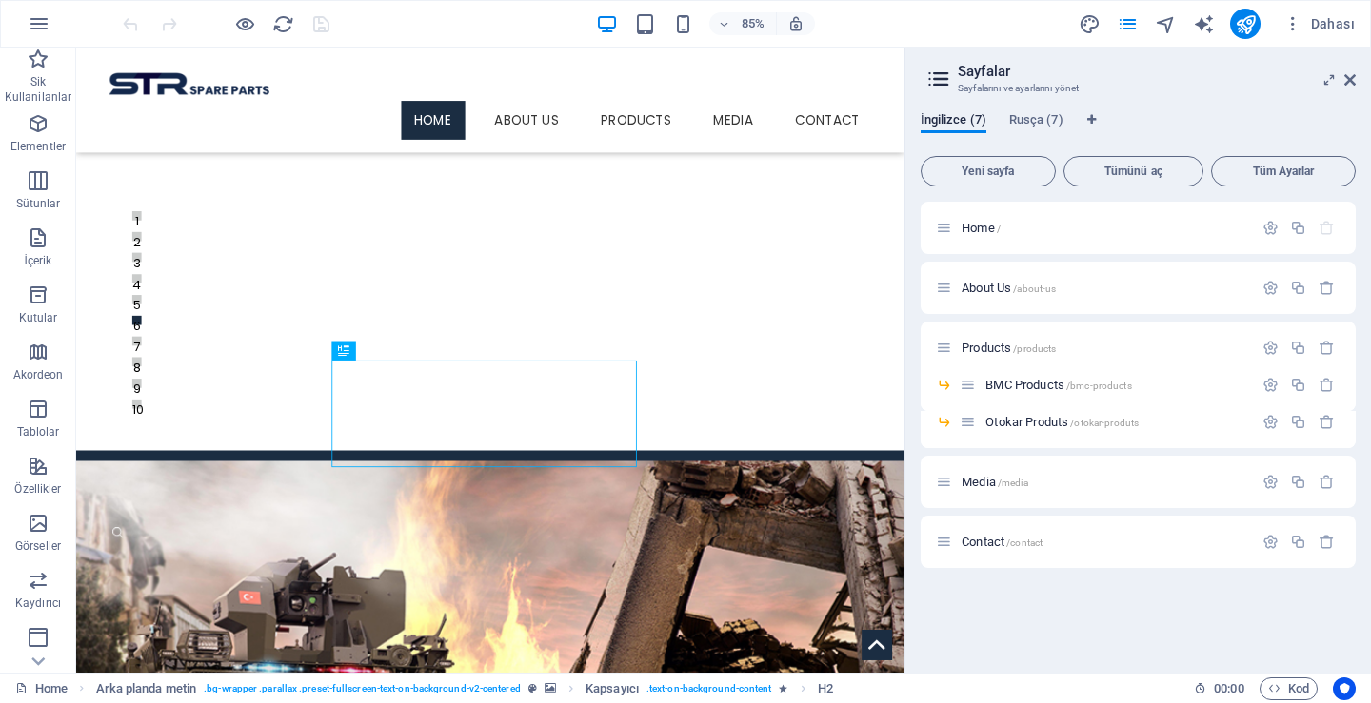
click at [941, 77] on icon at bounding box center [938, 79] width 29 height 27
click at [1054, 81] on h3 "Sayfalarını ve ayarlarını yönet" at bounding box center [1138, 88] width 360 height 17
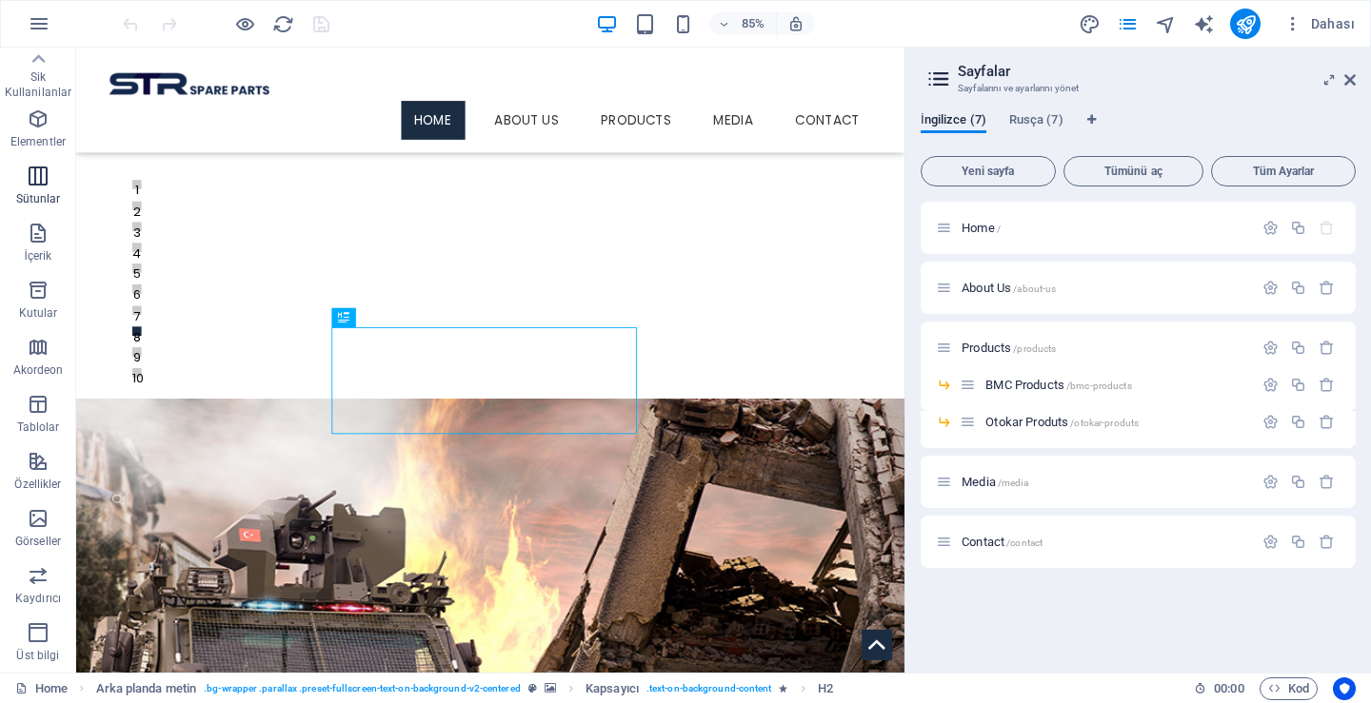
scroll to position [0, 0]
click at [47, 81] on p "Sik Kullanilanlar" at bounding box center [38, 89] width 76 height 30
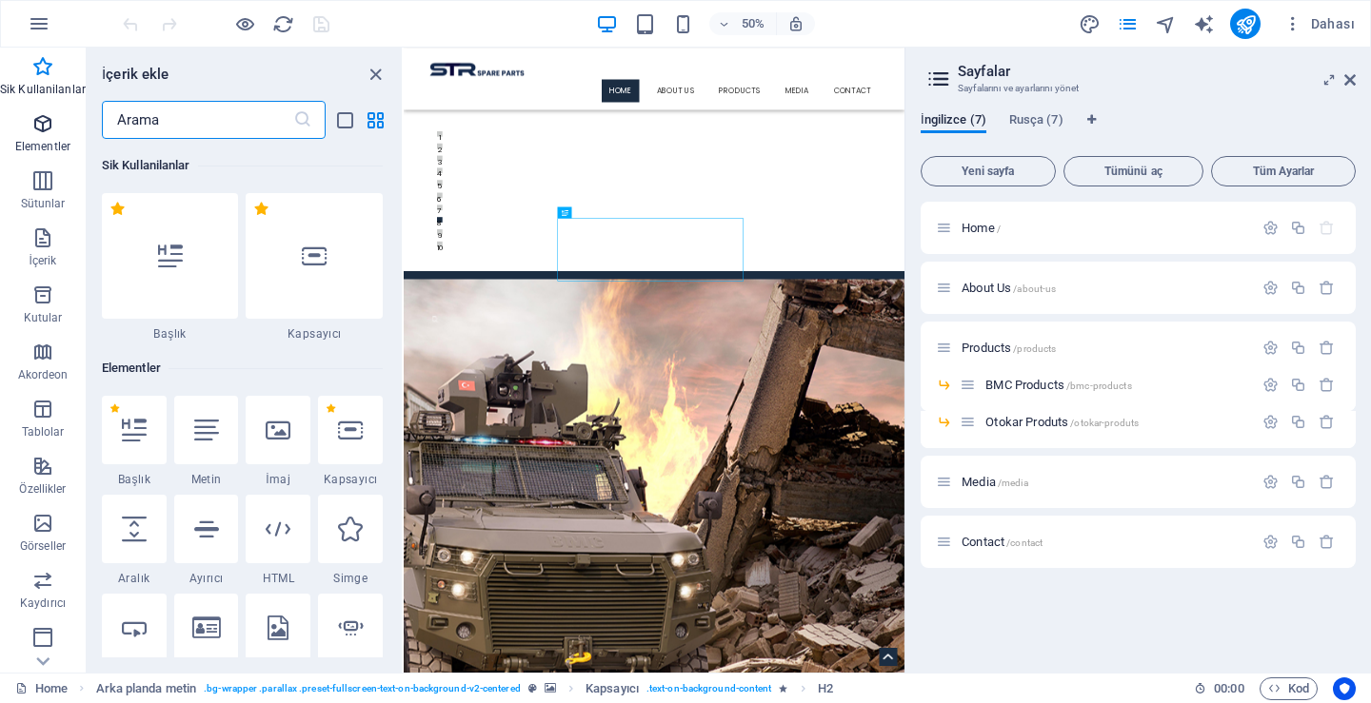
click at [38, 143] on p "Elementler" at bounding box center [42, 146] width 55 height 15
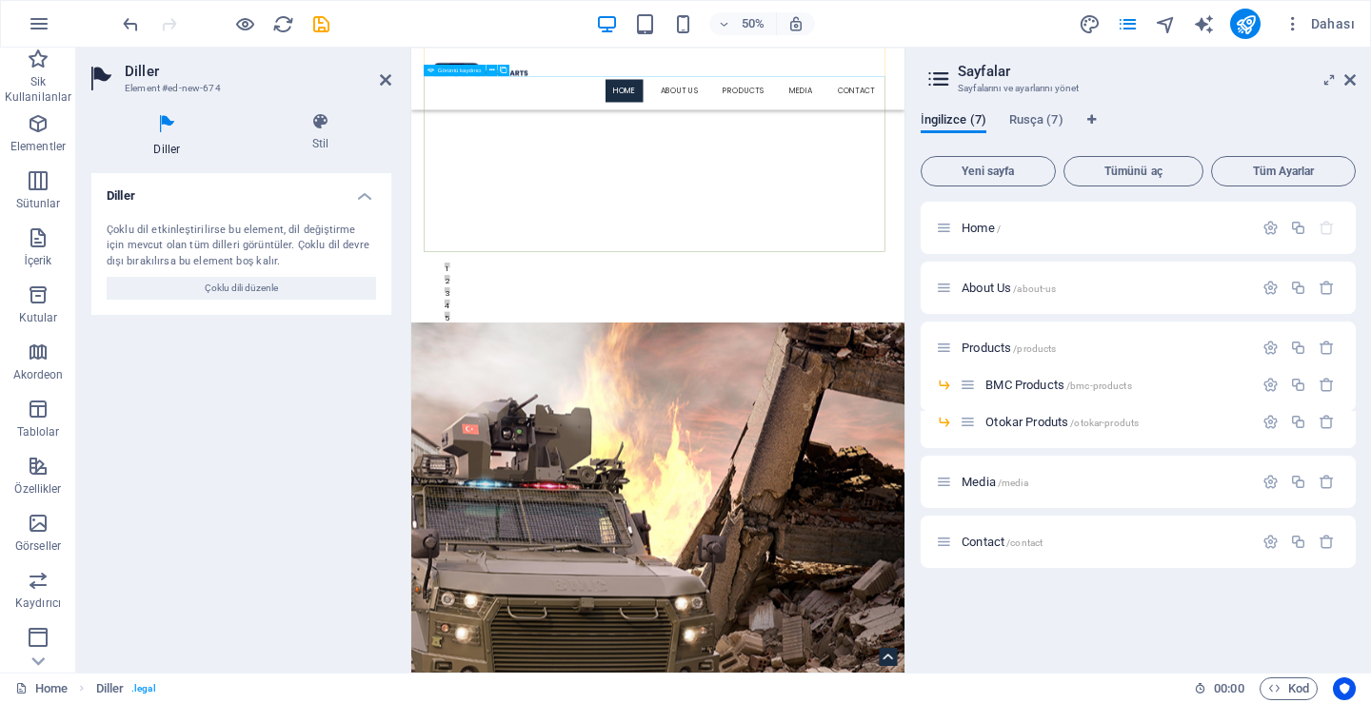
scroll to position [95, 0]
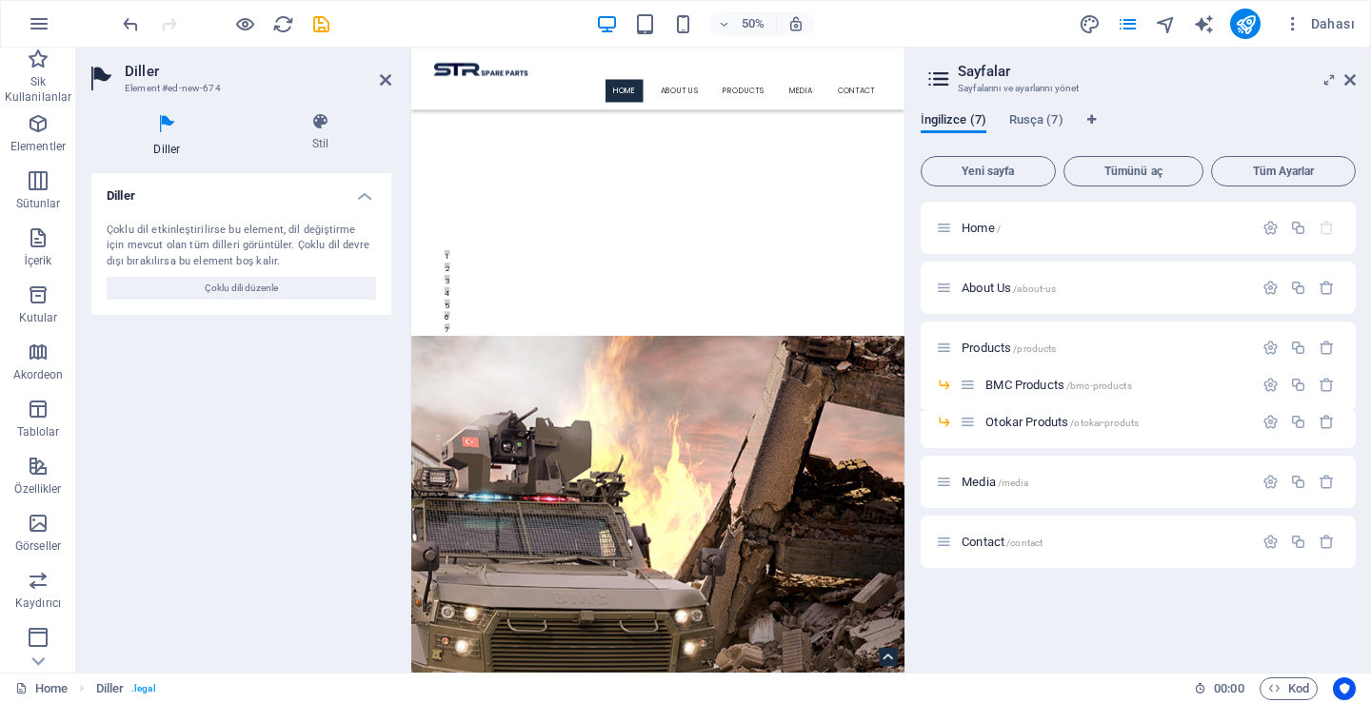
click at [158, 126] on icon at bounding box center [166, 124] width 151 height 25
click at [201, 290] on button "Çoklu dili düzenle" at bounding box center [241, 288] width 269 height 23
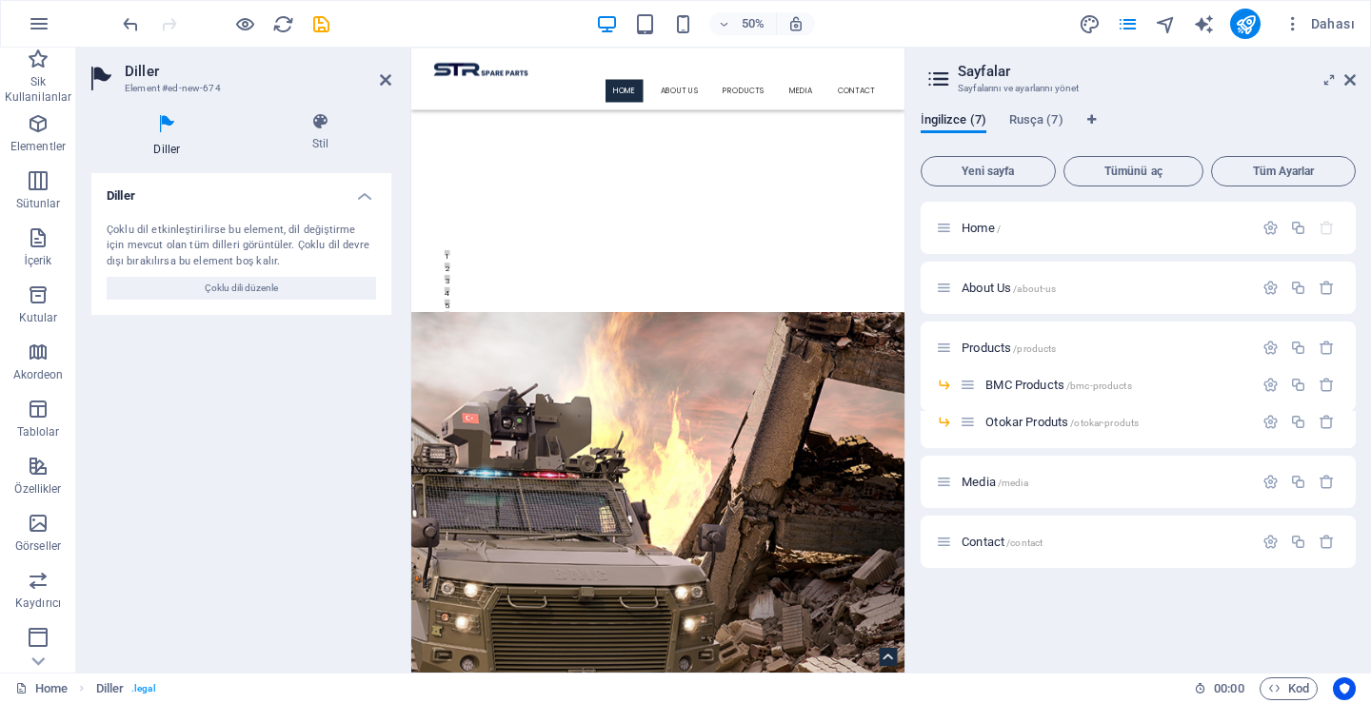
scroll to position [0, 0]
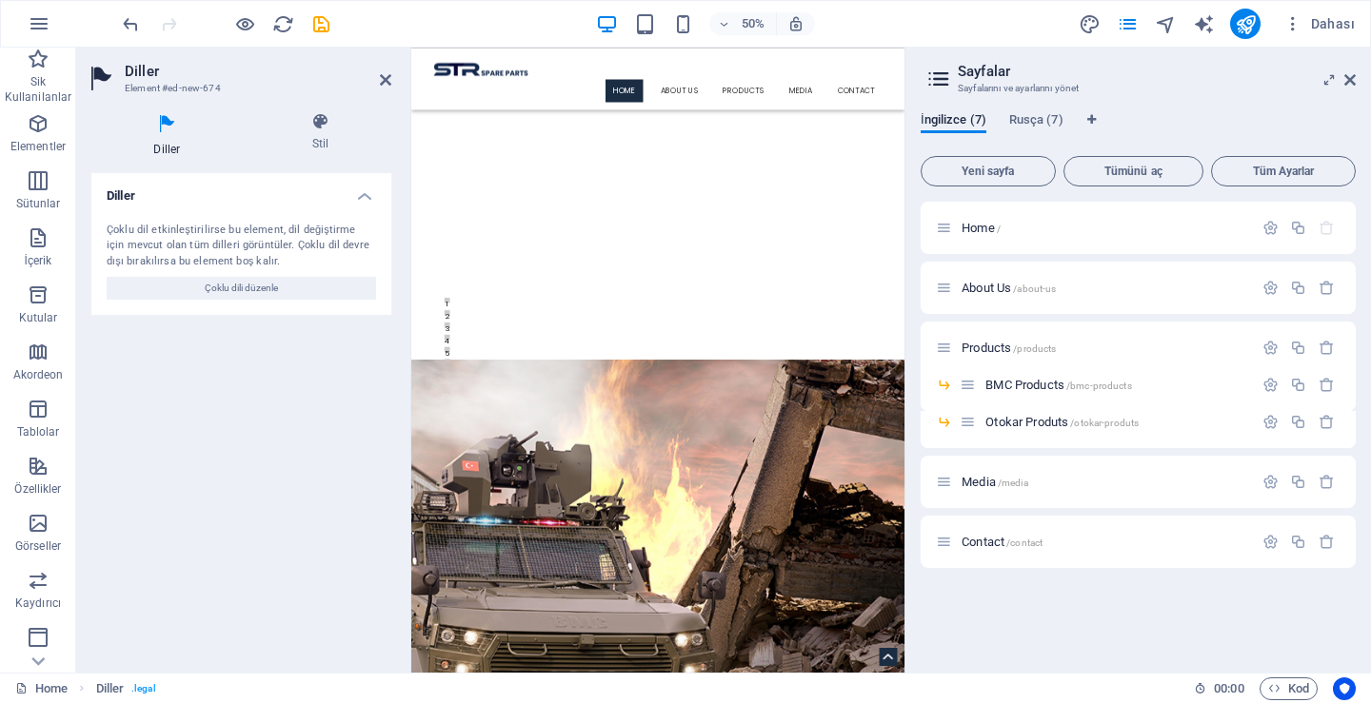
select select "72"
select select "134"
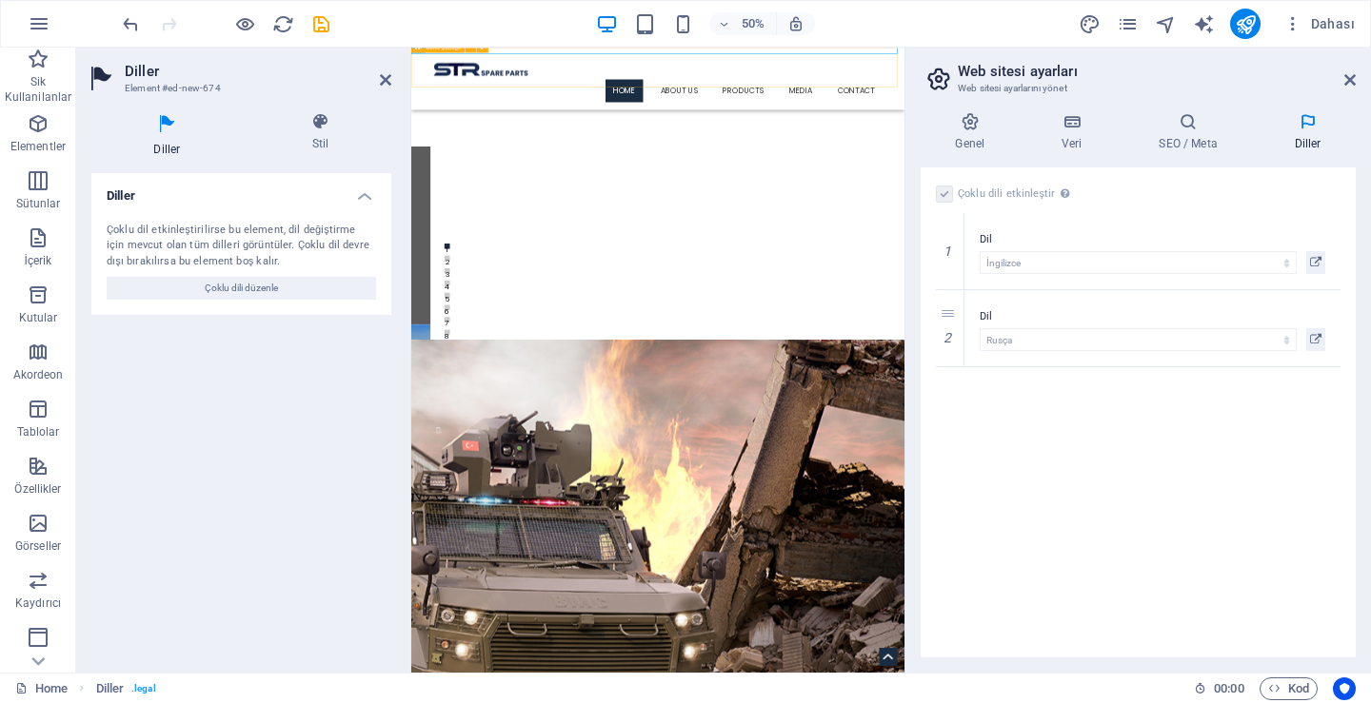
scroll to position [95, 0]
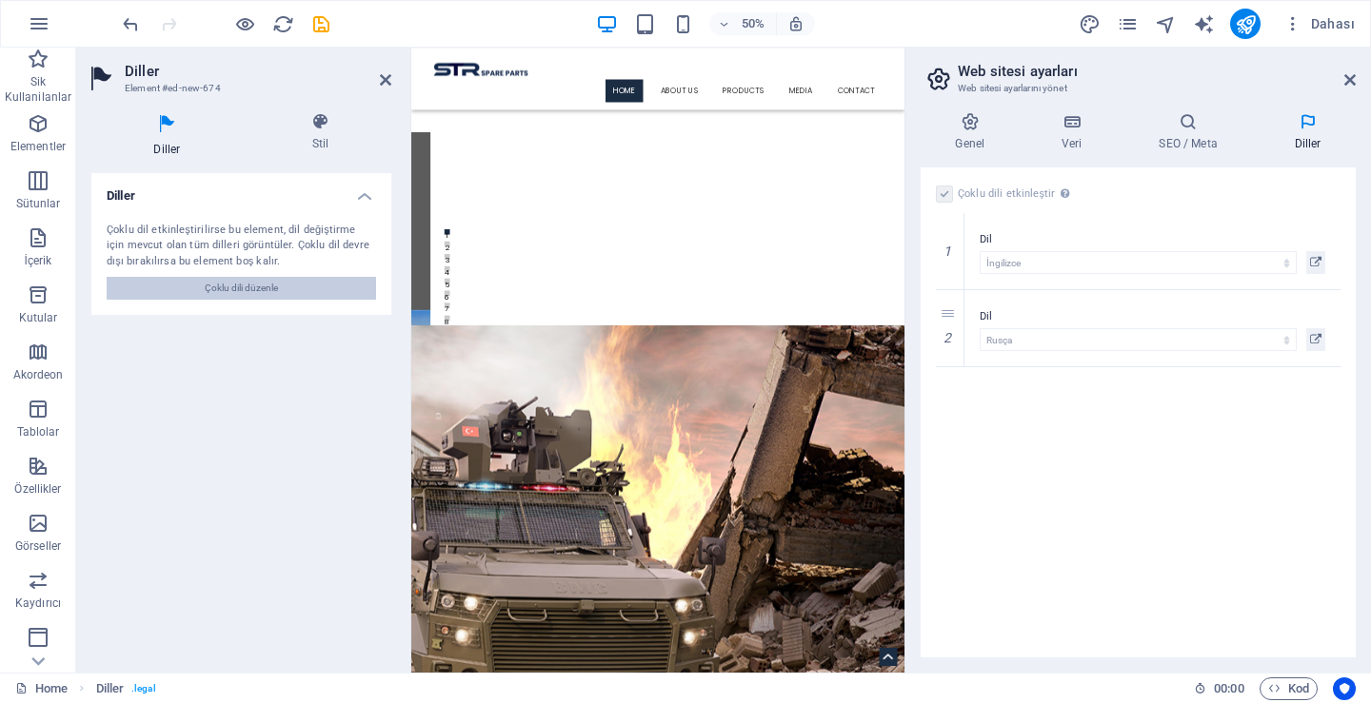
click at [260, 290] on span "Çoklu dili düzenle" at bounding box center [241, 288] width 73 height 23
drag, startPoint x: 1718, startPoint y: 169, endPoint x: 1256, endPoint y: 76, distance: 471.0
click at [312, 123] on icon at bounding box center [320, 121] width 141 height 19
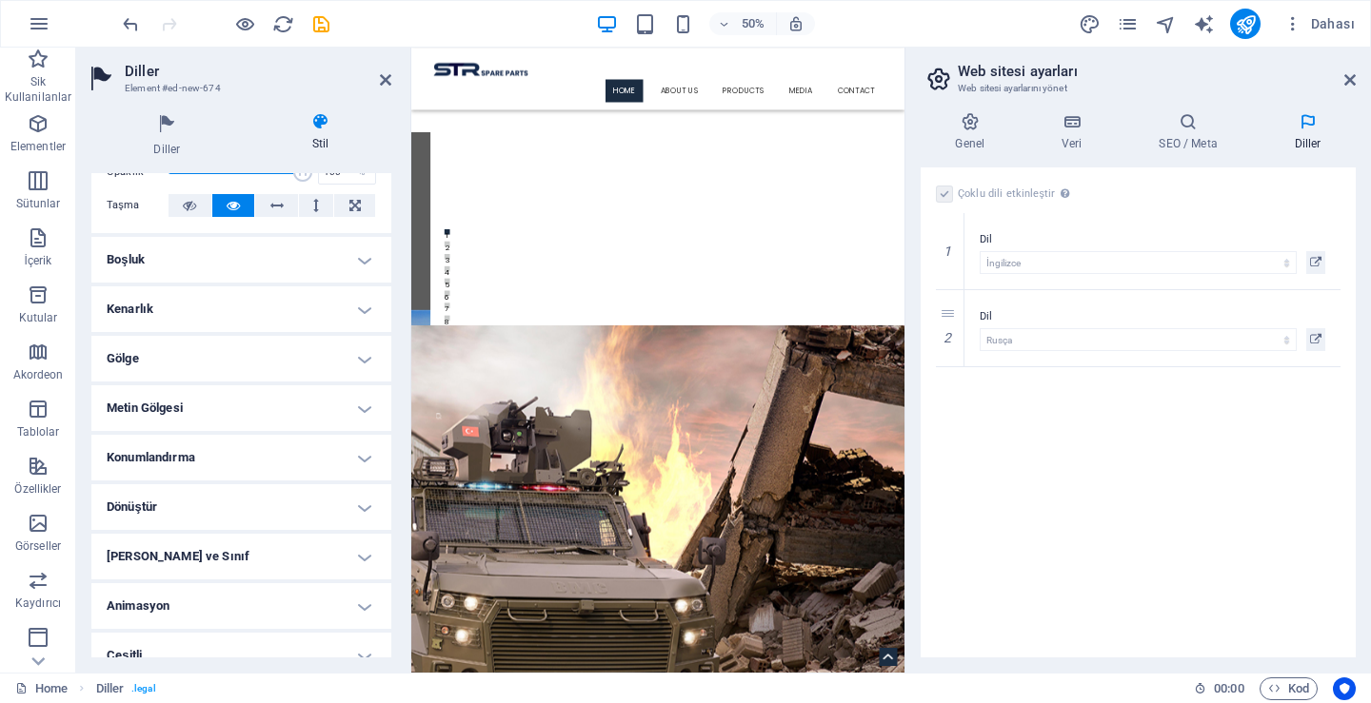
click at [232, 266] on h4 "Boşluk" at bounding box center [241, 260] width 300 height 46
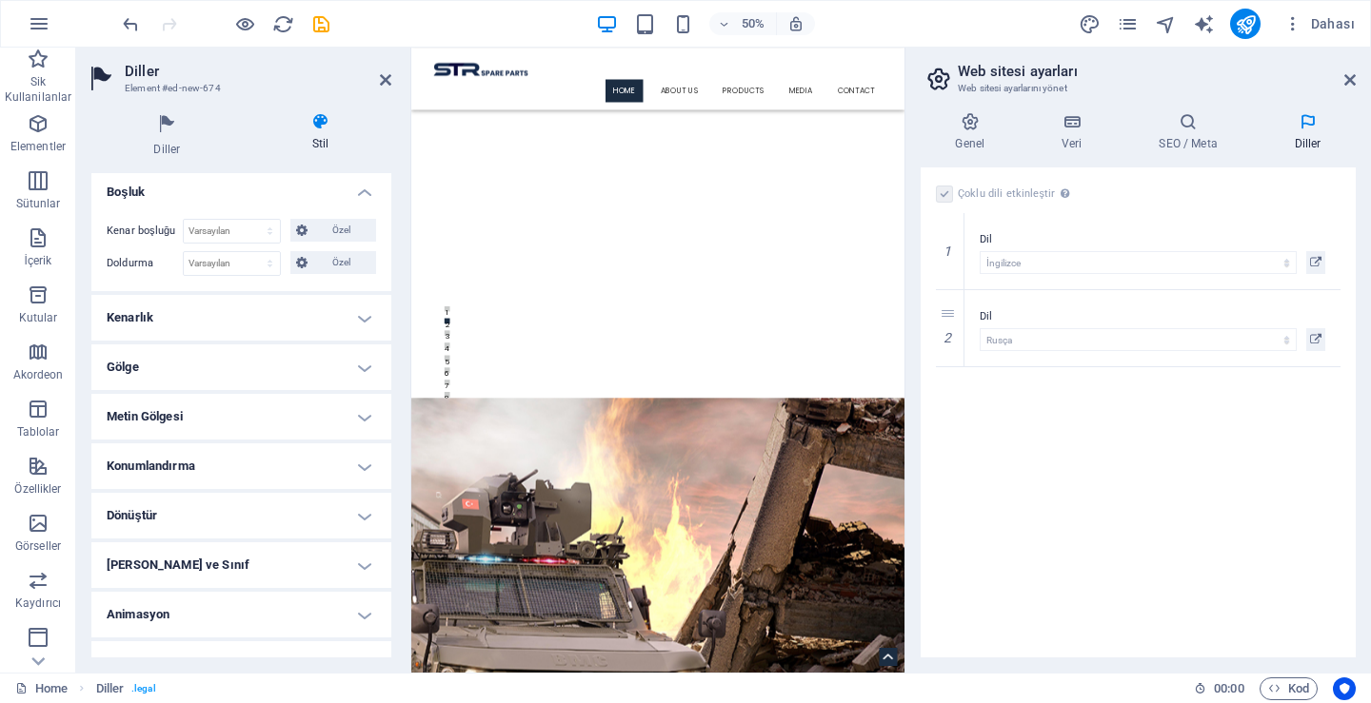
scroll to position [192, 0]
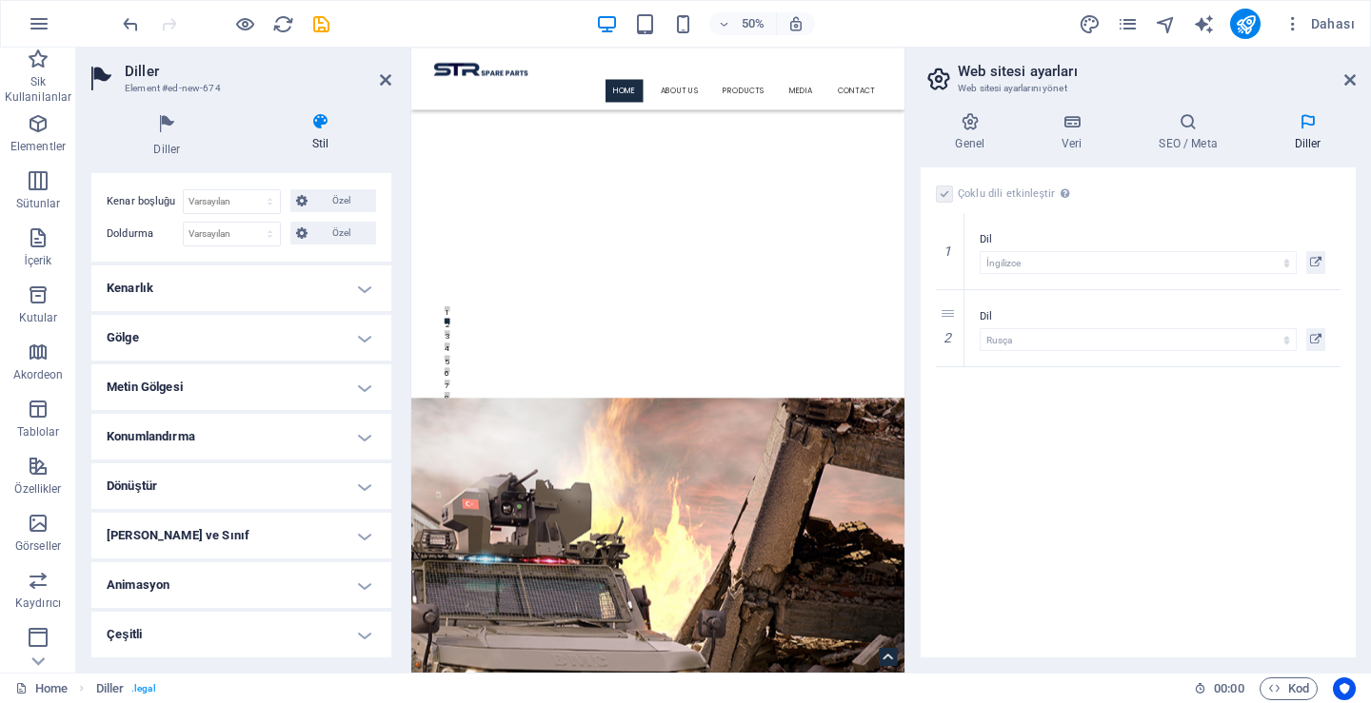
click at [224, 387] on h4 "Metin Gölgesi" at bounding box center [241, 388] width 300 height 46
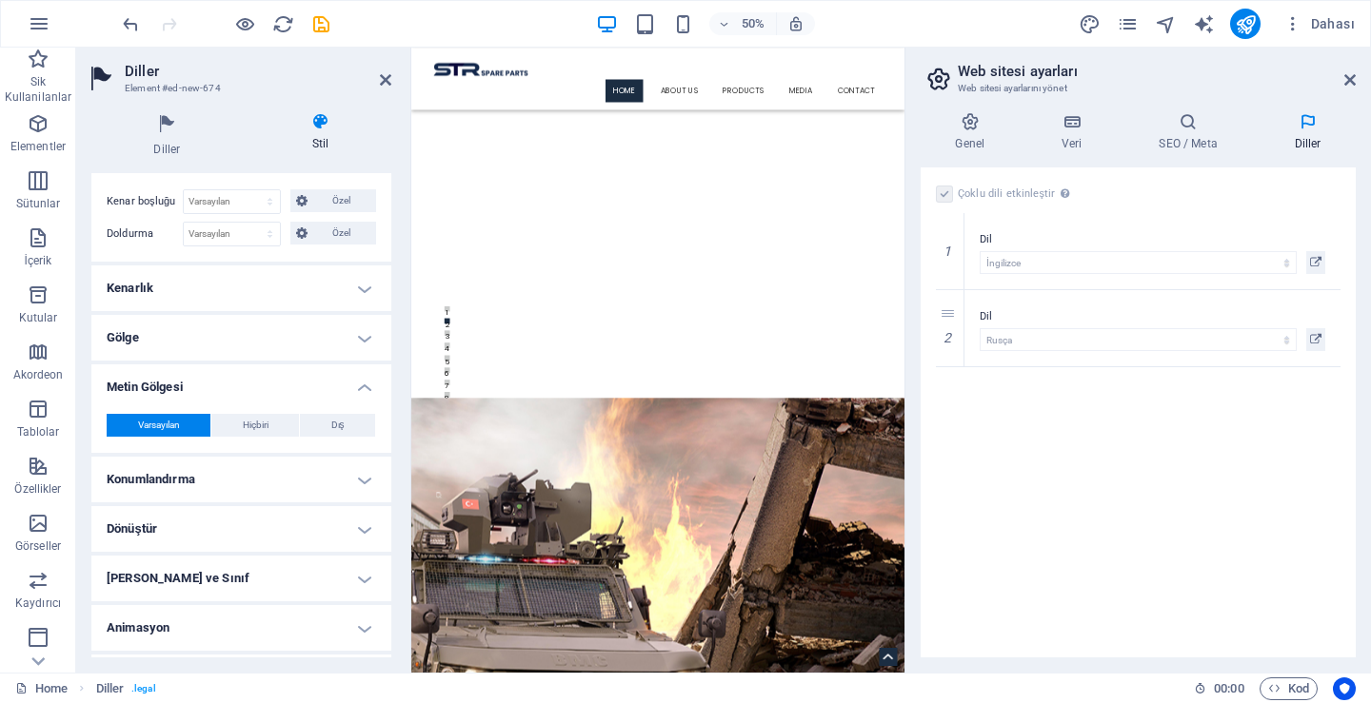
scroll to position [235, 0]
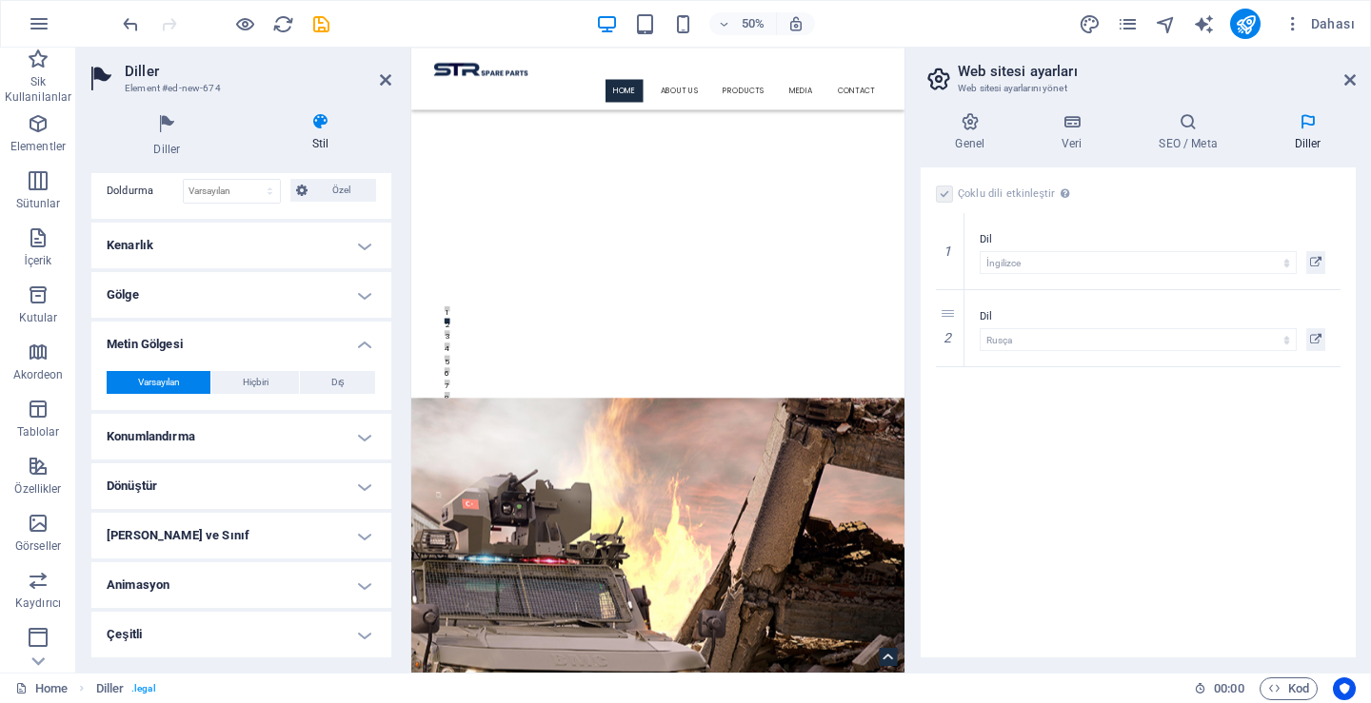
click at [227, 426] on h4 "Konumlandırma" at bounding box center [241, 437] width 300 height 46
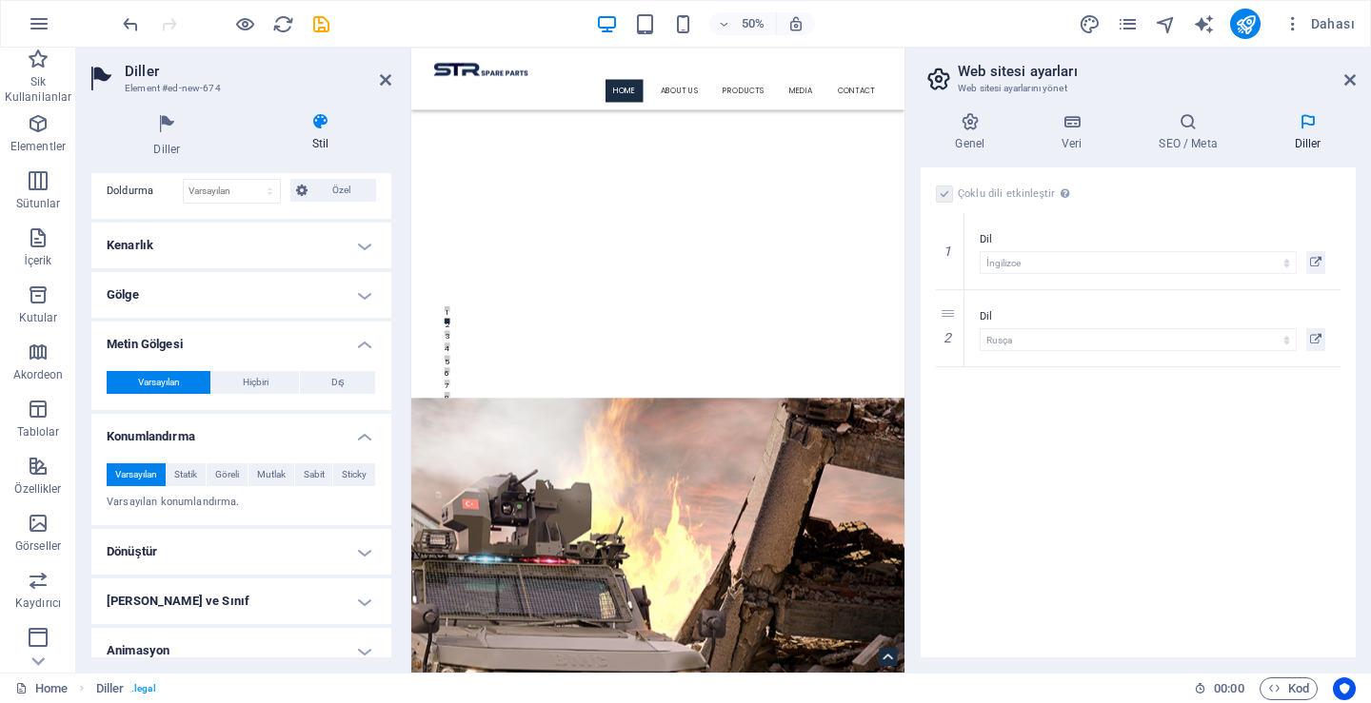
scroll to position [301, 0]
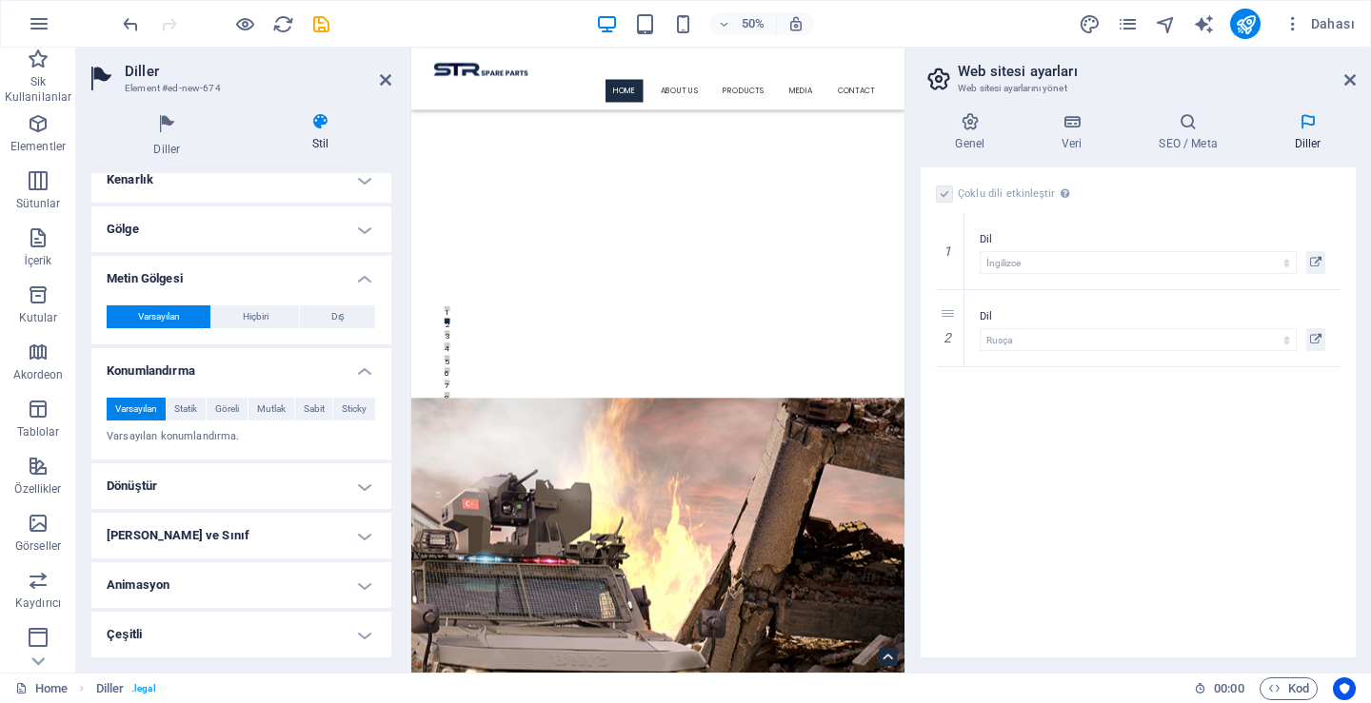
click at [222, 492] on h4 "Dönüştür" at bounding box center [241, 487] width 300 height 46
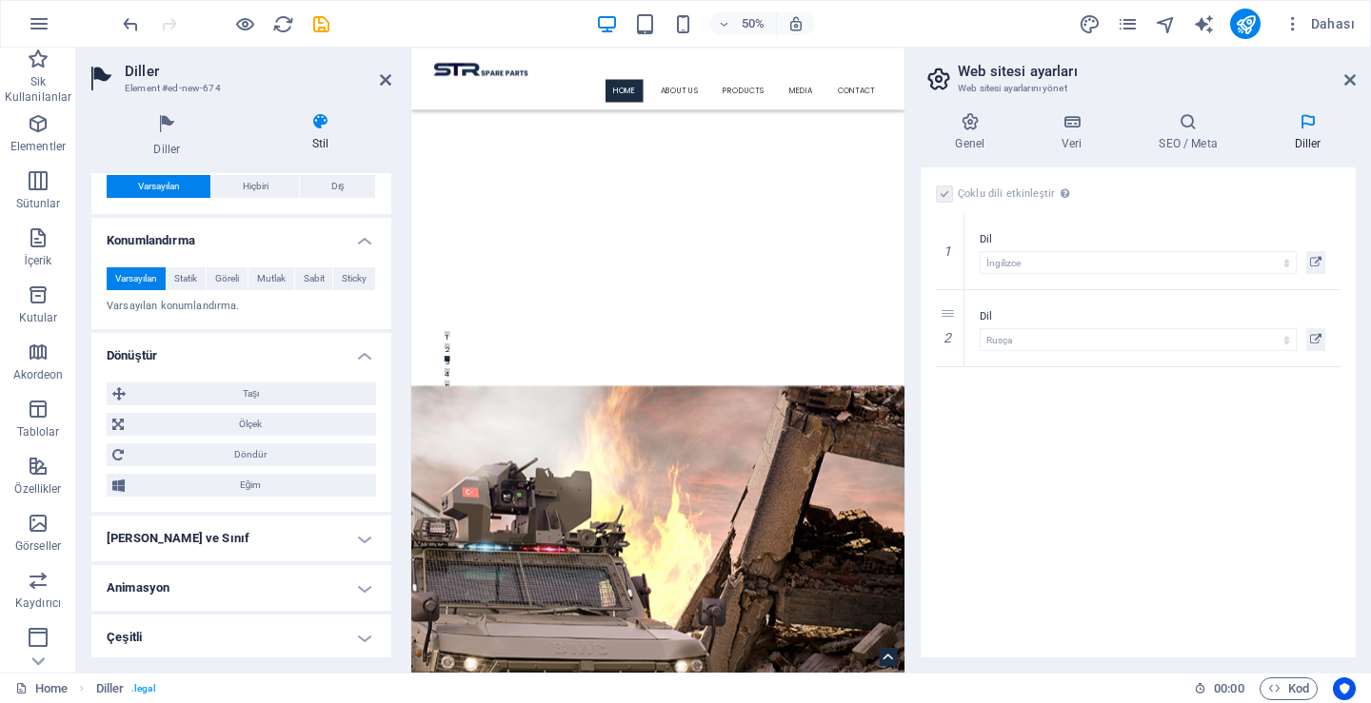
scroll to position [434, 0]
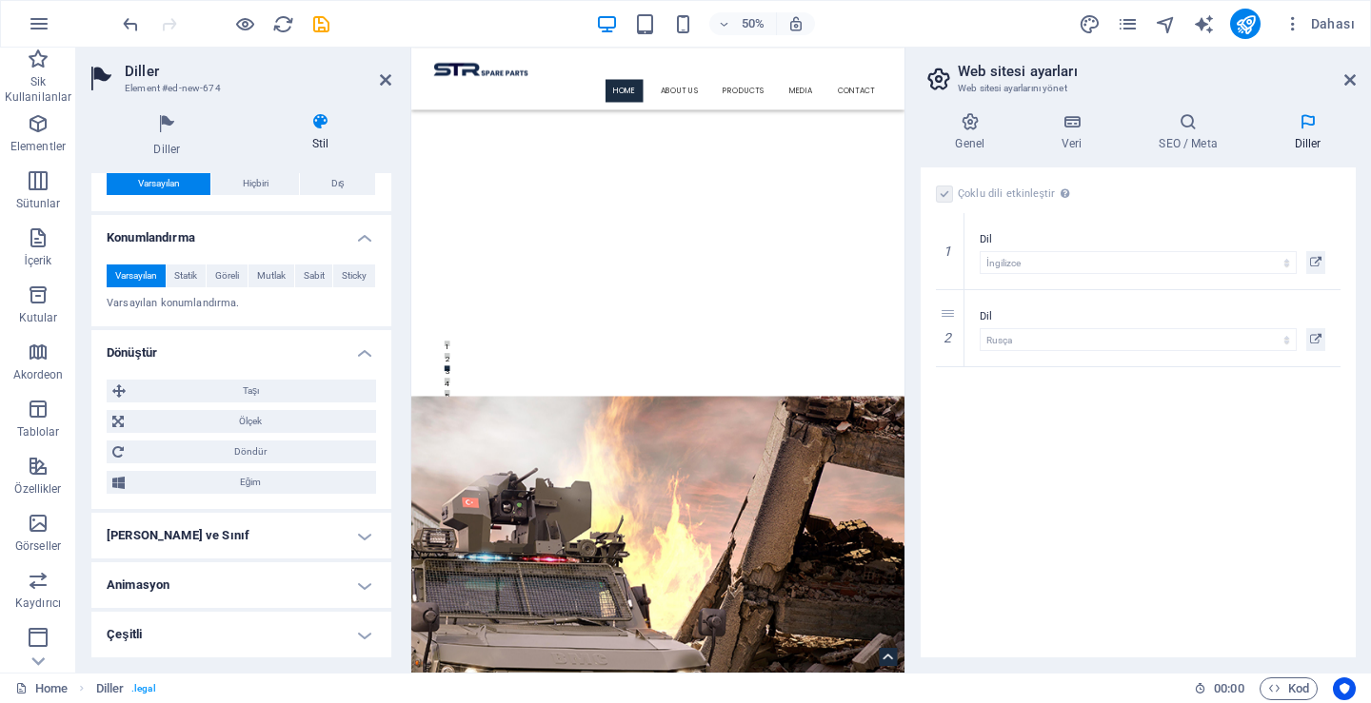
click at [224, 538] on h4 "[PERSON_NAME] ve Sınıf" at bounding box center [241, 536] width 300 height 46
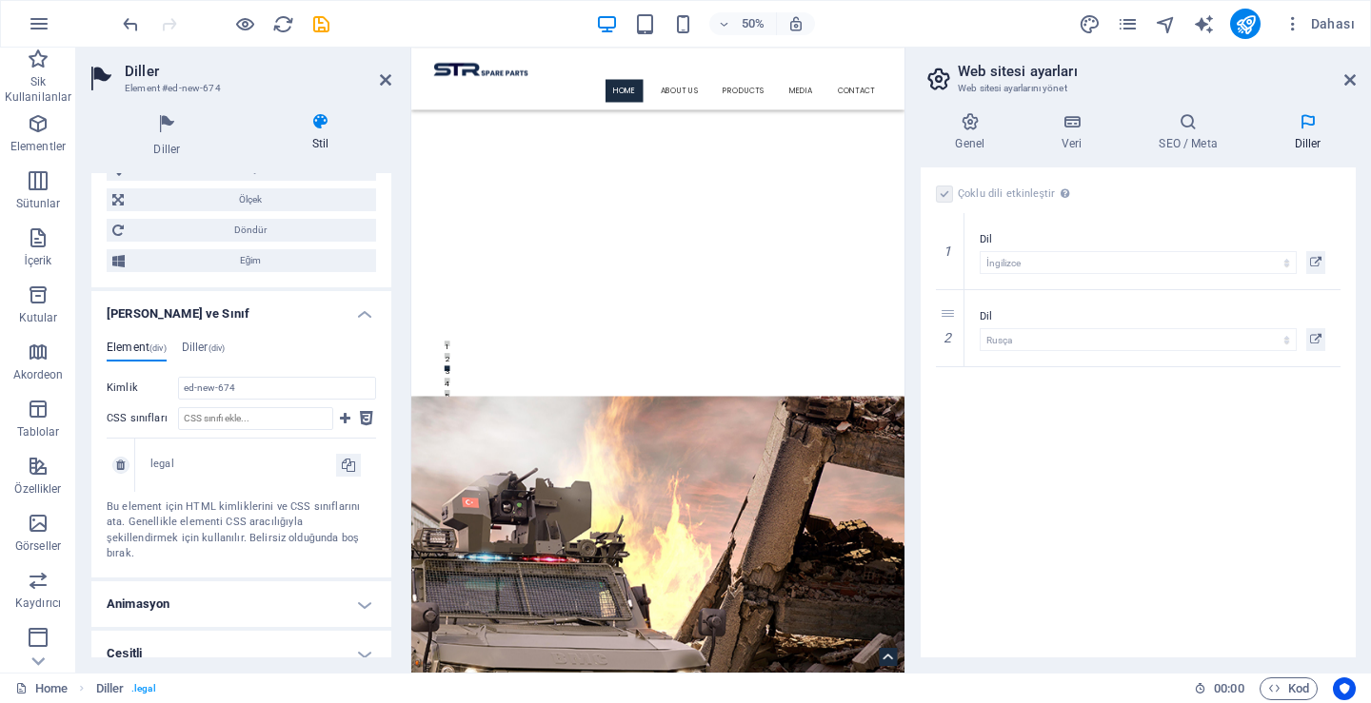
scroll to position [659, 0]
click at [215, 345] on span "(div)" at bounding box center [216, 346] width 17 height 10
click at [137, 346] on h4 "Element (div)" at bounding box center [137, 348] width 60 height 21
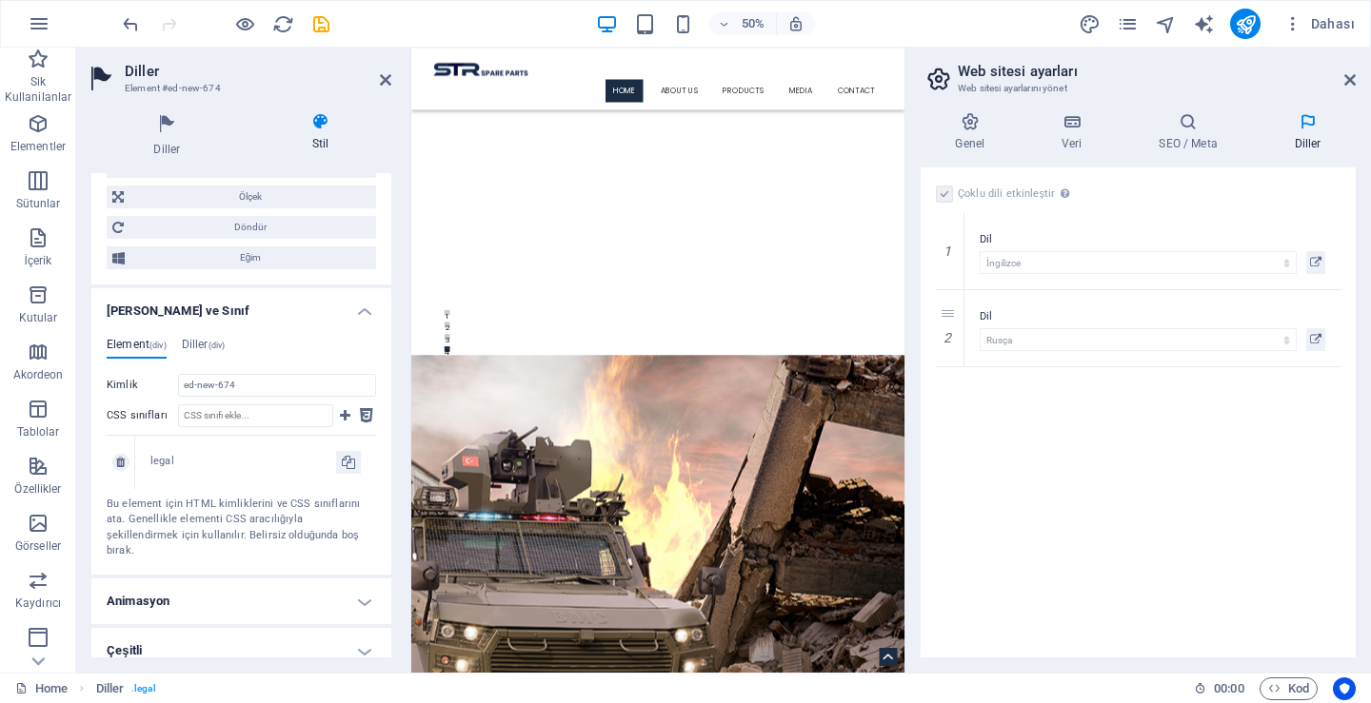
scroll to position [99, 0]
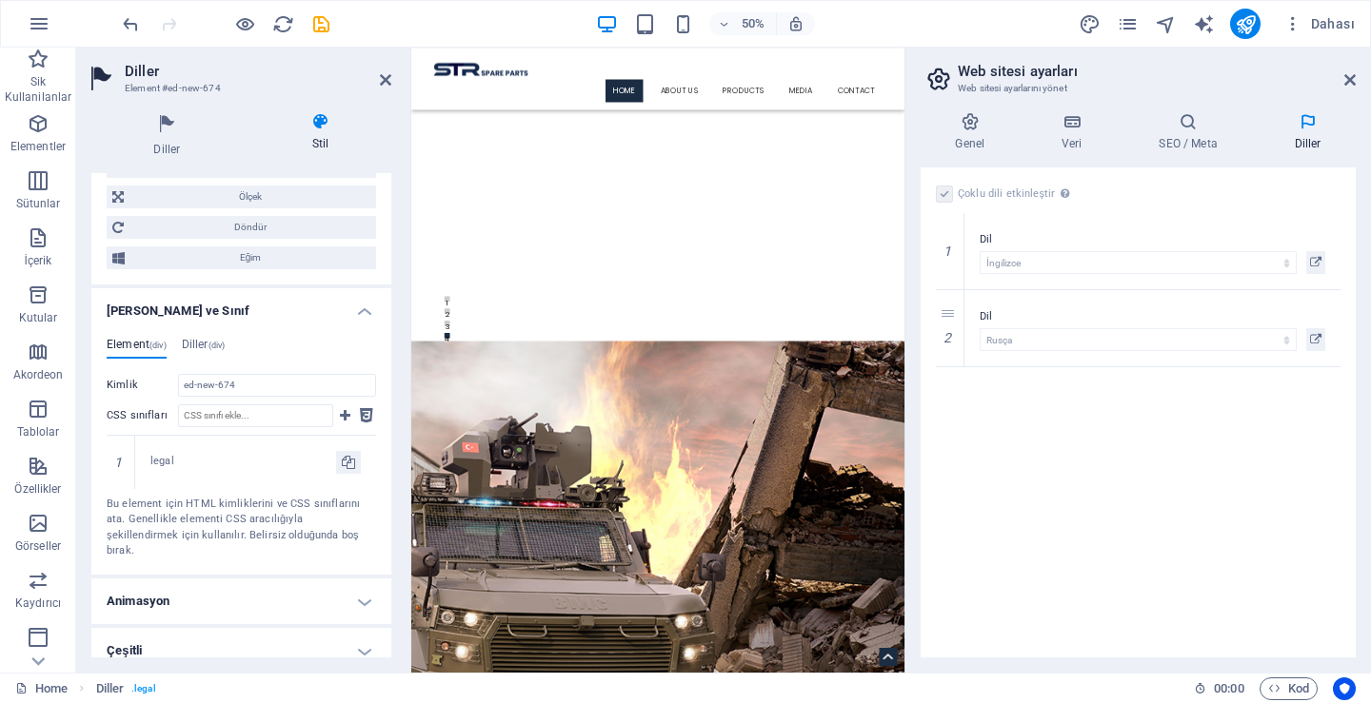
click at [210, 579] on h4 "Animasyon" at bounding box center [241, 602] width 300 height 46
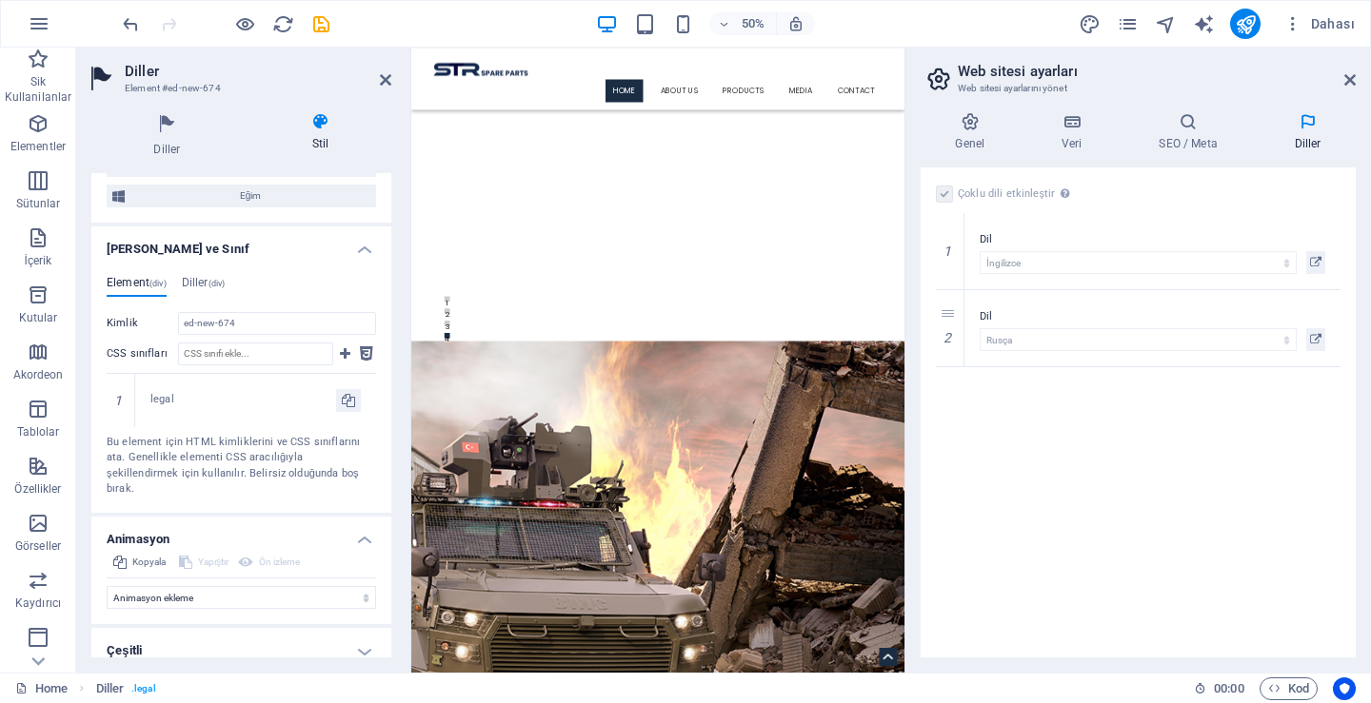
click at [226, 634] on h4 "Çeşitli" at bounding box center [241, 651] width 300 height 46
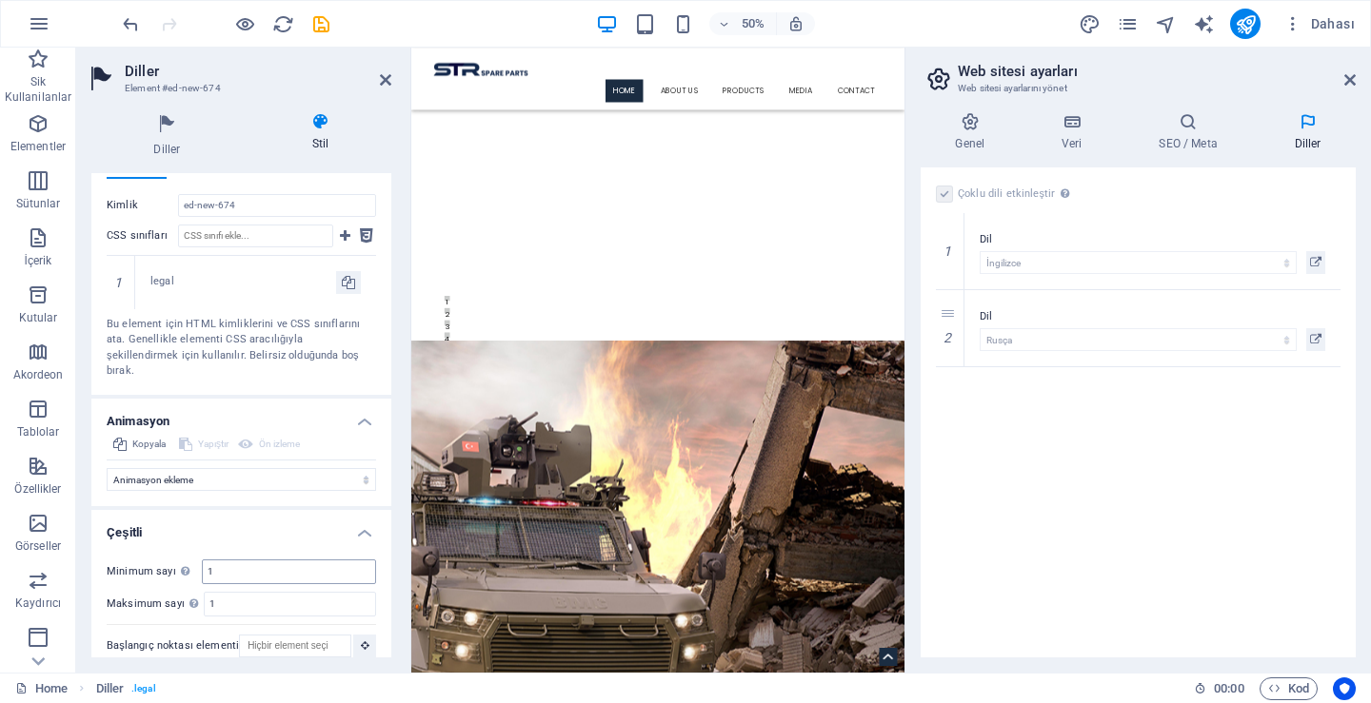
scroll to position [98, 0]
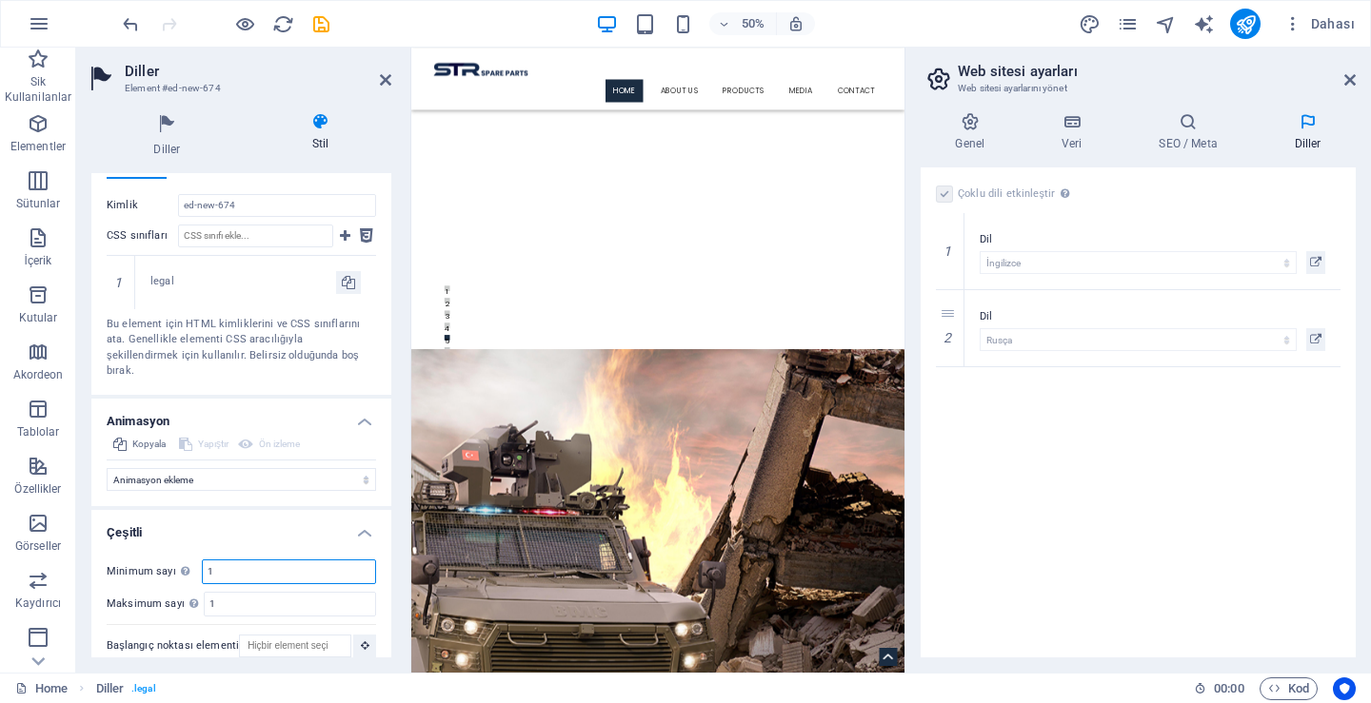
click at [247, 561] on input "1" at bounding box center [289, 572] width 172 height 23
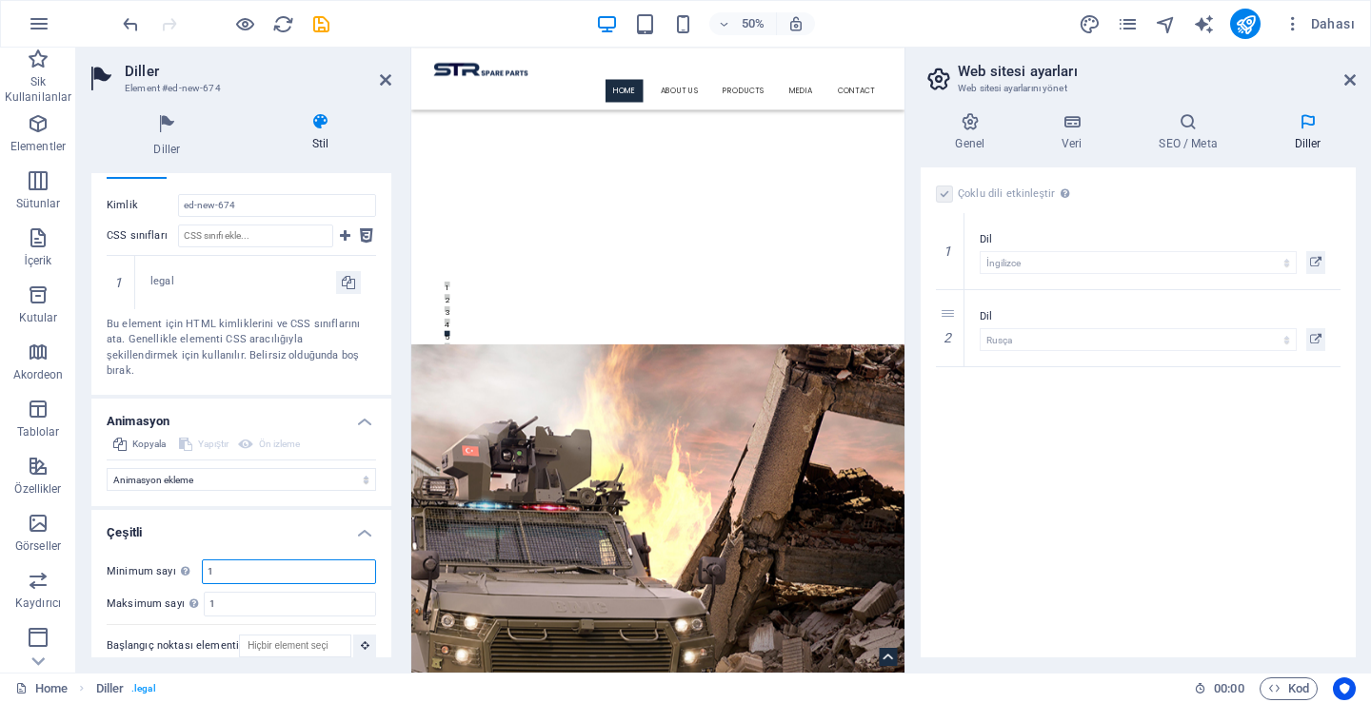
click at [247, 561] on input "1" at bounding box center [289, 572] width 172 height 23
type input "10"
click at [243, 597] on input "1" at bounding box center [290, 604] width 170 height 23
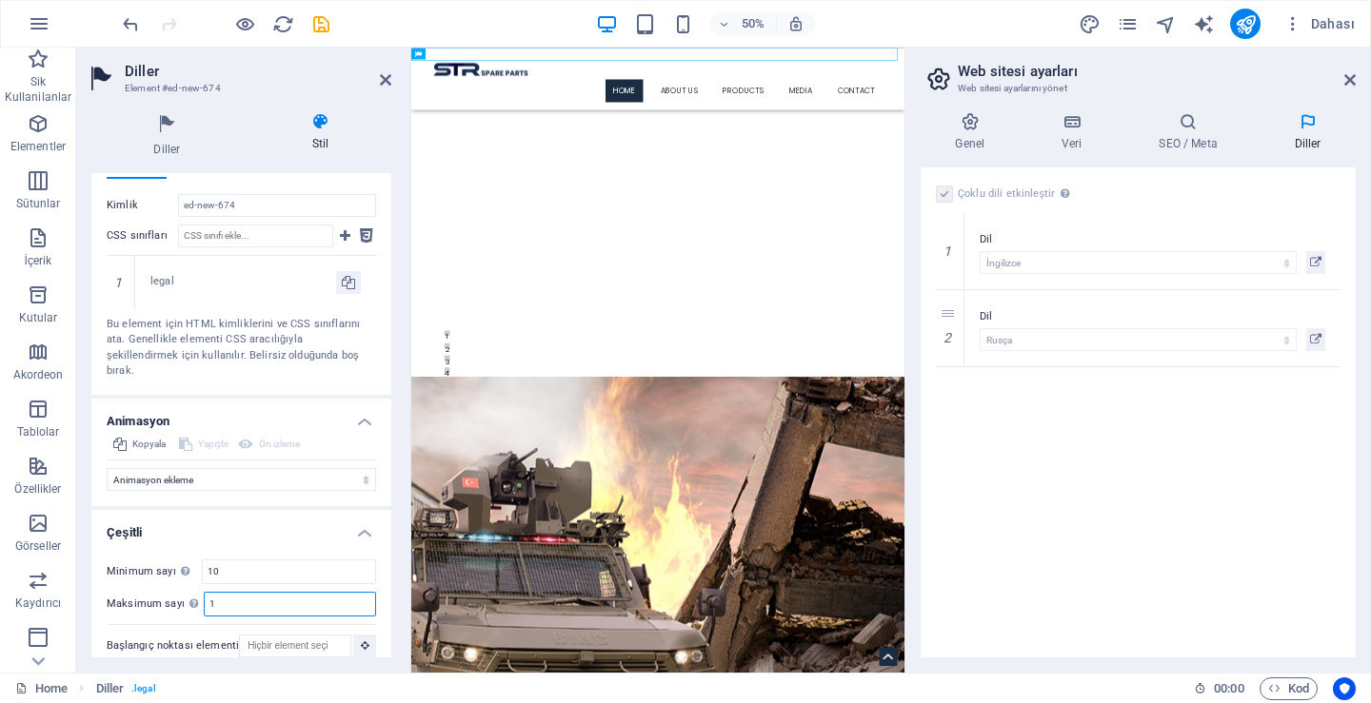
click at [243, 597] on input "1" at bounding box center [290, 604] width 170 height 23
type input "11"
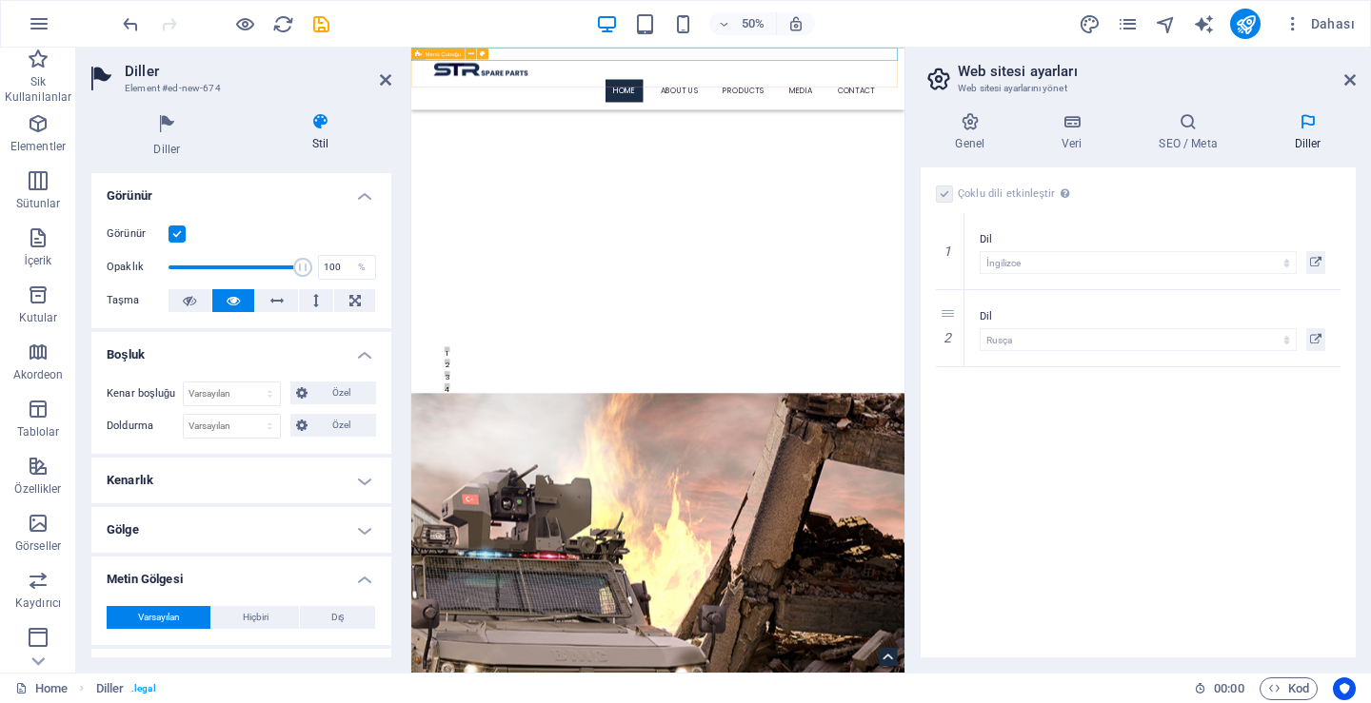
drag, startPoint x: 736, startPoint y: 174, endPoint x: 1138, endPoint y: 109, distance: 407.9
drag, startPoint x: 161, startPoint y: 119, endPoint x: 280, endPoint y: 139, distance: 120.6
click at [317, 147] on ul "Diller Stil" at bounding box center [241, 135] width 300 height 46
click at [154, 123] on icon at bounding box center [166, 124] width 151 height 25
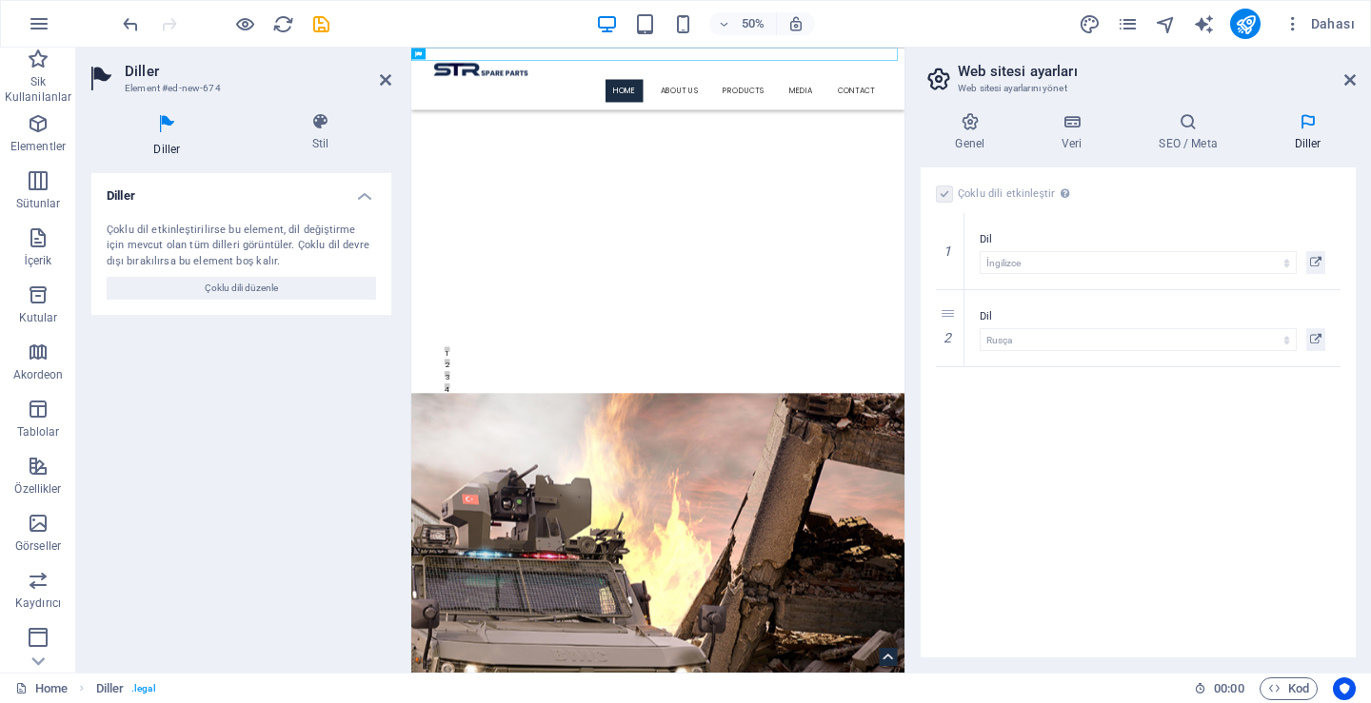
drag, startPoint x: 162, startPoint y: 128, endPoint x: 206, endPoint y: 140, distance: 45.5
click at [237, 148] on h4 "Diller" at bounding box center [170, 135] width 159 height 46
drag, startPoint x: 568, startPoint y: 168, endPoint x: 662, endPoint y: 99, distance: 116.5
drag, startPoint x: 259, startPoint y: 296, endPoint x: 259, endPoint y: 285, distance: 11.4
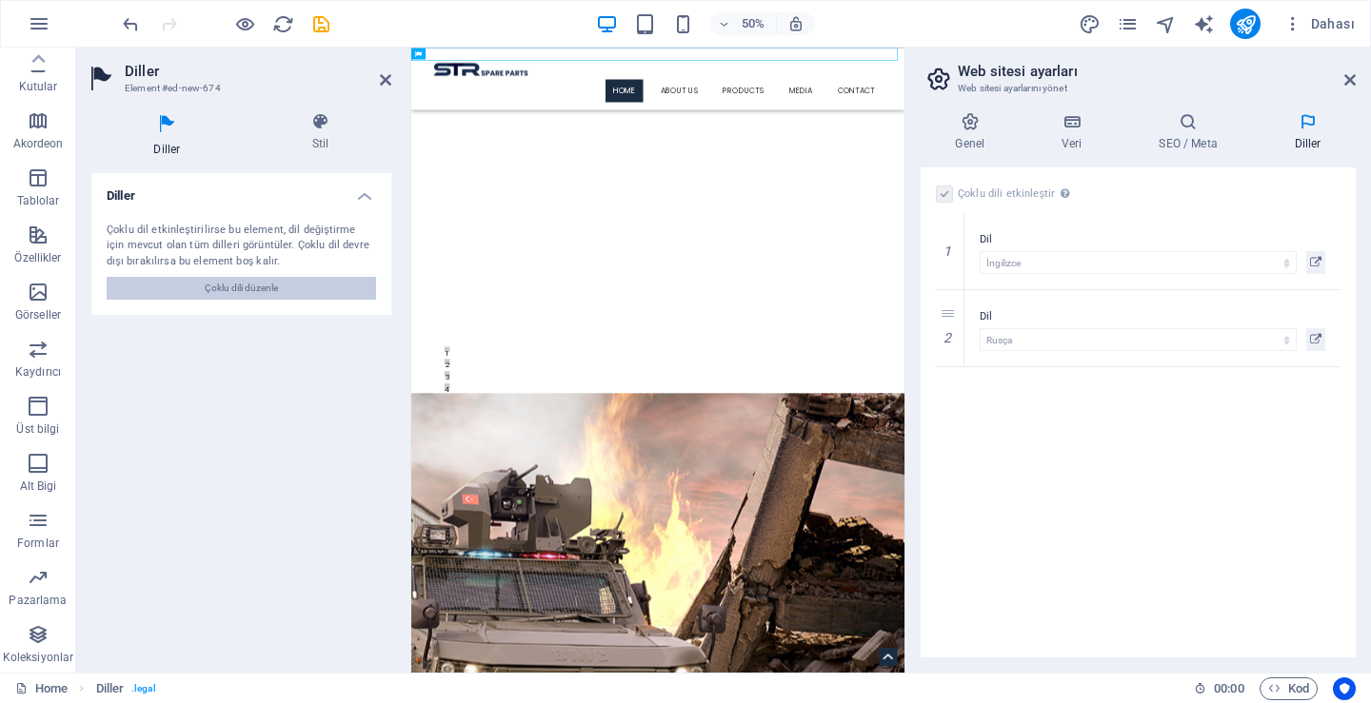
click at [259, 293] on span "Çoklu dili düzenle" at bounding box center [241, 288] width 73 height 23
drag, startPoint x: 1713, startPoint y: 170, endPoint x: 997, endPoint y: 116, distance: 717.8
click at [1036, 110] on nav "Home About Us Products BMC Products Otokar Produts Media Contact" at bounding box center [904, 133] width 899 height 46
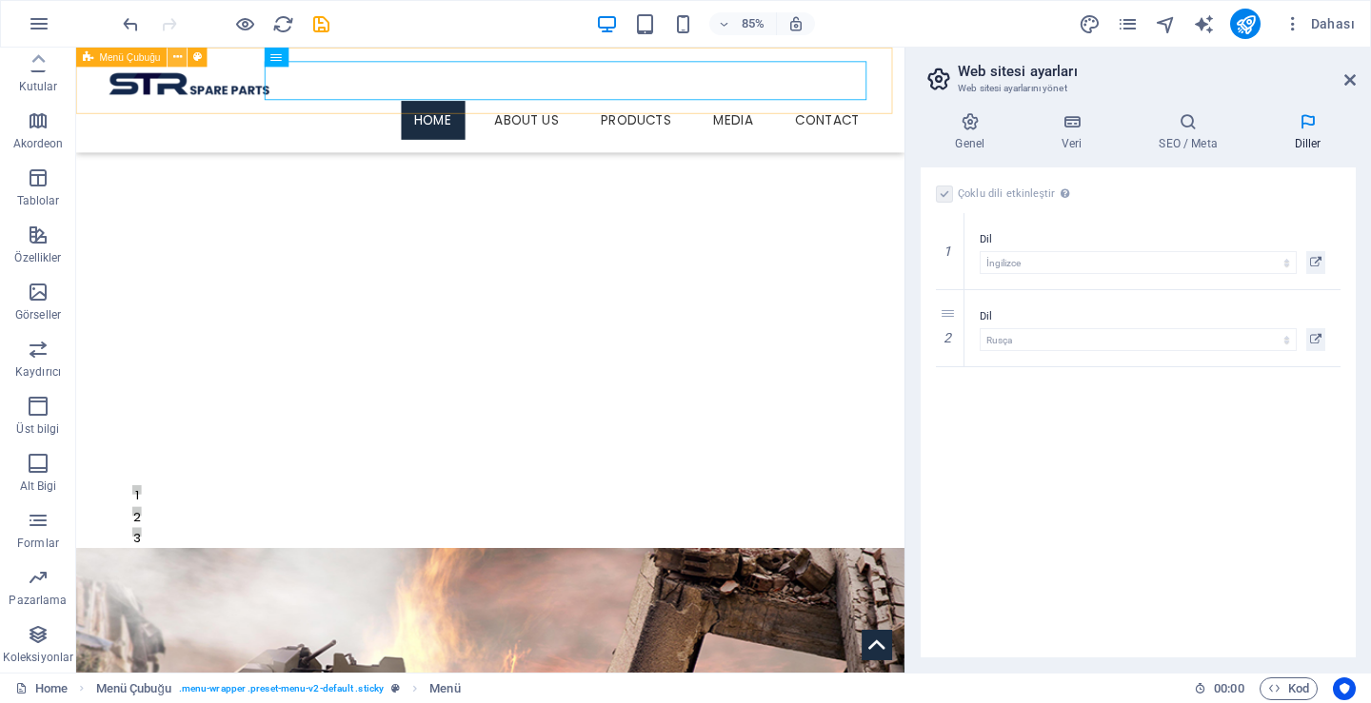
click at [177, 58] on icon at bounding box center [177, 57] width 9 height 17
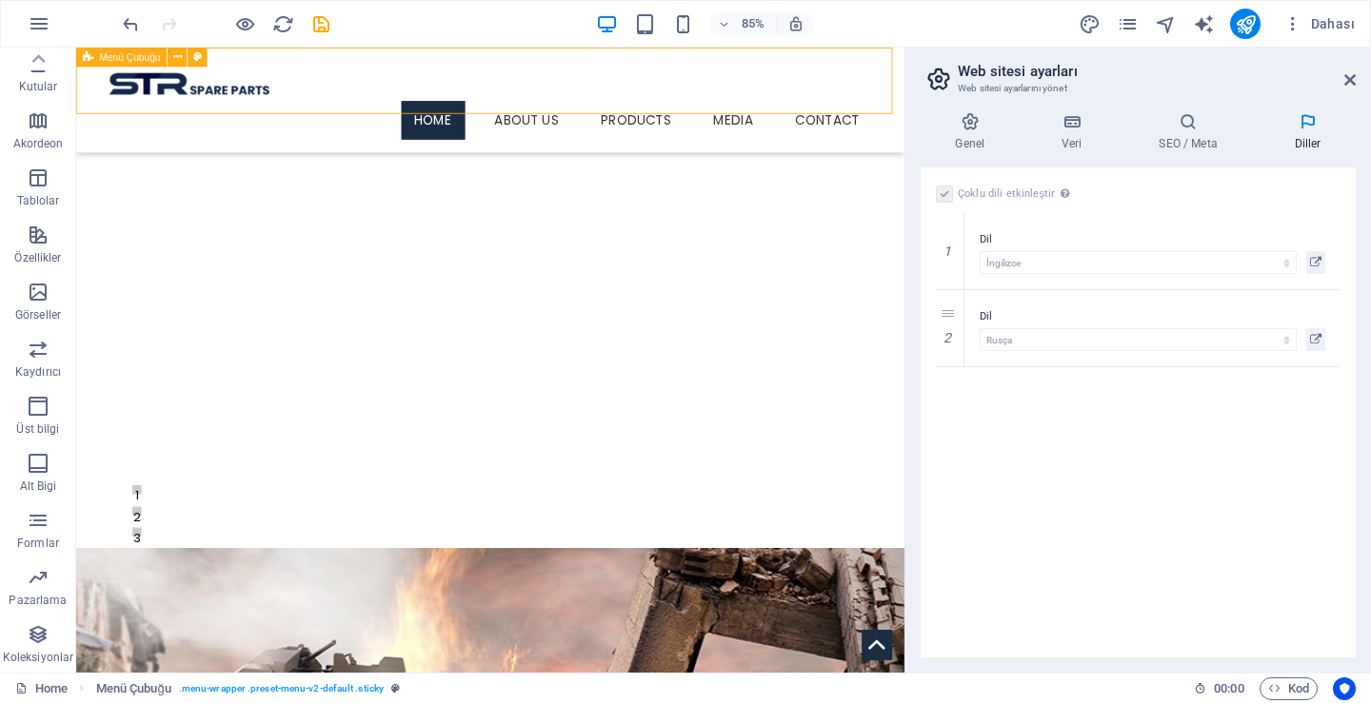
click at [1018, 77] on div "Menu Home About Us Products BMC Products Otokar Produts Media Contact" at bounding box center [563, 110] width 975 height 124
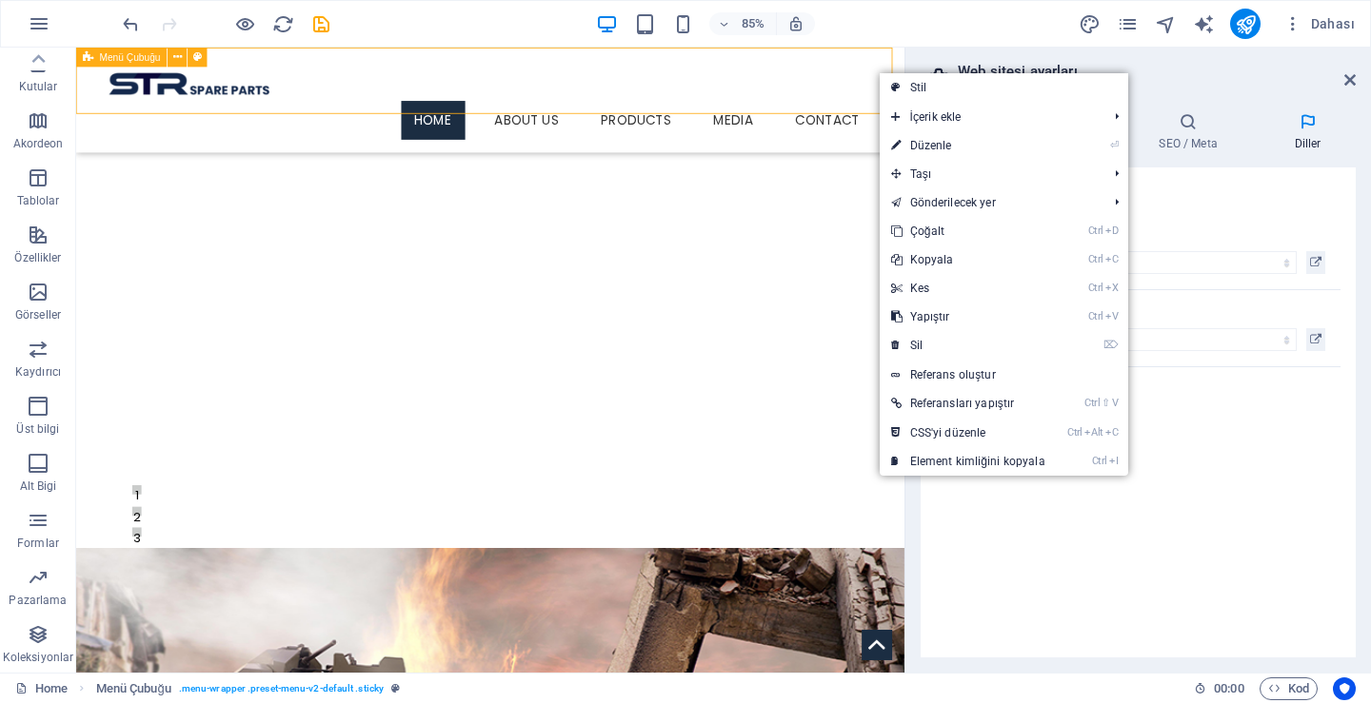
click at [1014, 75] on div "Menu Home About Us Products BMC Products Otokar Produts Media Contact" at bounding box center [563, 110] width 975 height 124
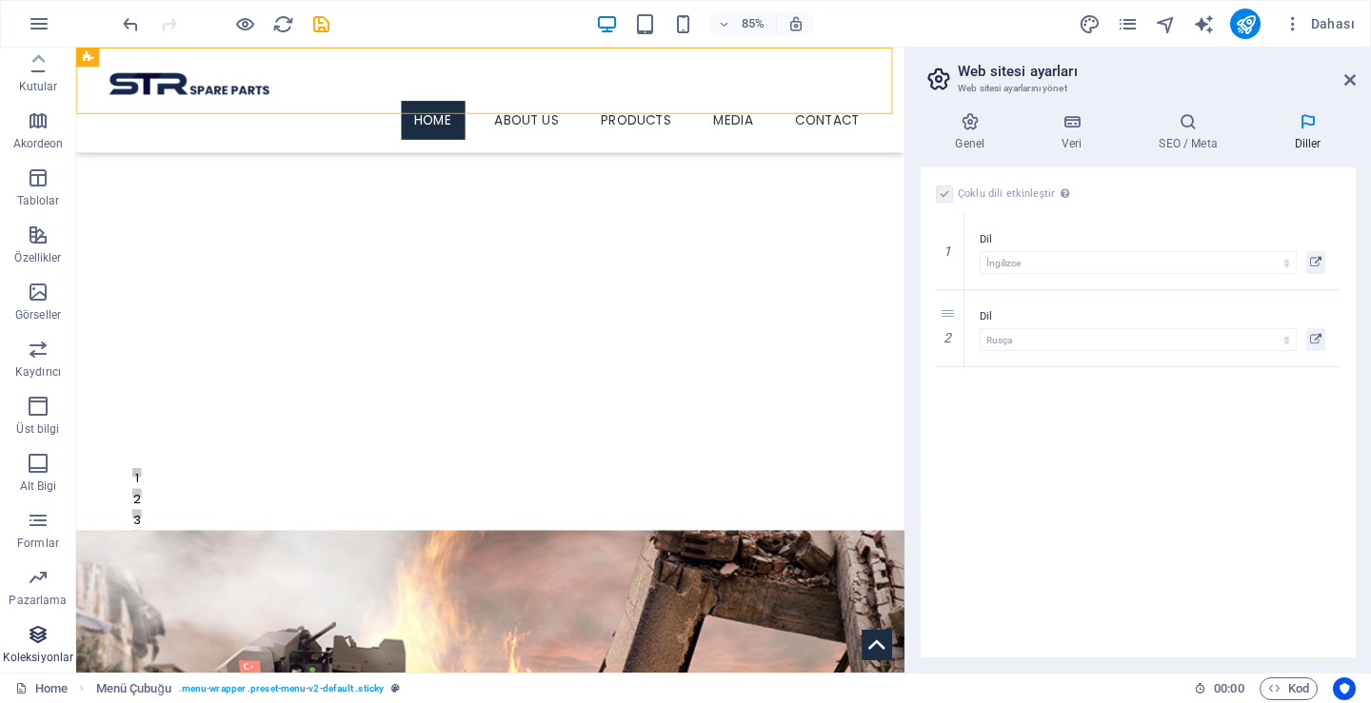
click at [34, 628] on icon "button" at bounding box center [38, 634] width 23 height 23
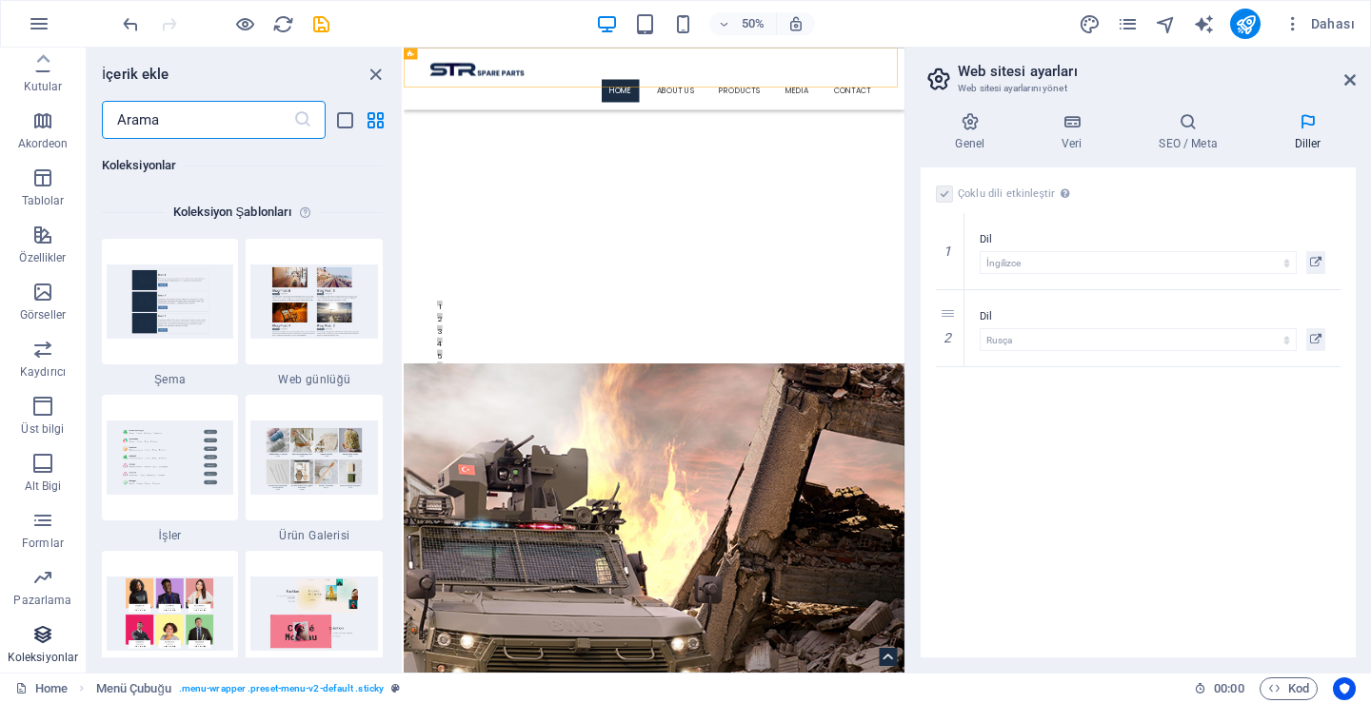
scroll to position [17424, 0]
click at [38, 584] on icon "button" at bounding box center [42, 577] width 23 height 23
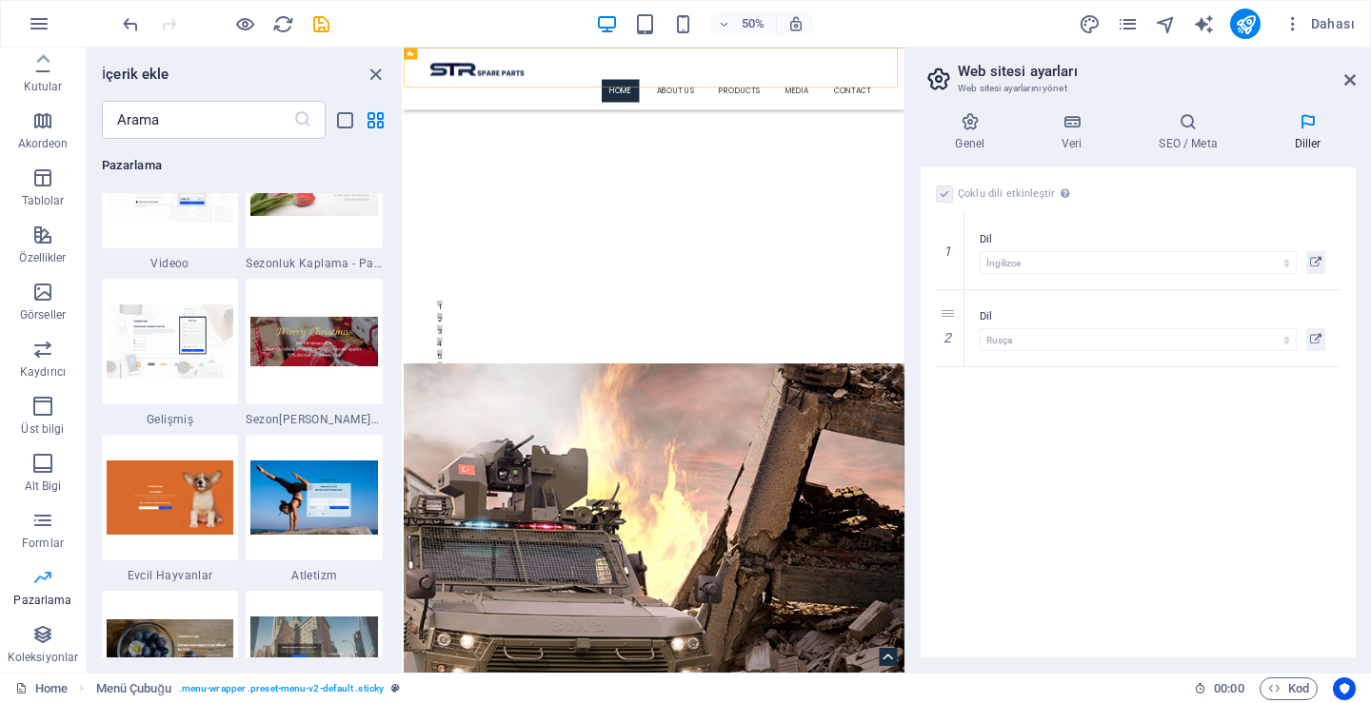
scroll to position [15504, 0]
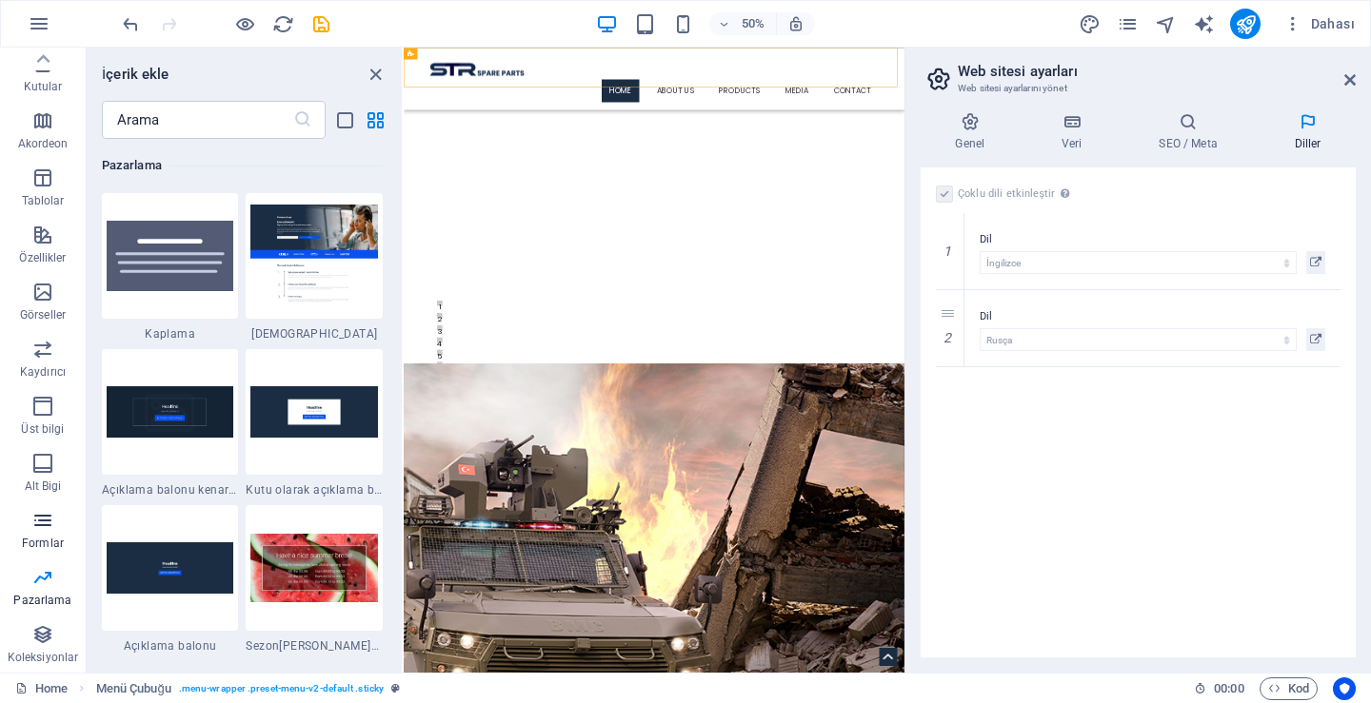
click at [43, 537] on p "Formlar" at bounding box center [43, 543] width 42 height 15
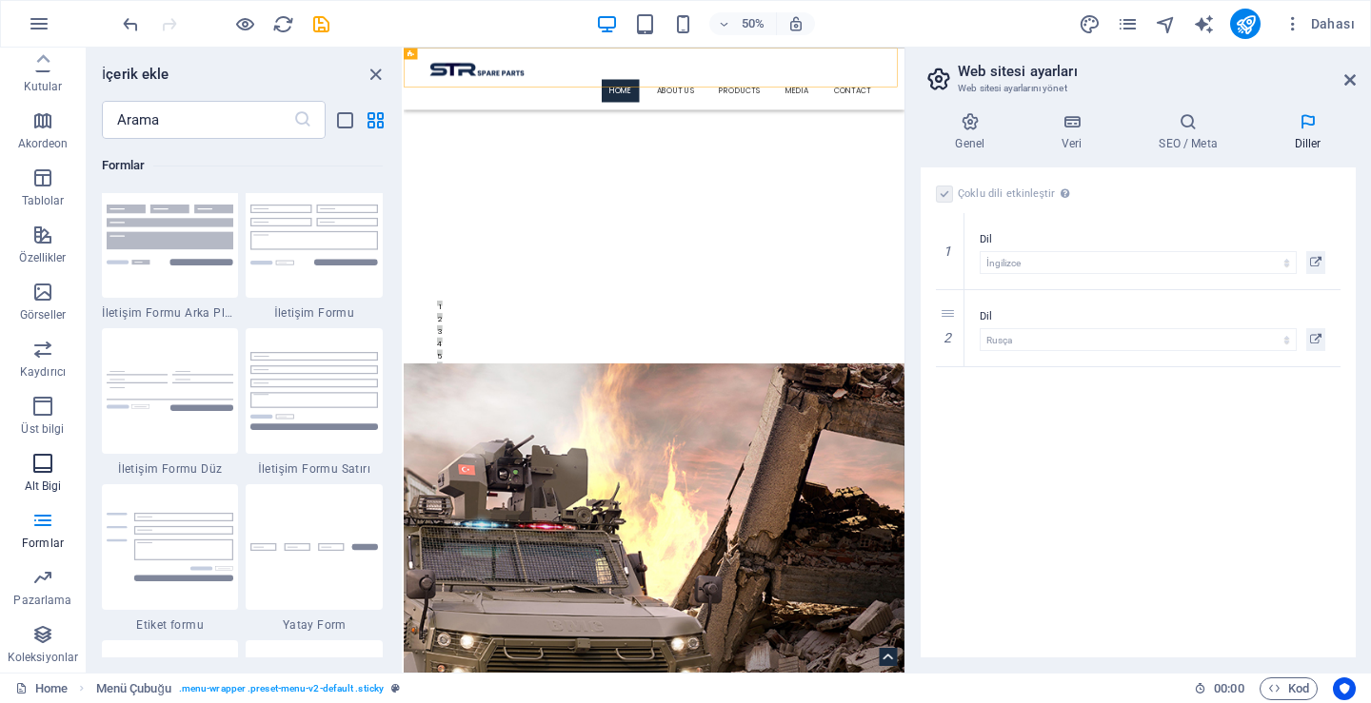
scroll to position [13896, 0]
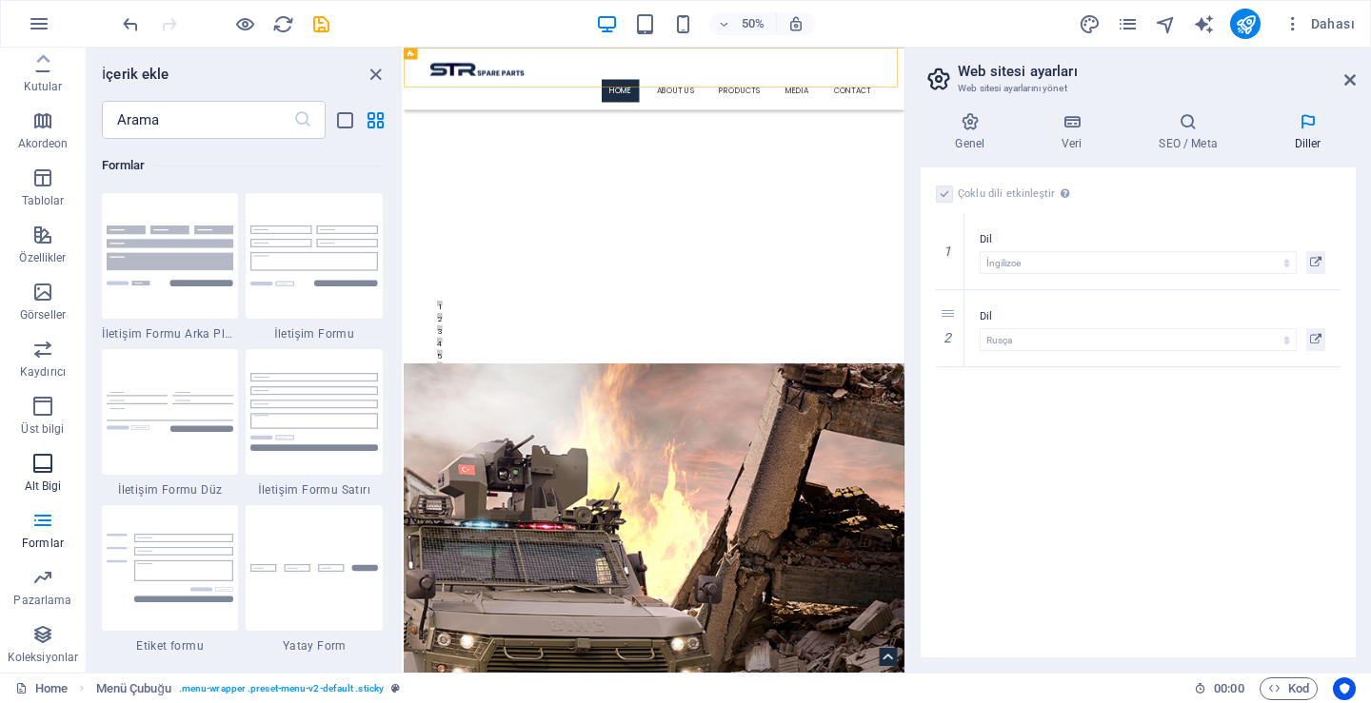
click at [45, 466] on icon "button" at bounding box center [42, 463] width 23 height 23
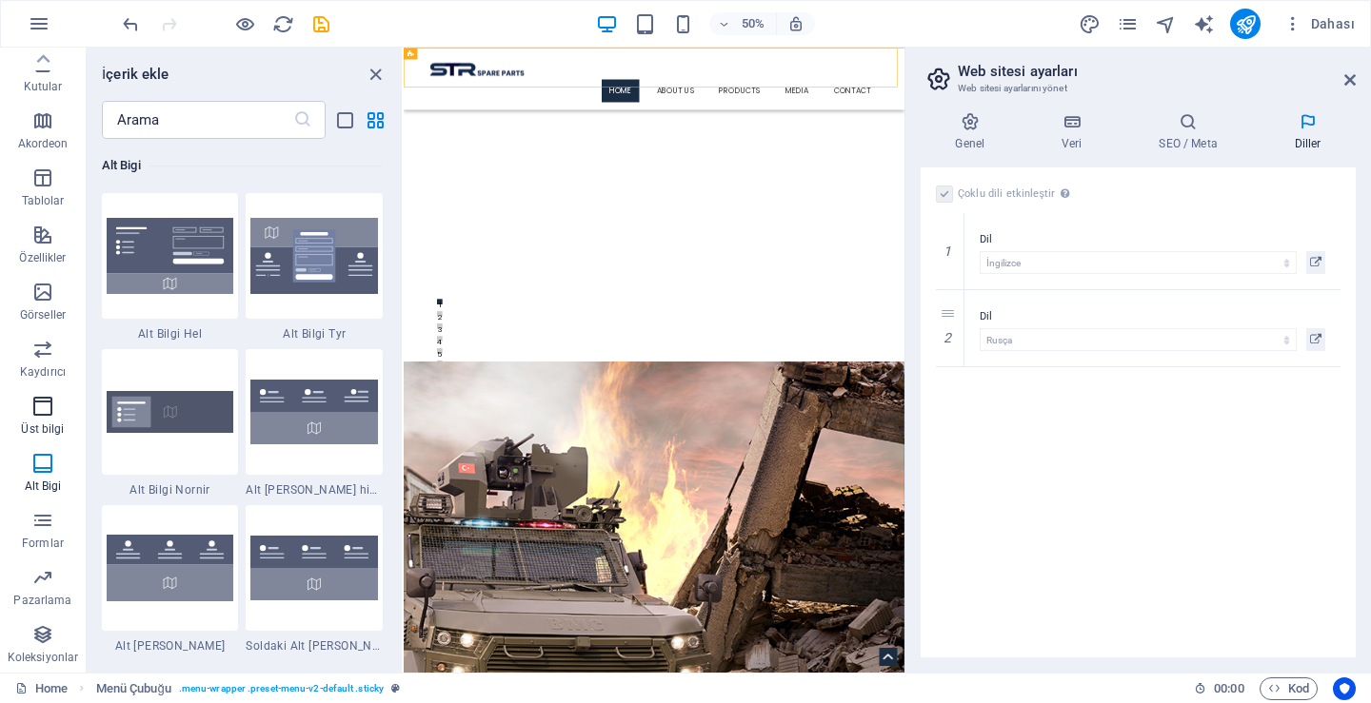
click at [45, 412] on icon "button" at bounding box center [42, 406] width 23 height 23
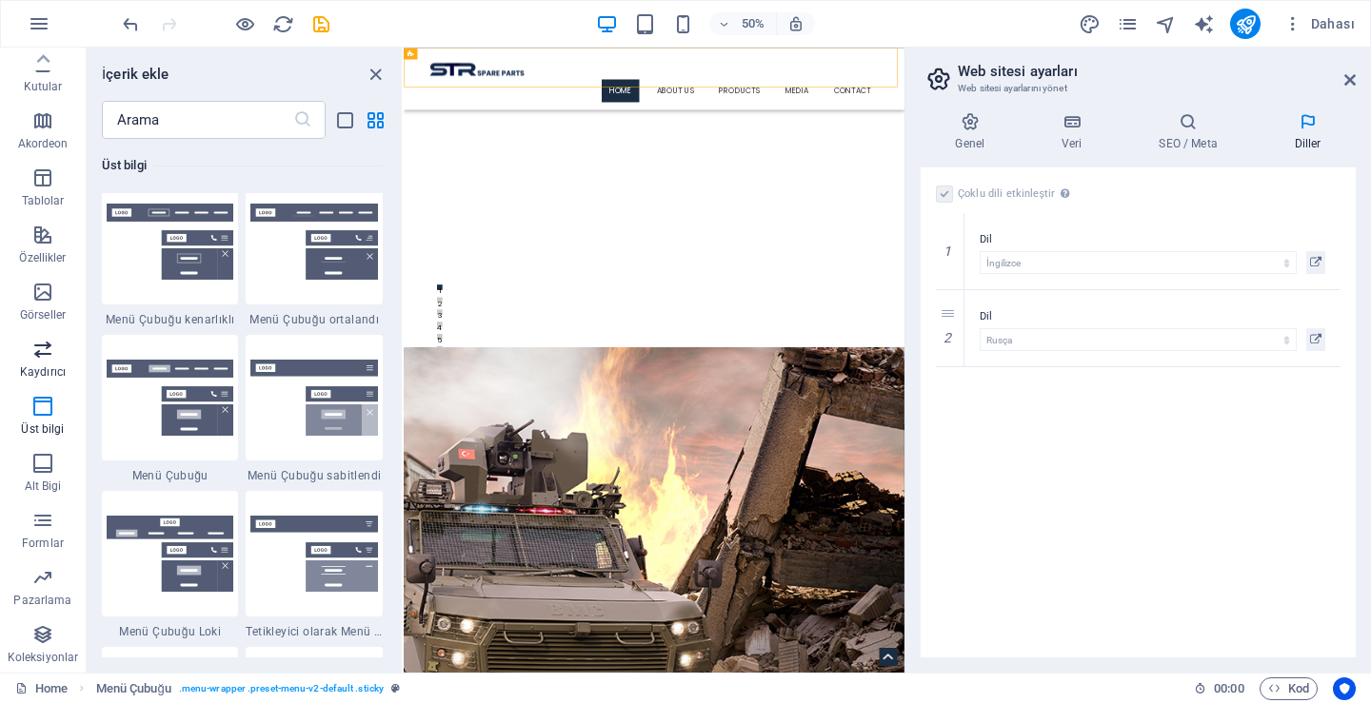
scroll to position [11462, 0]
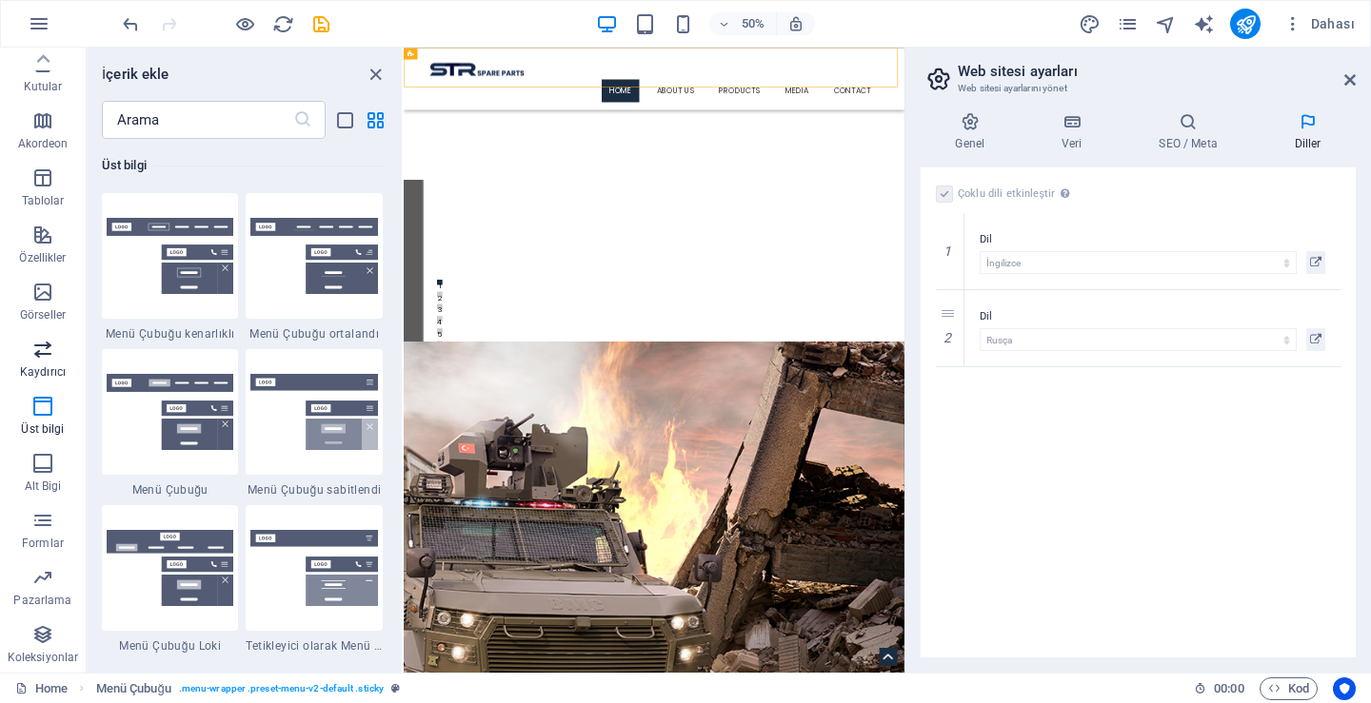
click at [43, 346] on icon "button" at bounding box center [42, 349] width 23 height 23
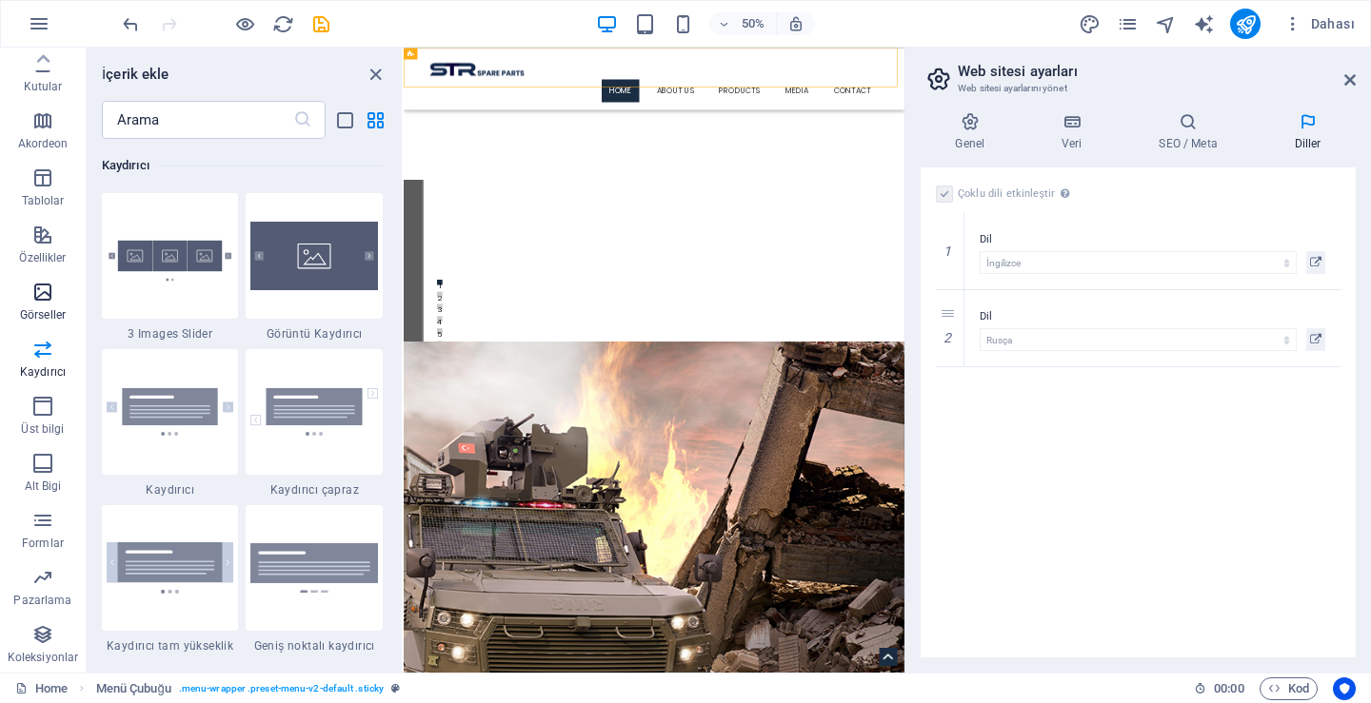
click at [43, 306] on span "Görseller" at bounding box center [43, 304] width 86 height 46
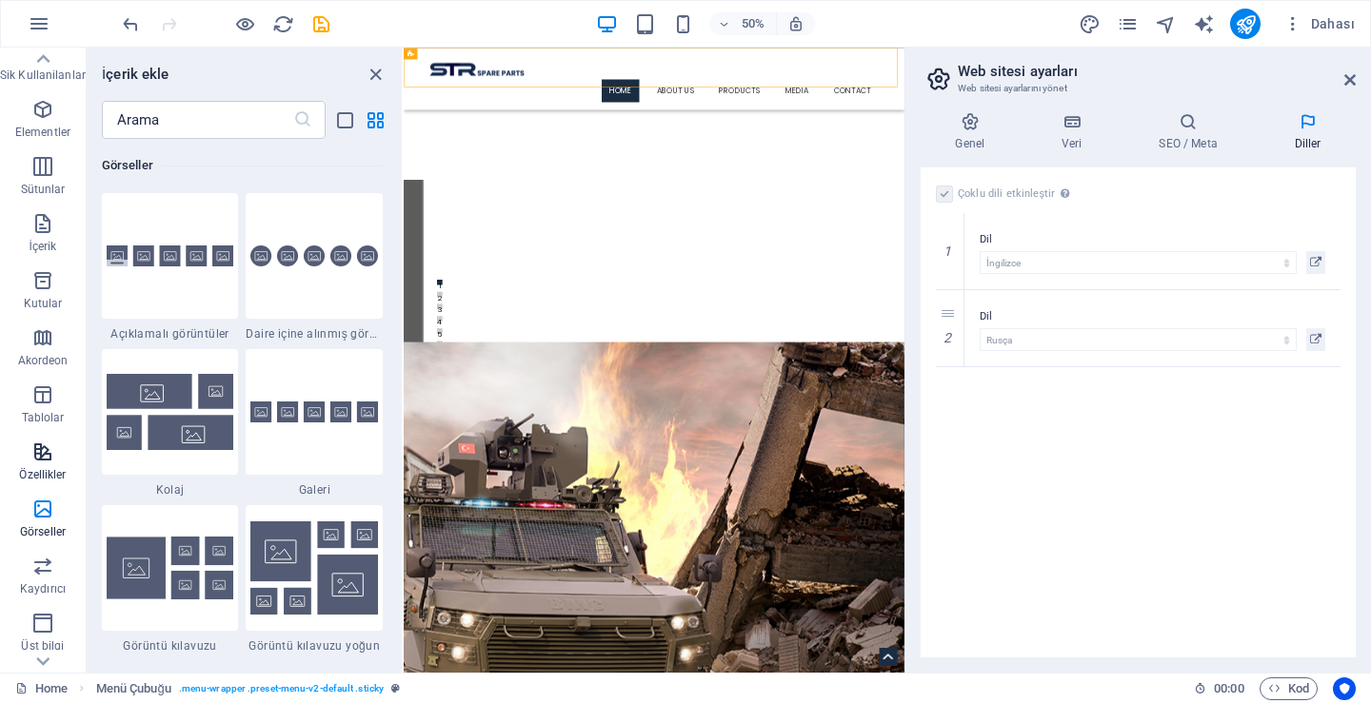
scroll to position [0, 0]
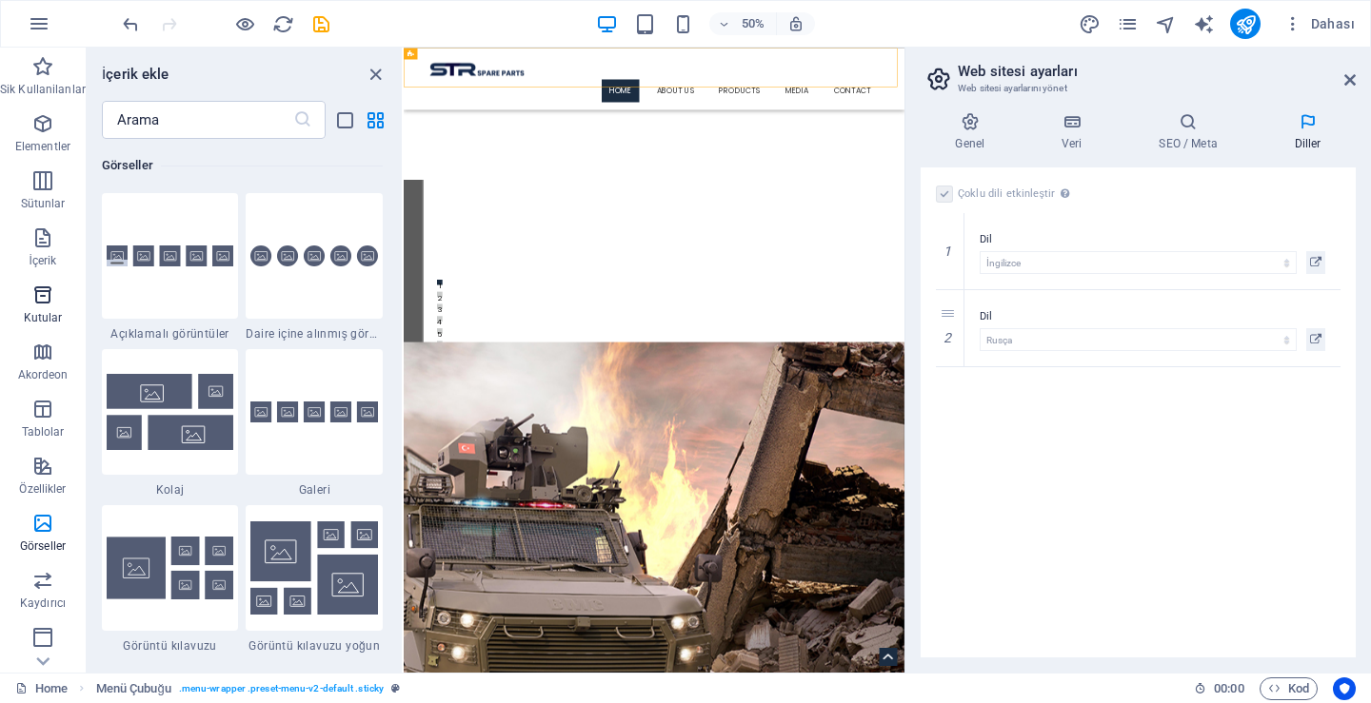
click at [44, 309] on span "Kutular" at bounding box center [43, 307] width 86 height 46
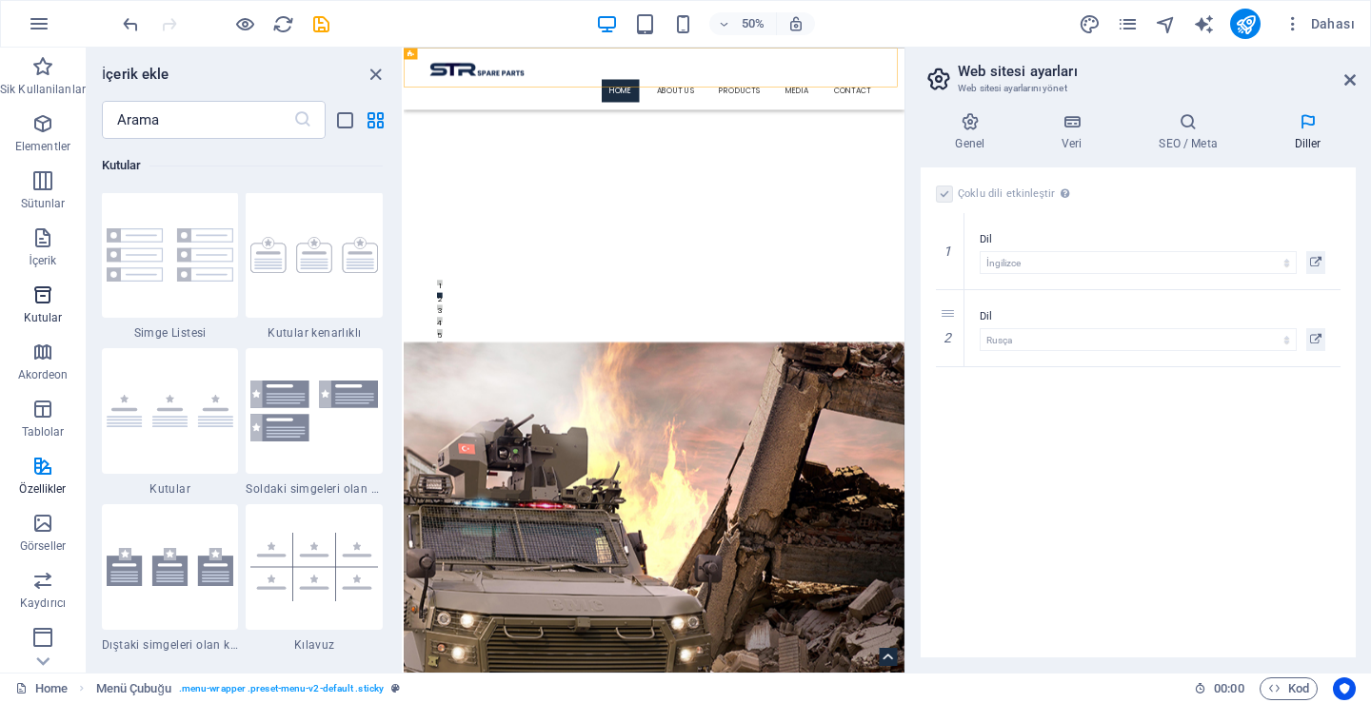
scroll to position [5250, 0]
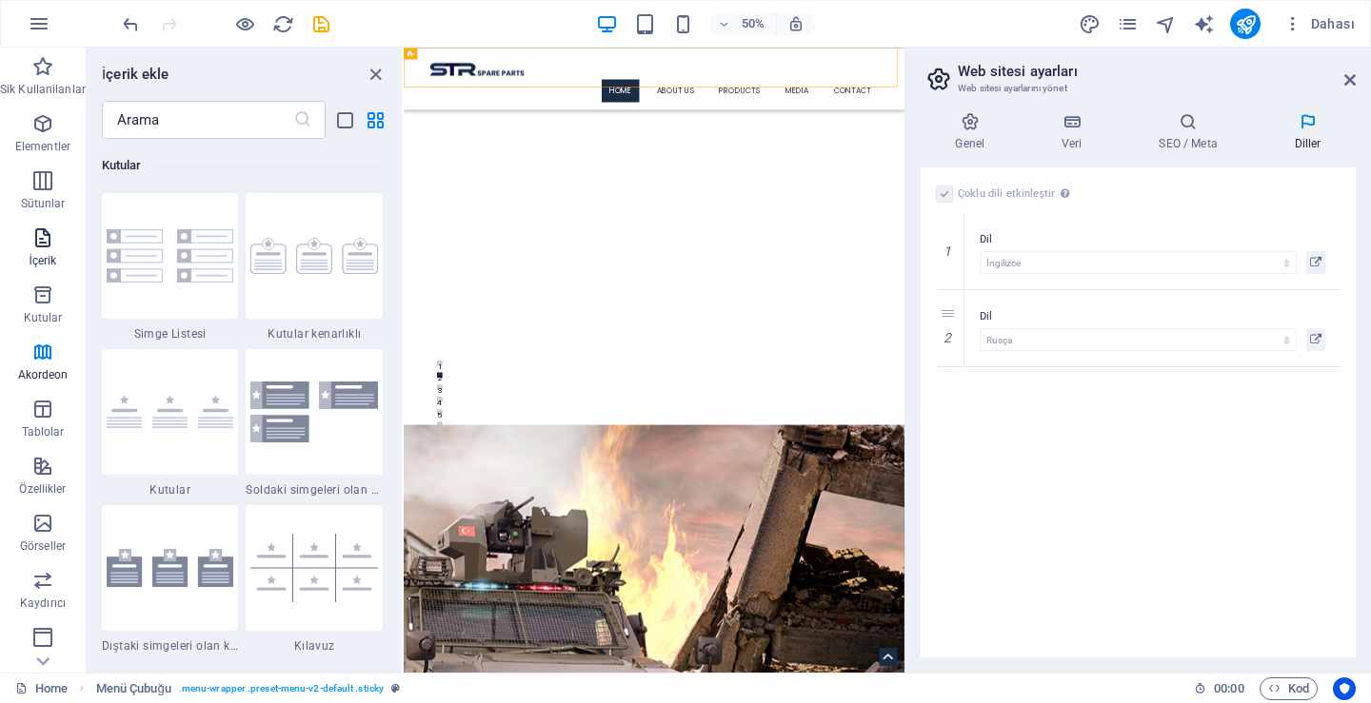
click at [44, 250] on span "İçerik" at bounding box center [43, 250] width 86 height 46
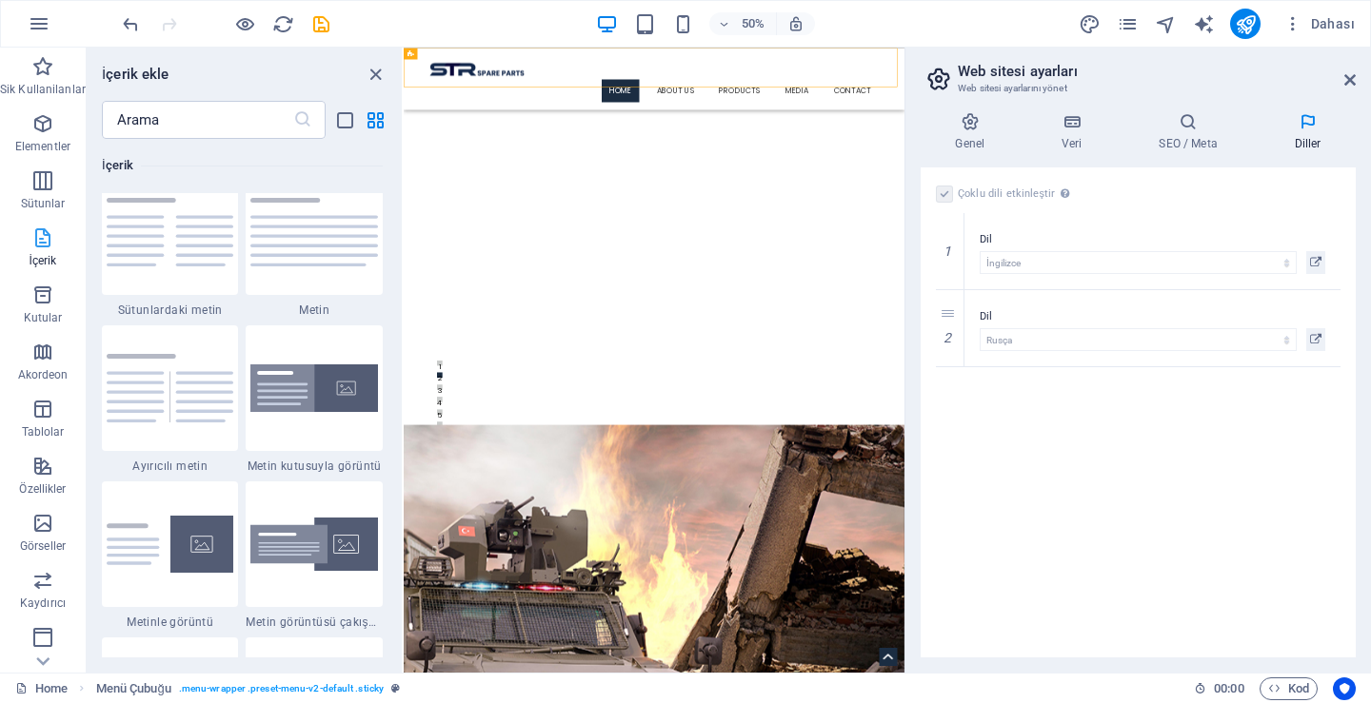
scroll to position [3330, 0]
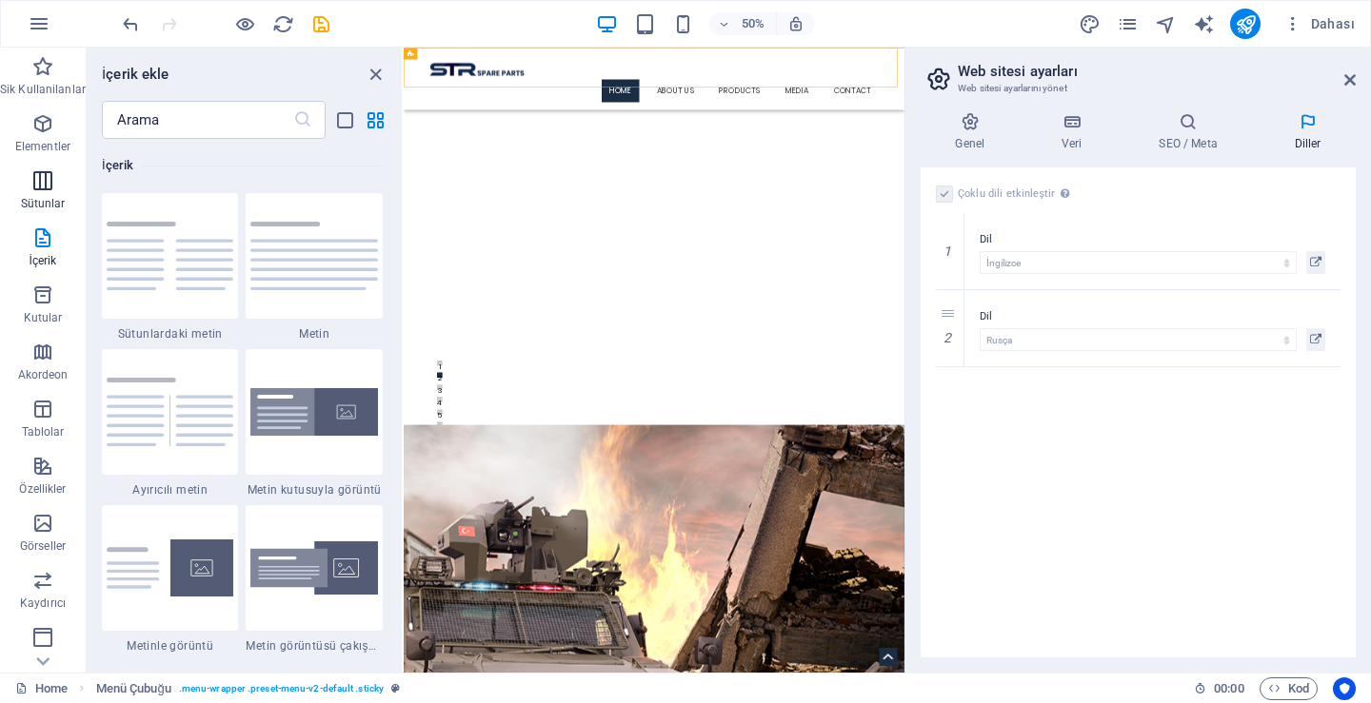
click at [41, 187] on icon "button" at bounding box center [42, 180] width 23 height 23
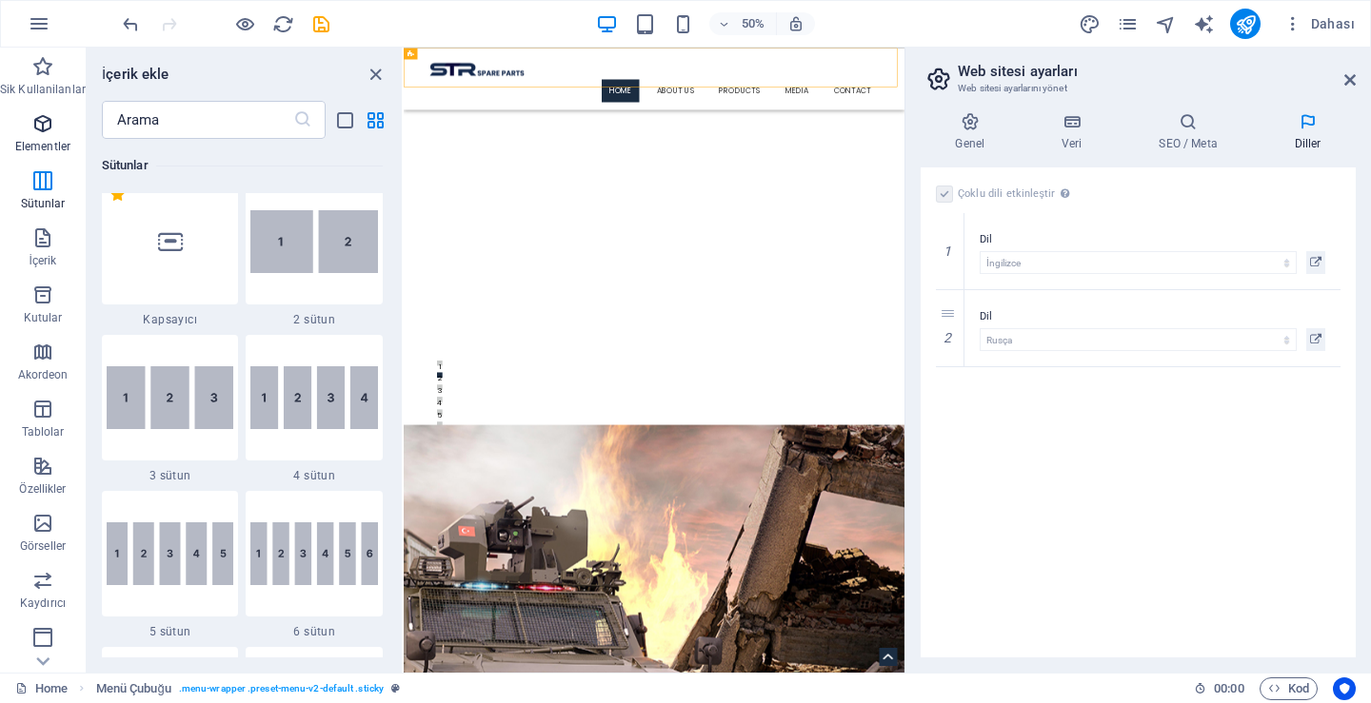
click at [49, 122] on icon "button" at bounding box center [42, 123] width 23 height 23
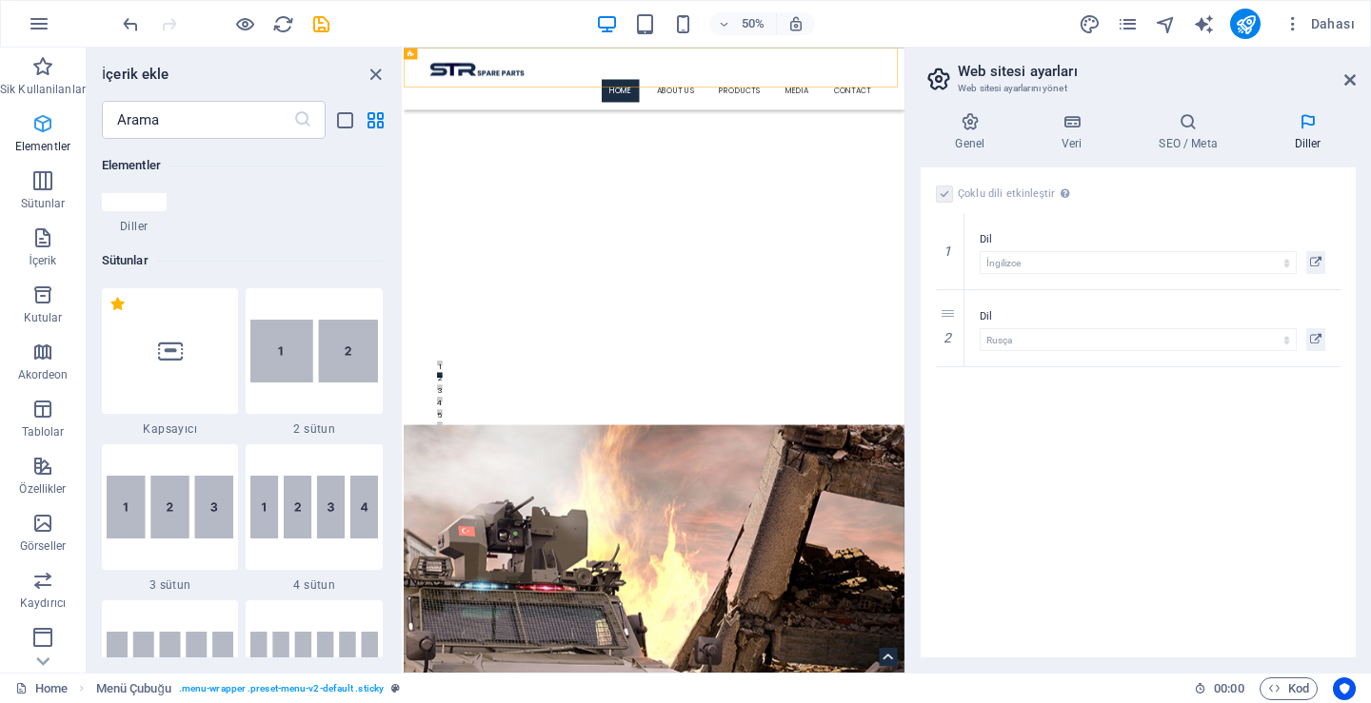
scroll to position [577, 0]
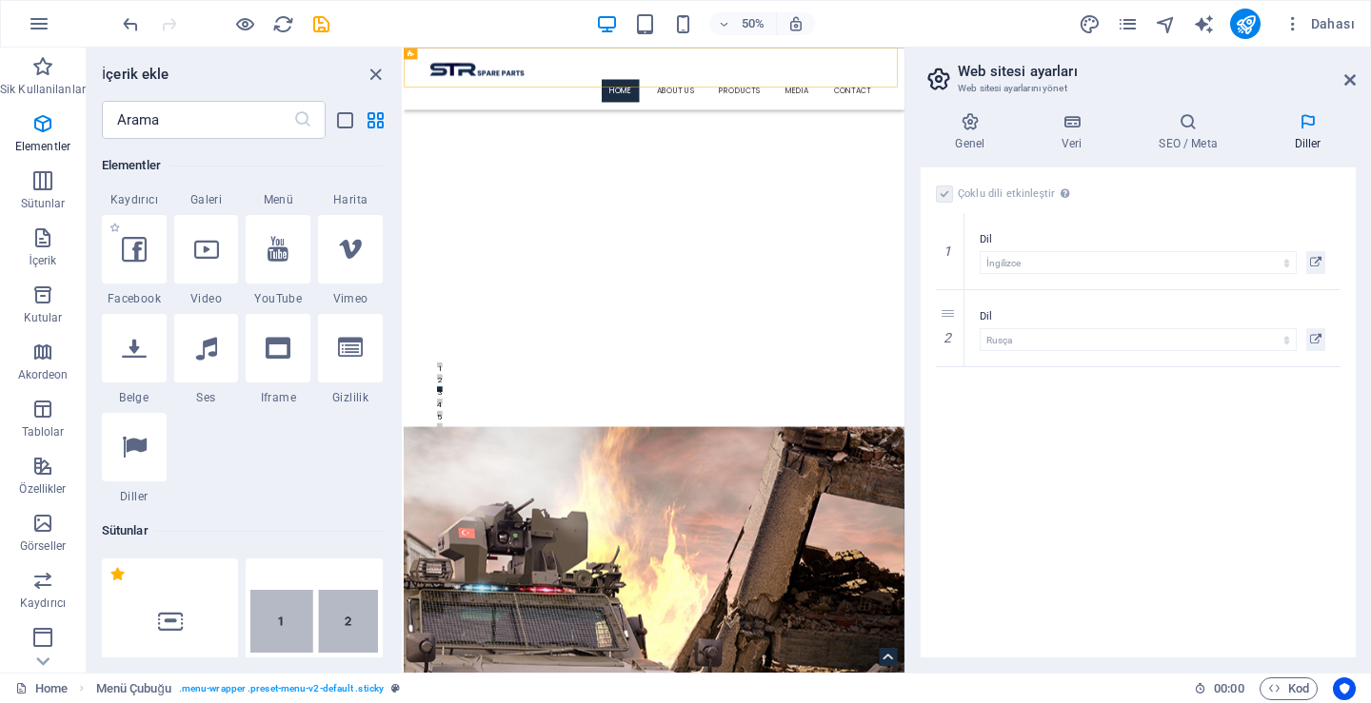
drag, startPoint x: 46, startPoint y: 82, endPoint x: 102, endPoint y: 303, distance: 227.8
click at [100, 288] on div "Sik Kullanilanlar Elementler Sütunlar İçerik Kutular Akordeon Tablolar Özellikl…" at bounding box center [202, 360] width 404 height 625
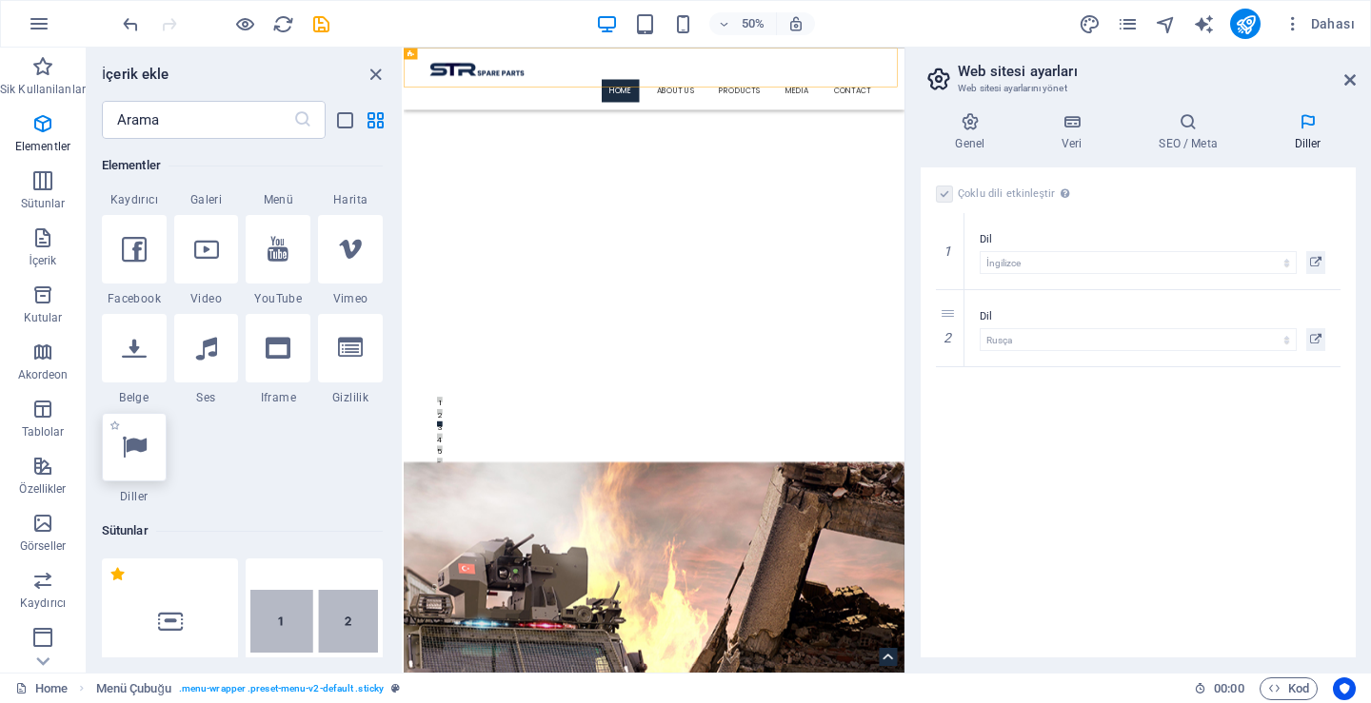
click at [133, 444] on icon at bounding box center [134, 447] width 25 height 25
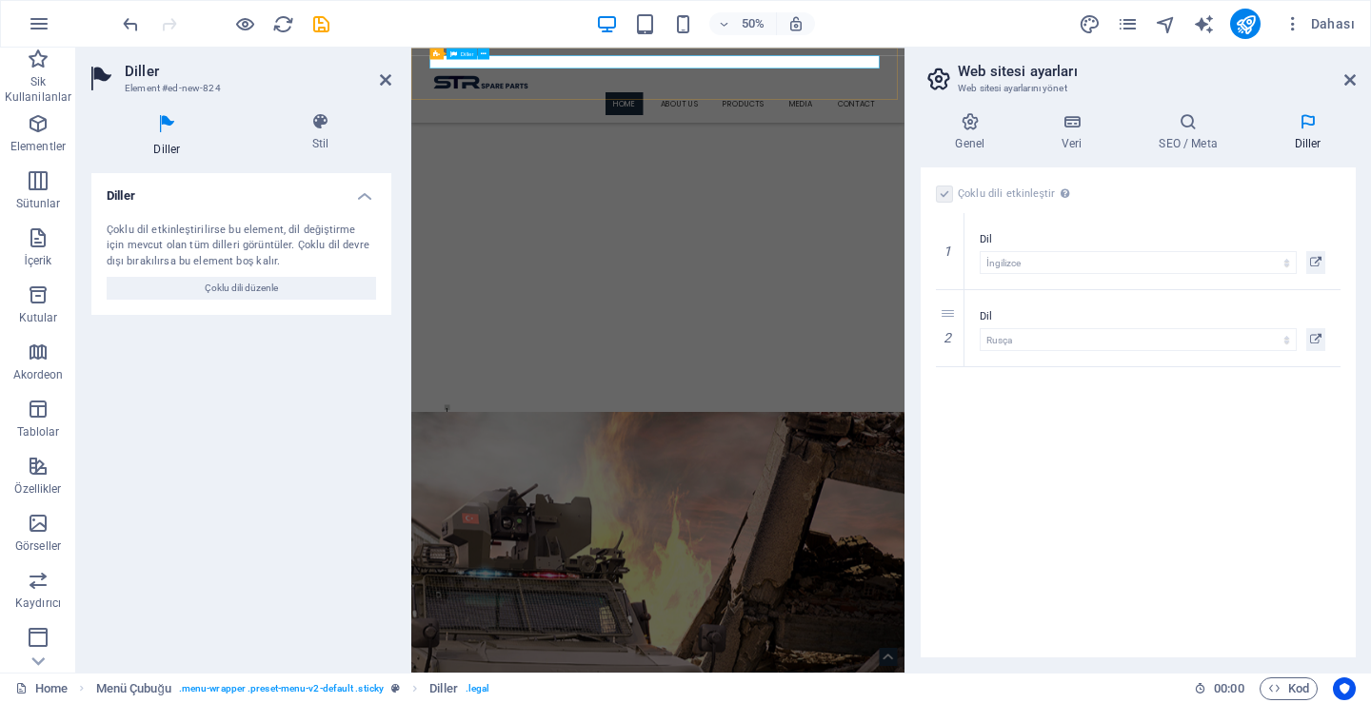
drag, startPoint x: 512, startPoint y: 117, endPoint x: 609, endPoint y: 72, distance: 106.9
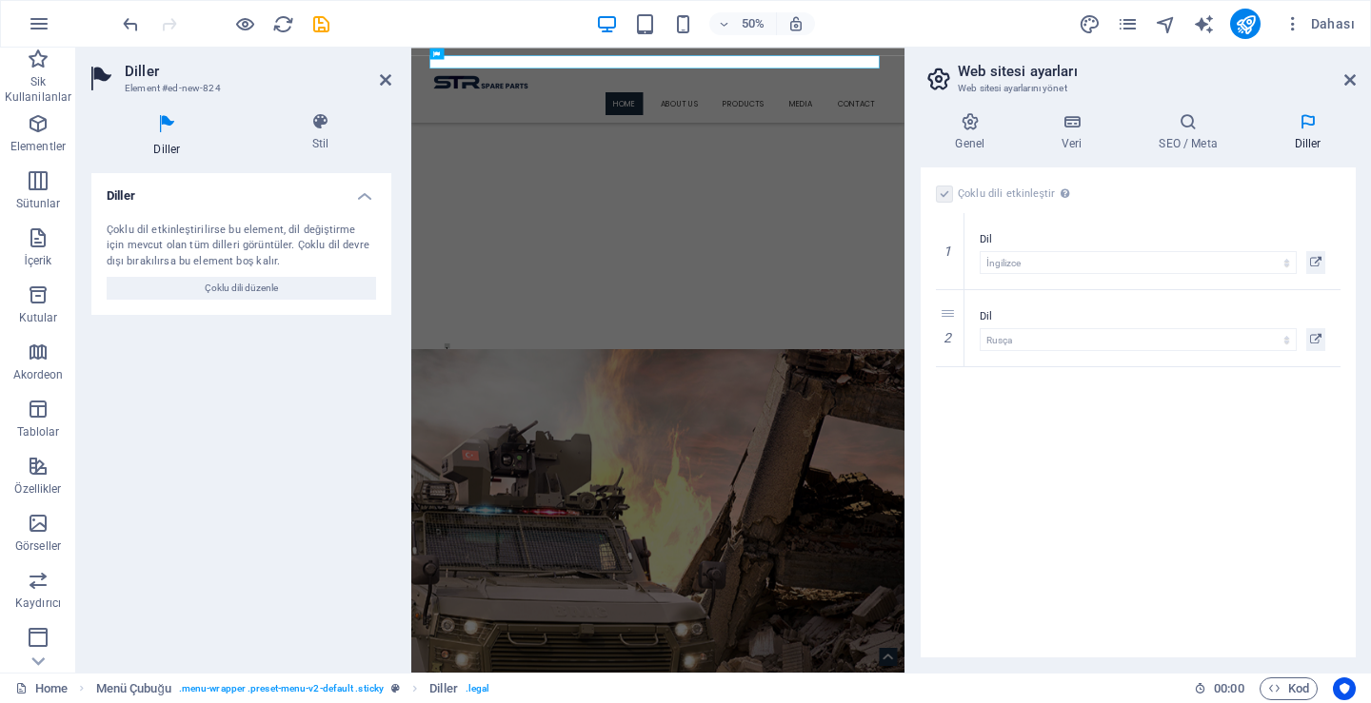
click at [941, 192] on label at bounding box center [944, 194] width 17 height 17
click at [1310, 123] on icon at bounding box center [1307, 121] width 96 height 19
click at [397, 65] on aside "Diller Element #ed-new-824 Diller Stil Diller Çoklu dil etkinleştirilirse bu el…" at bounding box center [243, 360] width 335 height 625
click at [389, 72] on icon at bounding box center [385, 79] width 11 height 15
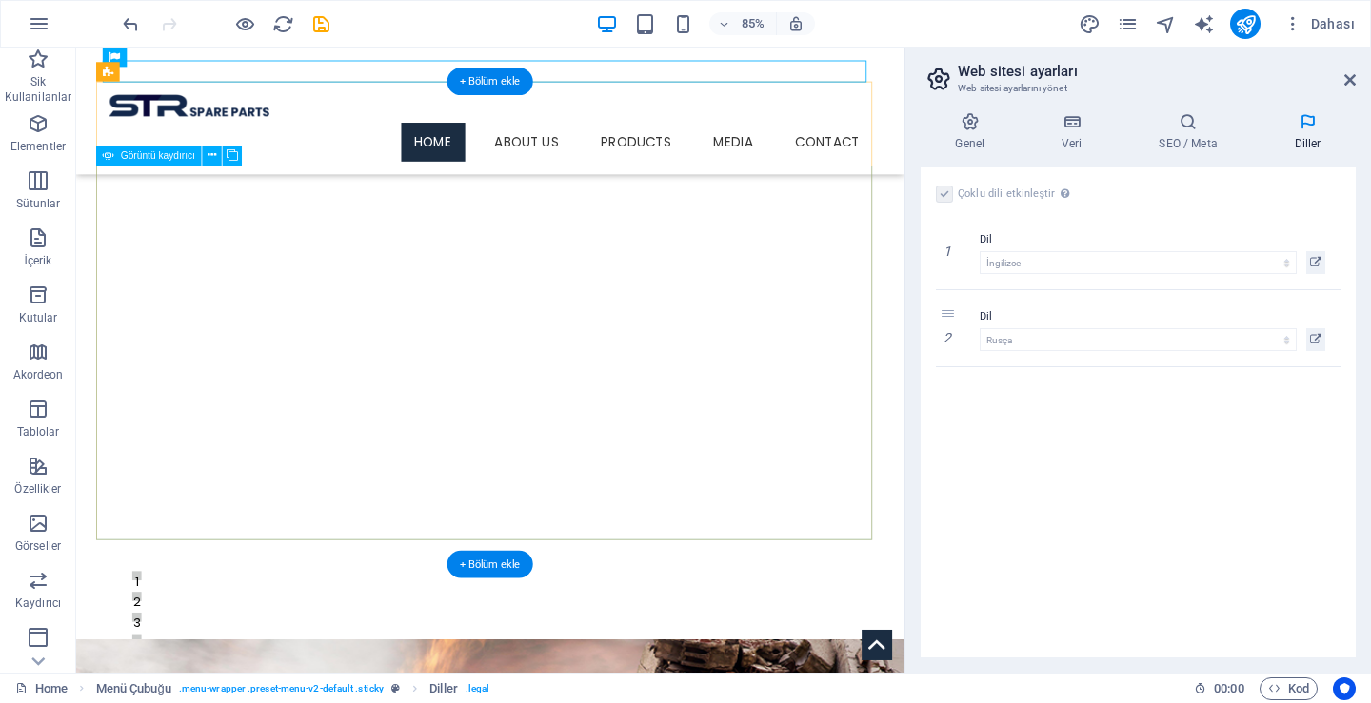
drag, startPoint x: 1381, startPoint y: 167, endPoint x: 848, endPoint y: 324, distance: 555.7
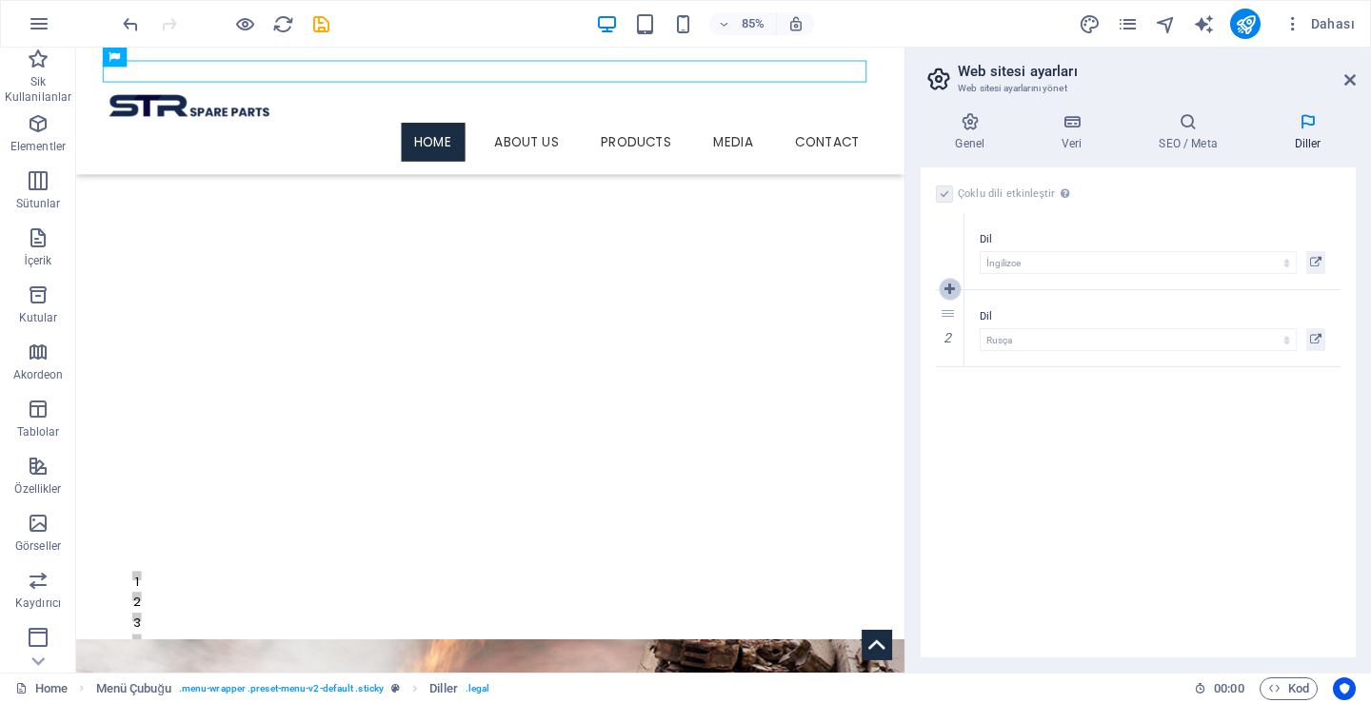
click at [951, 285] on icon at bounding box center [949, 289] width 10 height 13
select select
select select "134"
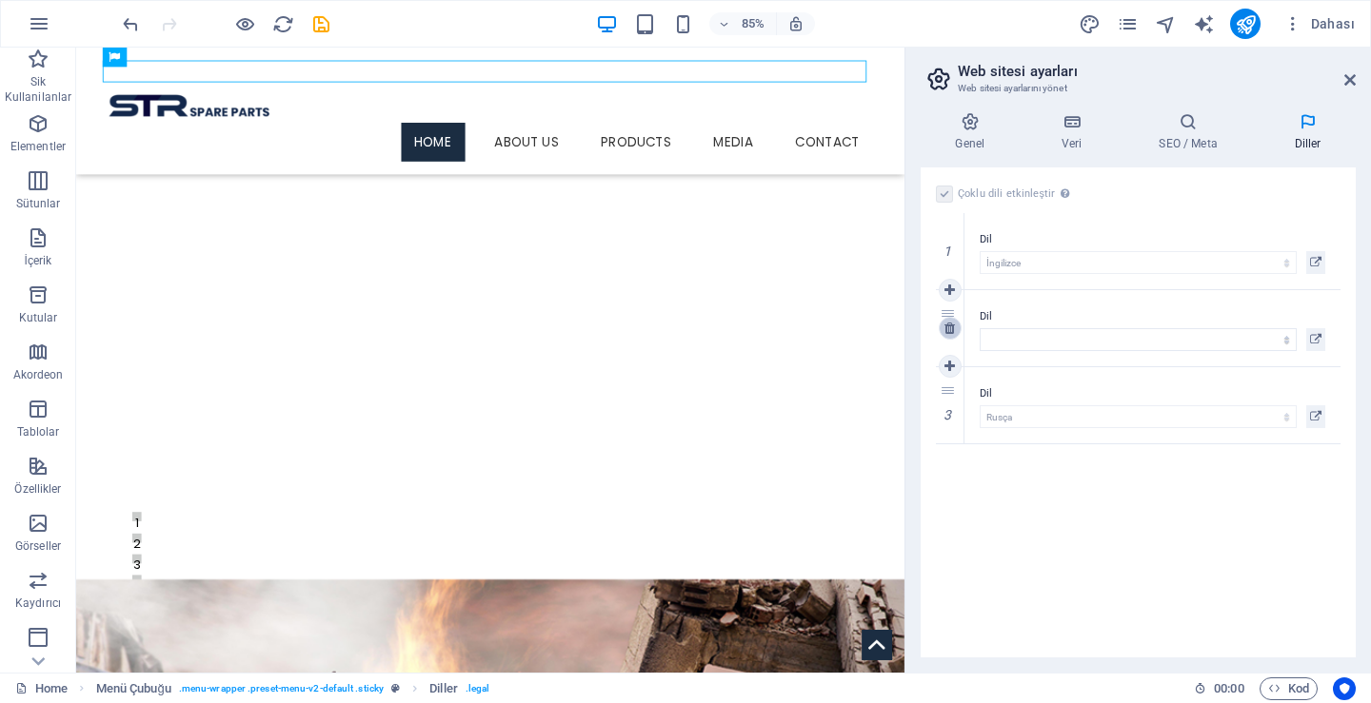
click at [951, 338] on link at bounding box center [949, 328] width 23 height 23
select select "134"
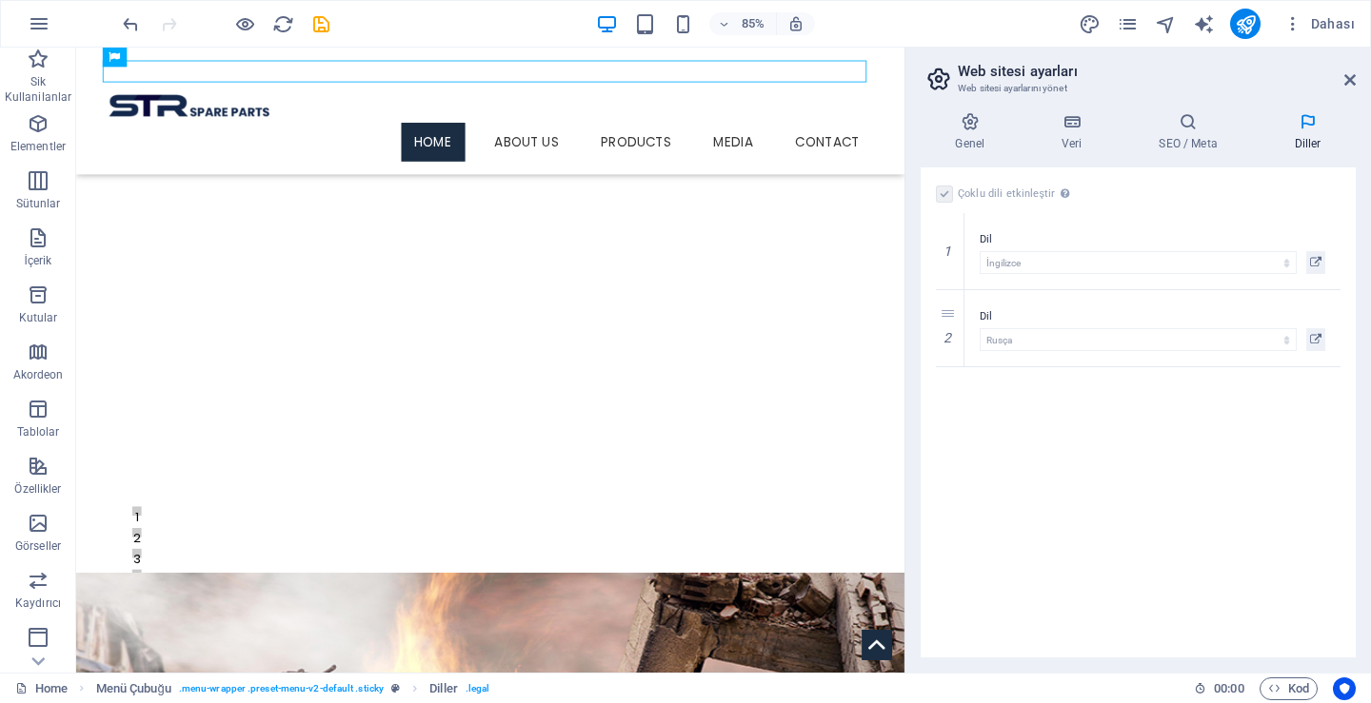
drag, startPoint x: 1307, startPoint y: 120, endPoint x: 1133, endPoint y: 460, distance: 381.8
click at [1133, 460] on div "Genel Veri SEO / Meta Diller Web Sitesi Adı strspareparts.com Logo Dosyaları bu…" at bounding box center [1137, 384] width 435 height 545
drag, startPoint x: 1383, startPoint y: 169, endPoint x: 840, endPoint y: 78, distance: 550.2
click at [1363, 70] on aside "Web sitesi ayarları Web sitesi ayarlarını yönet Genel Veri SEO / Meta Diller We…" at bounding box center [1137, 360] width 466 height 625
click at [1350, 81] on icon at bounding box center [1349, 79] width 11 height 15
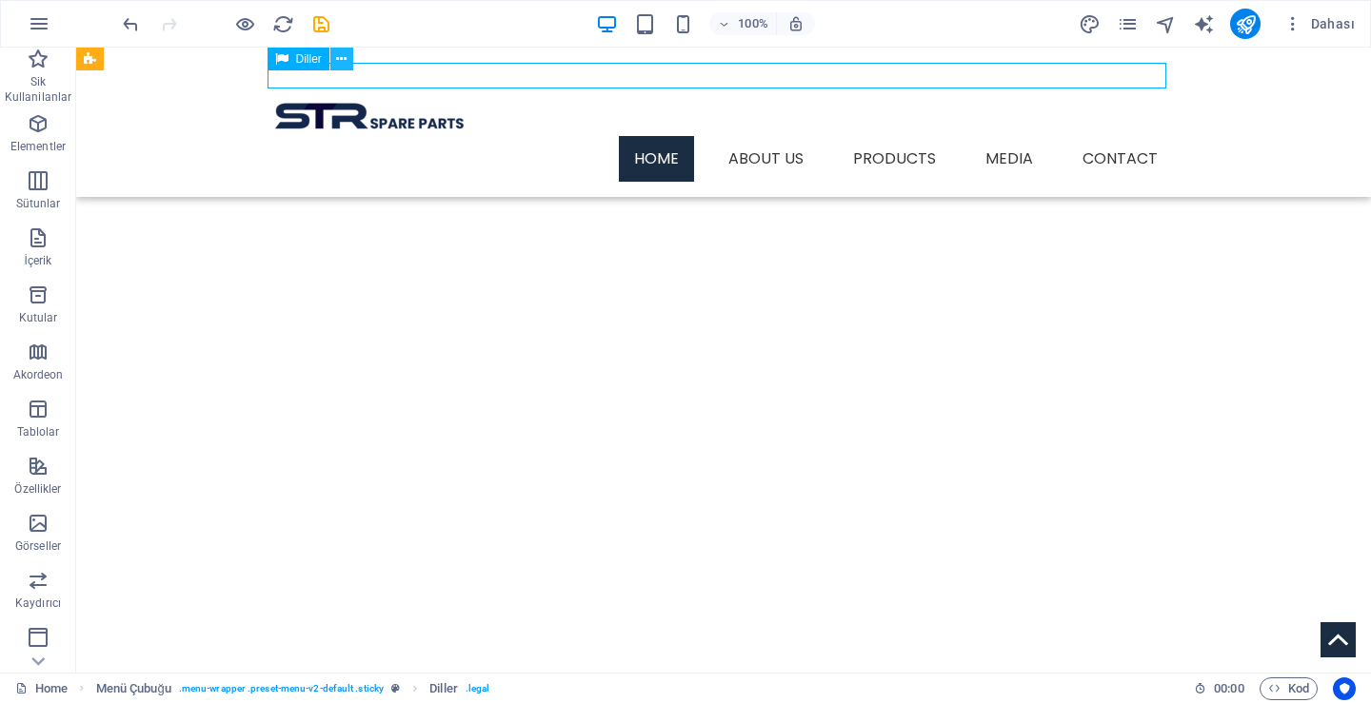
drag, startPoint x: 283, startPoint y: 57, endPoint x: 350, endPoint y: 57, distance: 67.6
click at [350, 57] on div "Diller" at bounding box center [316, 60] width 98 height 24
click at [339, 60] on icon at bounding box center [341, 59] width 10 height 20
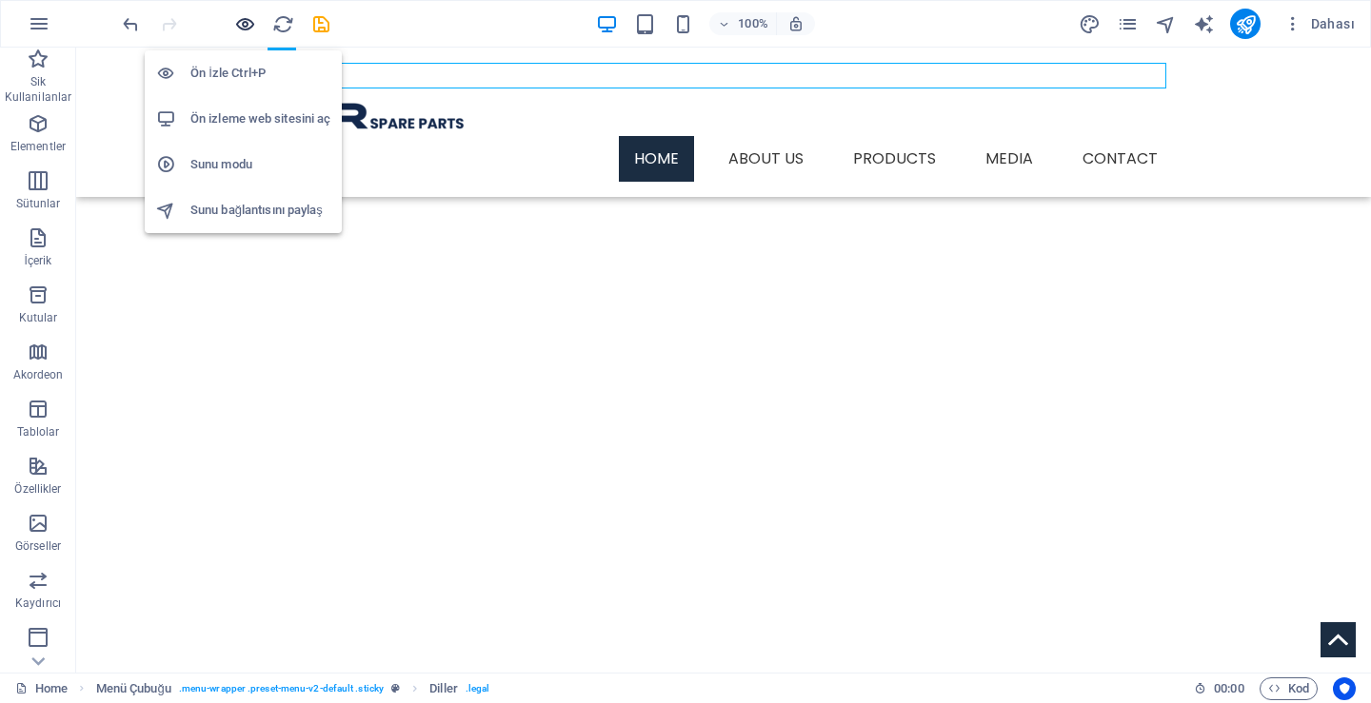
click at [241, 18] on icon "button" at bounding box center [245, 24] width 22 height 22
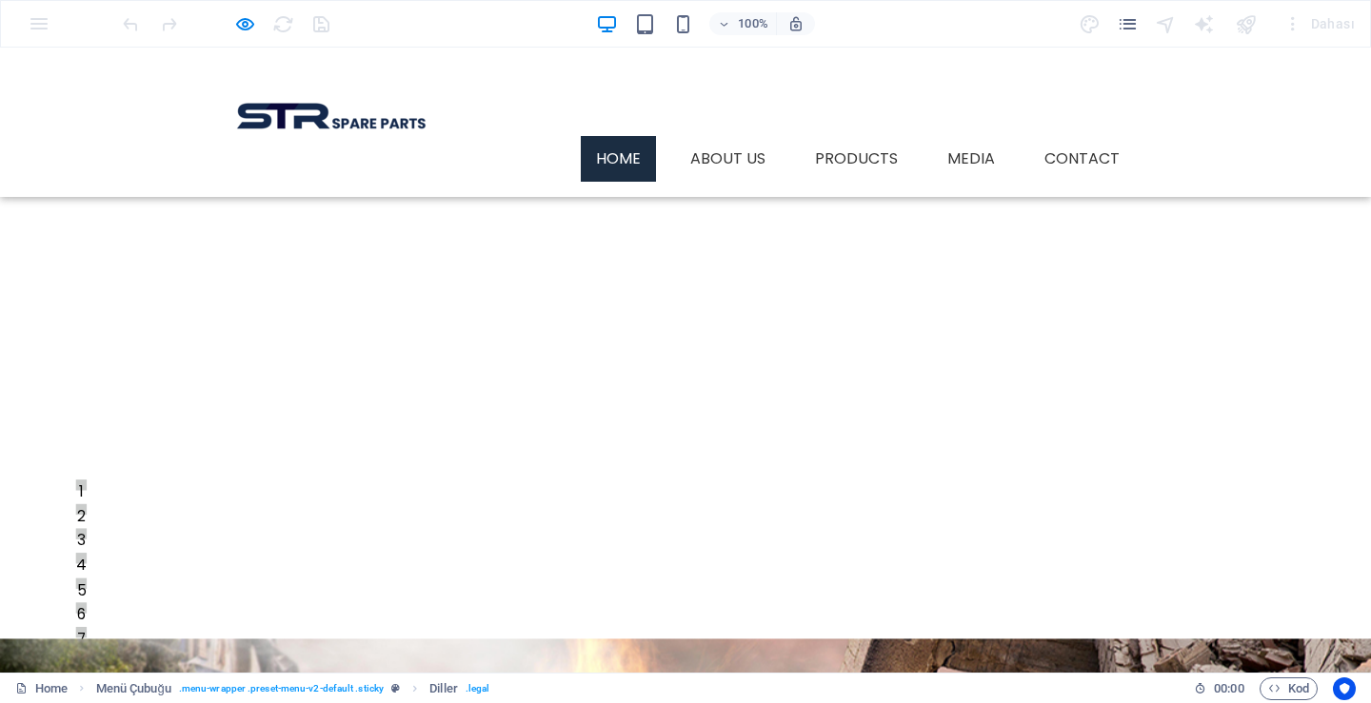
scroll to position [0, 0]
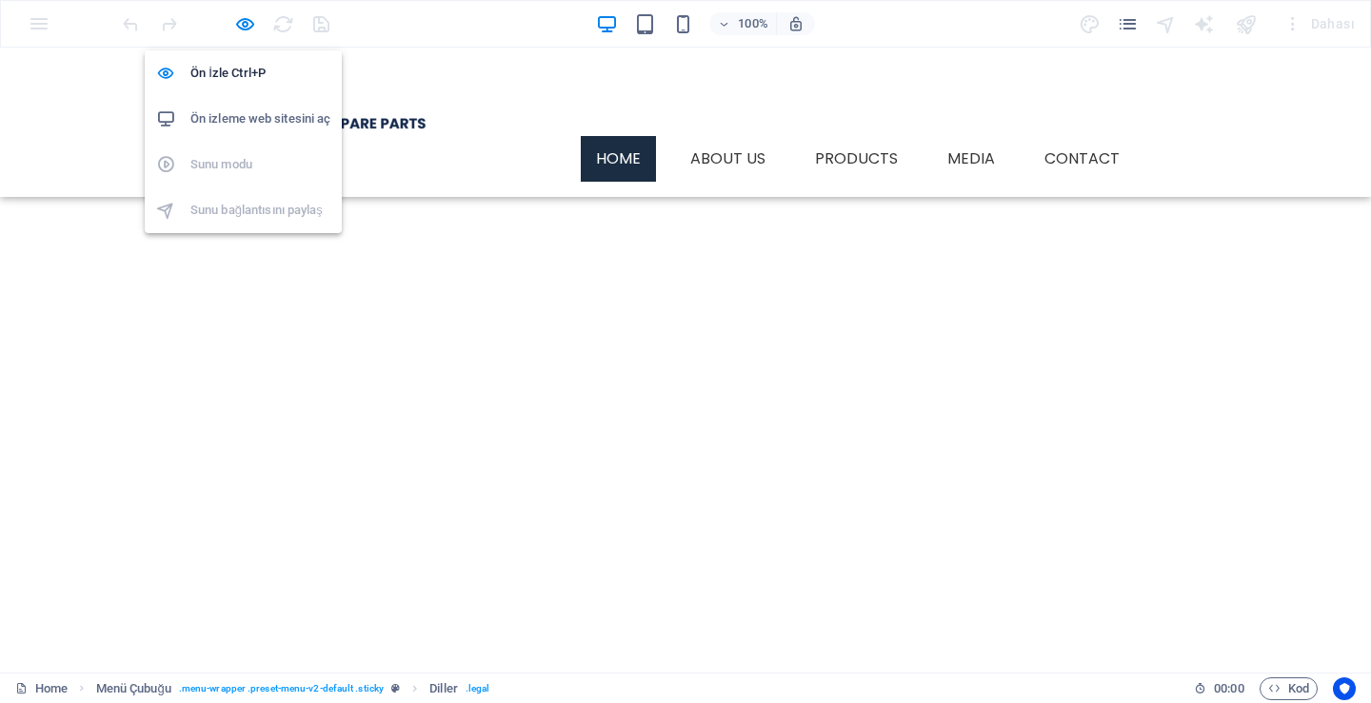
click at [231, 122] on h6 "Ön izleme web sitesini aç" at bounding box center [260, 119] width 140 height 23
click at [242, 21] on icon "button" at bounding box center [245, 24] width 22 height 22
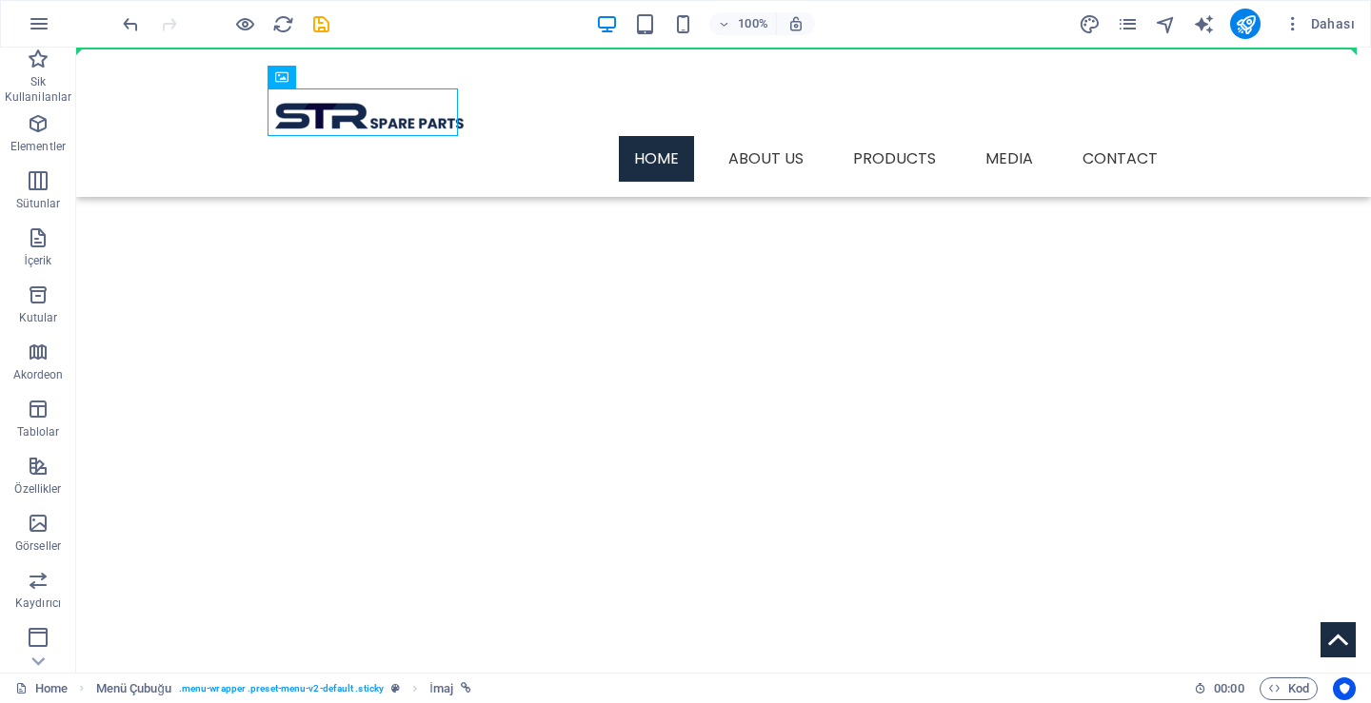
drag, startPoint x: 382, startPoint y: 126, endPoint x: 1260, endPoint y: 94, distance: 879.1
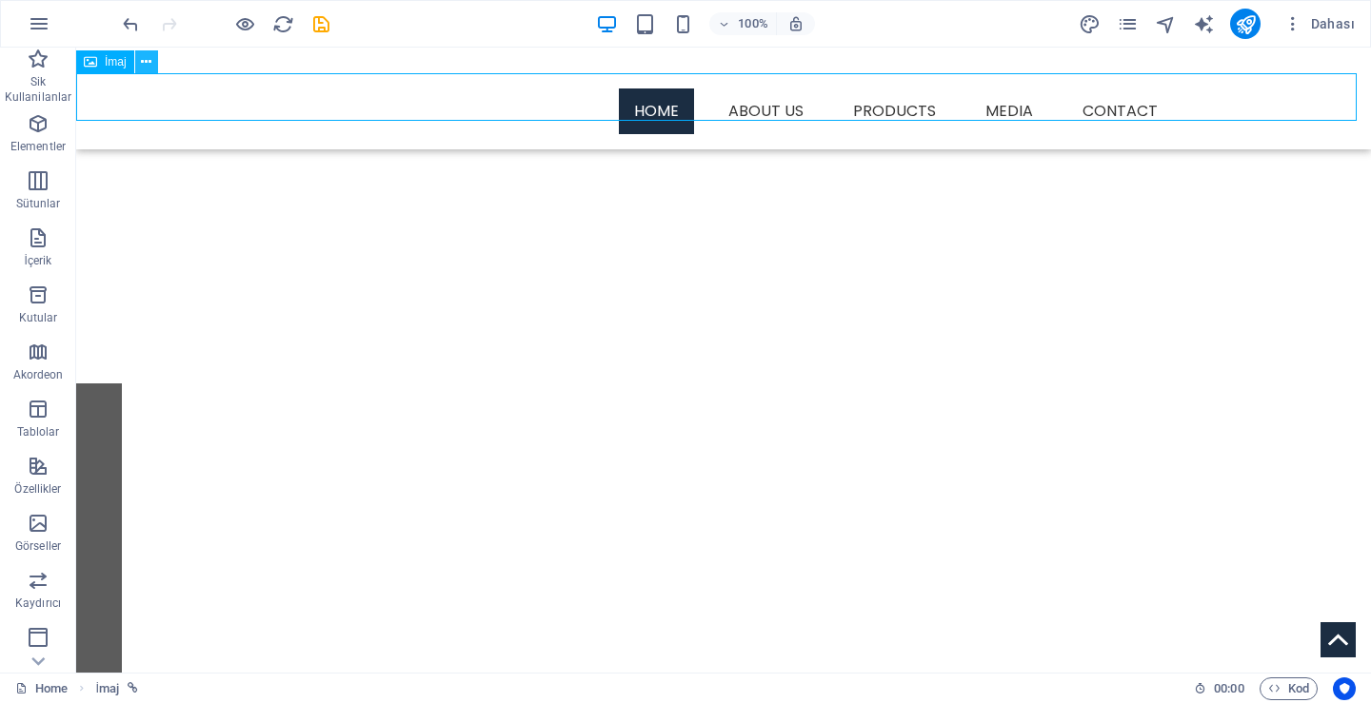
click at [149, 61] on icon at bounding box center [146, 62] width 10 height 20
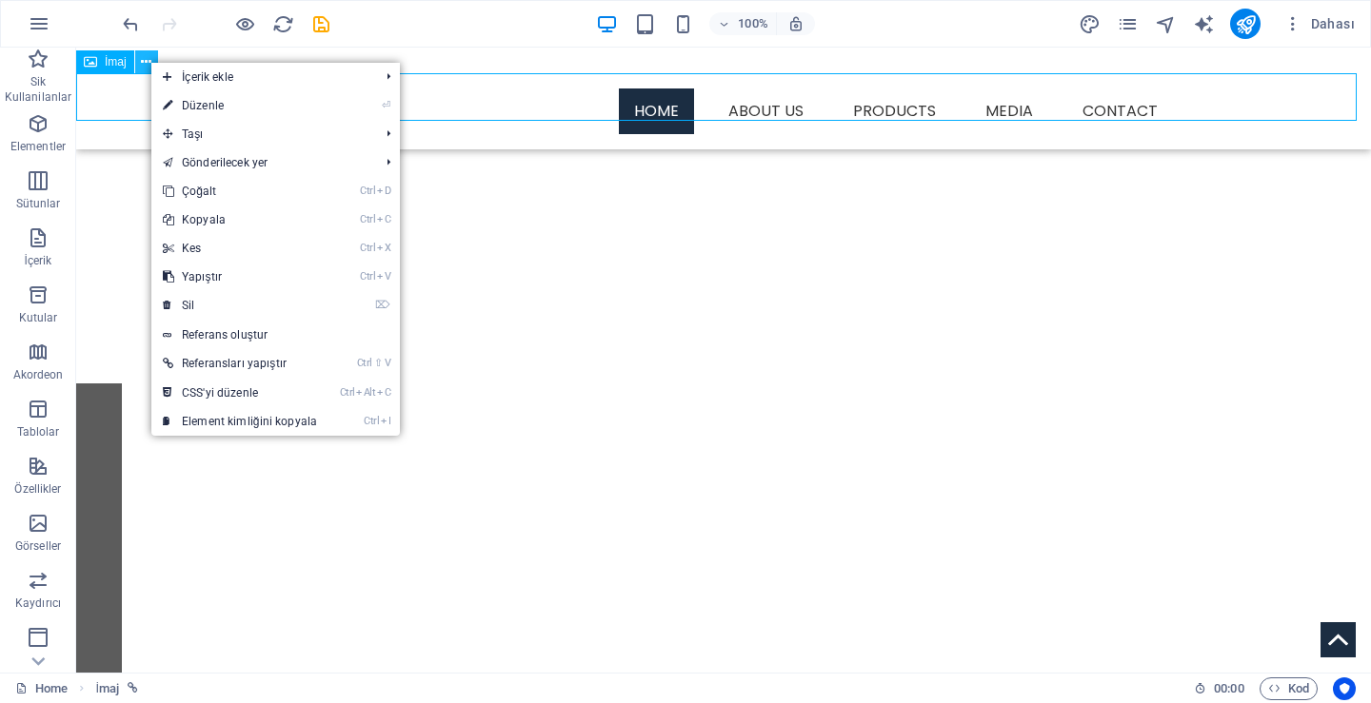
click at [149, 61] on icon at bounding box center [146, 62] width 10 height 20
click at [87, 62] on icon at bounding box center [90, 61] width 13 height 23
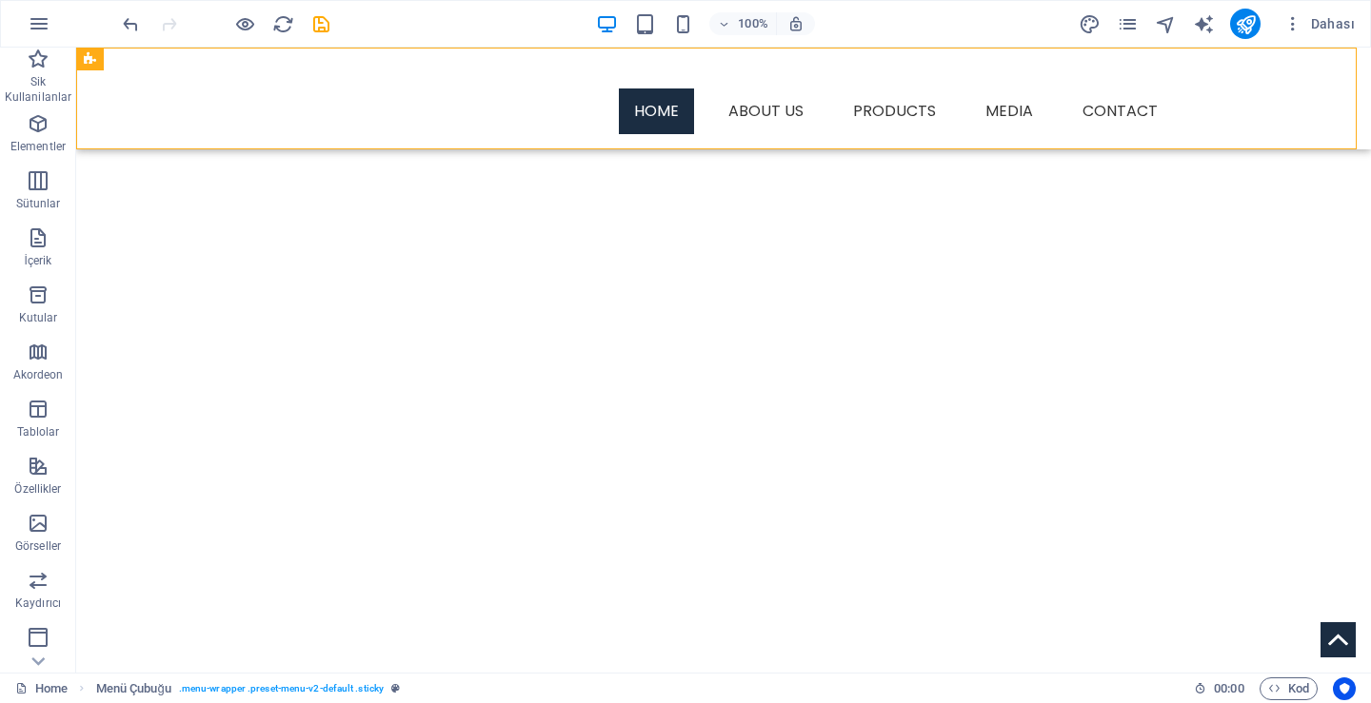
drag, startPoint x: 367, startPoint y: 109, endPoint x: 414, endPoint y: 122, distance: 48.5
click at [341, 58] on icon at bounding box center [341, 59] width 10 height 20
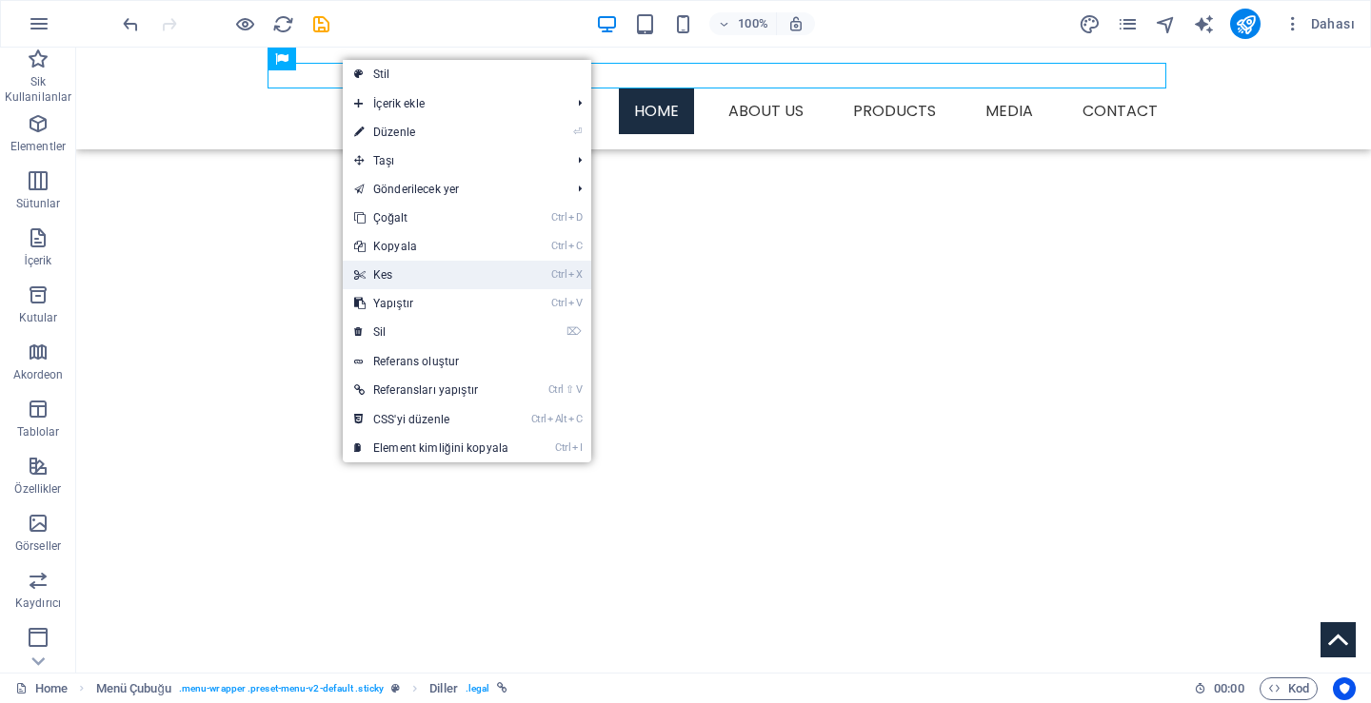
click at [398, 274] on link "Ctrl X Kes" at bounding box center [431, 275] width 177 height 29
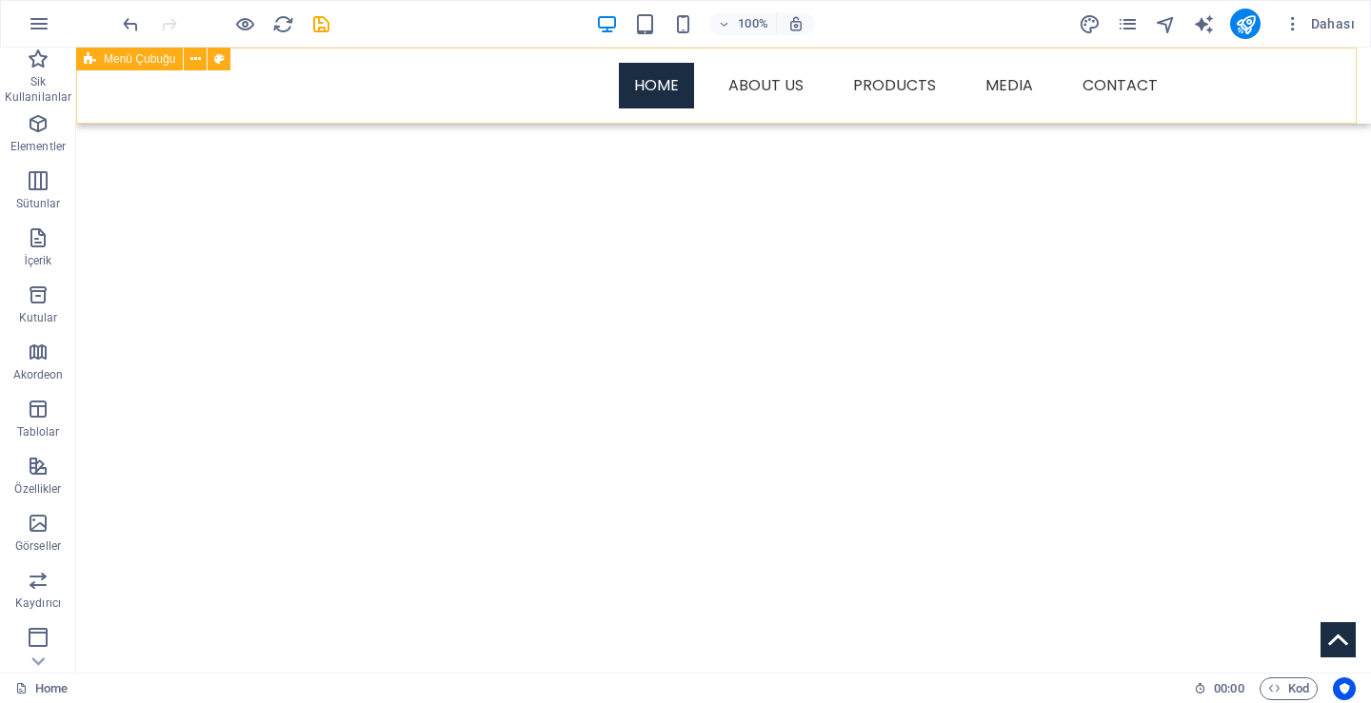
click at [1228, 60] on div "Menu Home About Us Products BMC Products Otokar Produts Media Contact" at bounding box center [723, 86] width 1294 height 76
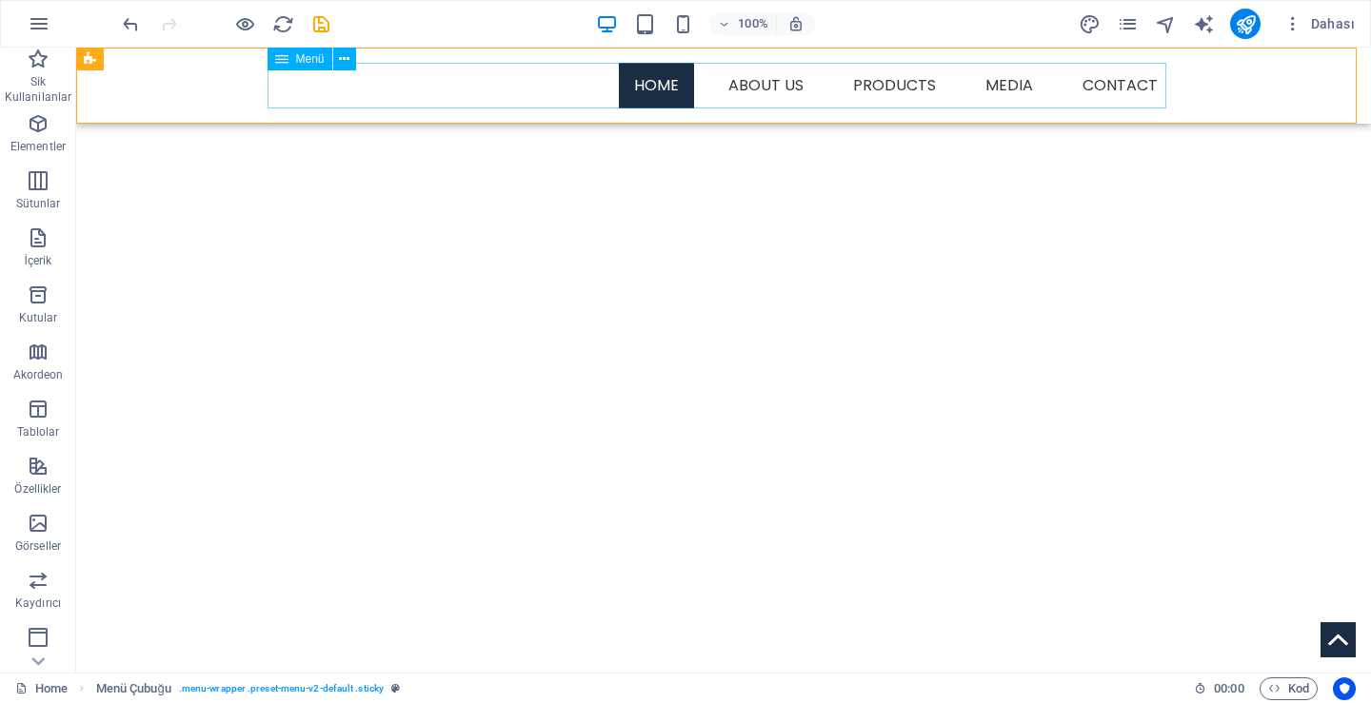
click at [1162, 69] on nav "Home About Us Products BMC Products Otokar Produts Media Contact" at bounding box center [723, 86] width 899 height 46
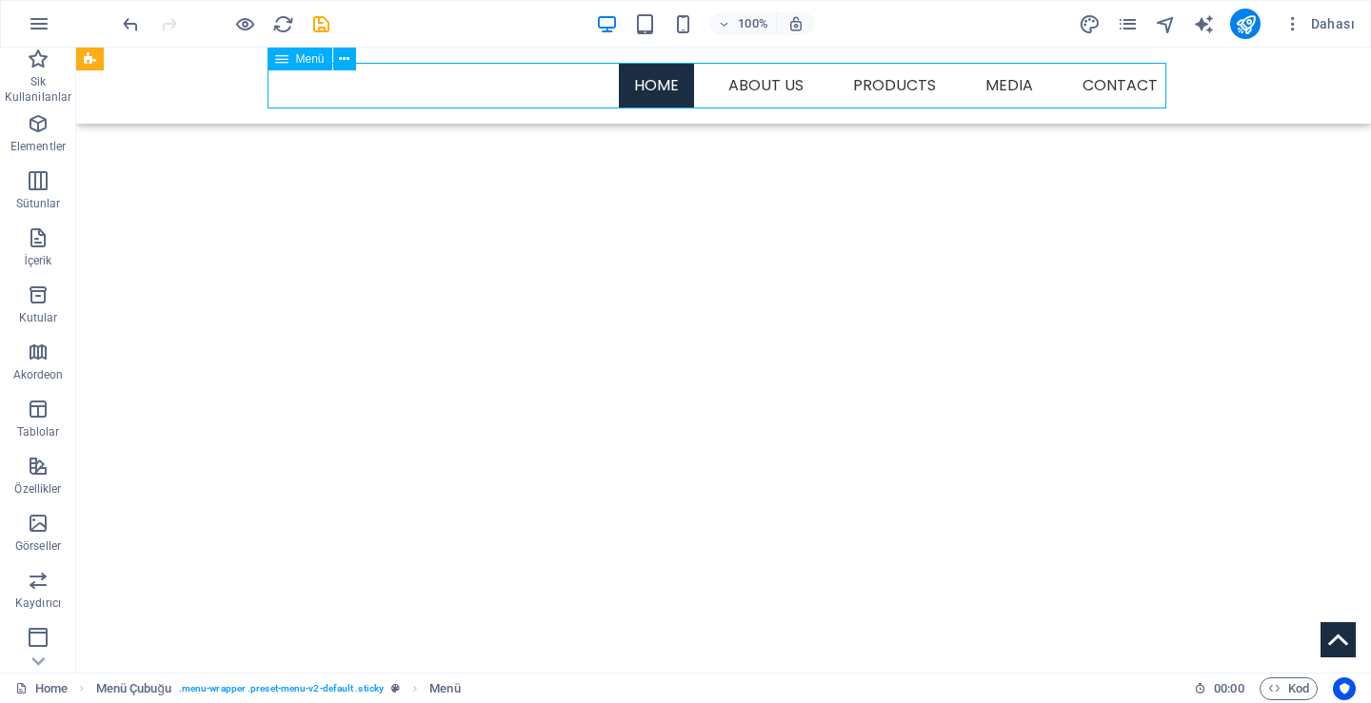
click at [1155, 84] on nav "Home About Us Products BMC Products Otokar Produts Media Contact" at bounding box center [723, 86] width 899 height 46
click at [1187, 84] on div "Menu Home About Us Products BMC Products Otokar Produts Media Contact" at bounding box center [723, 86] width 1294 height 76
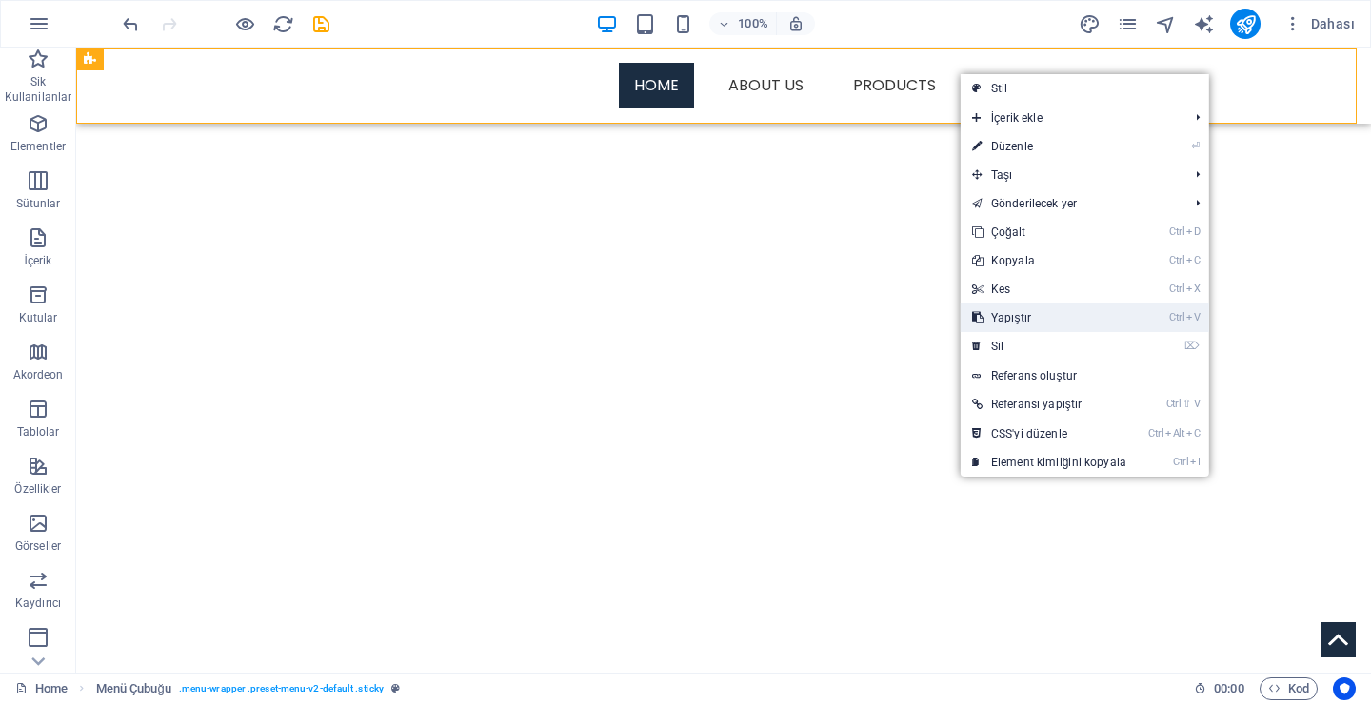
click at [1039, 317] on link "Ctrl V Yapıştır" at bounding box center [1048, 318] width 177 height 29
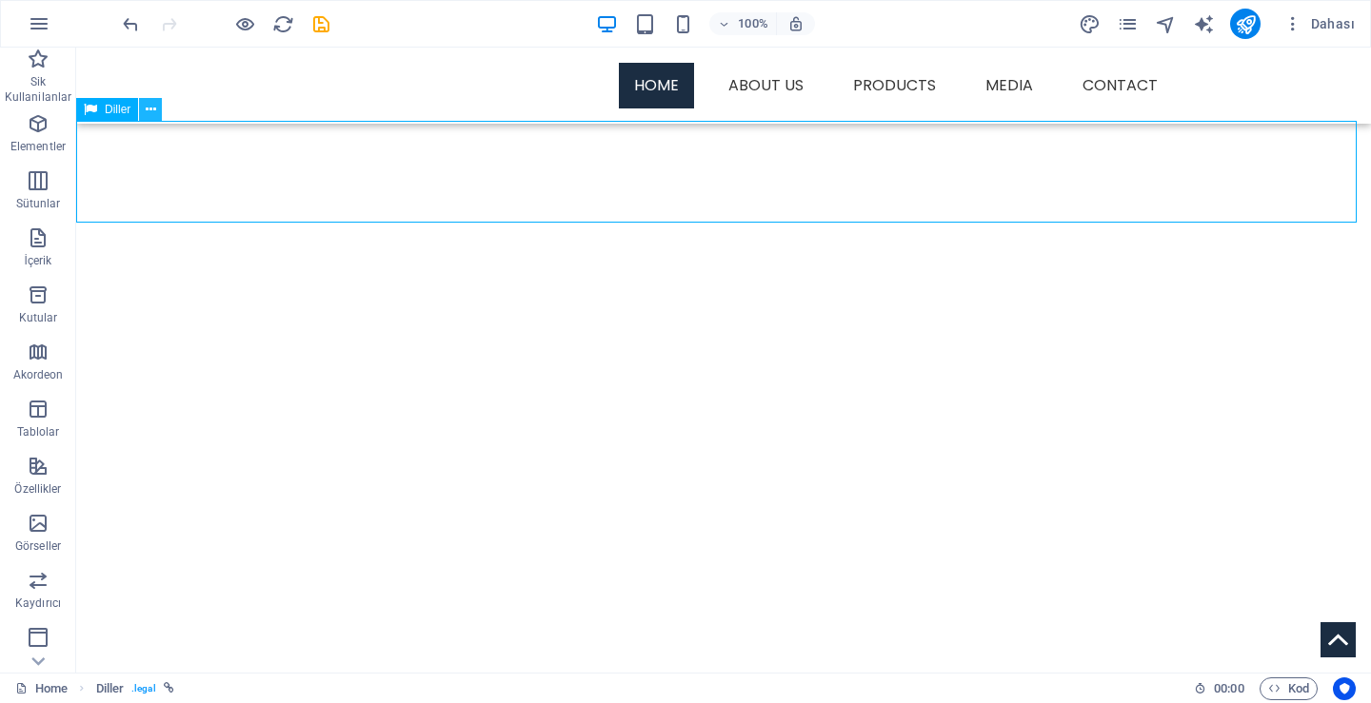
click at [144, 109] on button at bounding box center [150, 109] width 23 height 23
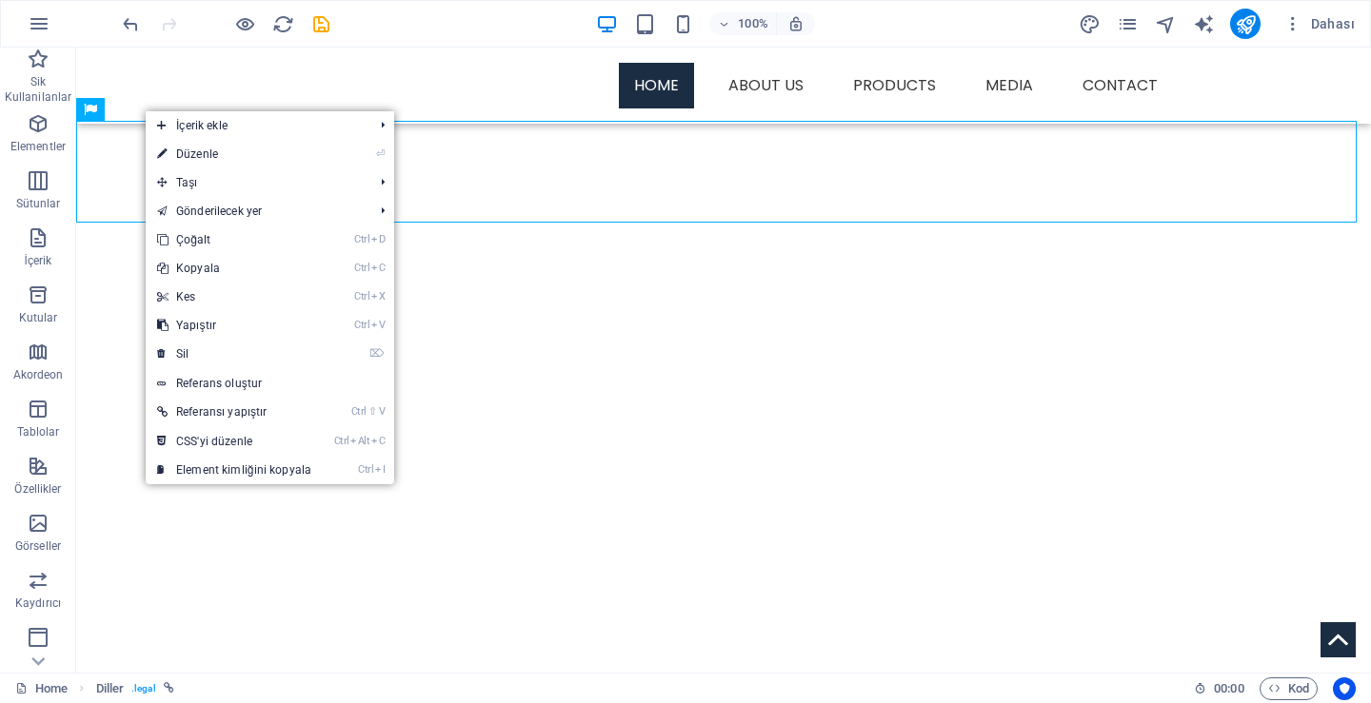
click at [202, 153] on link "⏎ Düzenle" at bounding box center [234, 154] width 177 height 29
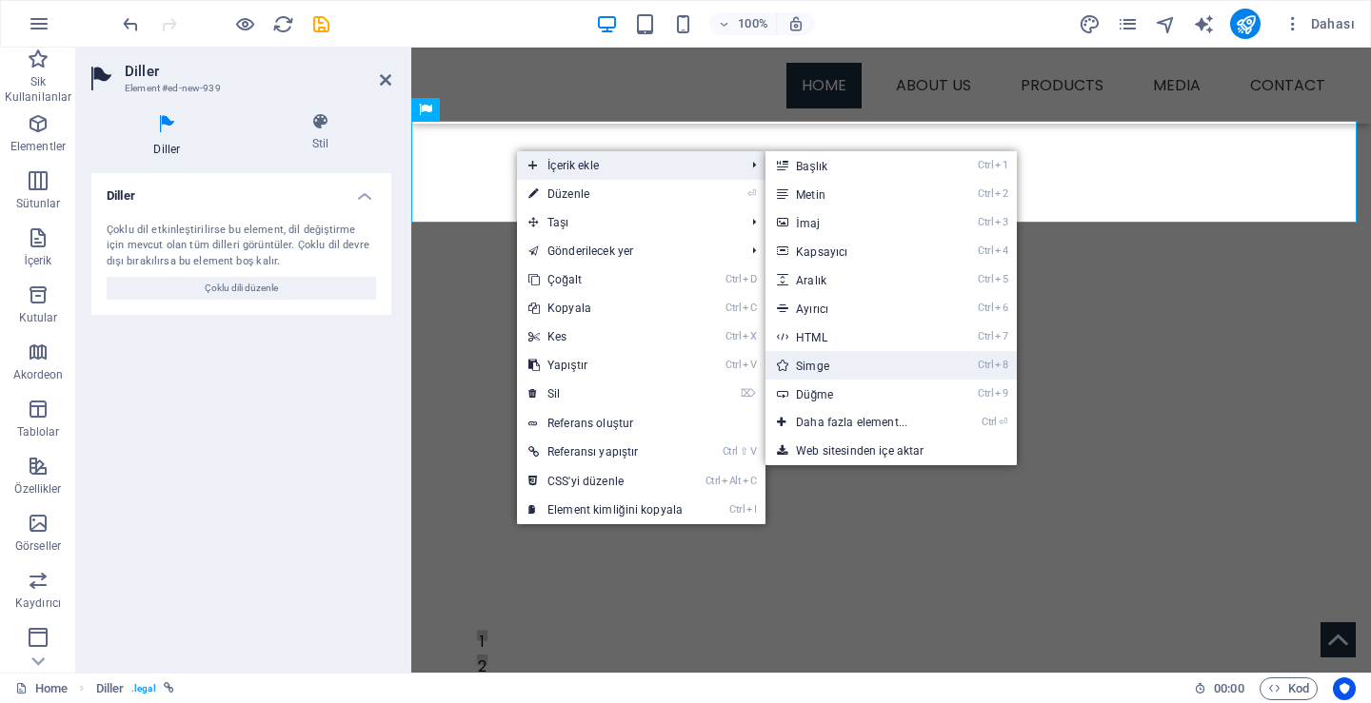
drag, startPoint x: 866, startPoint y: 369, endPoint x: 449, endPoint y: 319, distance: 419.9
click at [866, 369] on link "Ctrl 8 Simge" at bounding box center [855, 365] width 180 height 29
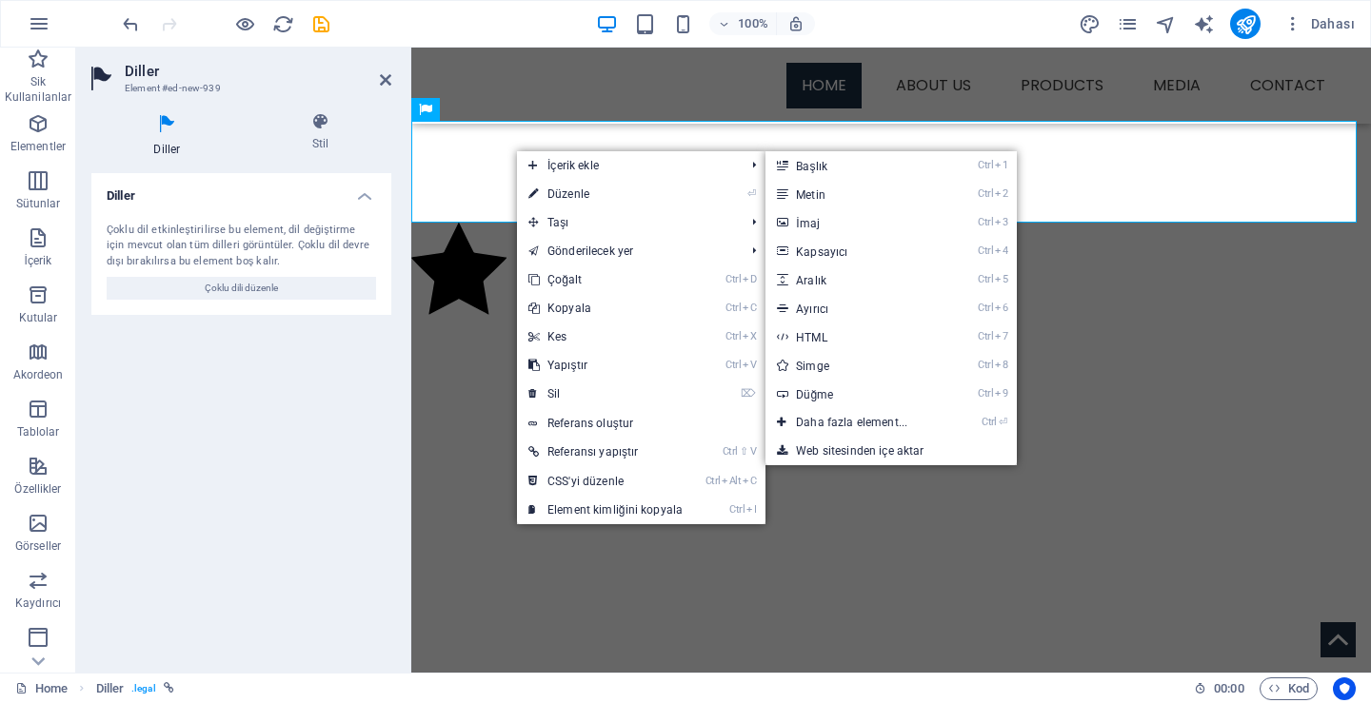
select select "xMidYMid"
select select "px"
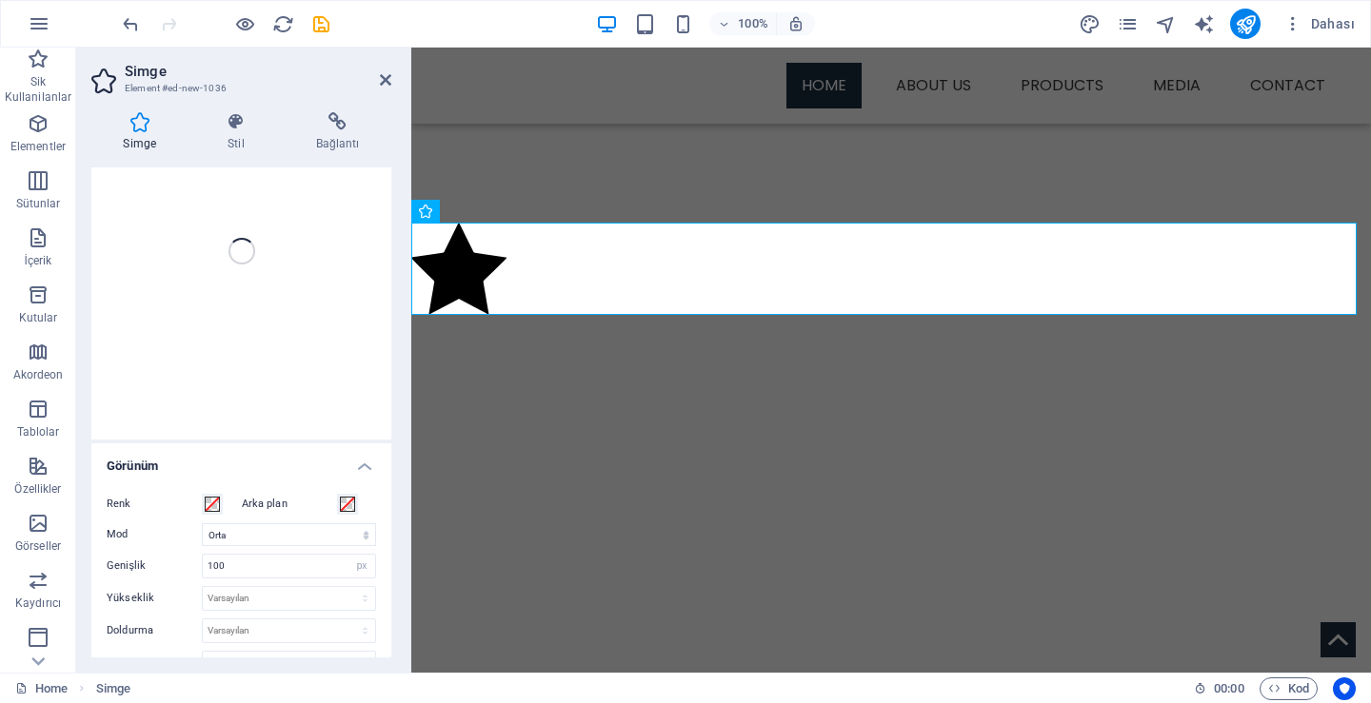
scroll to position [128, 0]
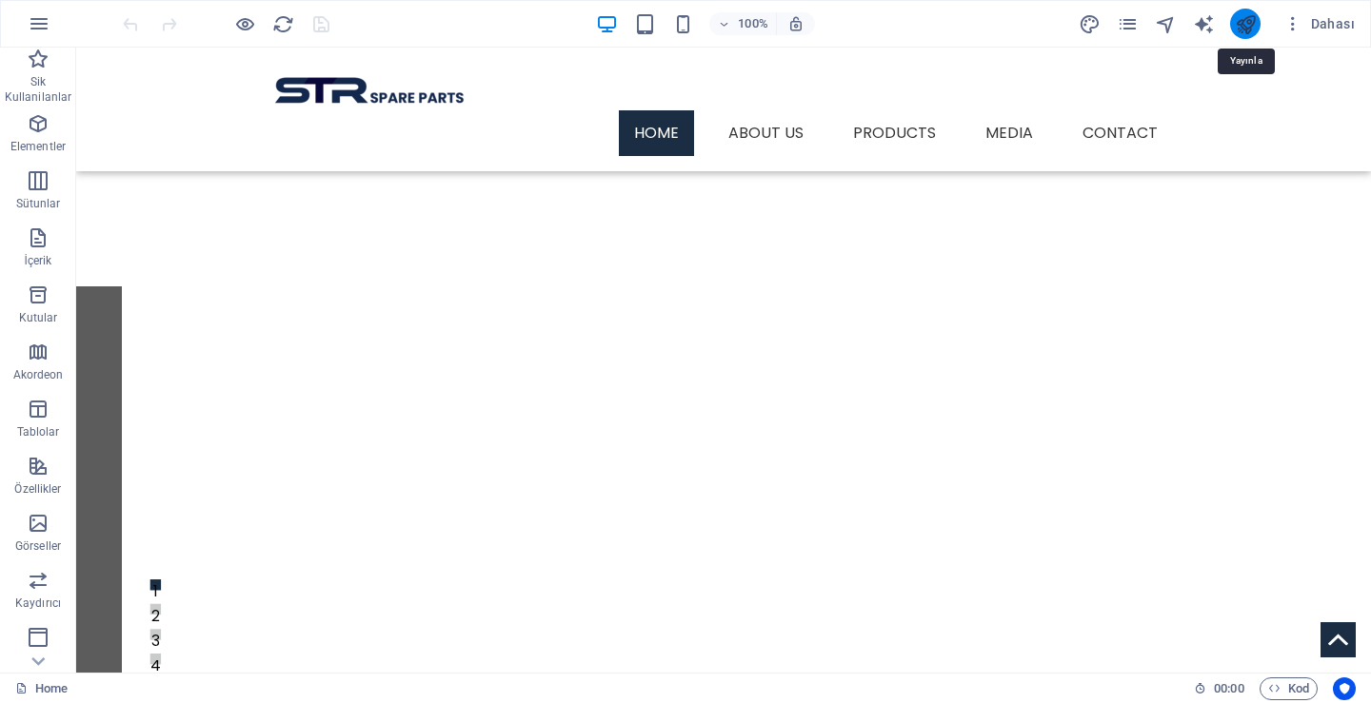
click at [1243, 25] on icon "publish" at bounding box center [1245, 24] width 22 height 22
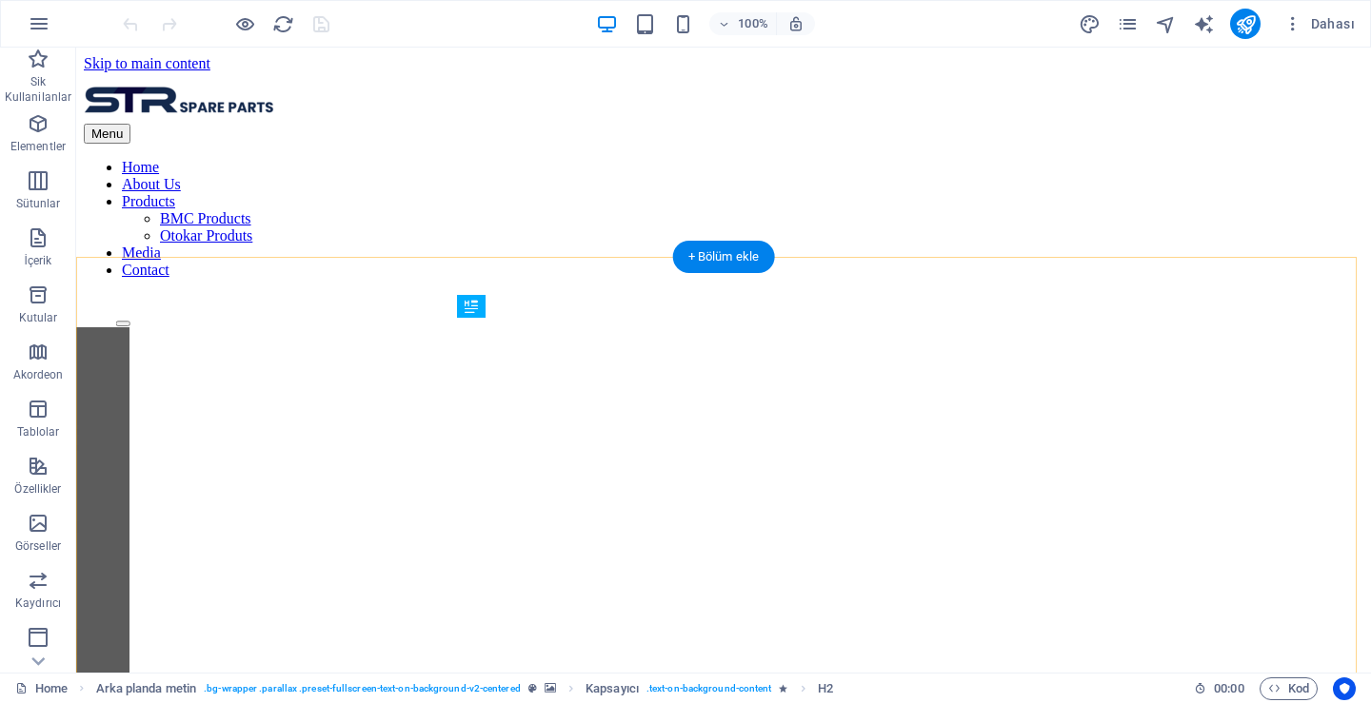
scroll to position [437, 0]
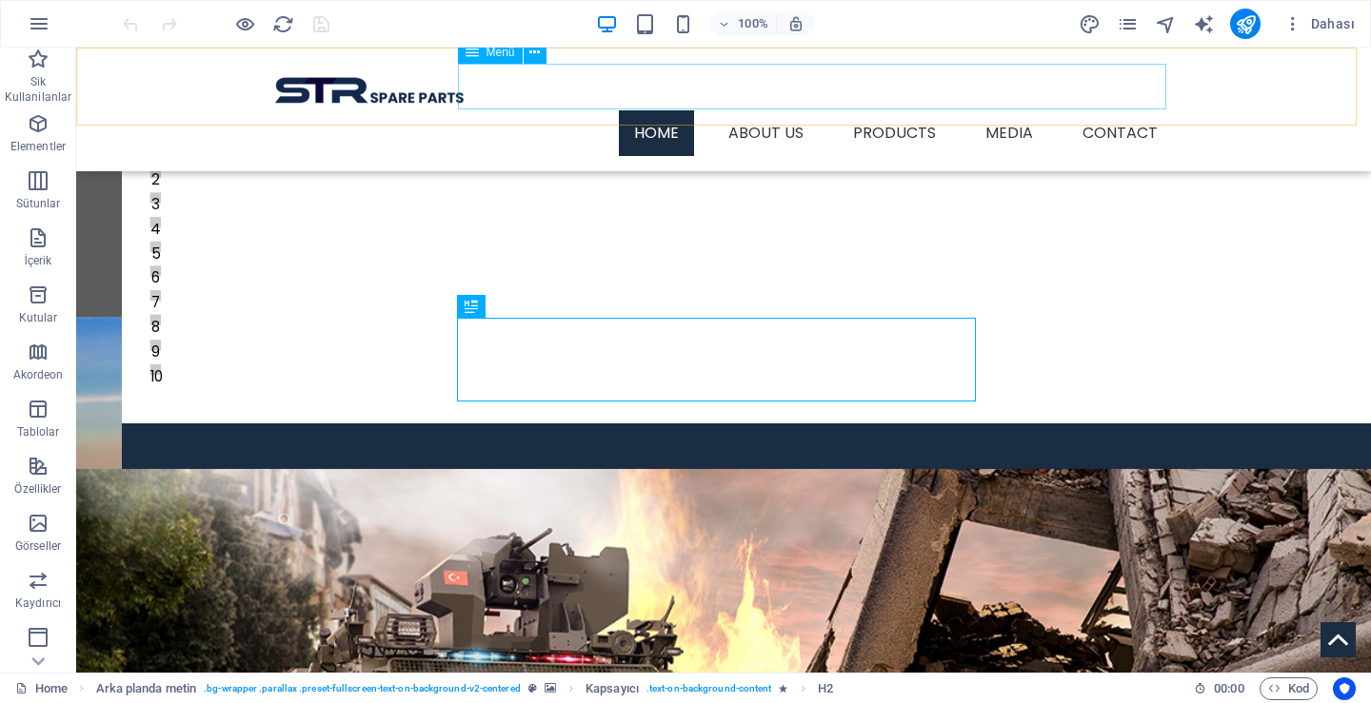
click at [1114, 110] on nav "Home About Us Products BMC Products Otokar Produts Media Contact" at bounding box center [723, 133] width 899 height 46
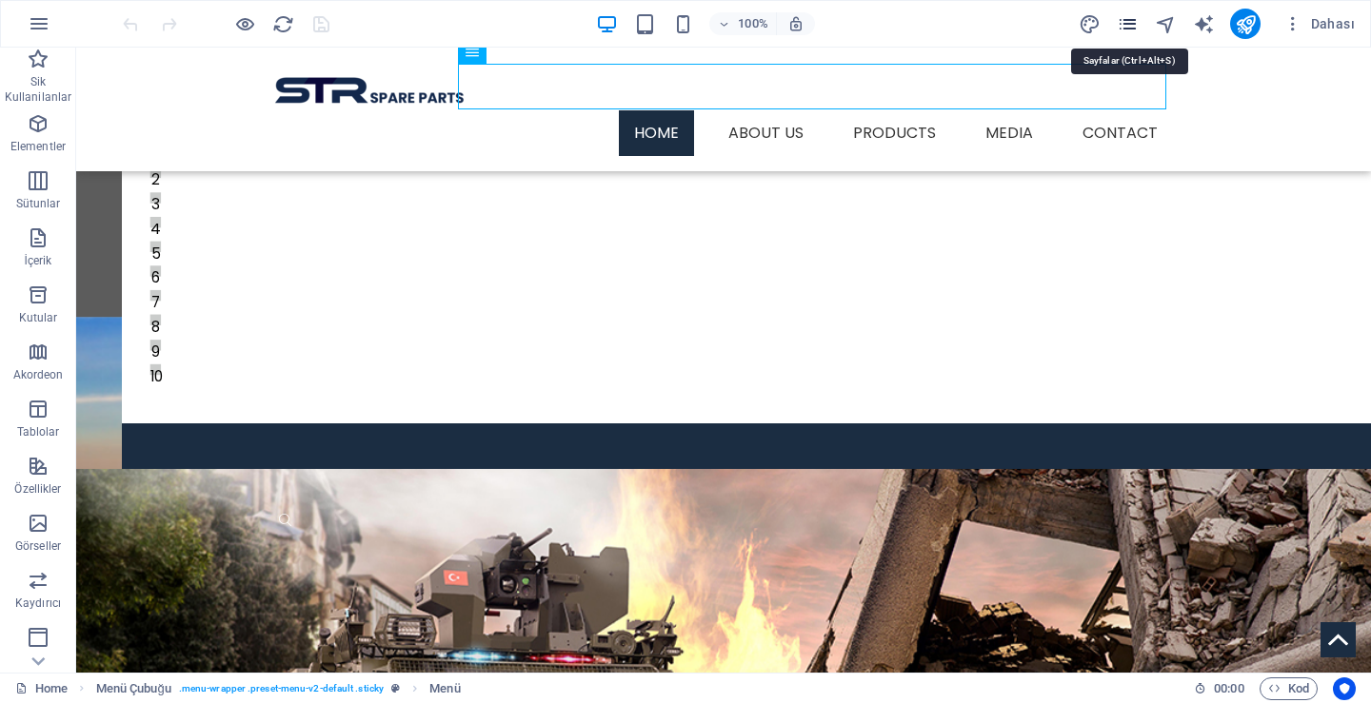
click at [1124, 26] on icon "pages" at bounding box center [1127, 24] width 22 height 22
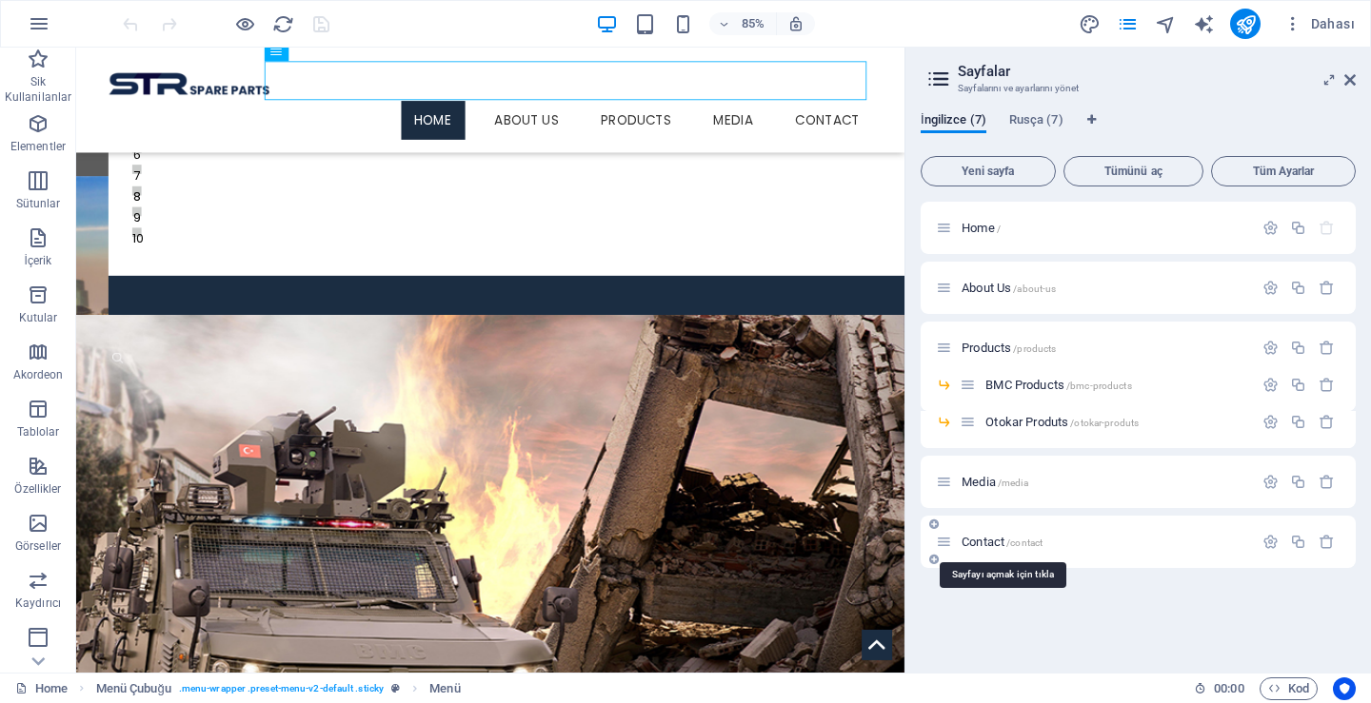
click at [997, 540] on span "Contact /contact" at bounding box center [1001, 542] width 81 height 14
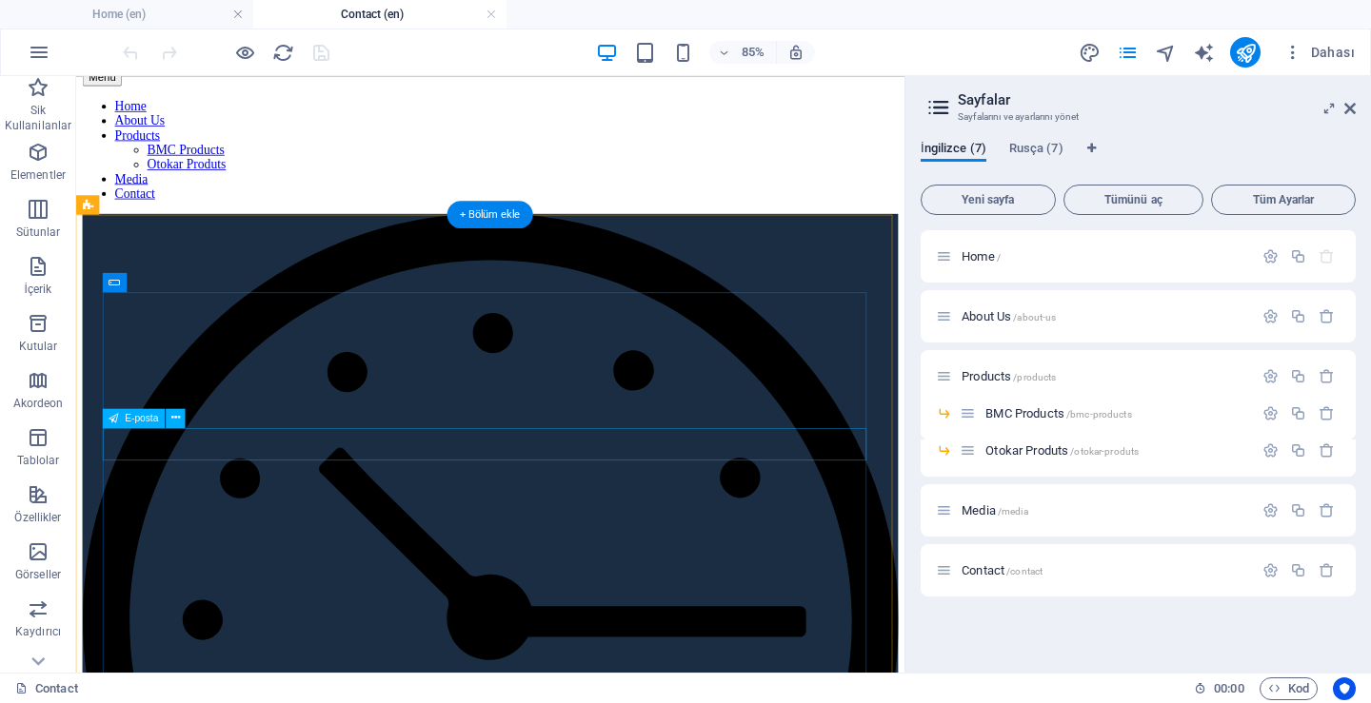
scroll to position [0, 0]
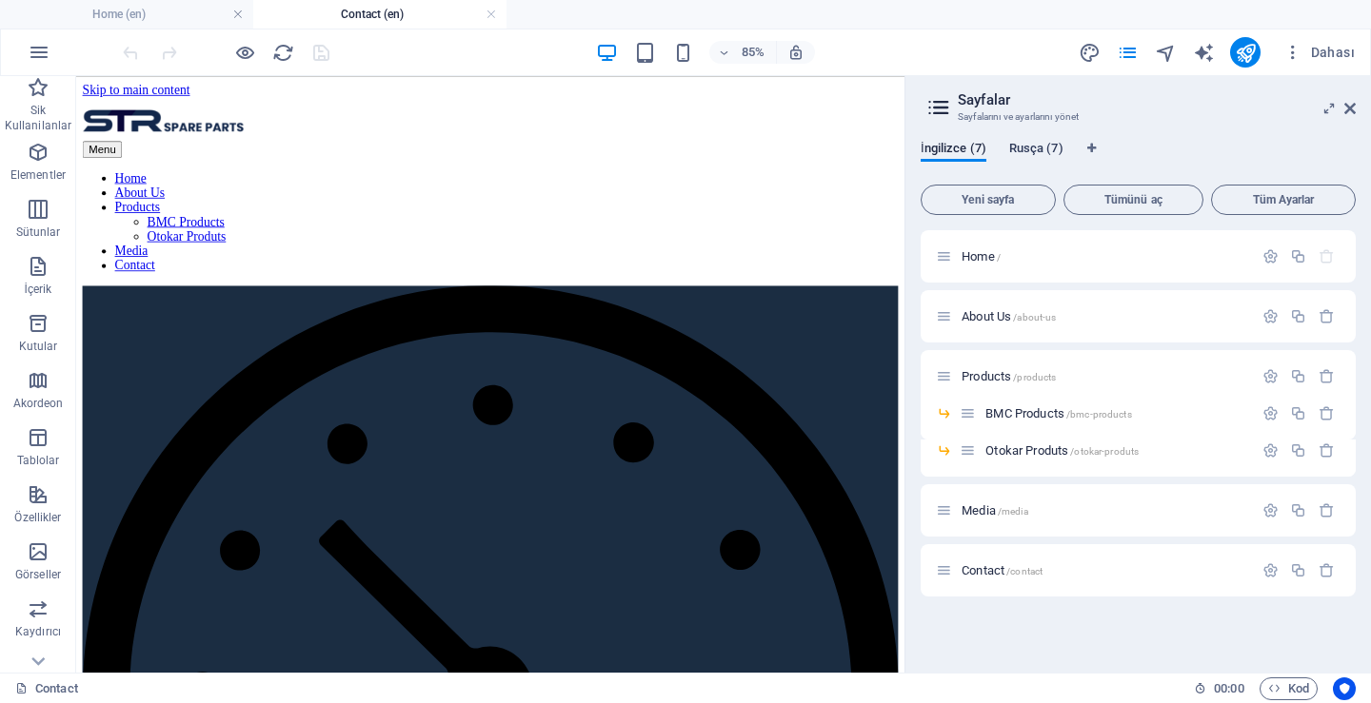
click at [1035, 147] on span "Rusça (7)" at bounding box center [1036, 150] width 54 height 27
click at [1244, 57] on icon "publish" at bounding box center [1245, 53] width 22 height 22
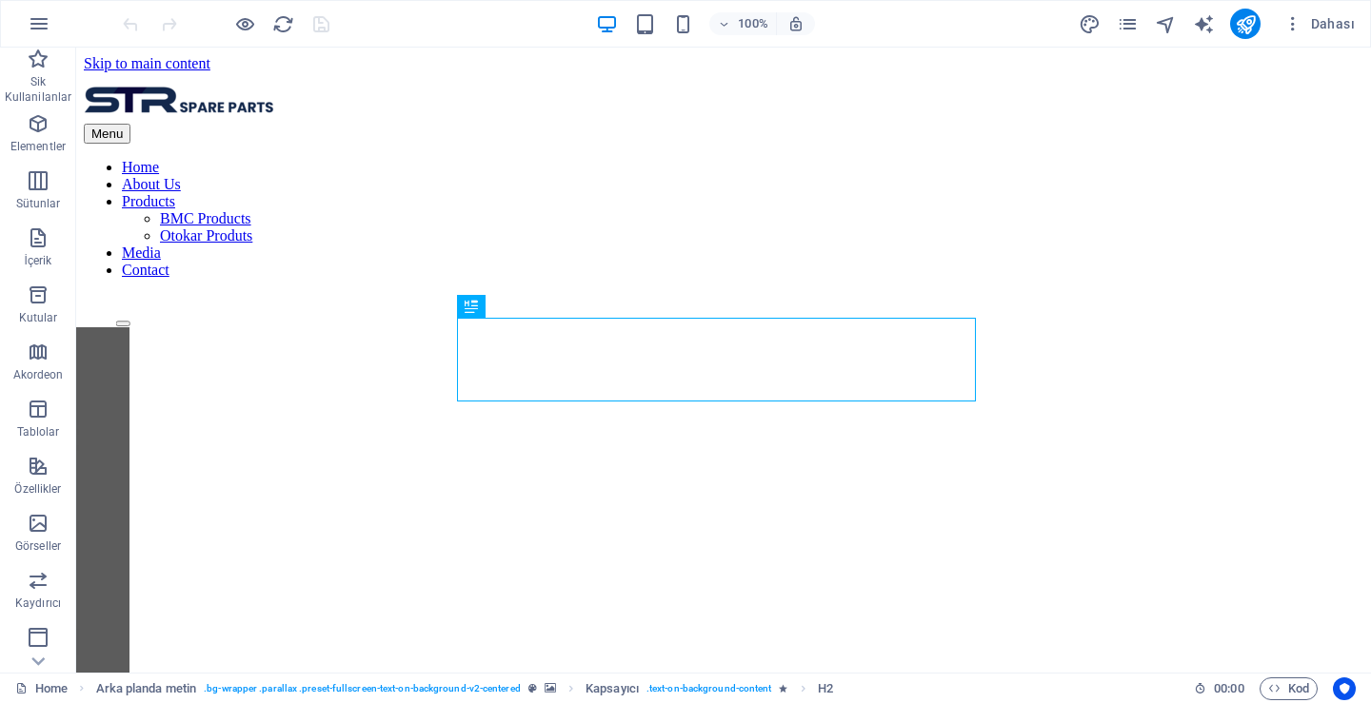
scroll to position [437, 0]
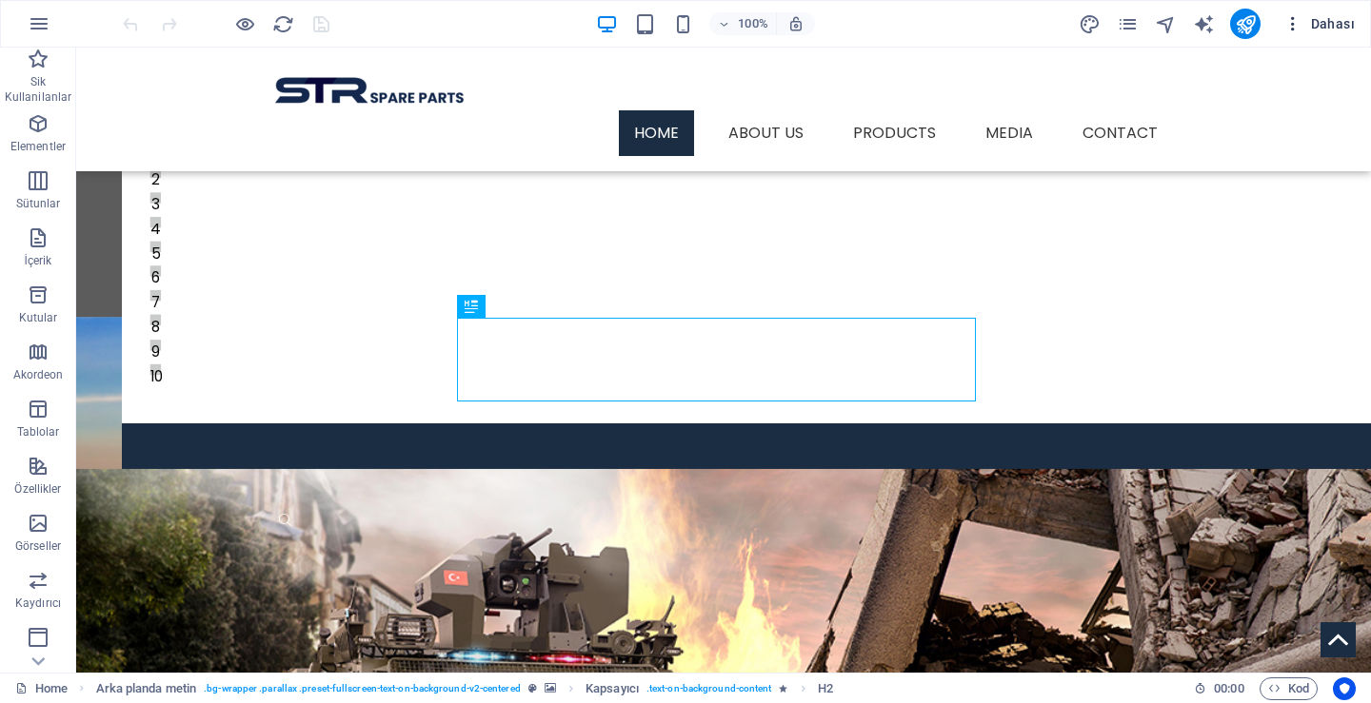
click at [1282, 27] on button "Dahası" at bounding box center [1318, 24] width 87 height 30
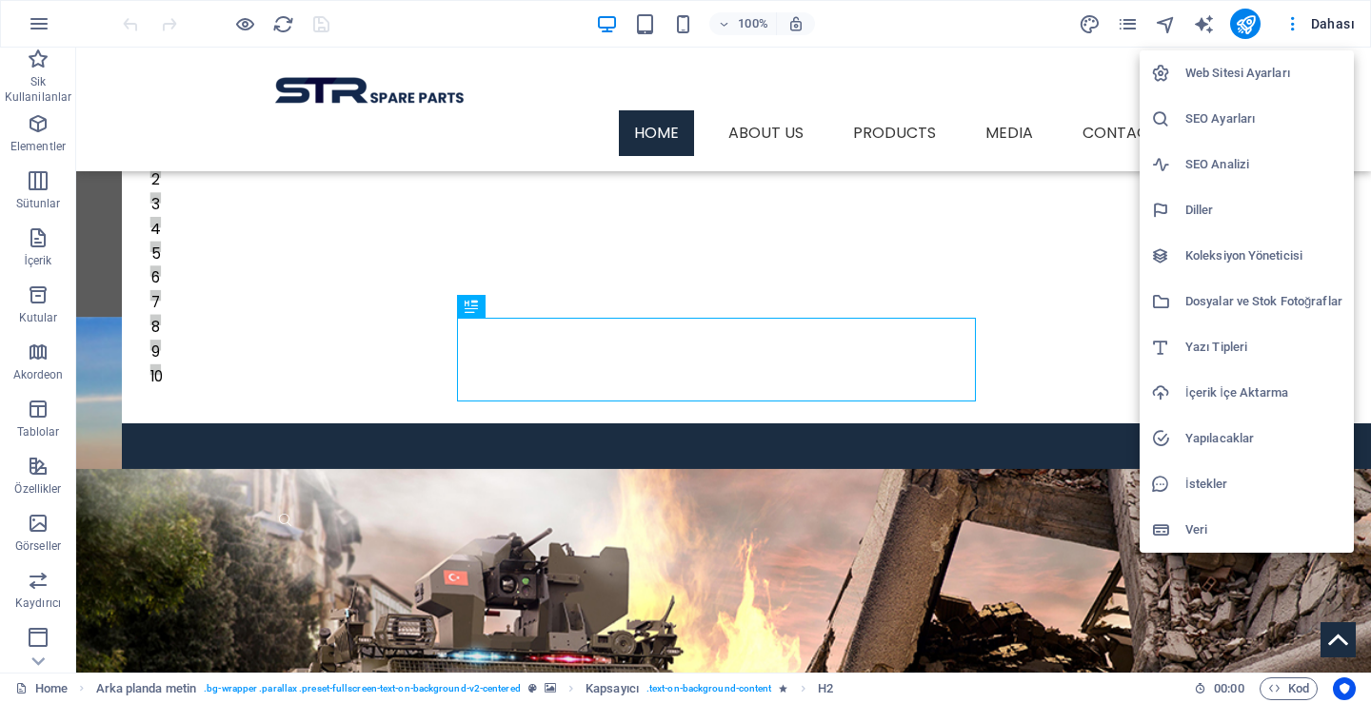
click at [1199, 201] on h6 "Diller" at bounding box center [1263, 210] width 157 height 23
select select "72"
select select "134"
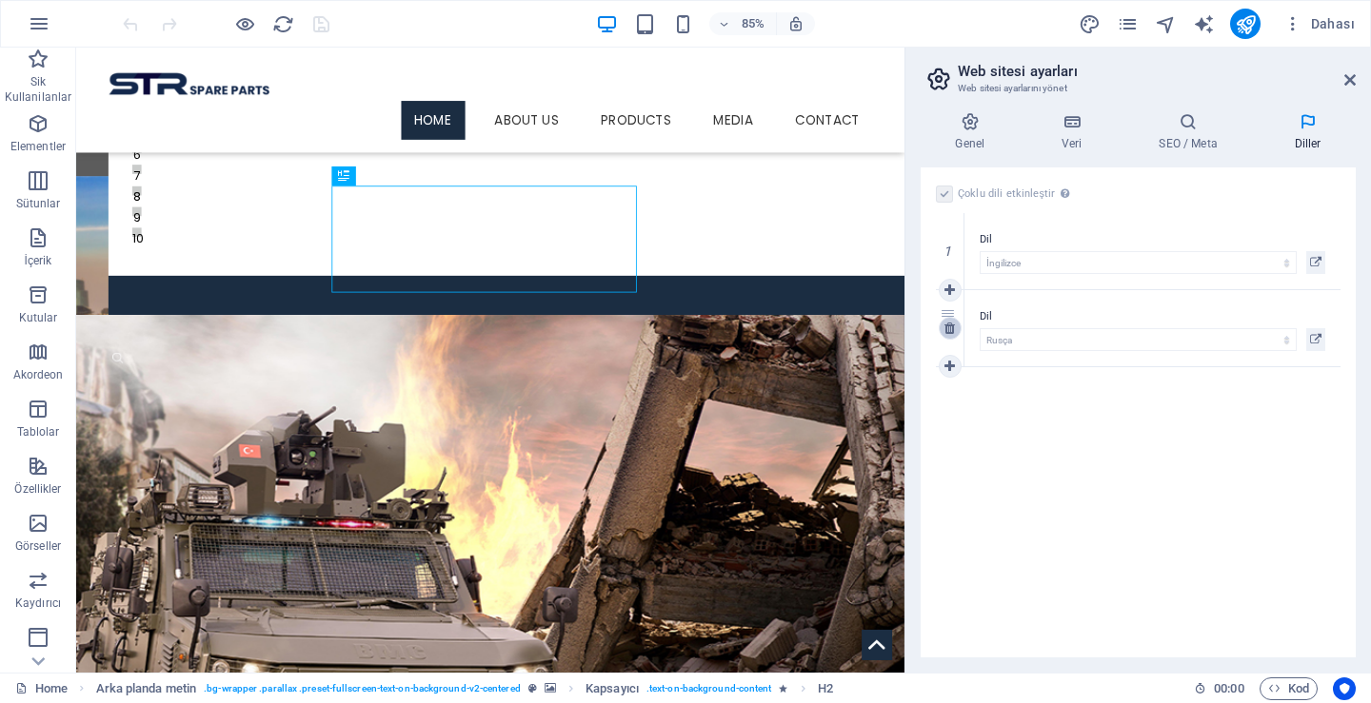
click at [950, 335] on link at bounding box center [949, 328] width 23 height 23
click at [317, 24] on icon "save" at bounding box center [321, 24] width 22 height 22
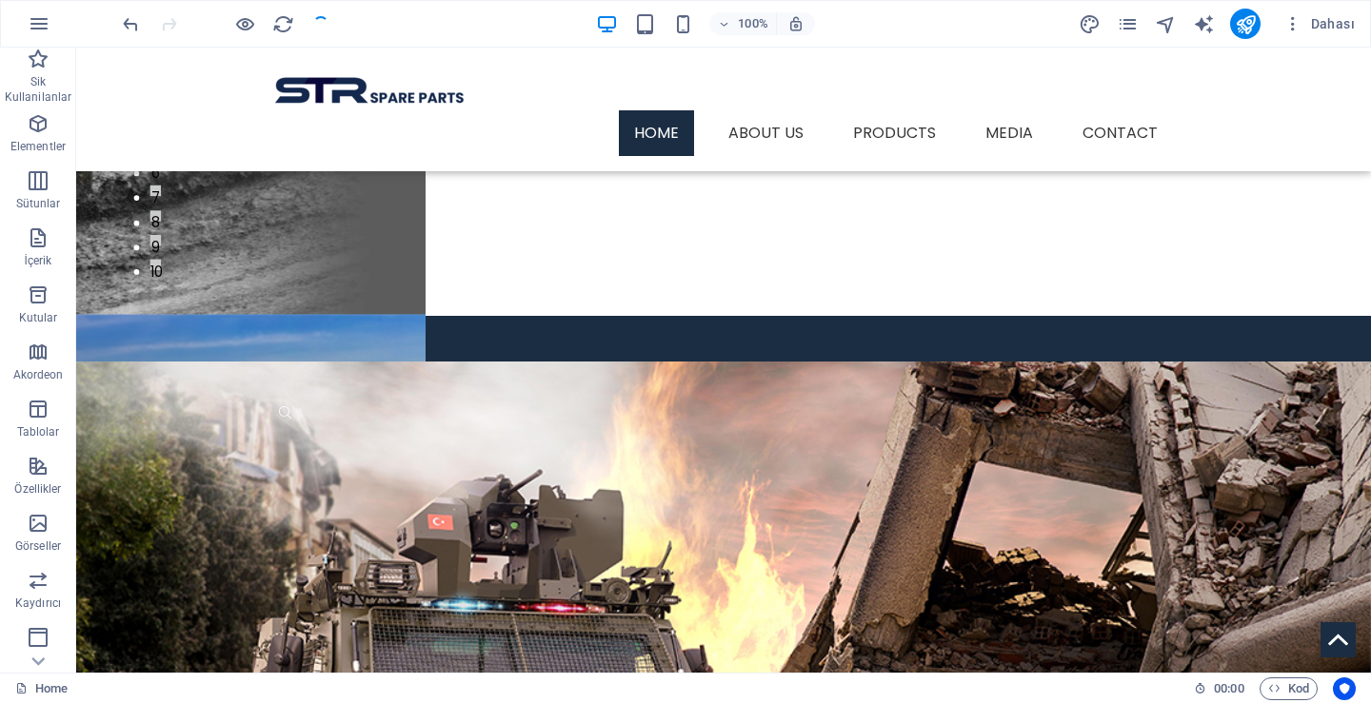
scroll to position [544, 0]
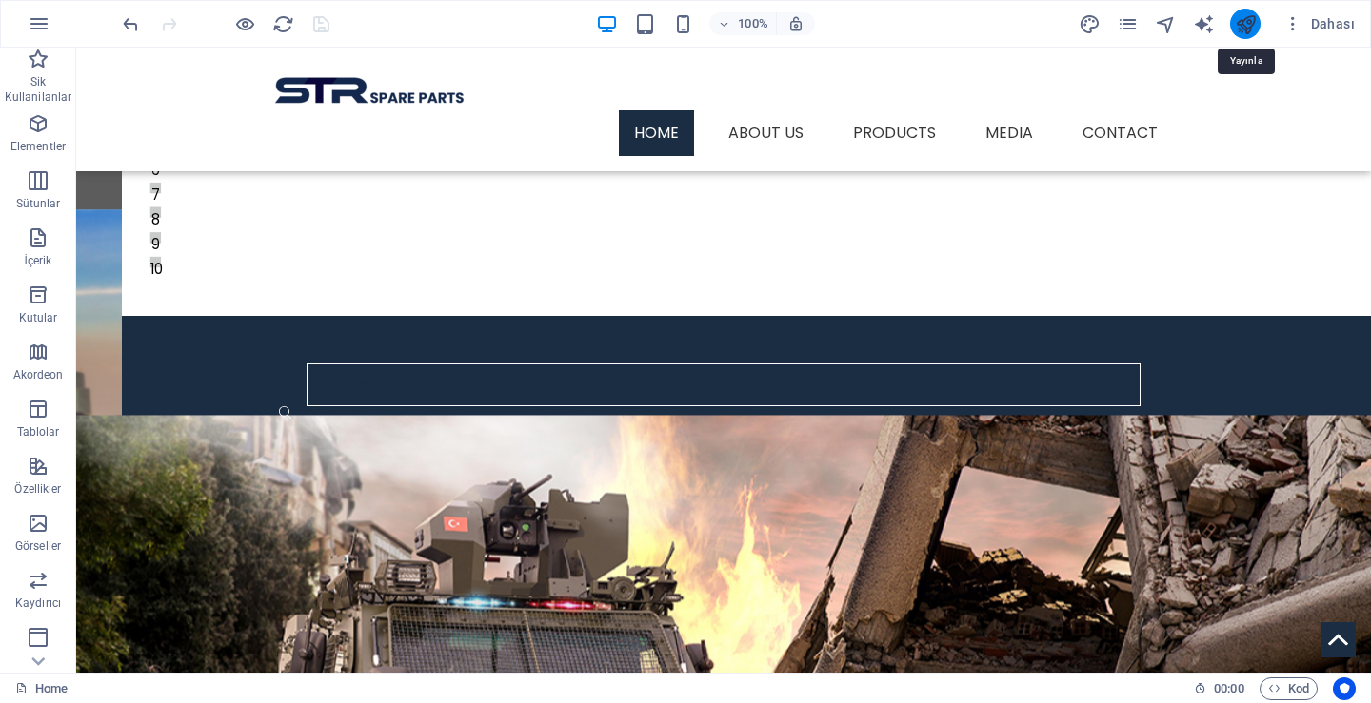
click at [1254, 17] on icon "publish" at bounding box center [1245, 24] width 22 height 22
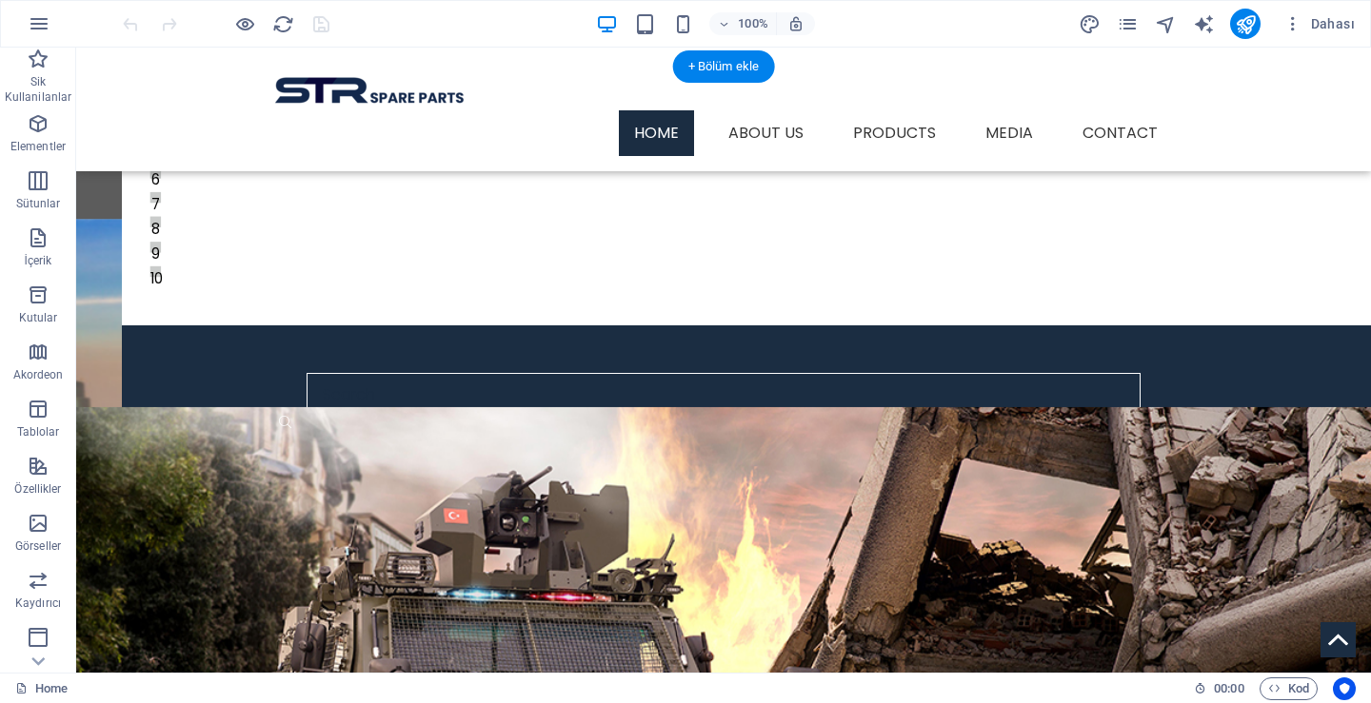
scroll to position [437, 0]
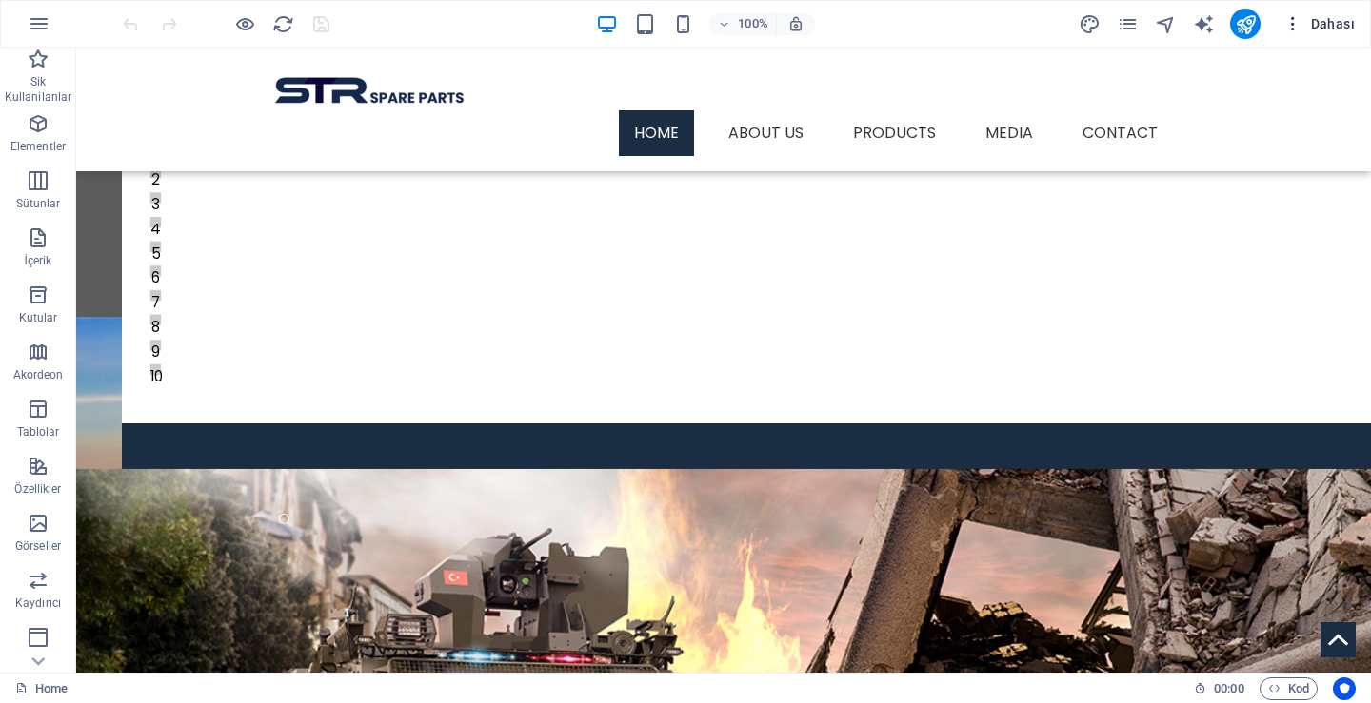
click at [1286, 23] on icon "button" at bounding box center [1292, 23] width 19 height 19
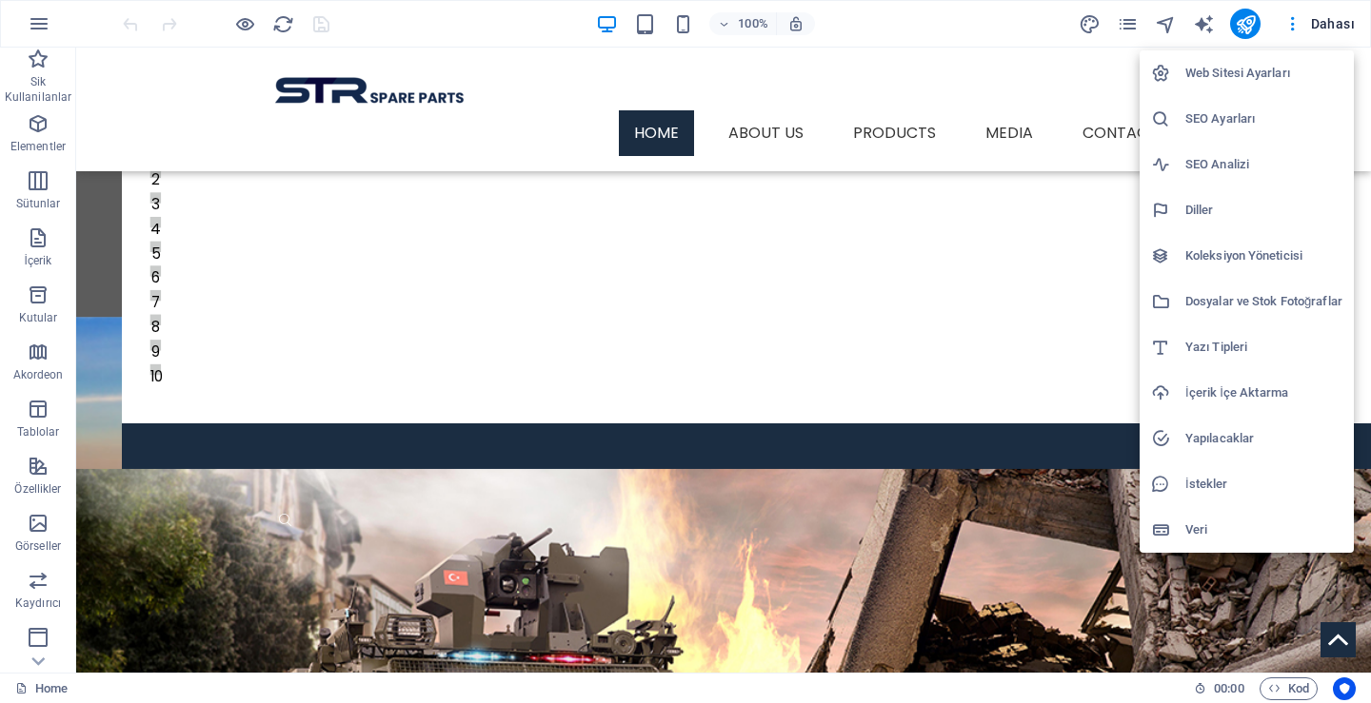
click at [1292, 26] on div at bounding box center [685, 351] width 1371 height 703
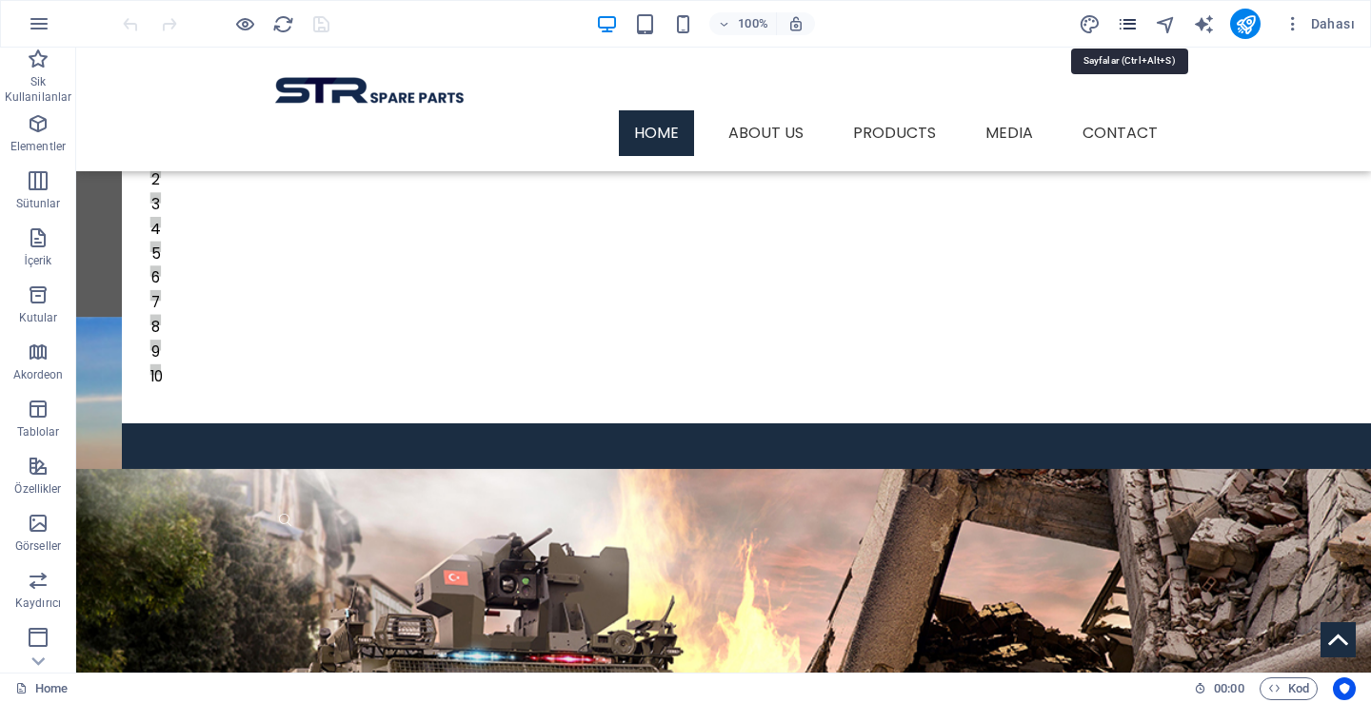
click at [1125, 25] on icon "pages" at bounding box center [1127, 24] width 22 height 22
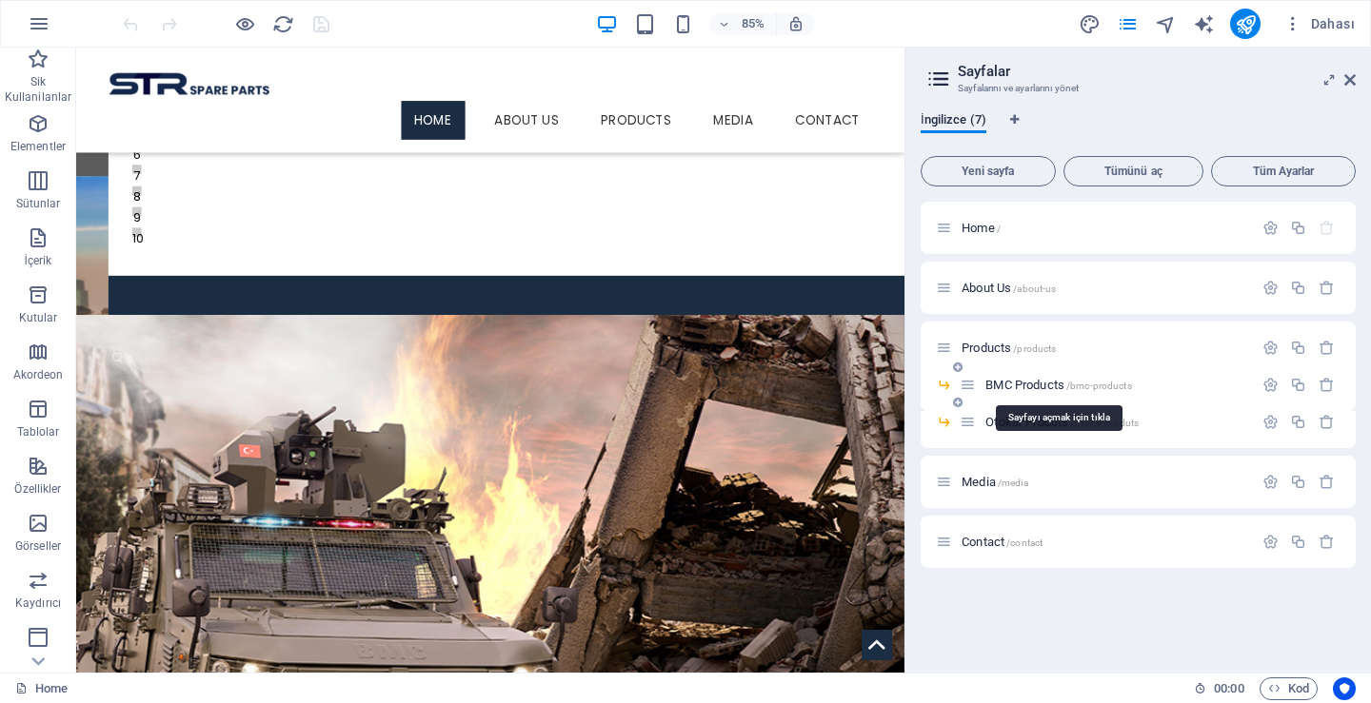
click at [1015, 384] on span "BMC Products /bmc-products" at bounding box center [1058, 385] width 146 height 14
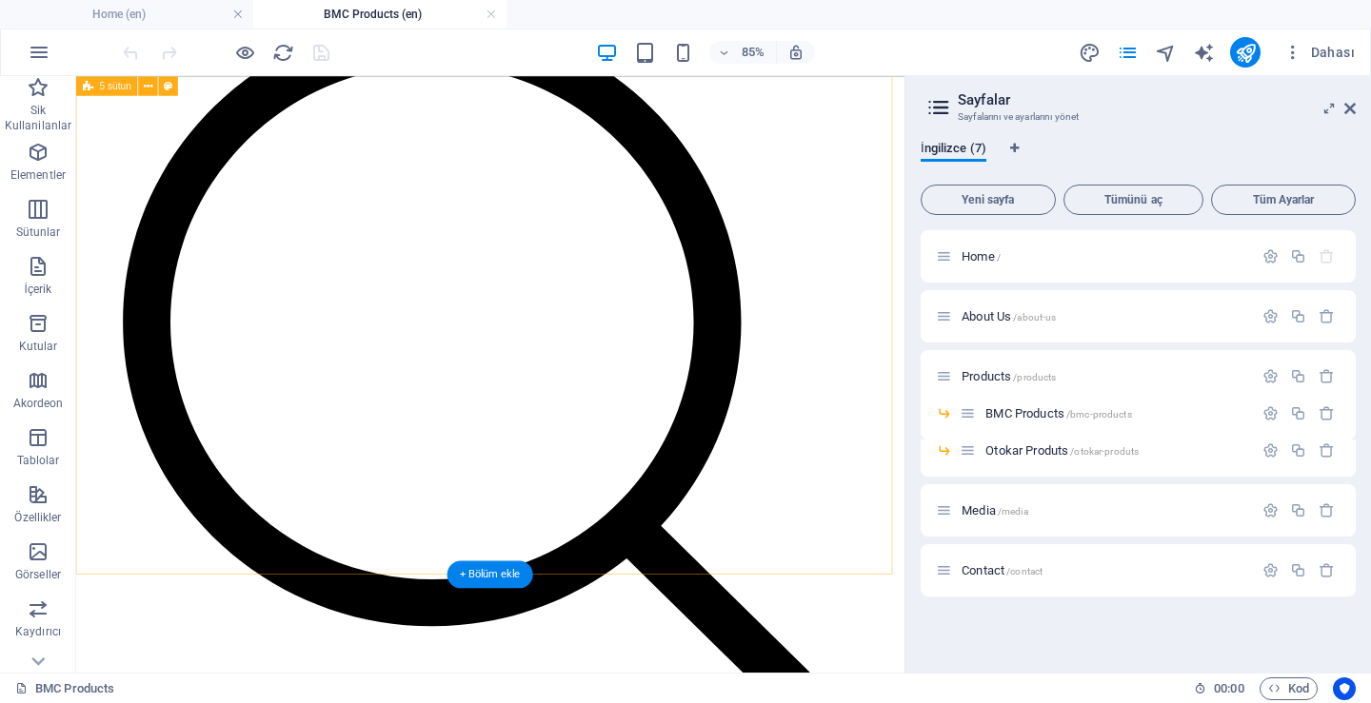
scroll to position [381, 0]
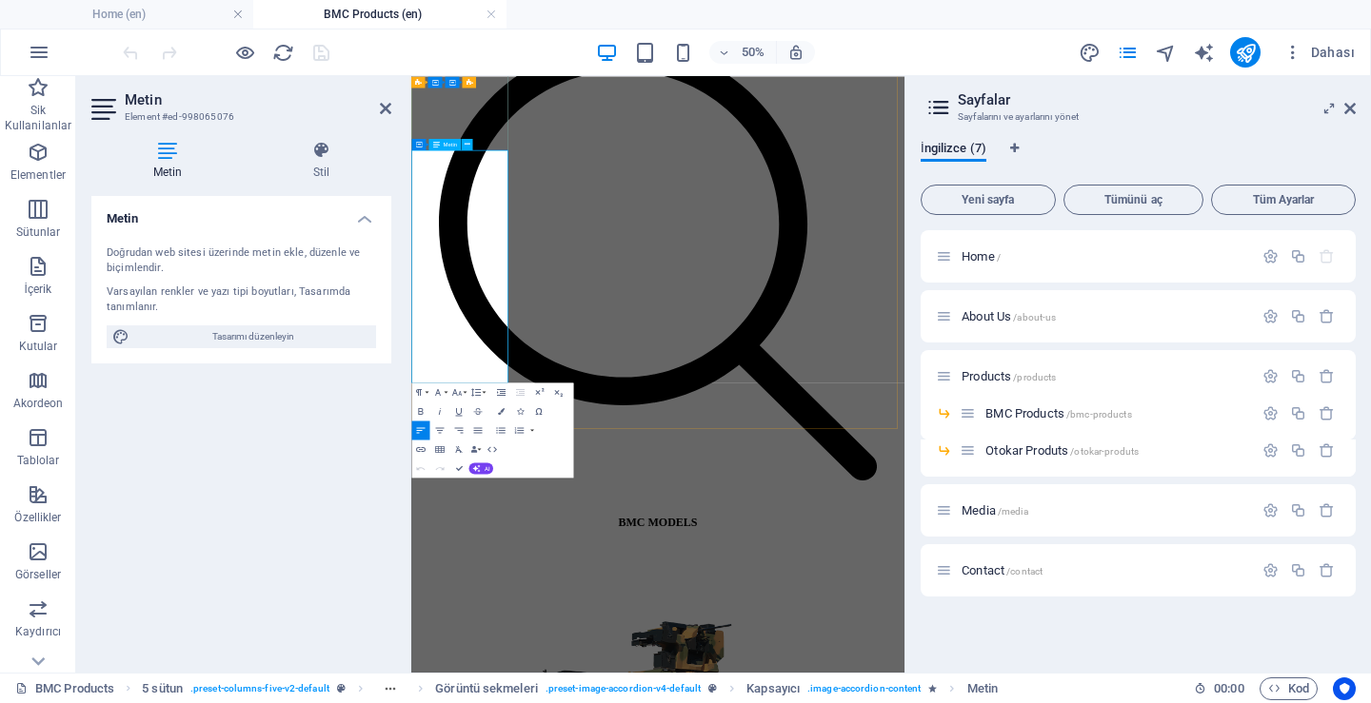
drag, startPoint x: 453, startPoint y: 261, endPoint x: 445, endPoint y: 274, distance: 15.3
click at [1018, 414] on span "BMC Products /bmc-products" at bounding box center [1058, 413] width 146 height 14
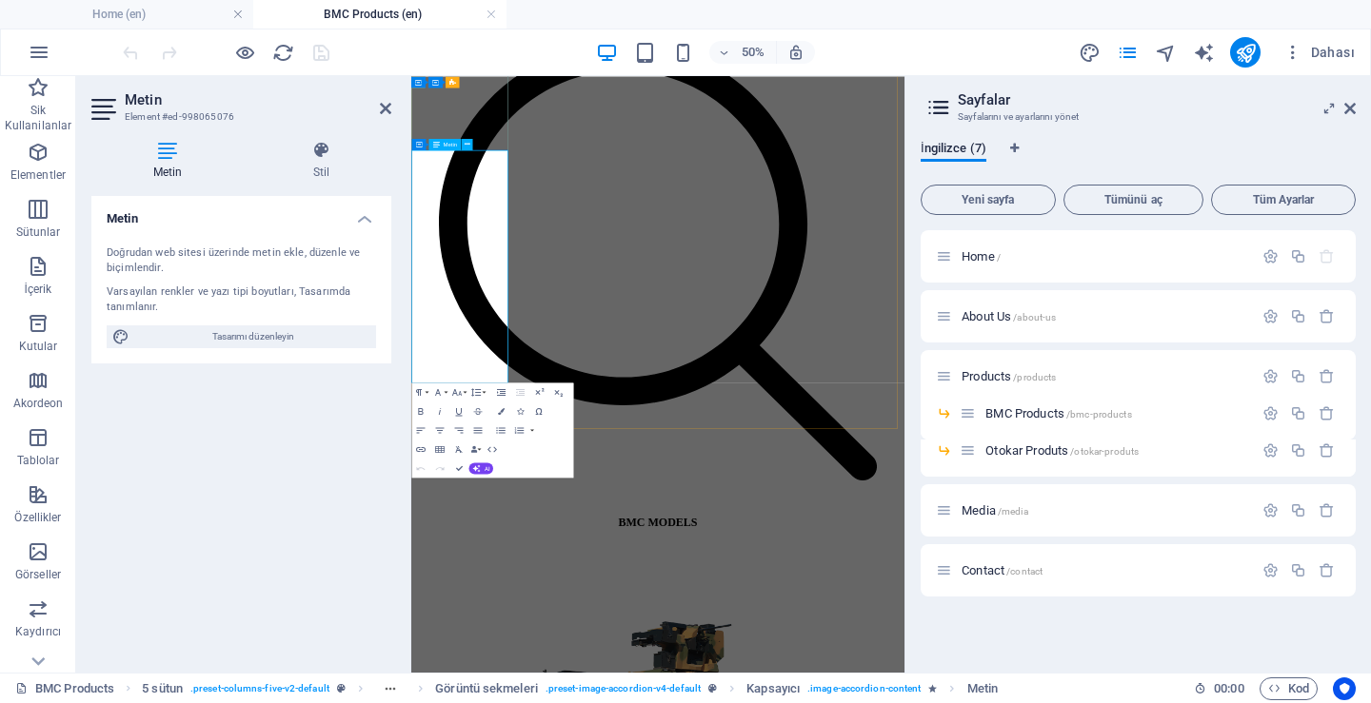
drag, startPoint x: 449, startPoint y: 308, endPoint x: 453, endPoint y: 284, distance: 25.0
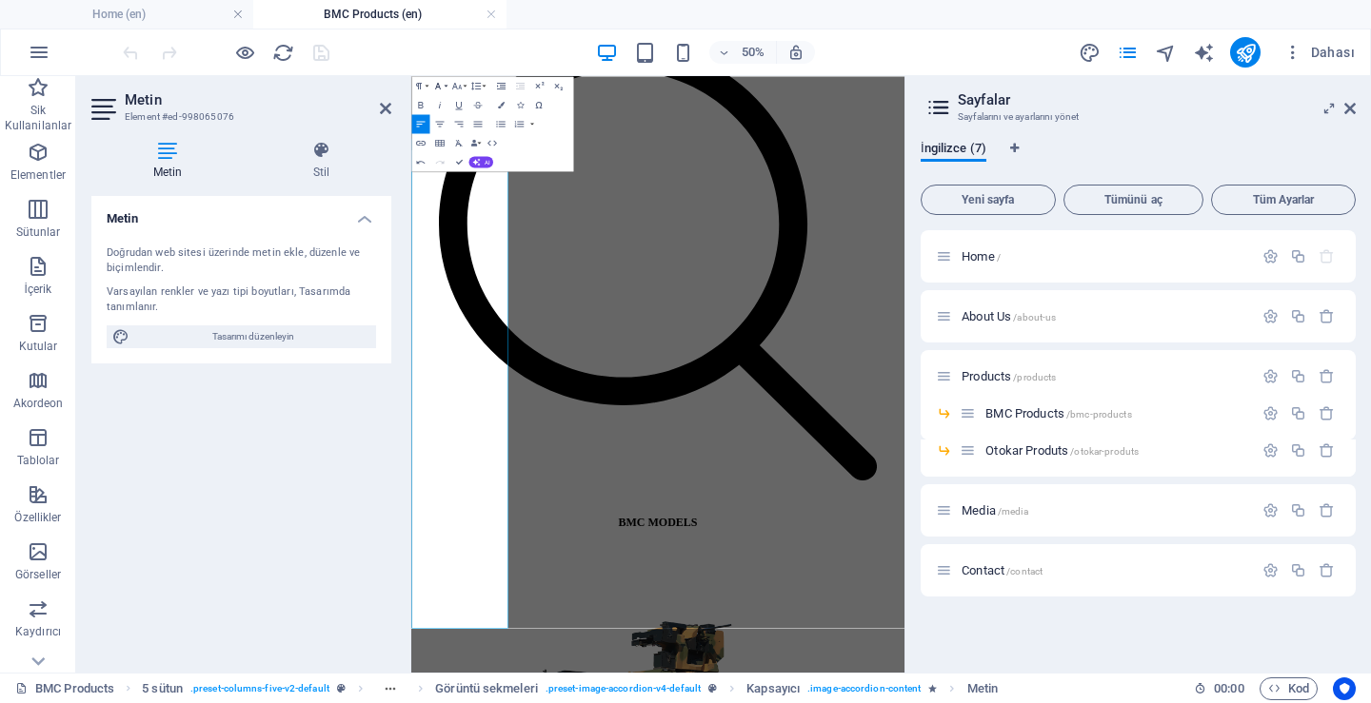
click at [444, 83] on button "Font Family" at bounding box center [440, 85] width 18 height 19
click at [266, 338] on span "Tasarımı düzenleyin" at bounding box center [252, 337] width 235 height 23
select select "px"
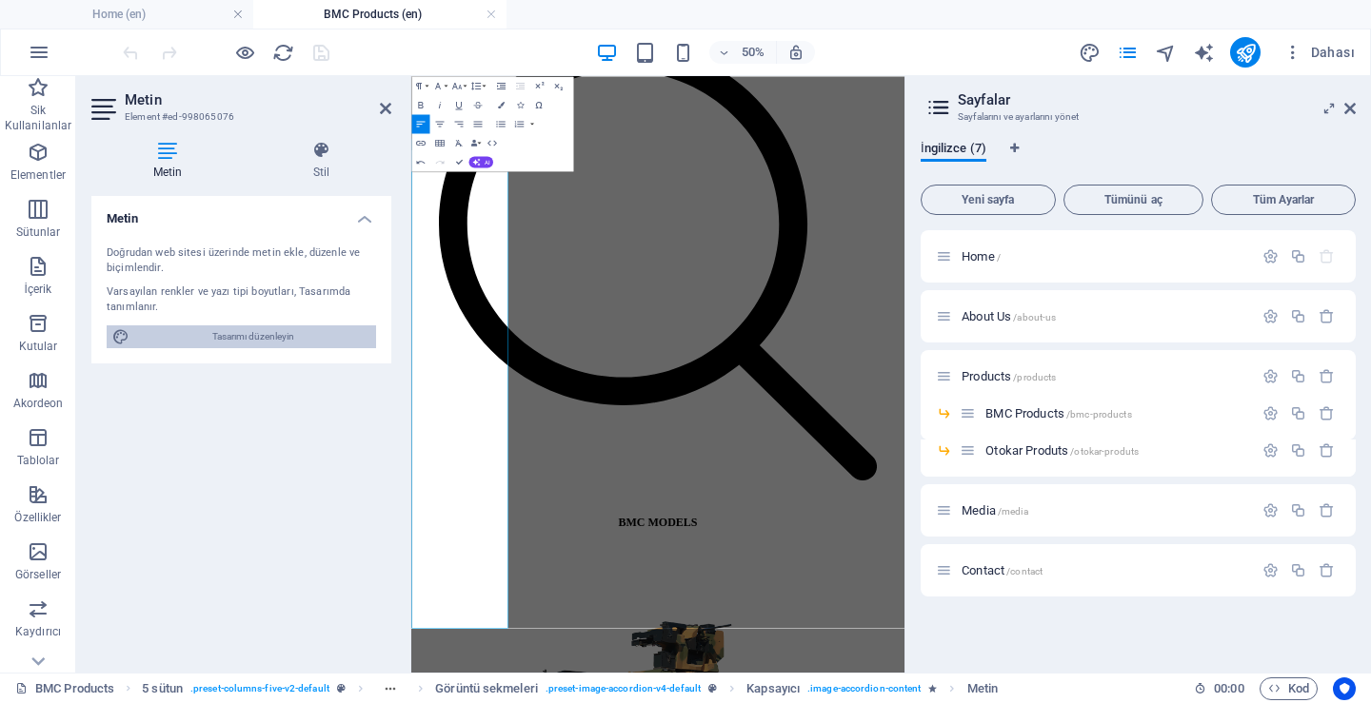
select select "300"
select select "px"
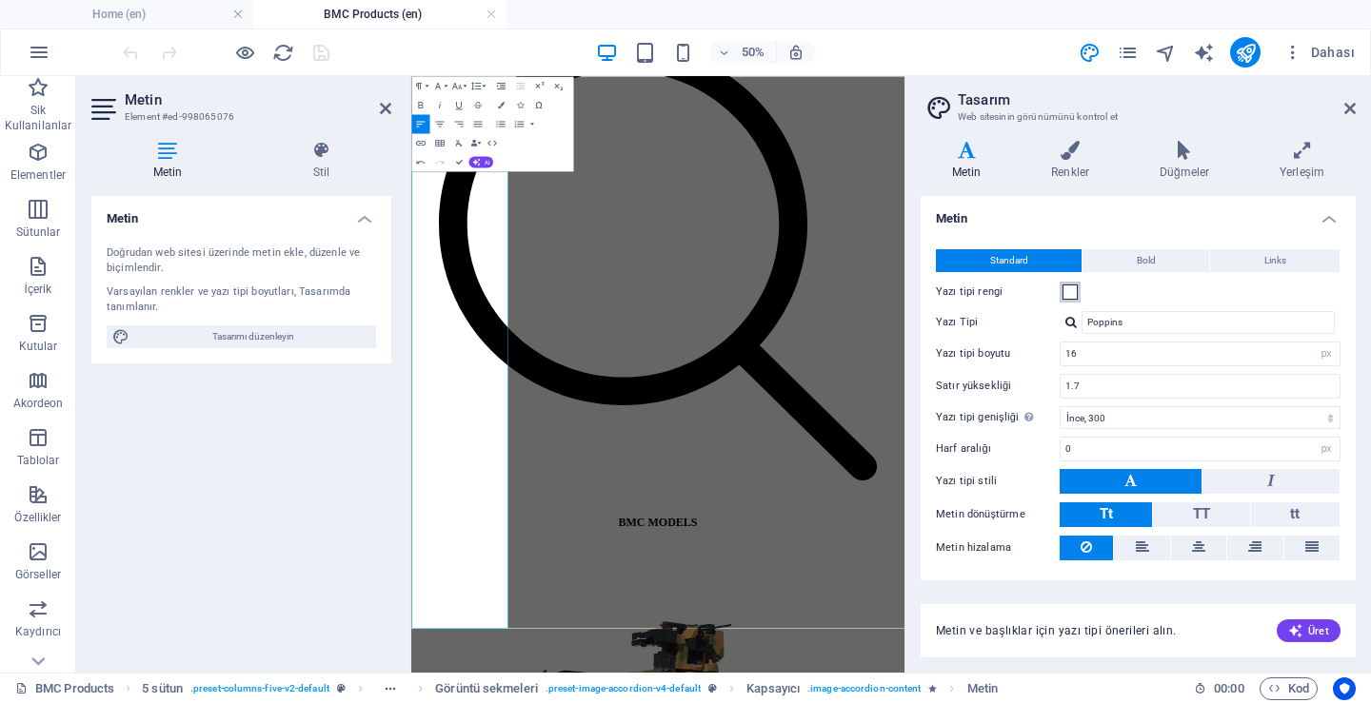
click at [1072, 291] on span at bounding box center [1069, 292] width 15 height 15
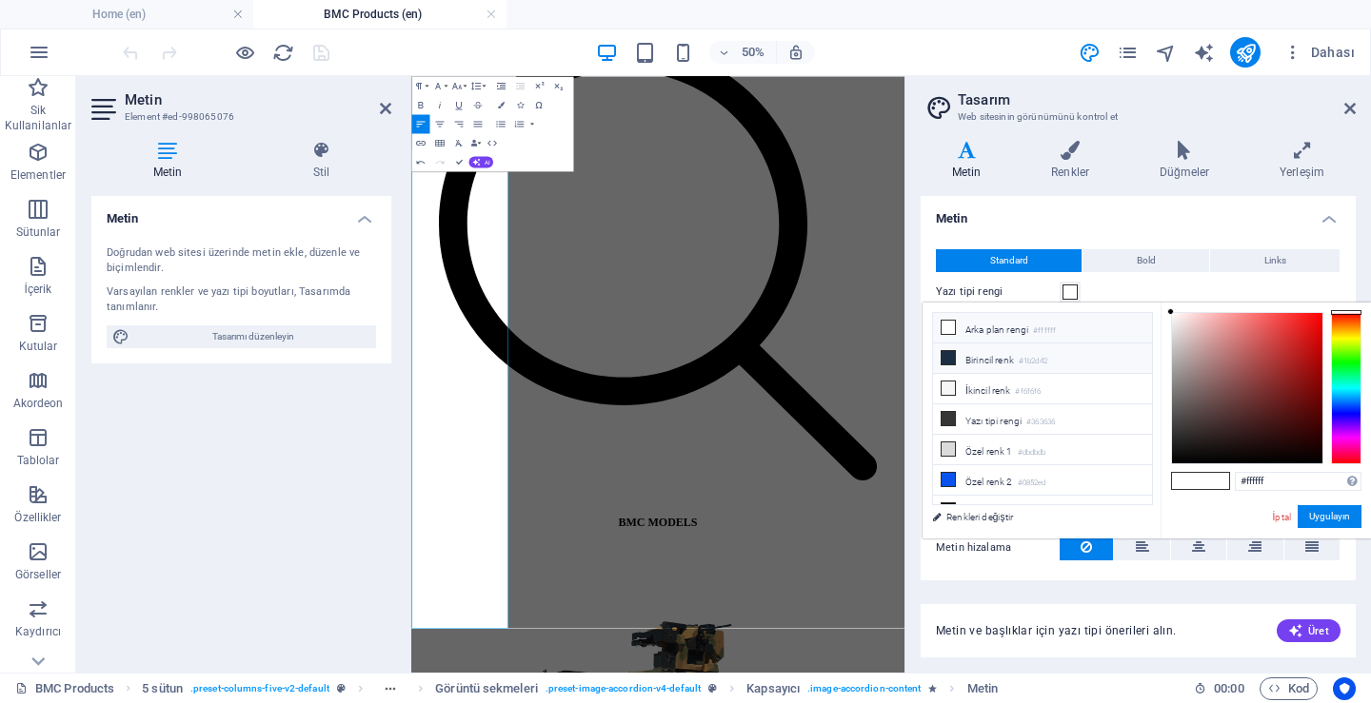
click at [983, 359] on li "Birincil [PERSON_NAME] #1b2d42" at bounding box center [1042, 359] width 219 height 30
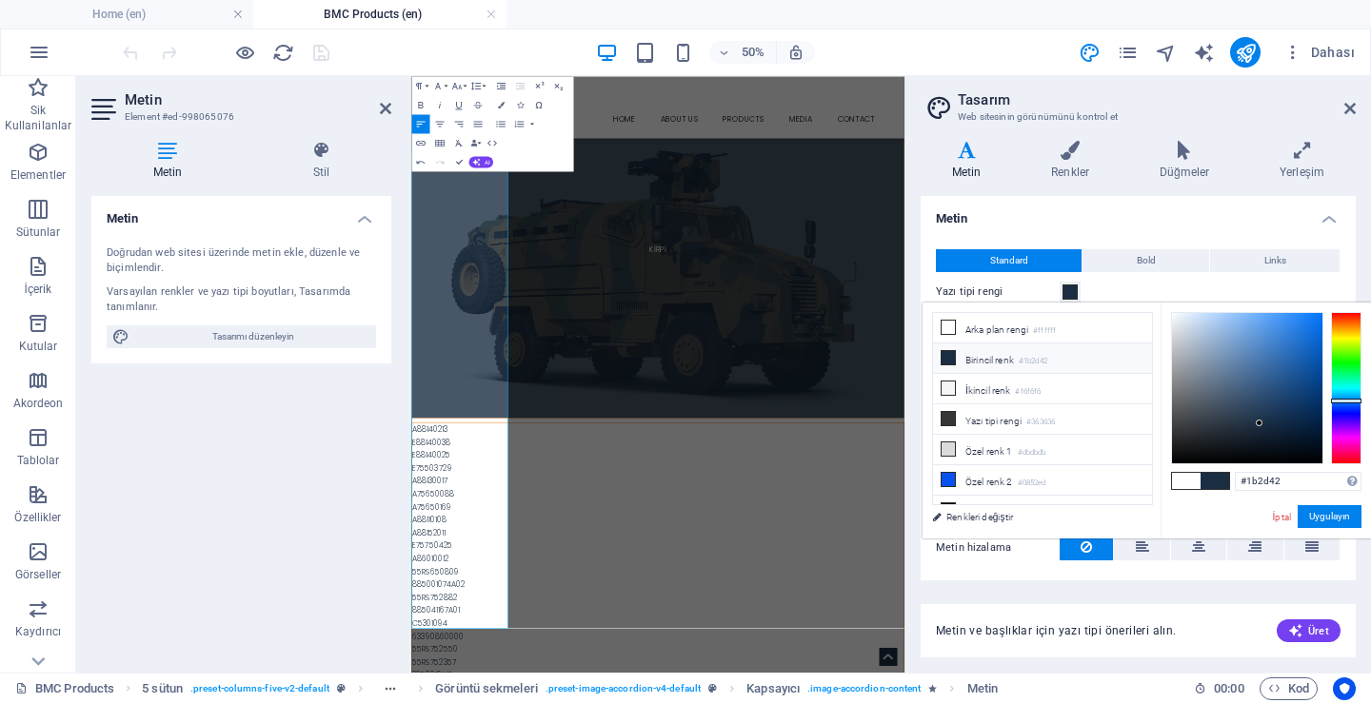
click at [1073, 295] on span at bounding box center [1069, 292] width 15 height 15
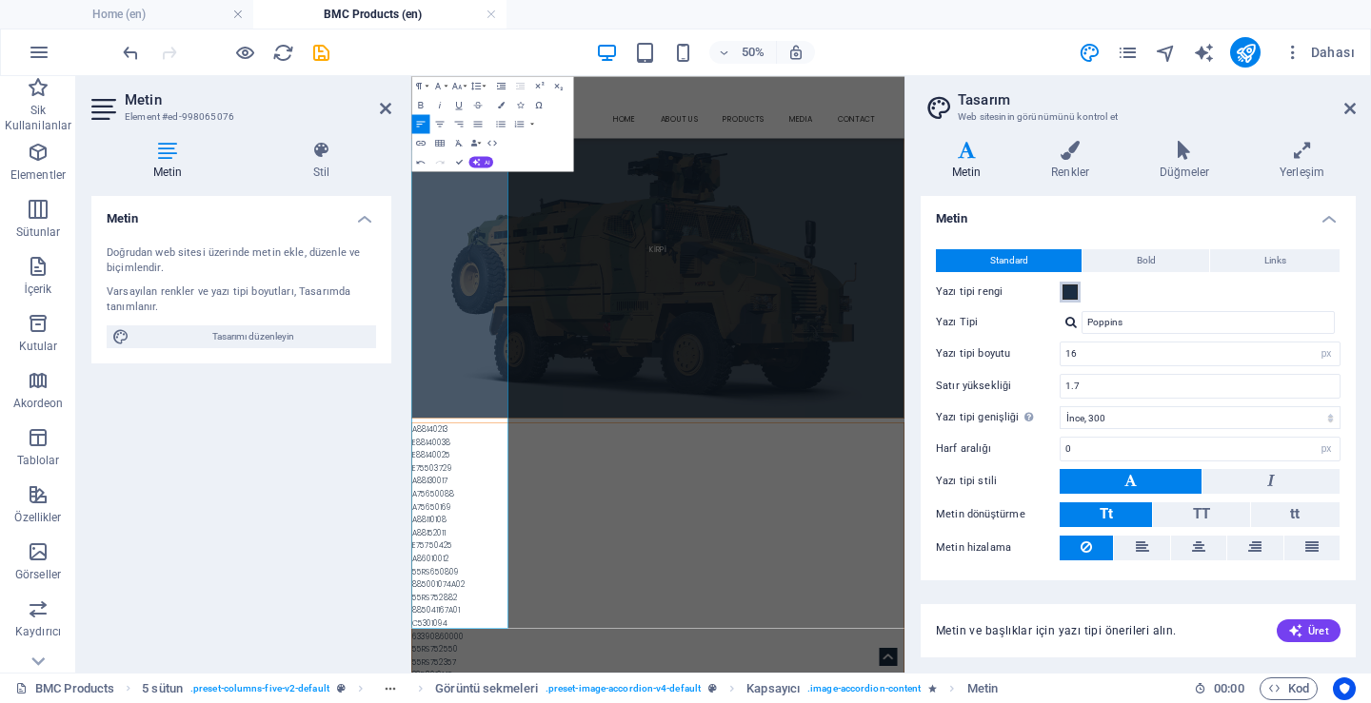
click at [1070, 291] on span at bounding box center [1069, 292] width 15 height 15
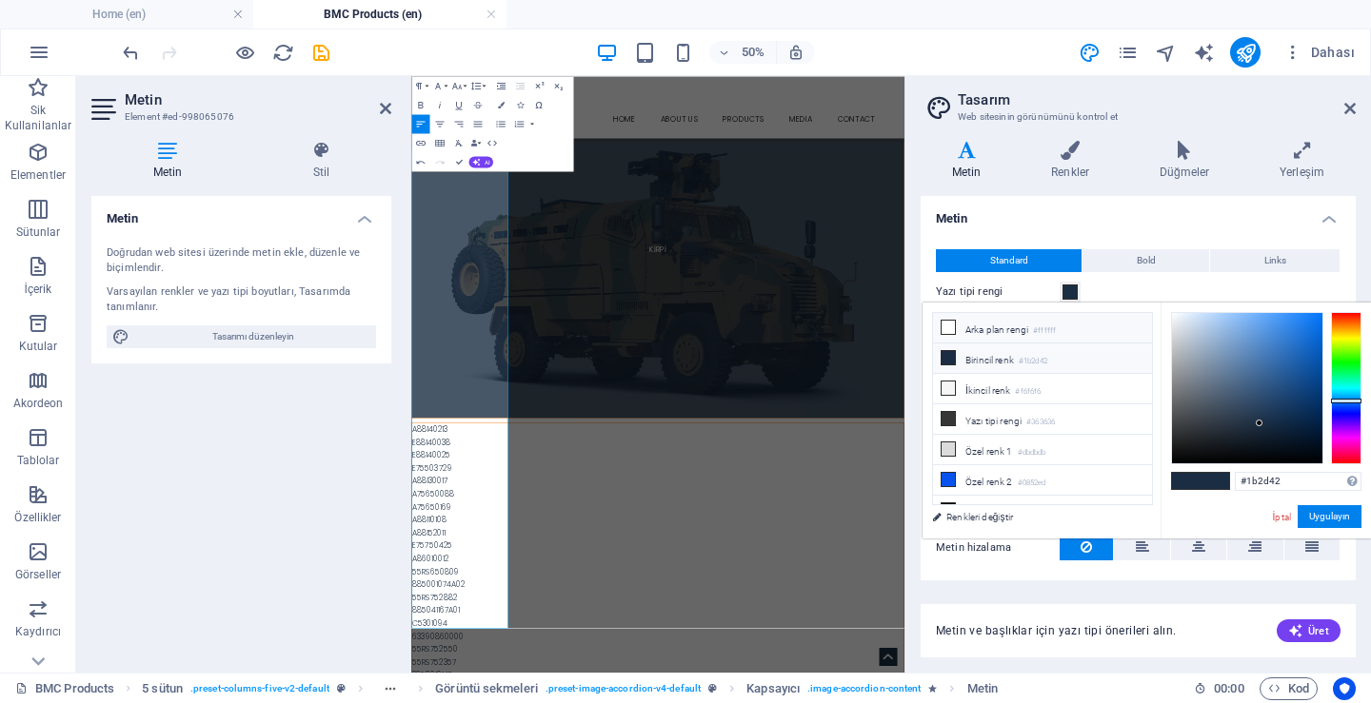
click at [974, 328] on li "Arka plan rengi #ffffff" at bounding box center [1042, 328] width 219 height 30
type input "#ffffff"
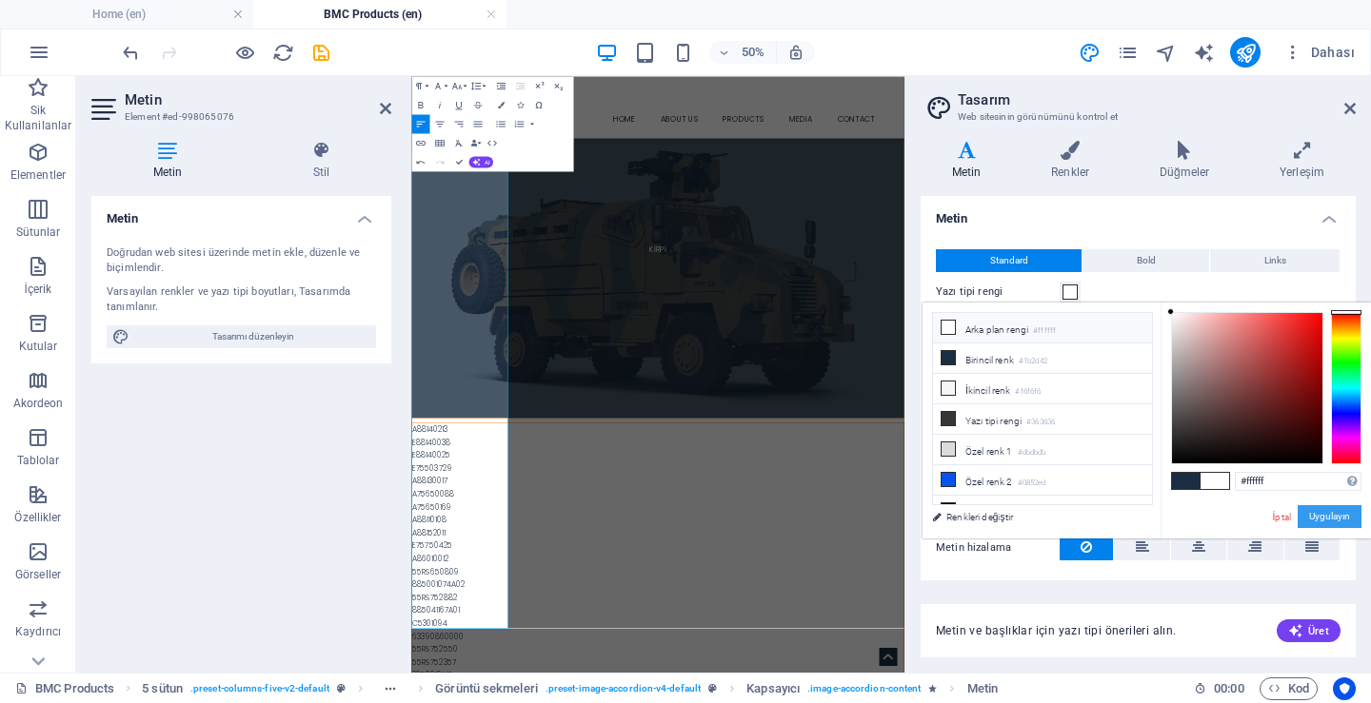
click at [1333, 521] on button "Uygulayın" at bounding box center [1329, 516] width 64 height 23
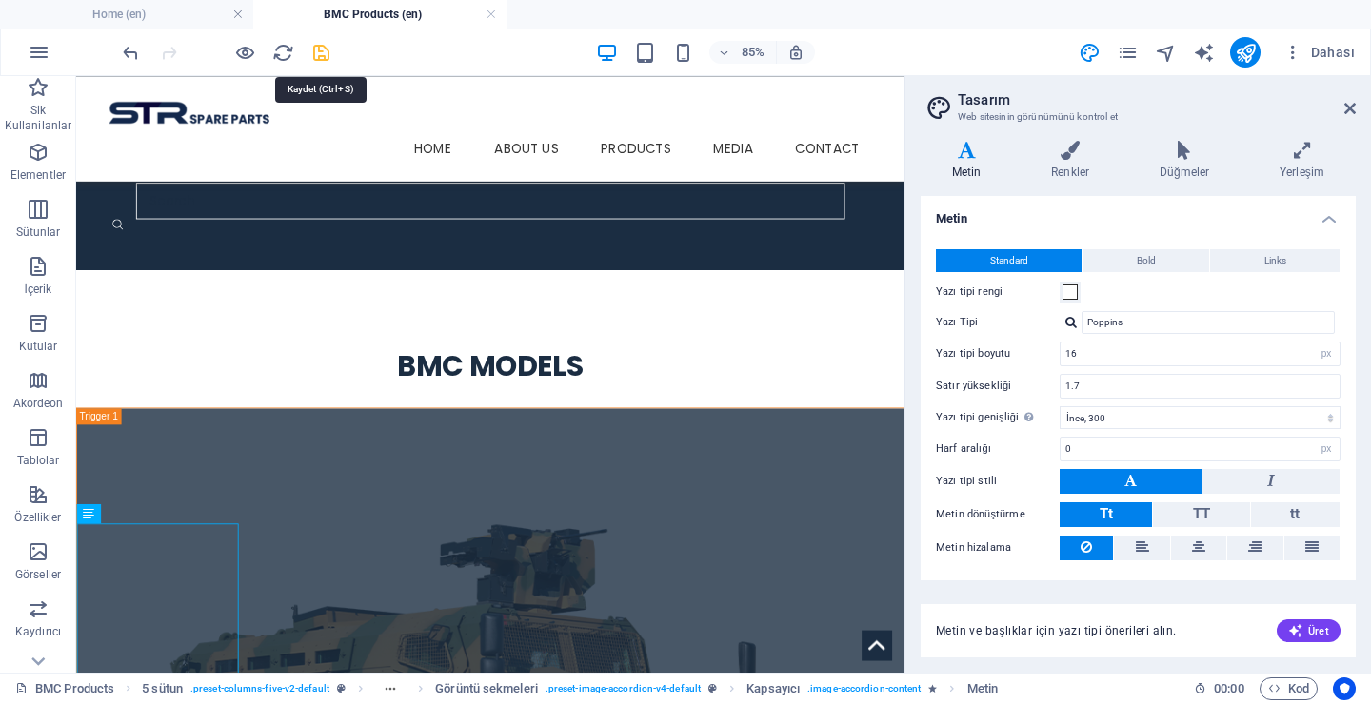
click at [319, 46] on icon "save" at bounding box center [321, 53] width 22 height 22
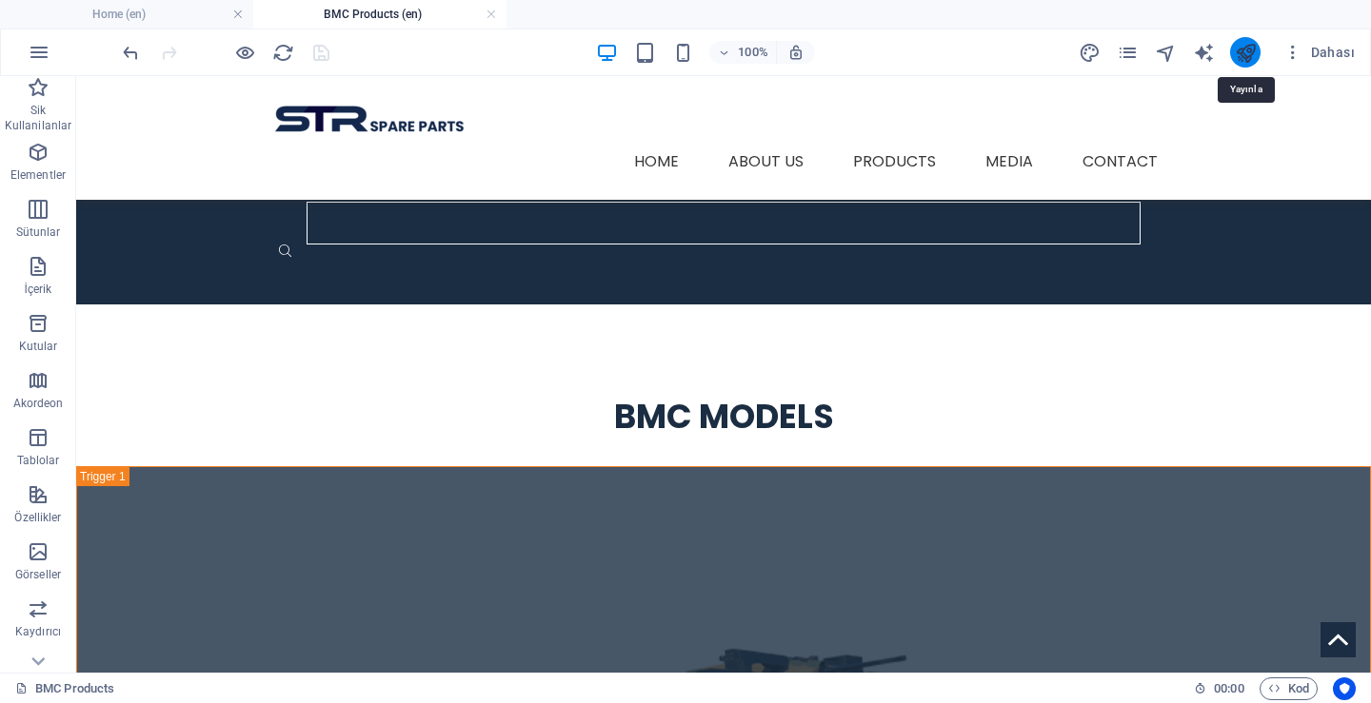
click at [1242, 55] on icon "publish" at bounding box center [1245, 53] width 22 height 22
